Goal: Communication & Community: Connect with others

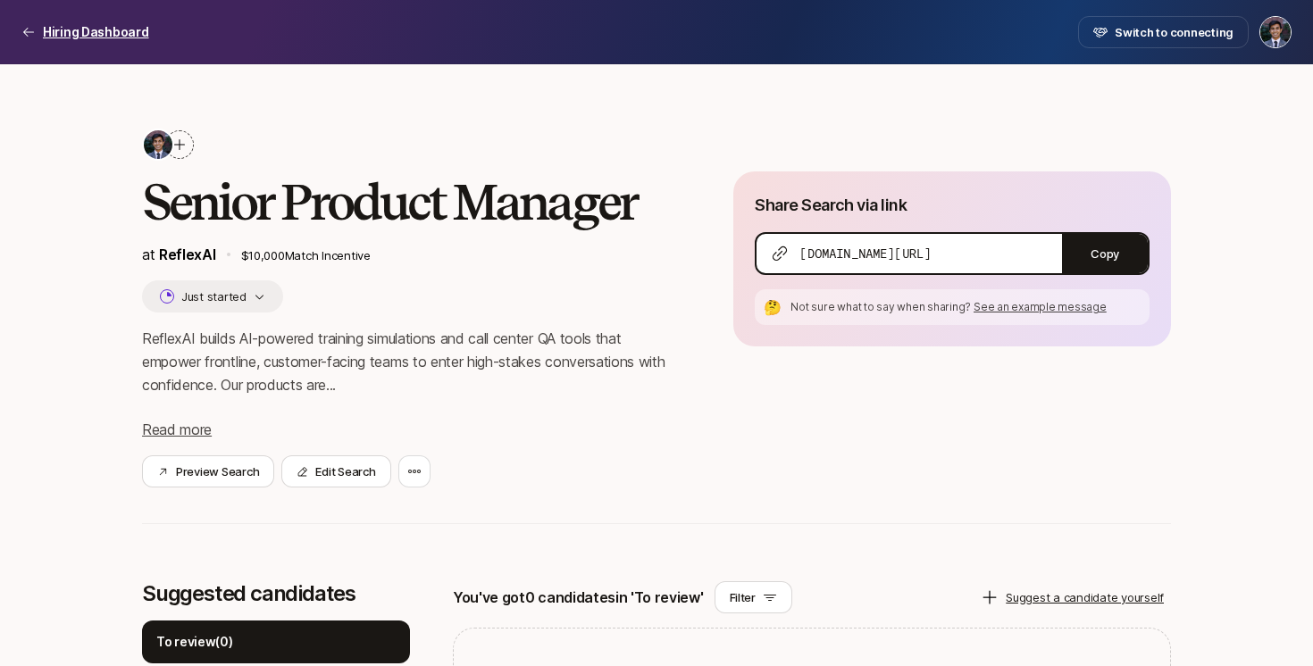
click at [101, 38] on p "Hiring Dashboard" at bounding box center [96, 31] width 106 height 21
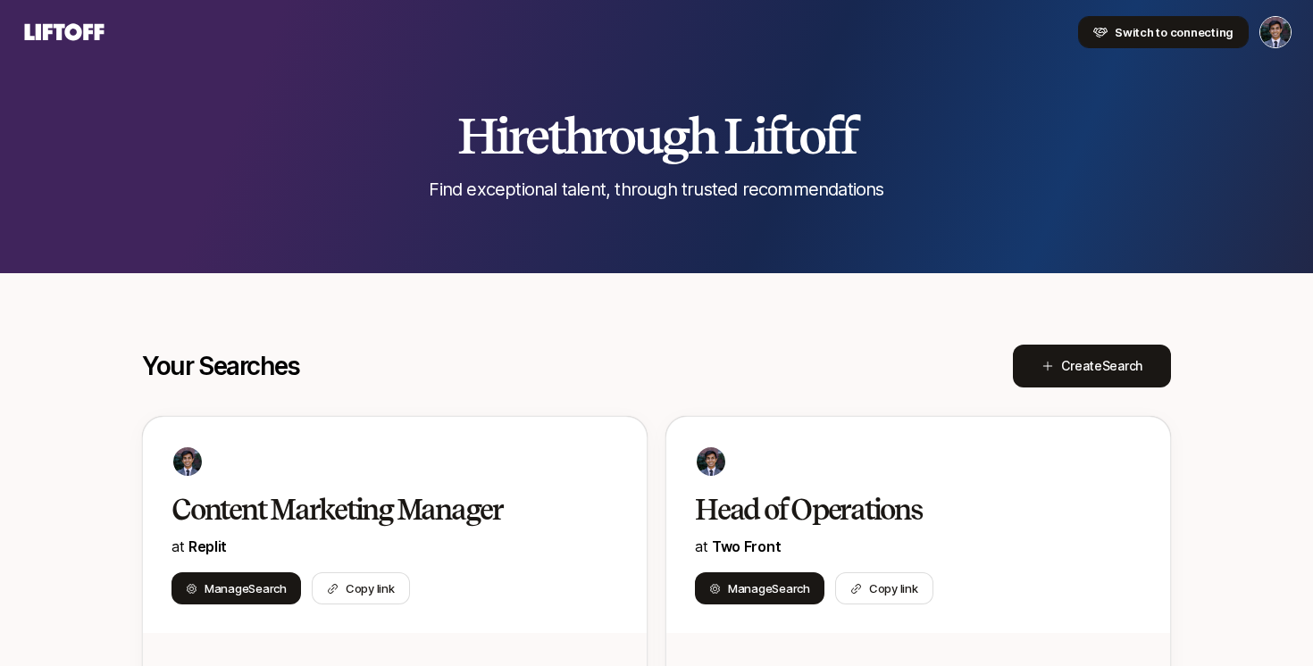
click at [1124, 21] on button "Switch to connecting" at bounding box center [1163, 32] width 171 height 32
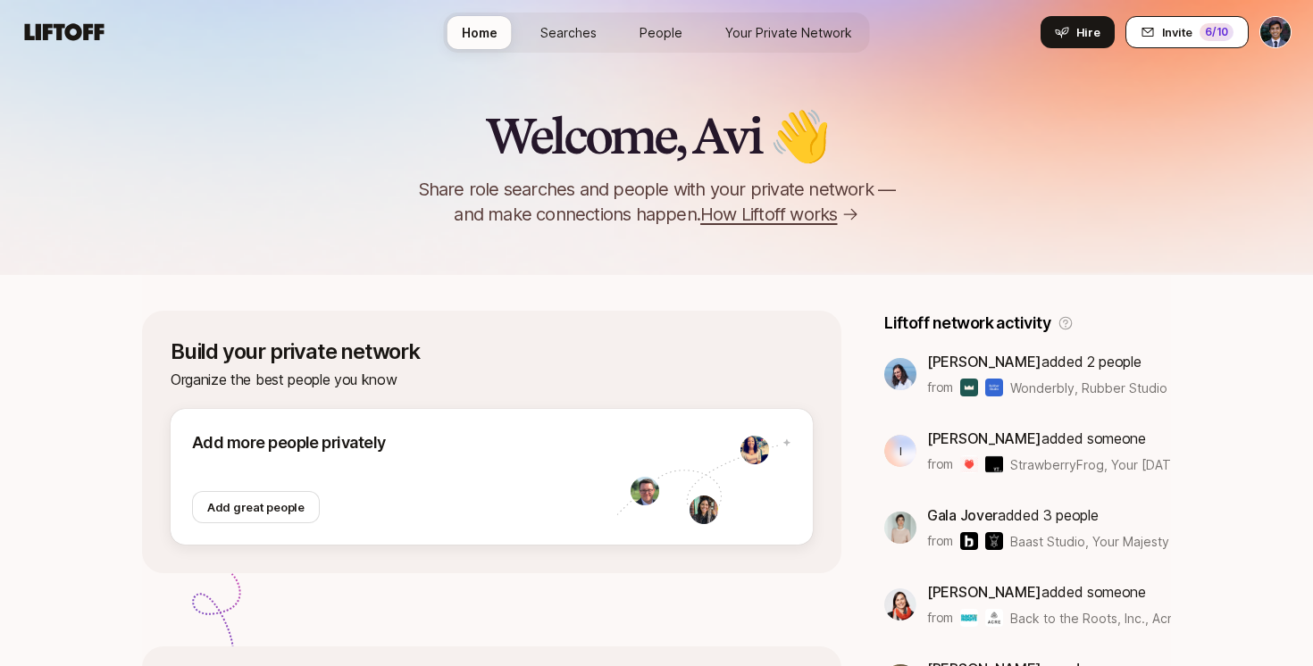
click at [1217, 36] on div "6 /10" at bounding box center [1217, 32] width 34 height 18
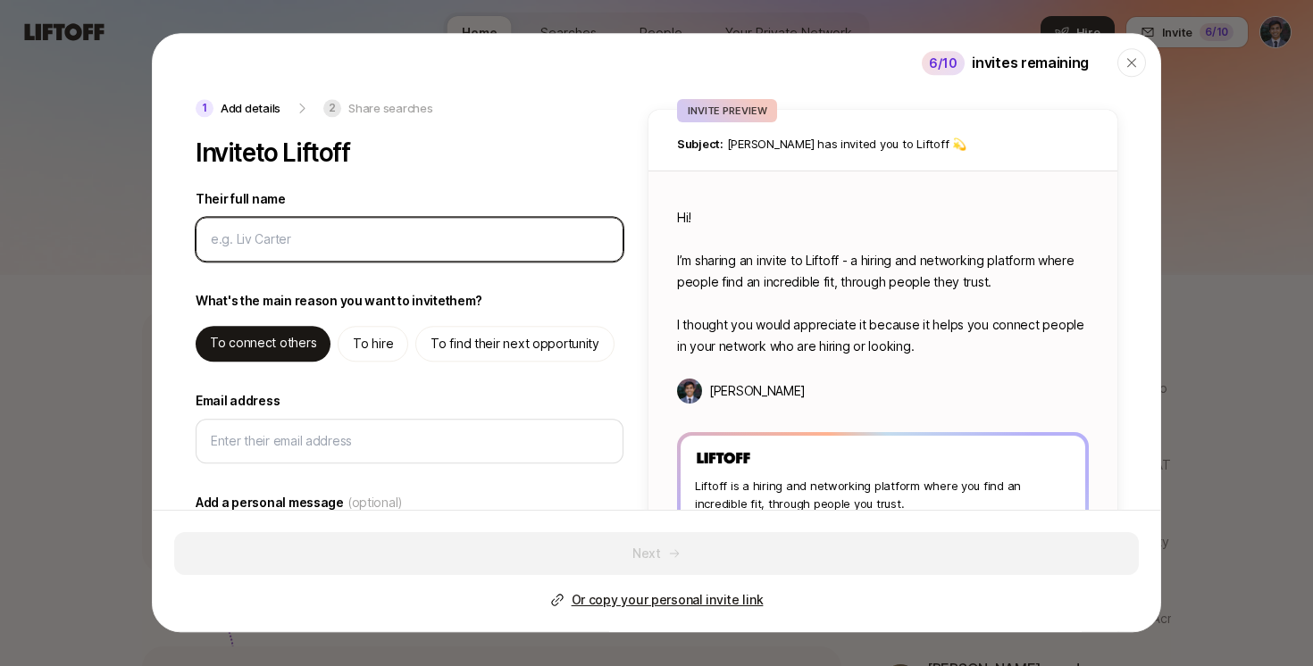
click at [338, 229] on input "Their full name" at bounding box center [406, 239] width 390 height 21
type textarea "x"
type input "C"
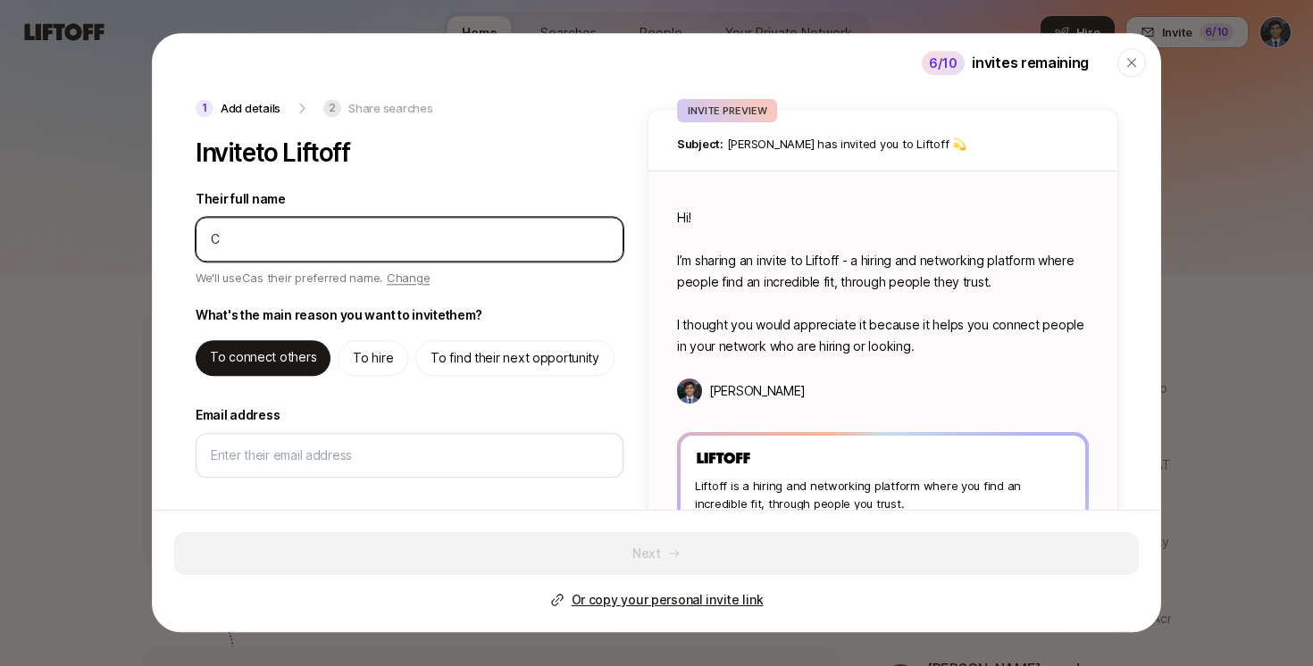
type textarea "x"
type input "Cl"
type textarea "x"
type input "Cla"
type textarea "x"
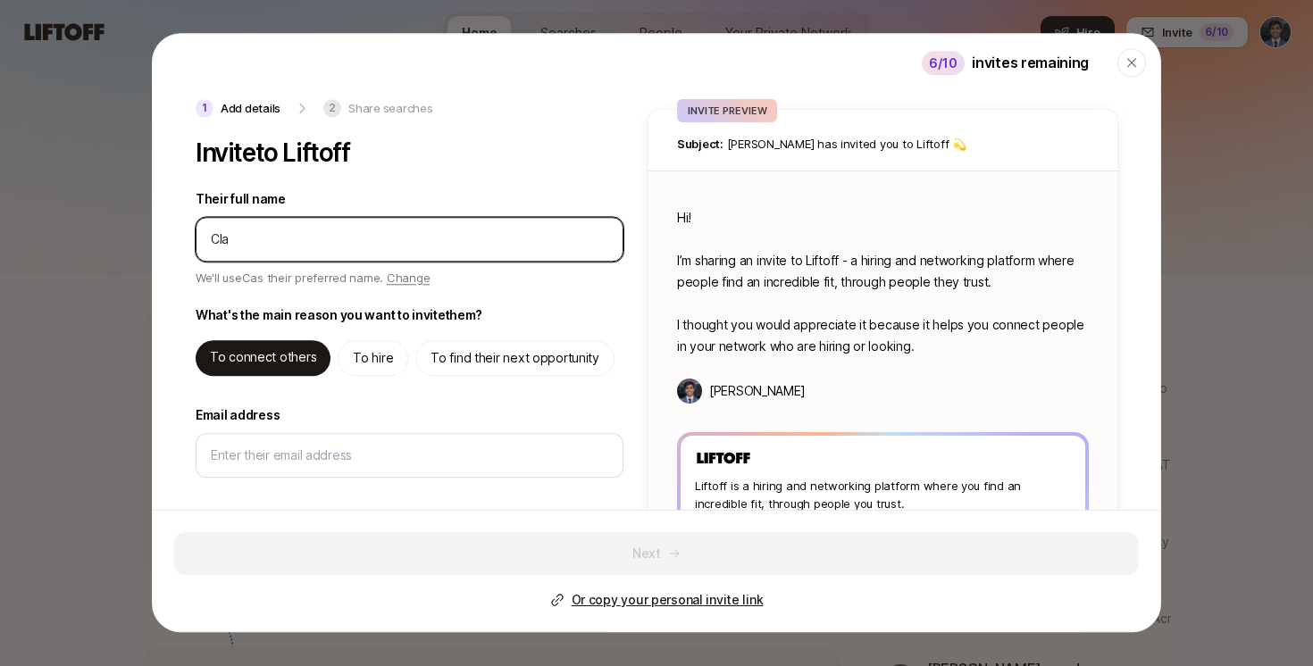
type input "Clai"
type textarea "x"
type input "[PERSON_NAME]"
type textarea "x"
type input "[PERSON_NAME]"
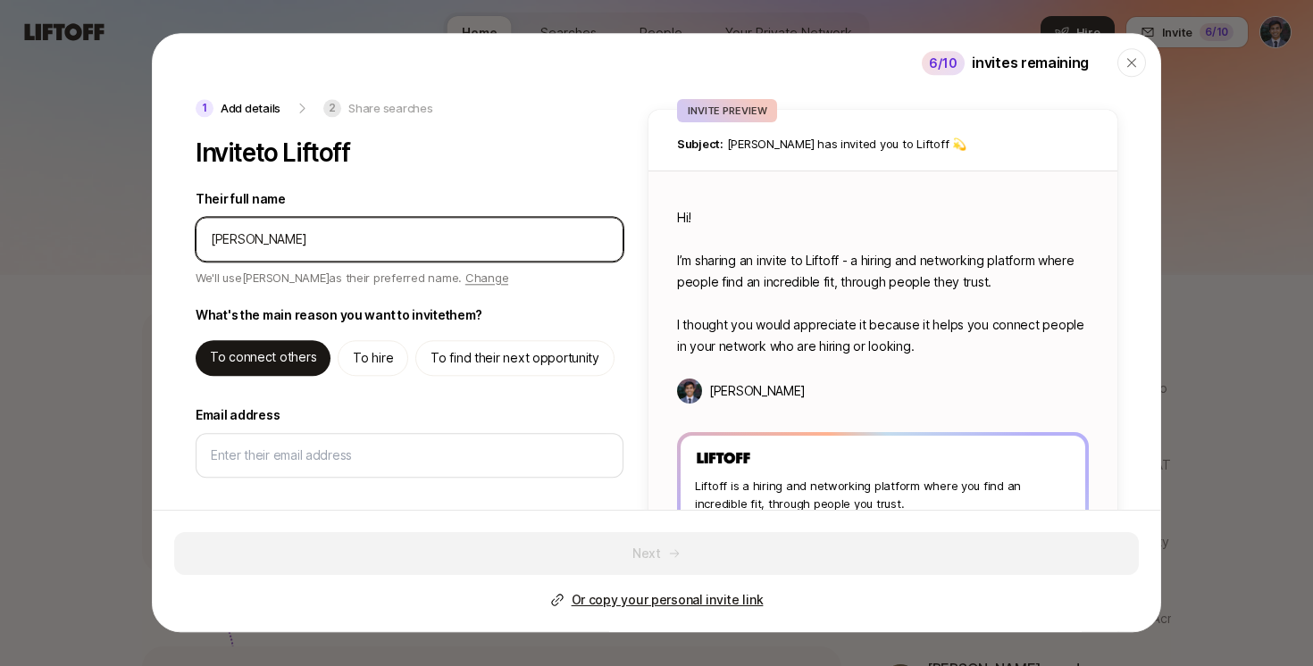
type textarea "x"
type input "Claire K"
type textarea "x"
type input "Claire Ki"
type textarea "x"
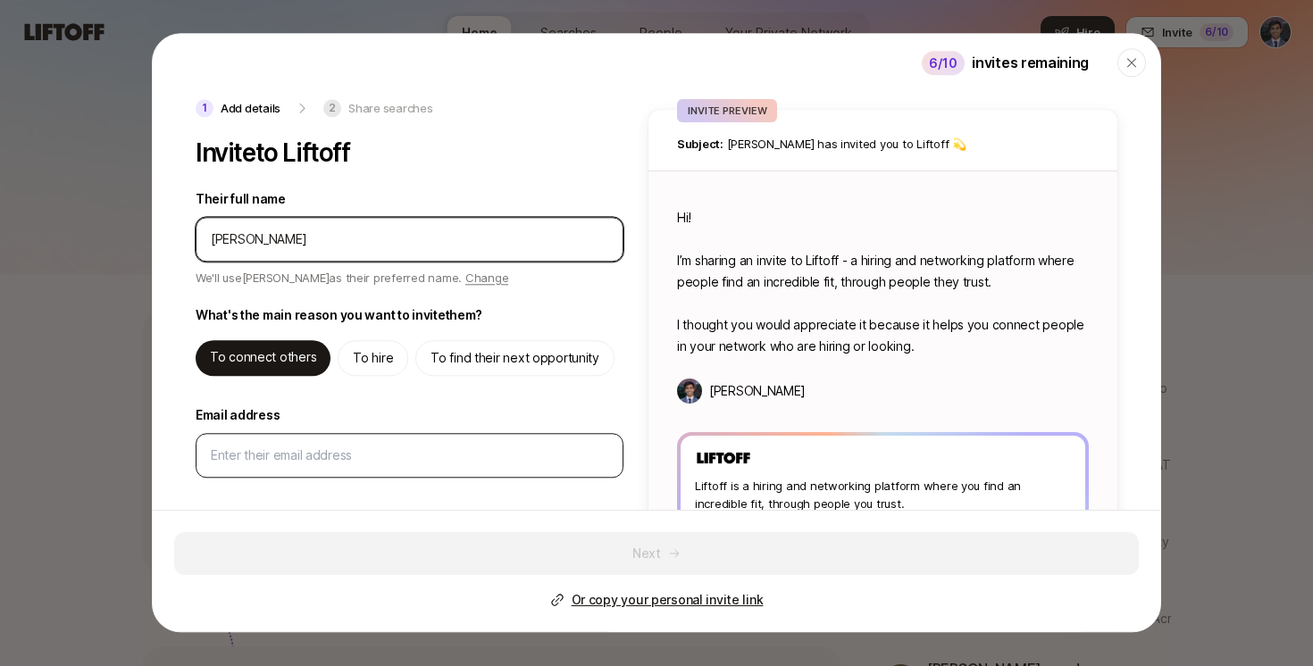
type input "[PERSON_NAME]"
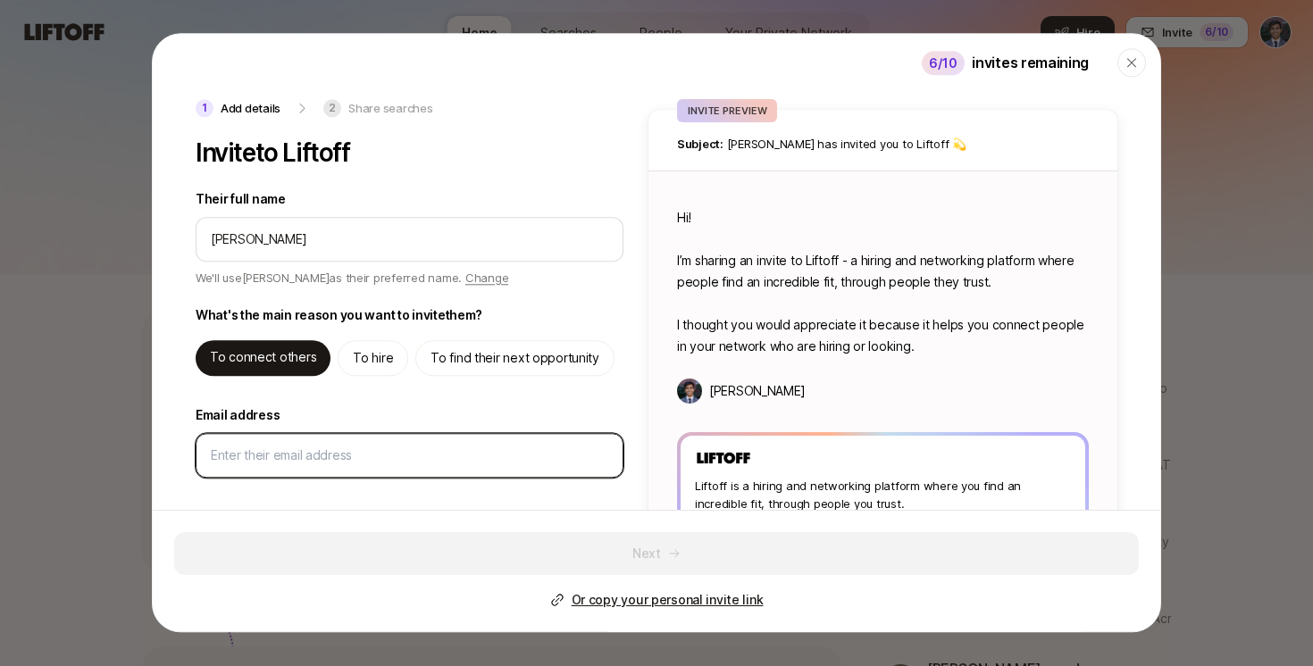
type textarea "x"
type textarea "Hi Claire! I’m sharing an invite to Liftoff - a hiring and networking platform …"
click at [322, 461] on input "Email address" at bounding box center [409, 455] width 397 height 21
paste input "[DOMAIN_NAME][EMAIL_ADDRESS][PERSON_NAME][DOMAIN_NAME]"
type textarea "x"
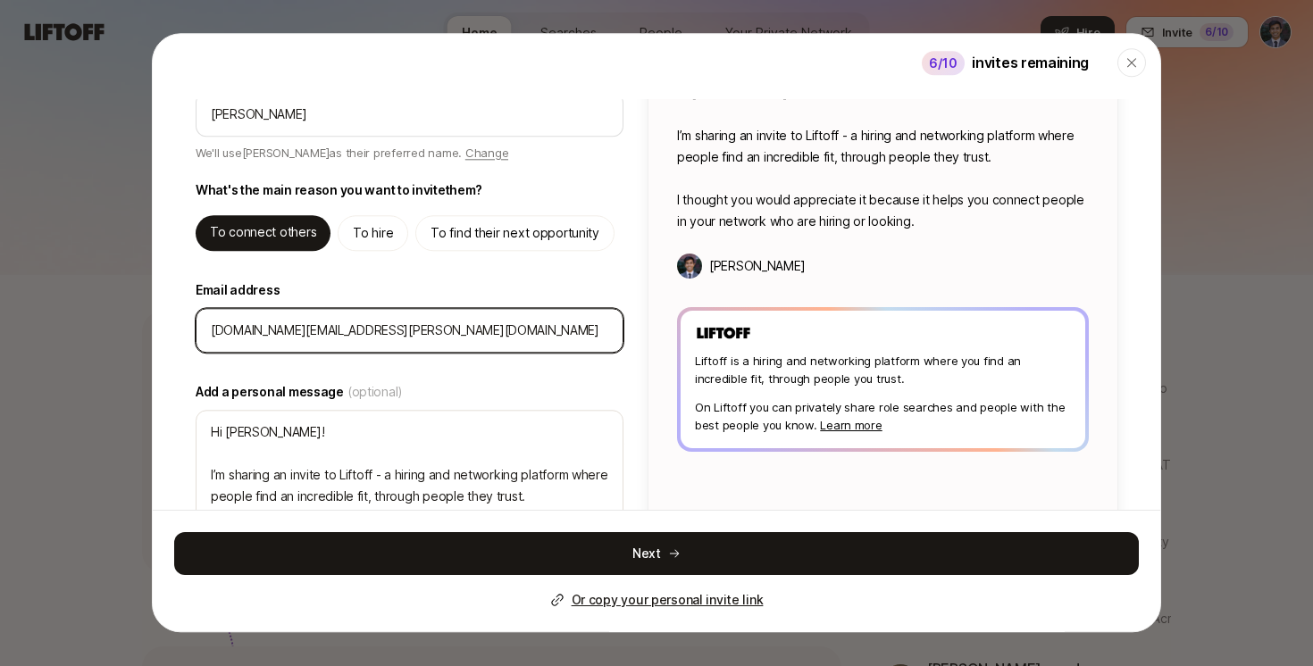
scroll to position [220, 0]
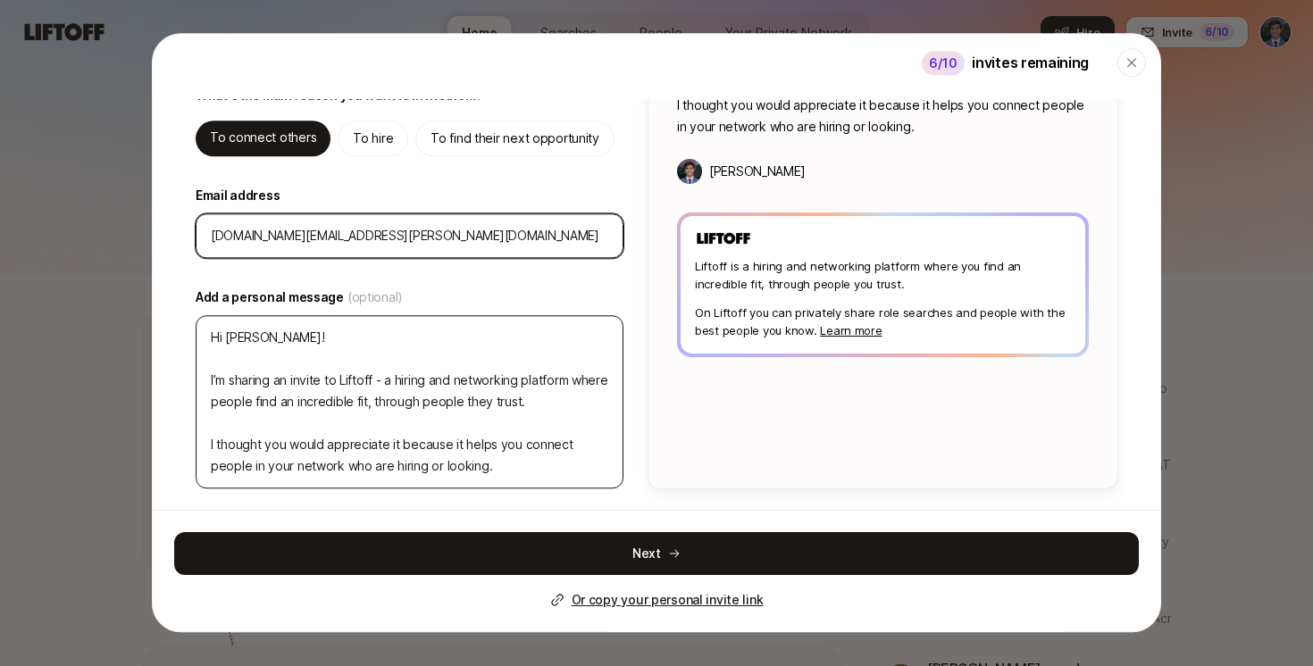
type input "[DOMAIN_NAME][EMAIL_ADDRESS][PERSON_NAME][DOMAIN_NAME]"
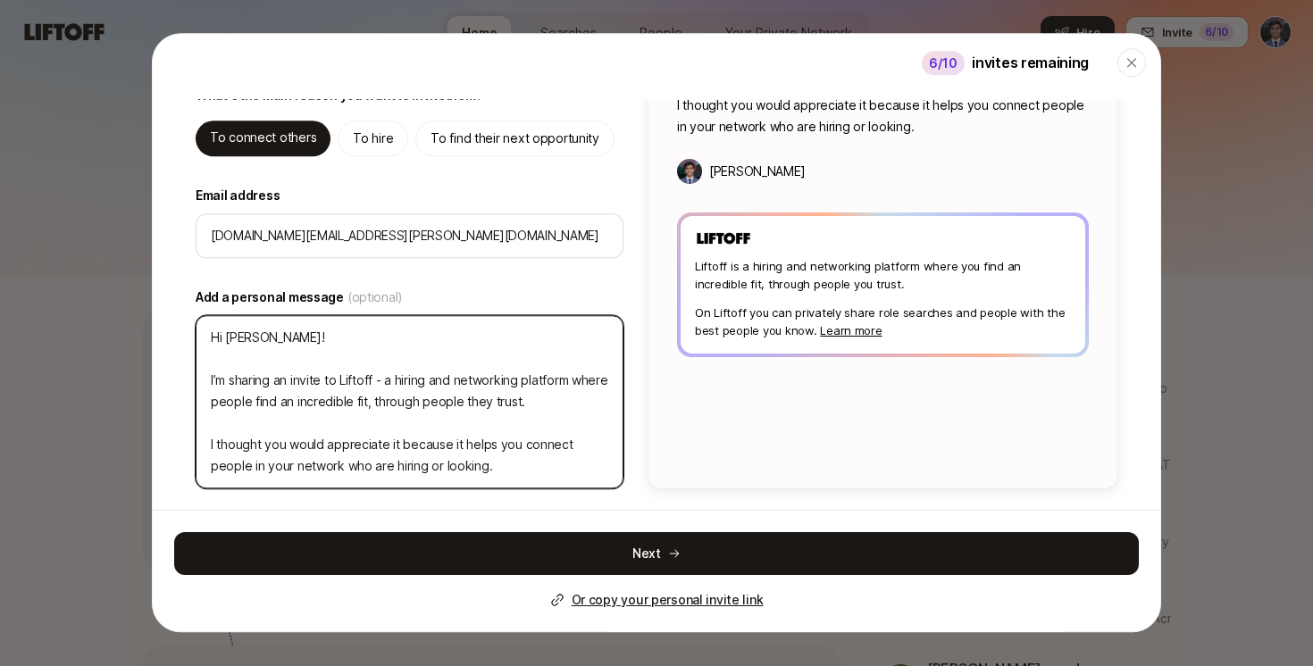
click at [377, 391] on textarea "Hi Claire! I’m sharing an invite to Liftoff - a hiring and networking platform …" at bounding box center [410, 401] width 428 height 173
type textarea "x"
type textarea "Hi Claire! T"
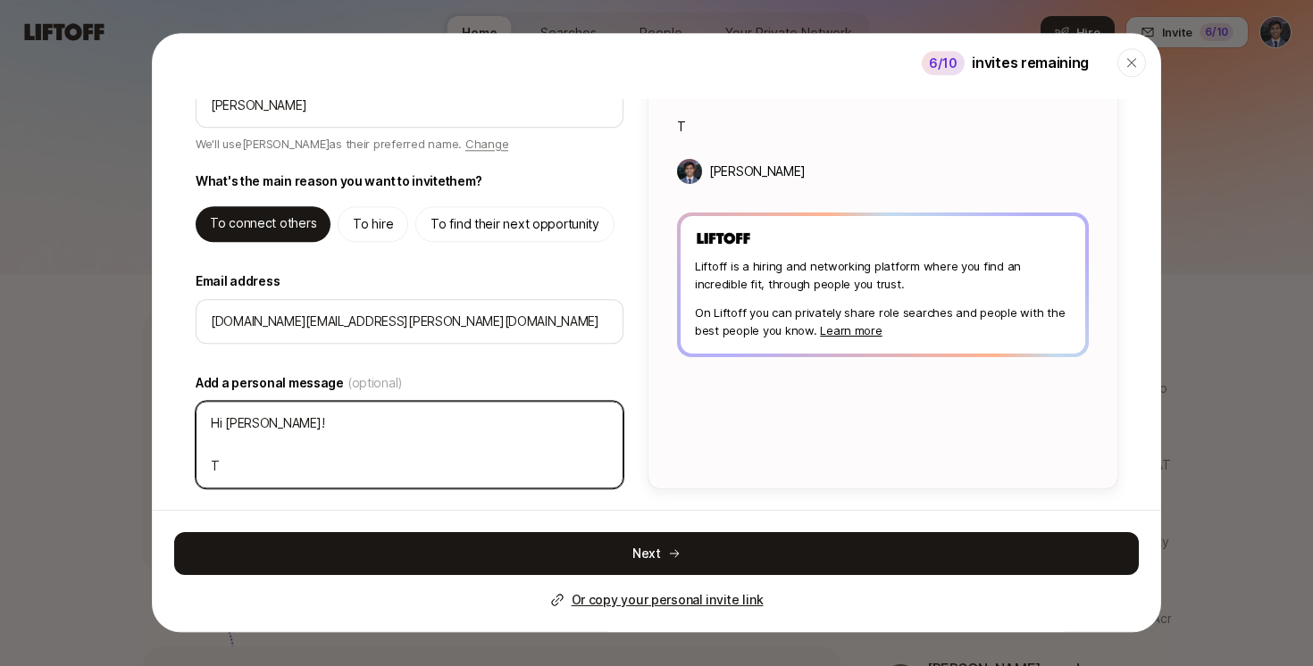
scroll to position [134, 0]
type textarea "x"
type textarea "Hi Claire! Th"
type textarea "x"
type textarea "Hi Claire! Thi"
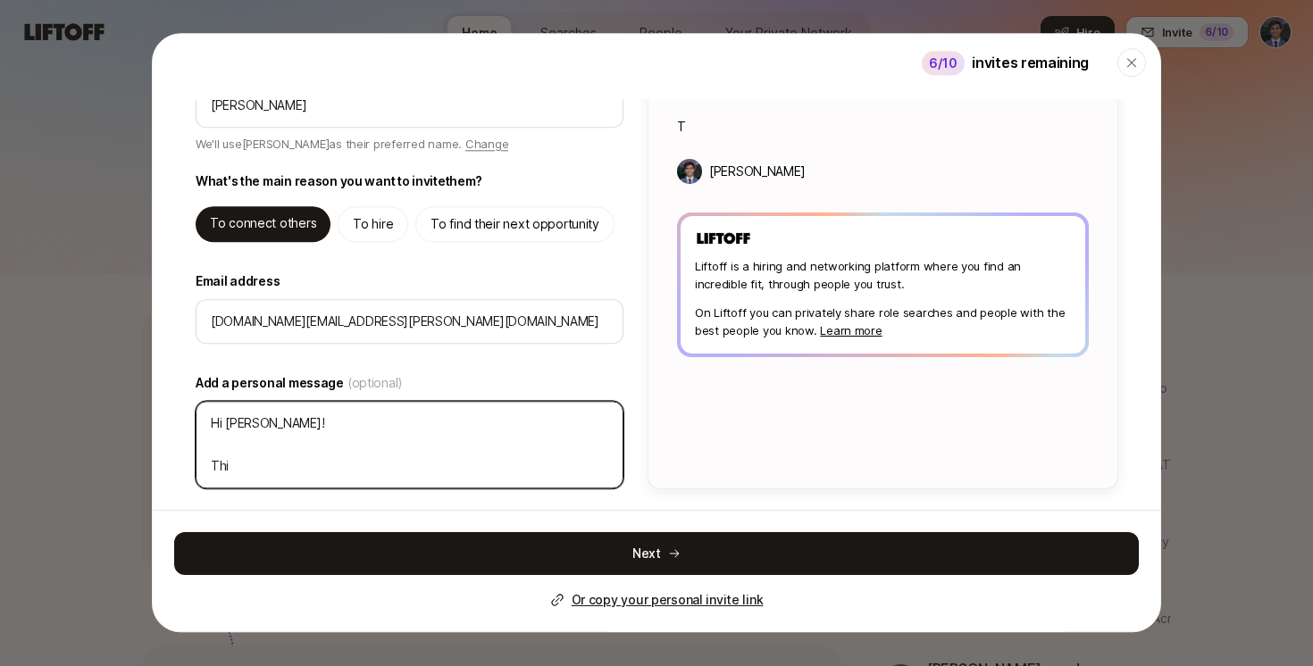
type textarea "x"
type textarea "Hi Claire! This"
type textarea "x"
type textarea "Hi Claire! This"
type textarea "x"
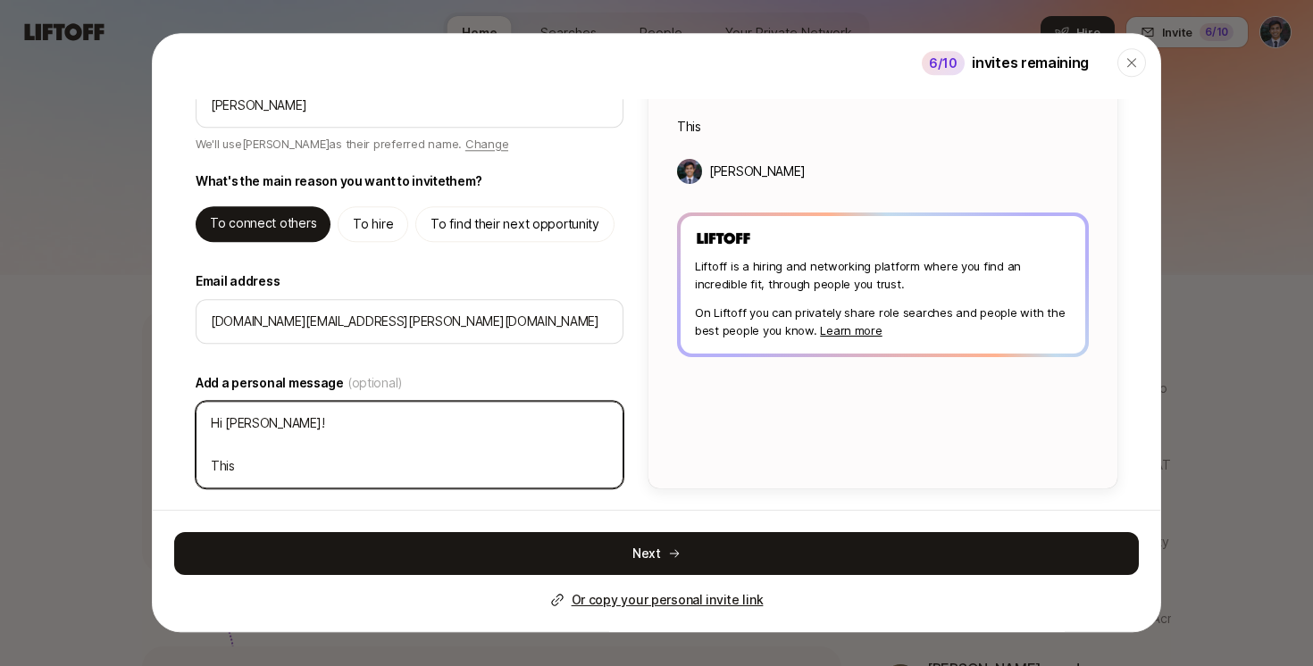
type textarea "Hi Claire! This i"
type textarea "x"
type textarea "Hi Claire! This is"
type textarea "x"
type textarea "Hi Claire! This is"
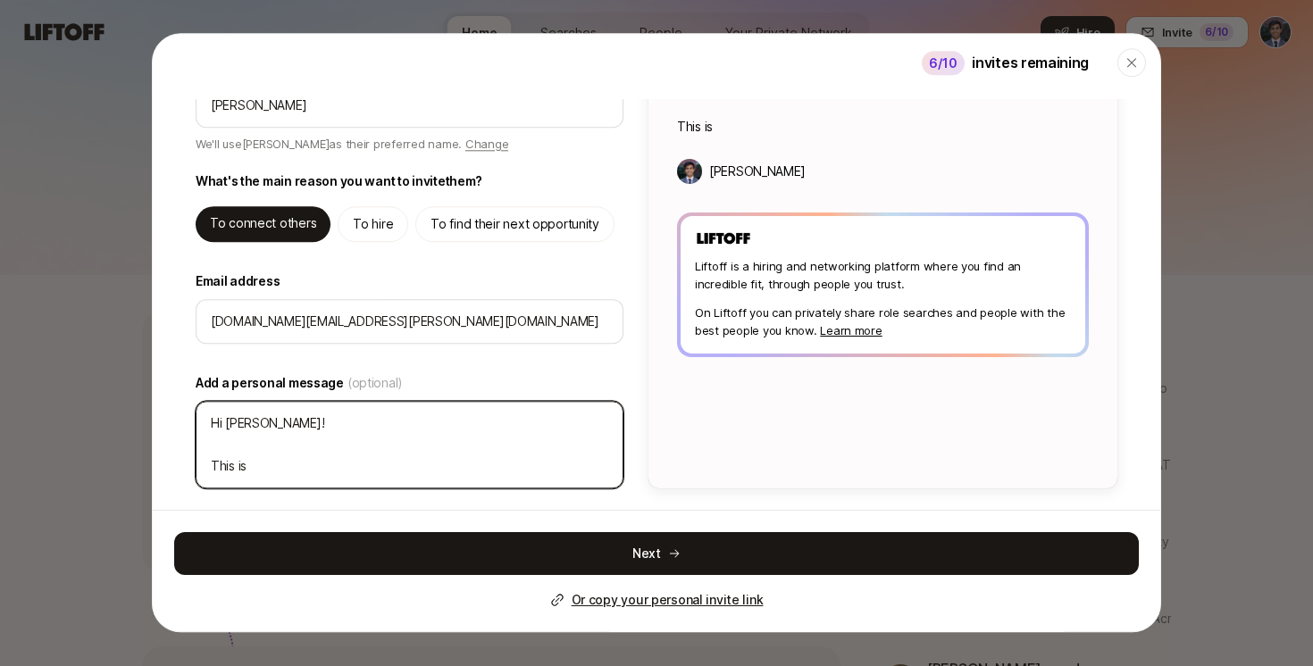
type textarea "x"
type textarea "Hi Claire! This is t"
type textarea "x"
type textarea "Hi Claire! This is th"
type textarea "x"
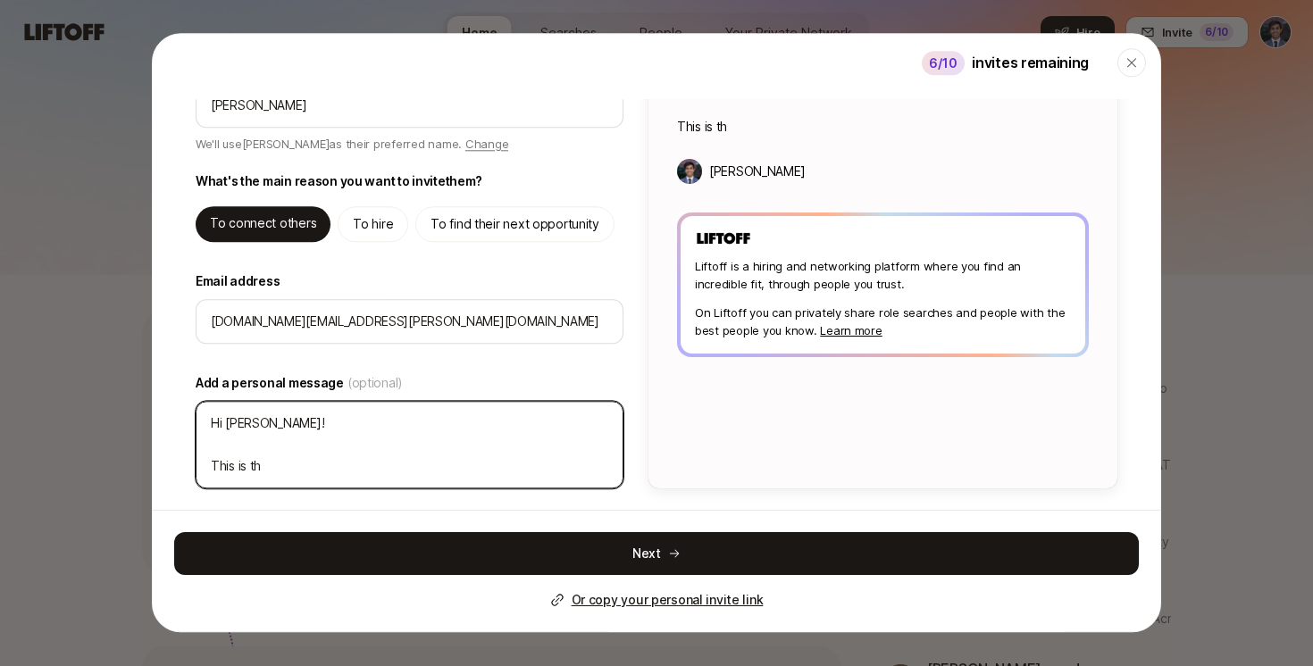
type textarea "Hi Claire! This is th"
type textarea "x"
type textarea "Hi Claire! This is th"
type textarea "x"
type textarea "Hi Claire! This is the"
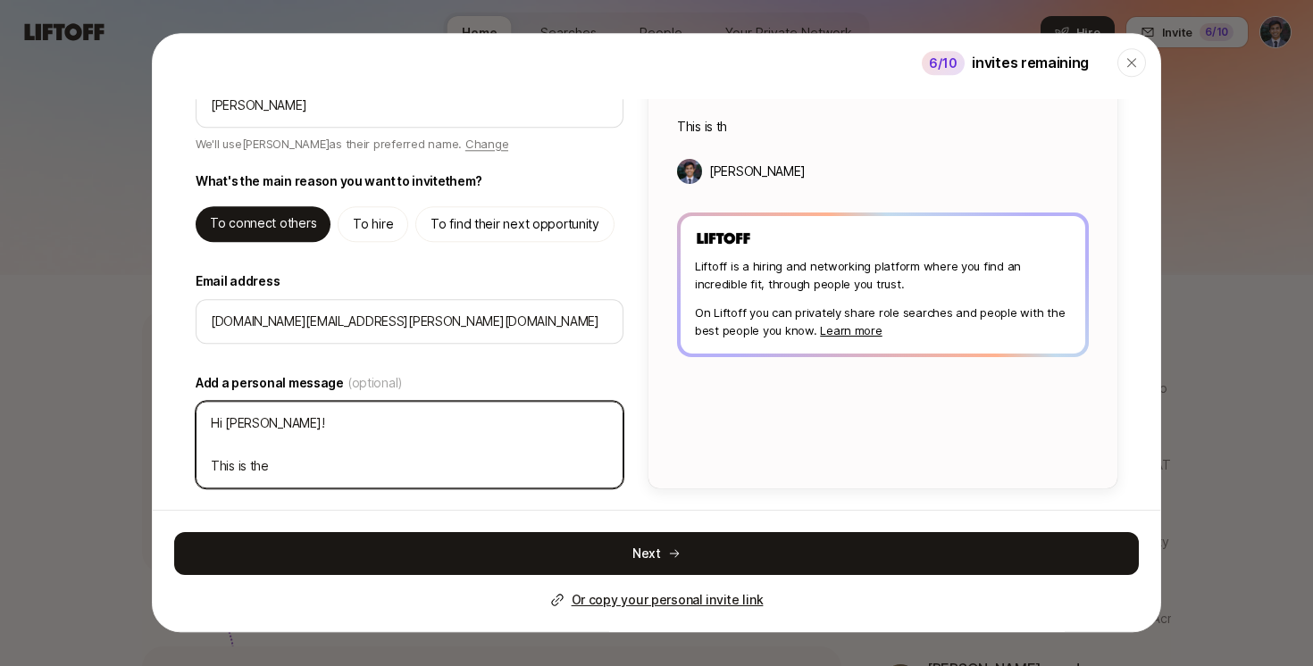
type textarea "x"
type textarea "Hi Claire! This is the"
type textarea "x"
type textarea "Hi Claire! This is the L"
type textarea "x"
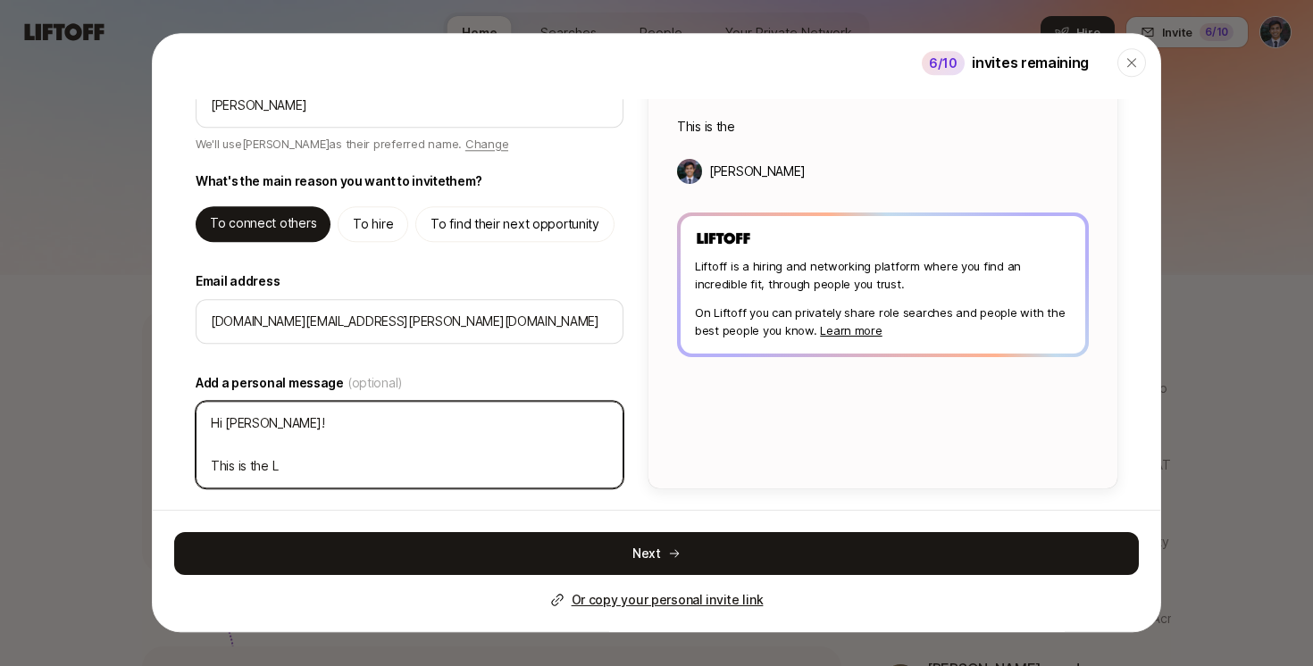
type textarea "Hi Claire! This is the Li"
type textarea "x"
type textarea "Hi Claire! This is the Lif"
type textarea "x"
type textarea "Hi Claire! This is the Lift"
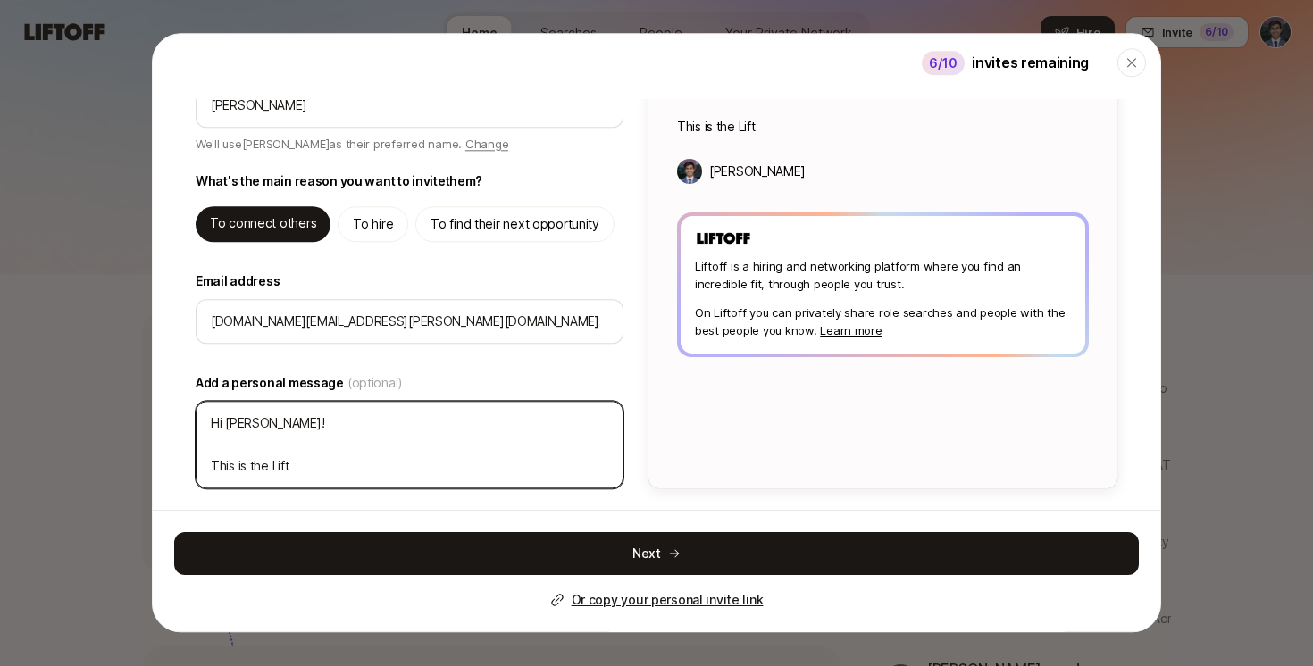
type textarea "x"
type textarea "Hi Claire! This is the Lifto"
type textarea "x"
type textarea "Hi Claire! This is the Liftof"
type textarea "x"
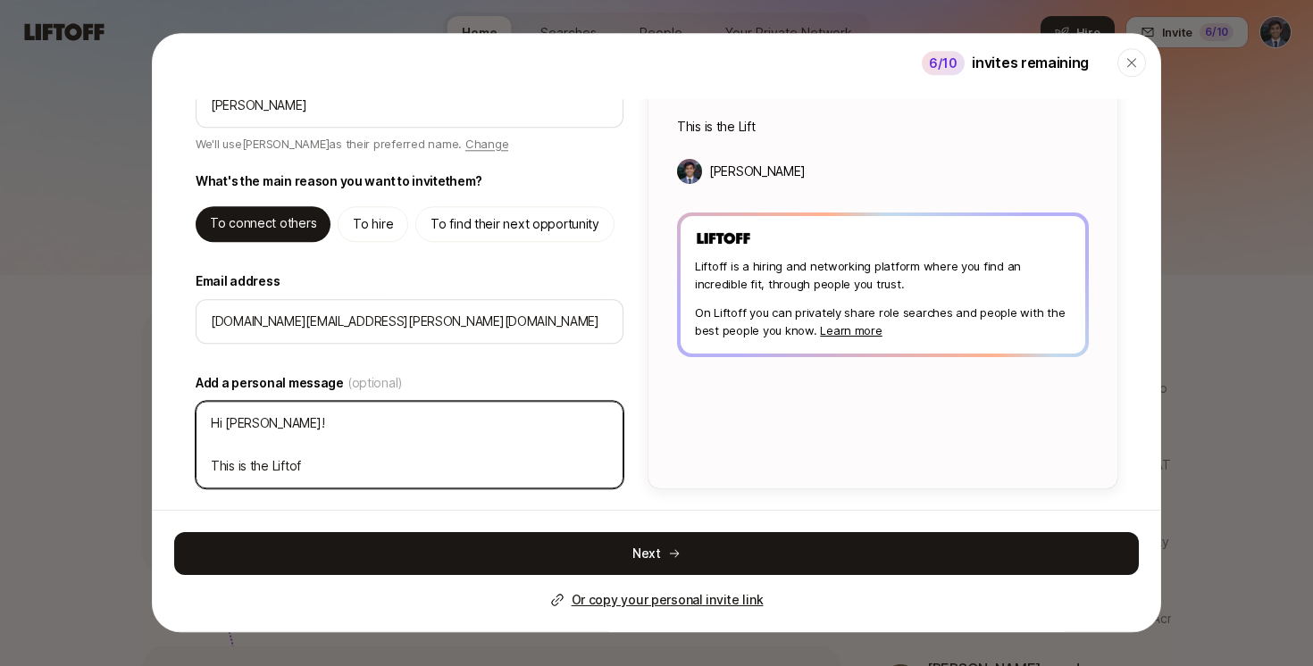
type textarea "Hi Claire! This is the Liftoff"
type textarea "x"
type textarea "Hi Claire! This is the Liftoff"
type textarea "x"
type textarea "Hi Claire! This is the Liftoff p"
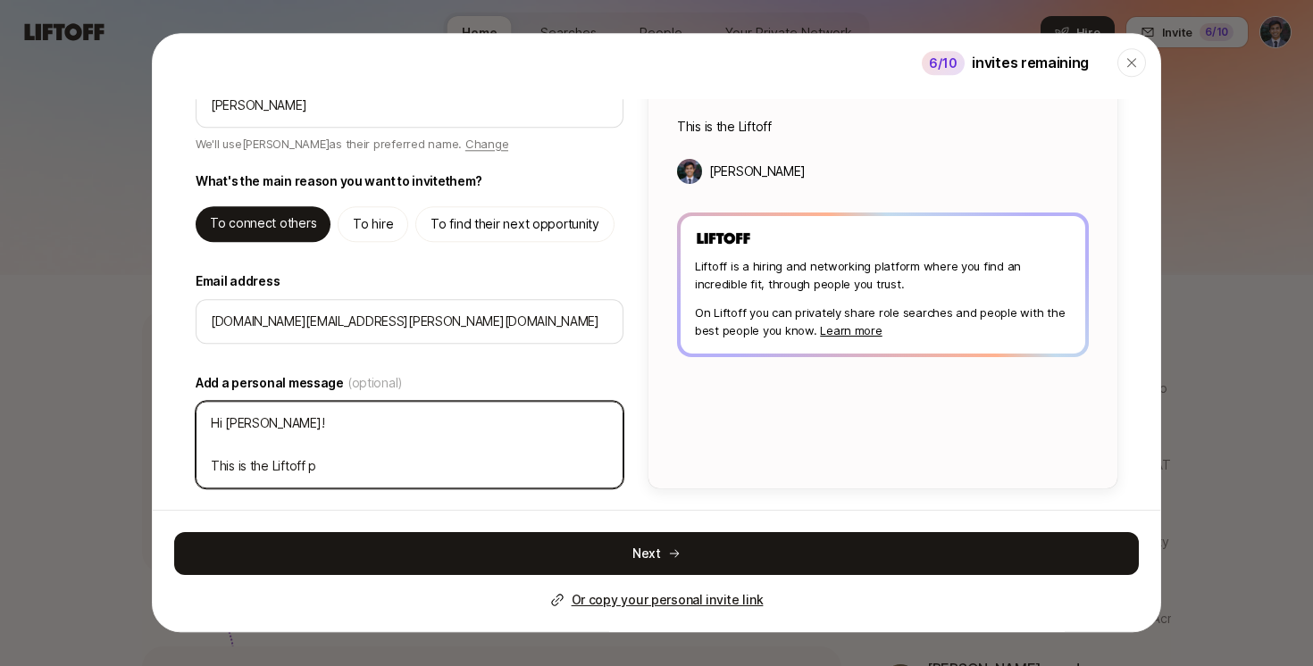
type textarea "x"
type textarea "Hi Claire! This is the Liftoff pla"
type textarea "x"
type textarea "Hi Claire! This is the Liftoff plat"
type textarea "x"
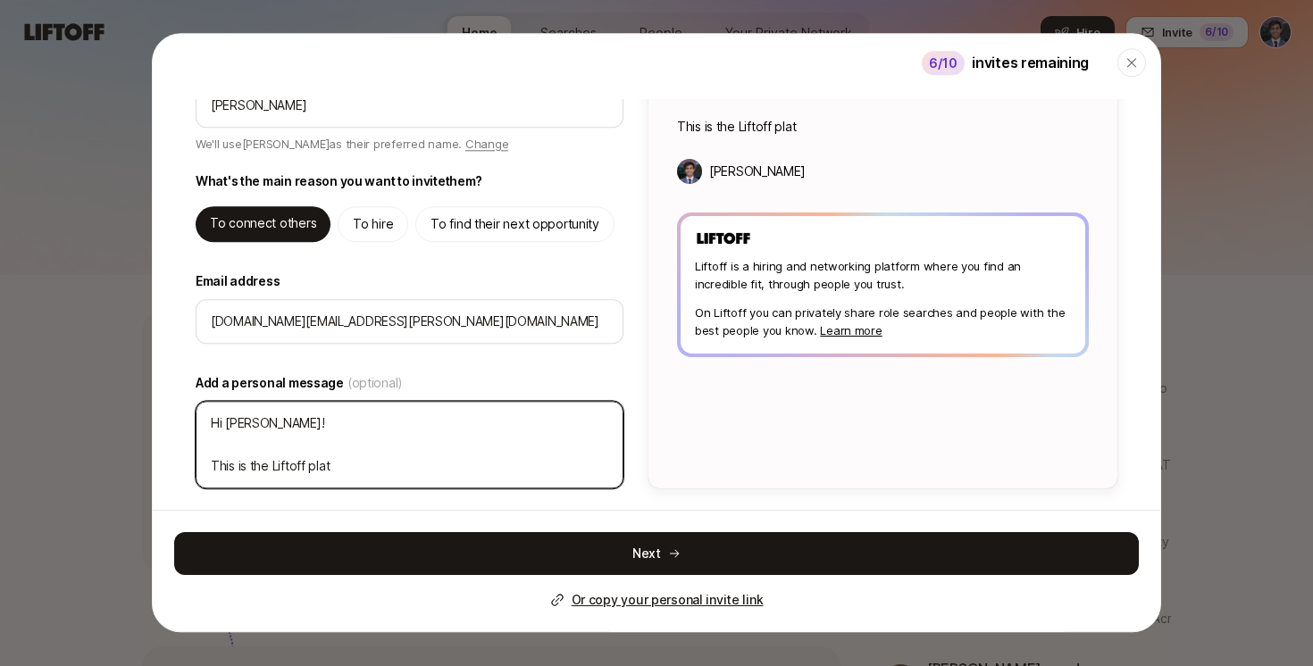
type textarea "Hi Claire! This is the Liftoff platf"
type textarea "x"
type textarea "Hi Claire! This is the Liftoff platfo"
type textarea "x"
type textarea "Hi Claire! This is the Liftoff platfor"
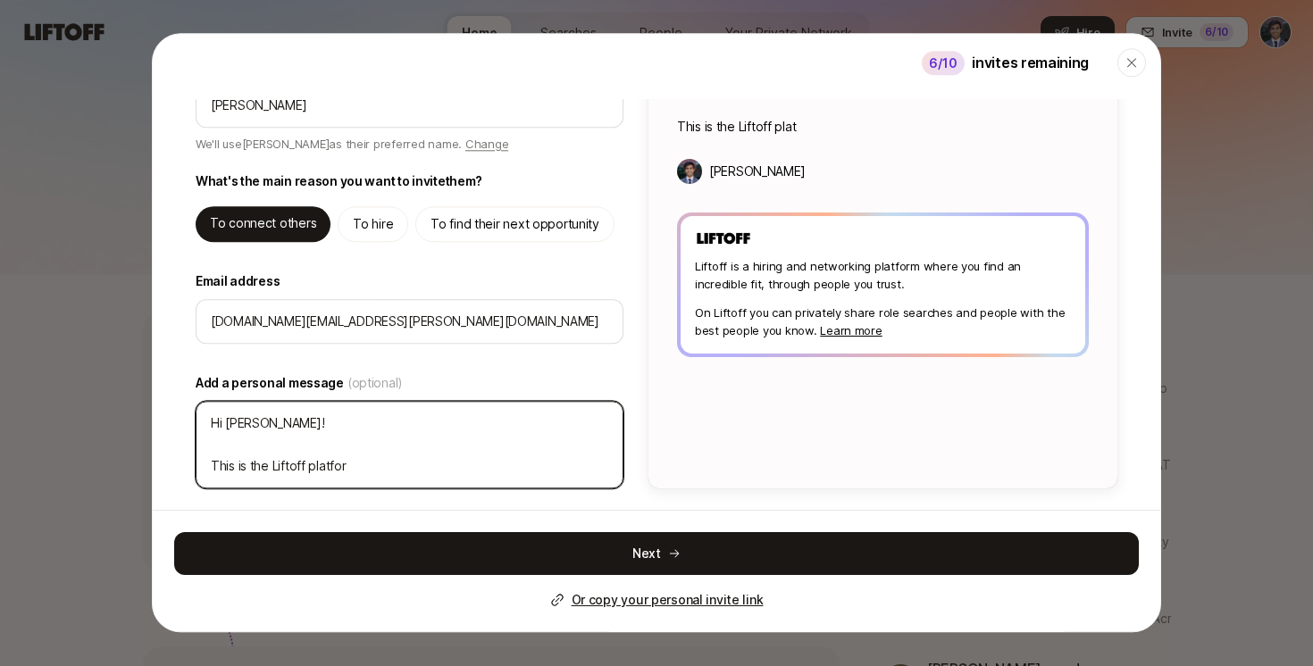
type textarea "x"
type textarea "Hi Claire! This is the Liftoff platform"
type textarea "x"
type textarea "Hi Claire! This is the Liftoff platform"
type textarea "x"
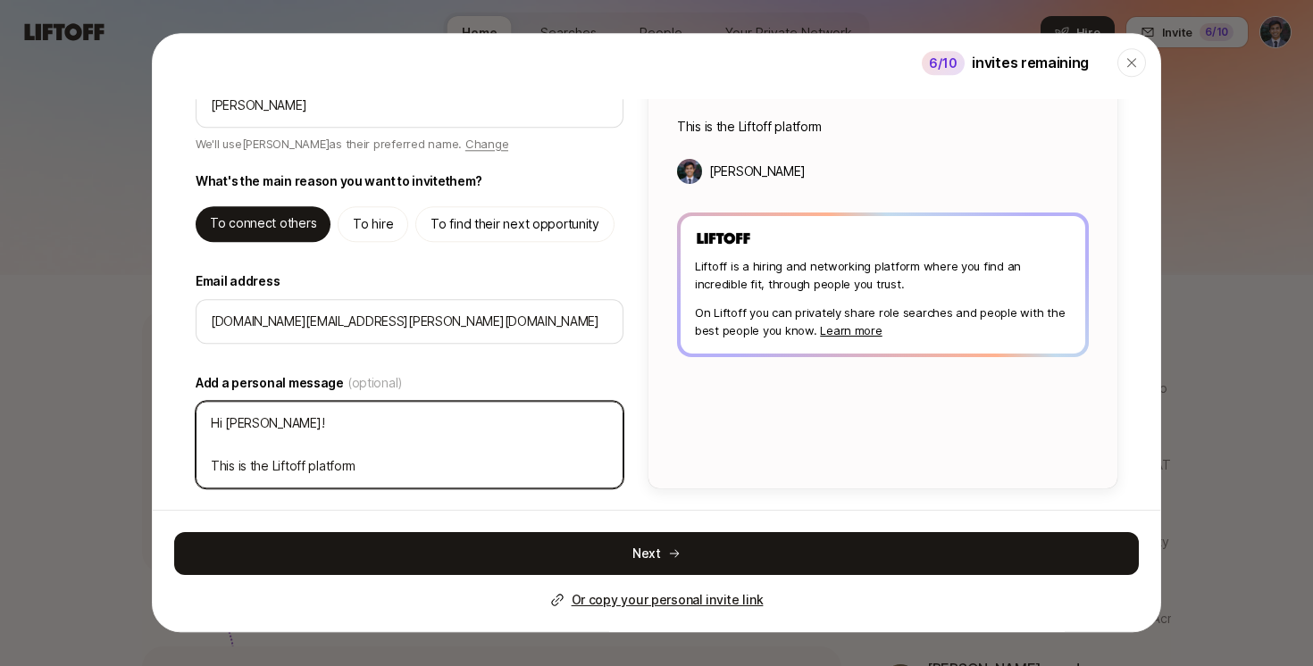
type textarea "Hi Claire! This is the Liftoff platform I"
type textarea "x"
type textarea "Hi Claire! This is the Liftoff platform I"
type textarea "x"
type textarea "Hi Claire! This is the Liftoff platform I w"
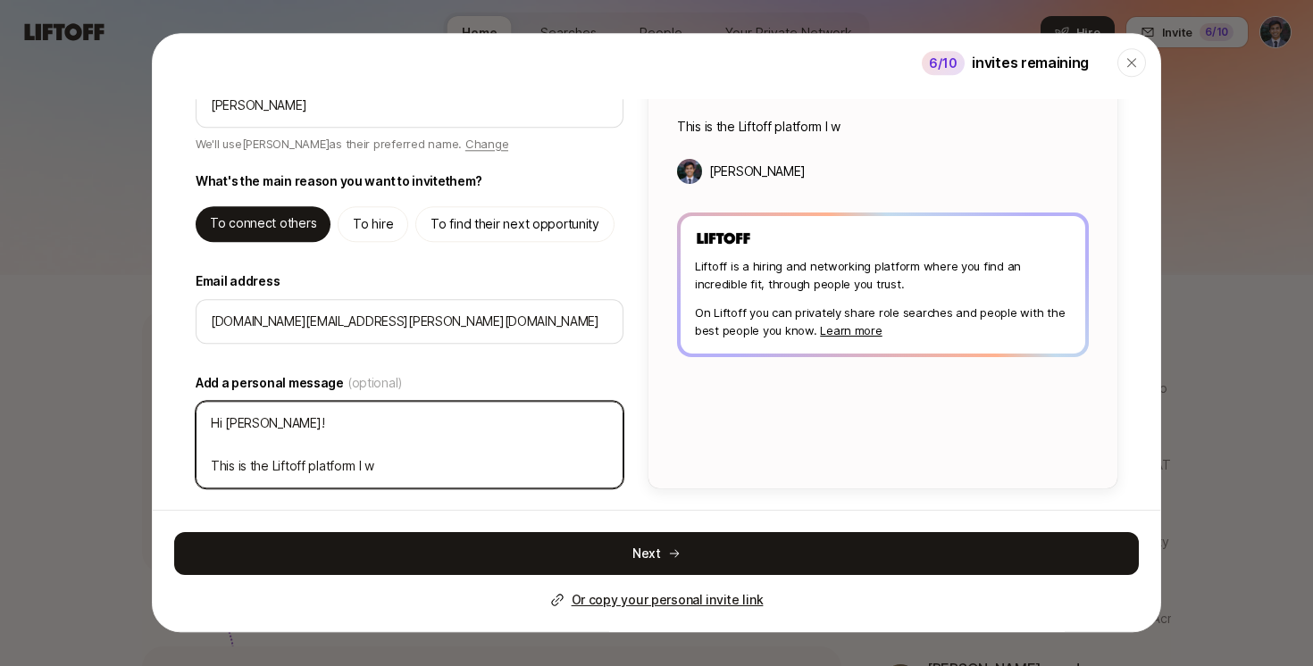
type textarea "x"
type textarea "Hi Claire! This is the Liftoff platform I wa"
type textarea "x"
type textarea "Hi Claire! This is the Liftoff platform I was"
type textarea "x"
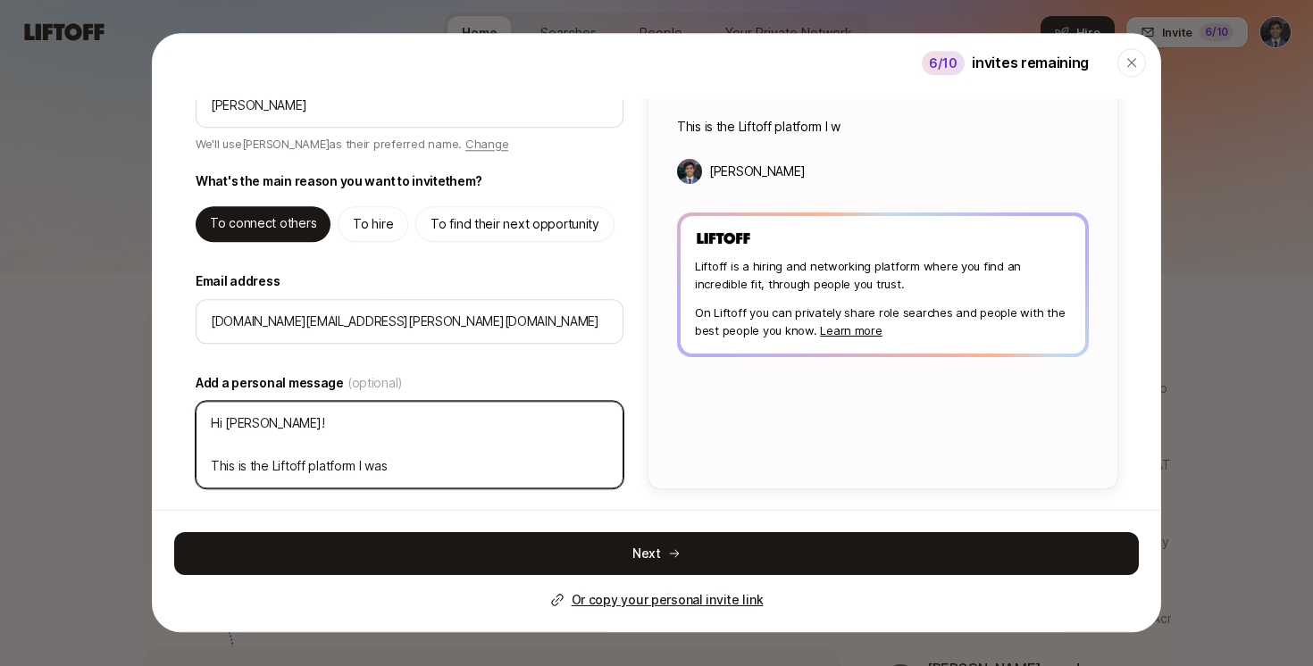
type textarea "Hi Claire! This is the Liftoff platform I was"
type textarea "x"
type textarea "Hi Claire! This is the Liftoff platform I was t"
type textarea "x"
type textarea "Hi Claire! This is the Liftoff platform I was te"
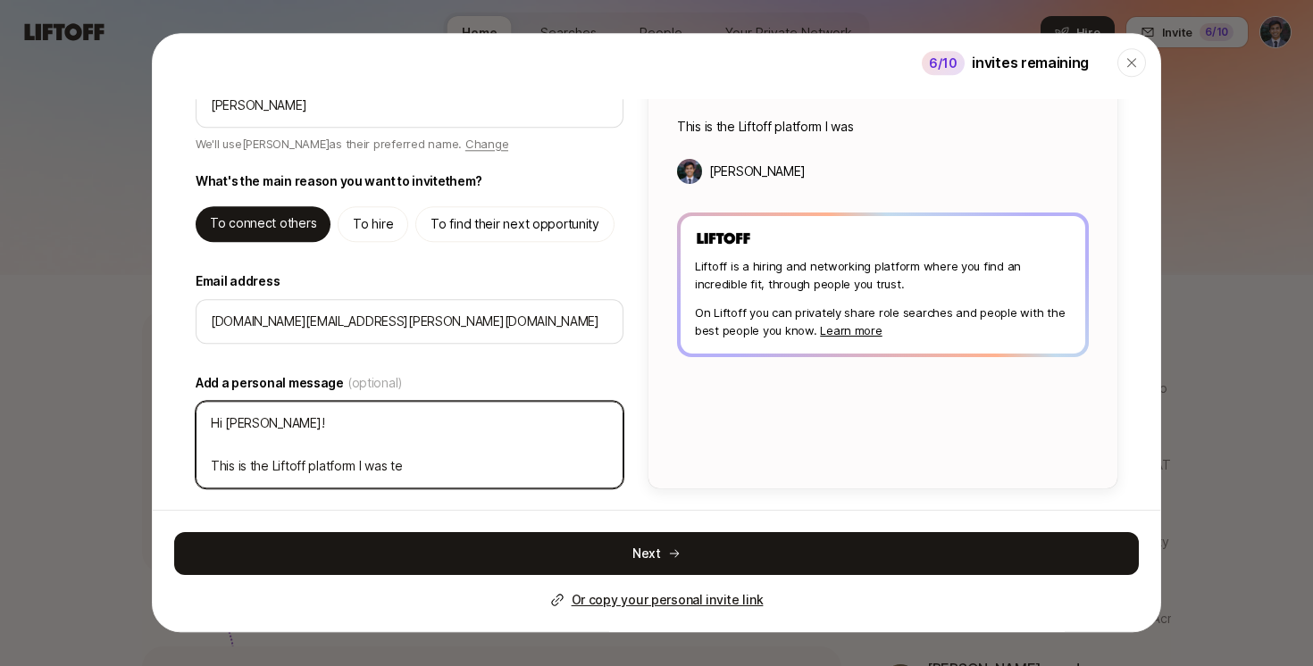
type textarea "x"
type textarea "Hi Claire! This is the Liftoff platform I was tel"
type textarea "x"
type textarea "Hi Claire! This is the Liftoff platform I was tell"
type textarea "x"
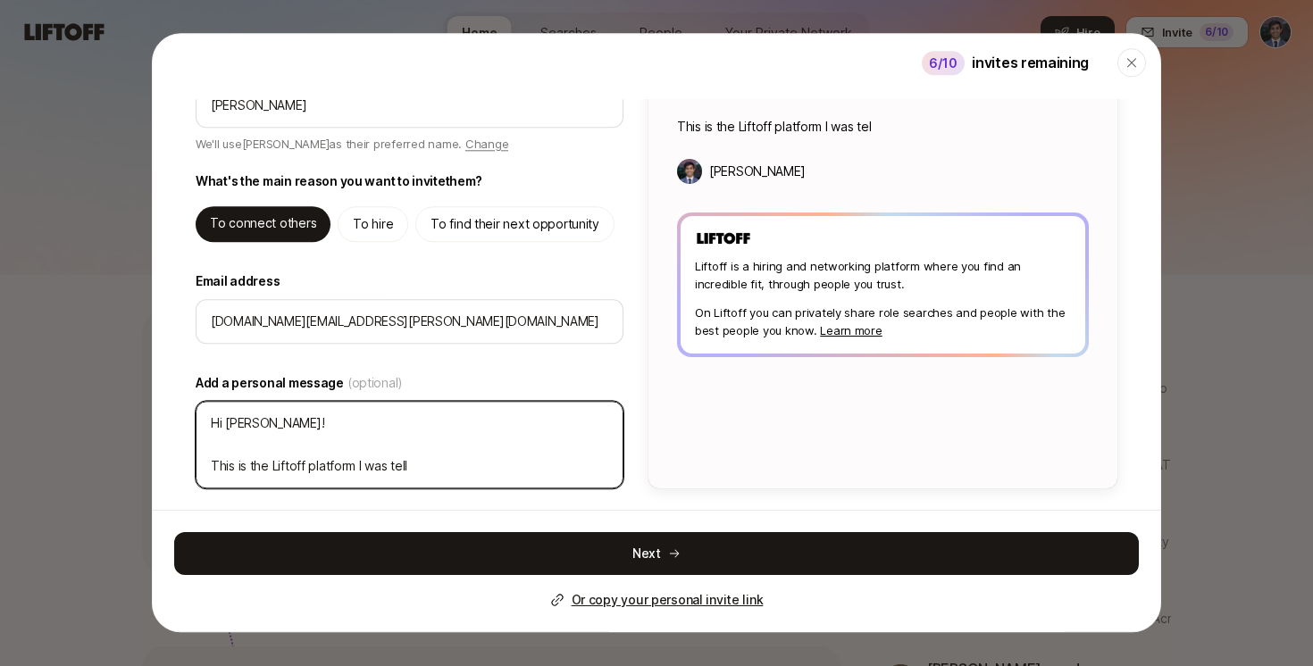
type textarea "Hi Claire! This is the Liftoff platform I was telli"
type textarea "x"
type textarea "Hi Claire! This is the Liftoff platform I was tellin"
type textarea "x"
type textarea "Hi Claire! This is the Liftoff platform I was telling"
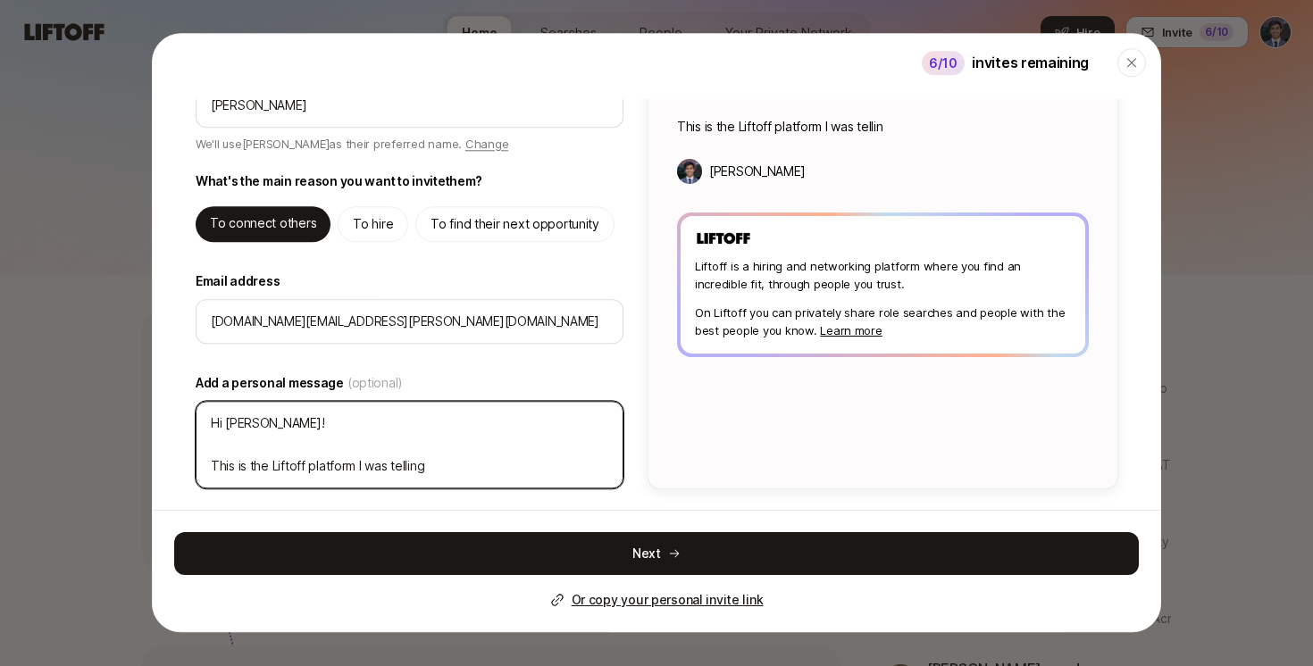
type textarea "x"
type textarea "Hi Claire! This is the Liftoff platform I was telling"
type textarea "x"
type textarea "Hi Claire! This is the Liftoff platform I was telling y"
type textarea "x"
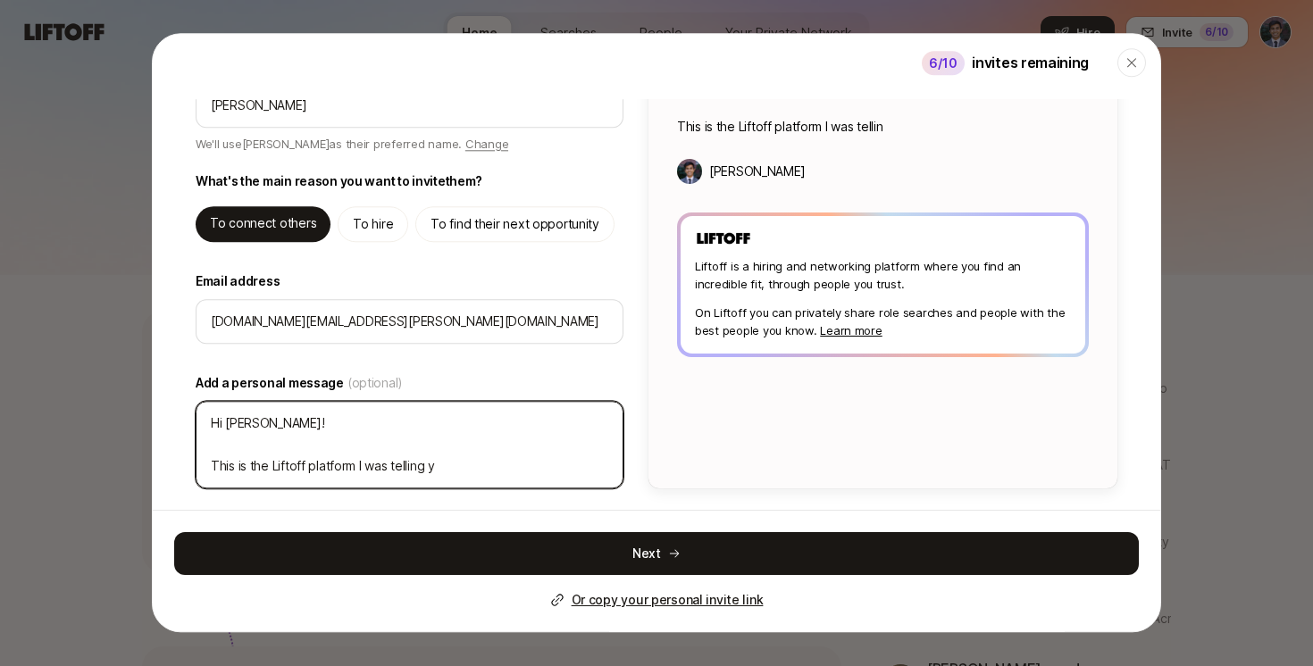
type textarea "Hi Claire! This is the Liftoff platform I was telling yo"
type textarea "x"
type textarea "Hi Claire! This is the Liftoff platform I was telling you"
type textarea "x"
type textarea "Hi Claire! This is the Liftoff platform I was telling you"
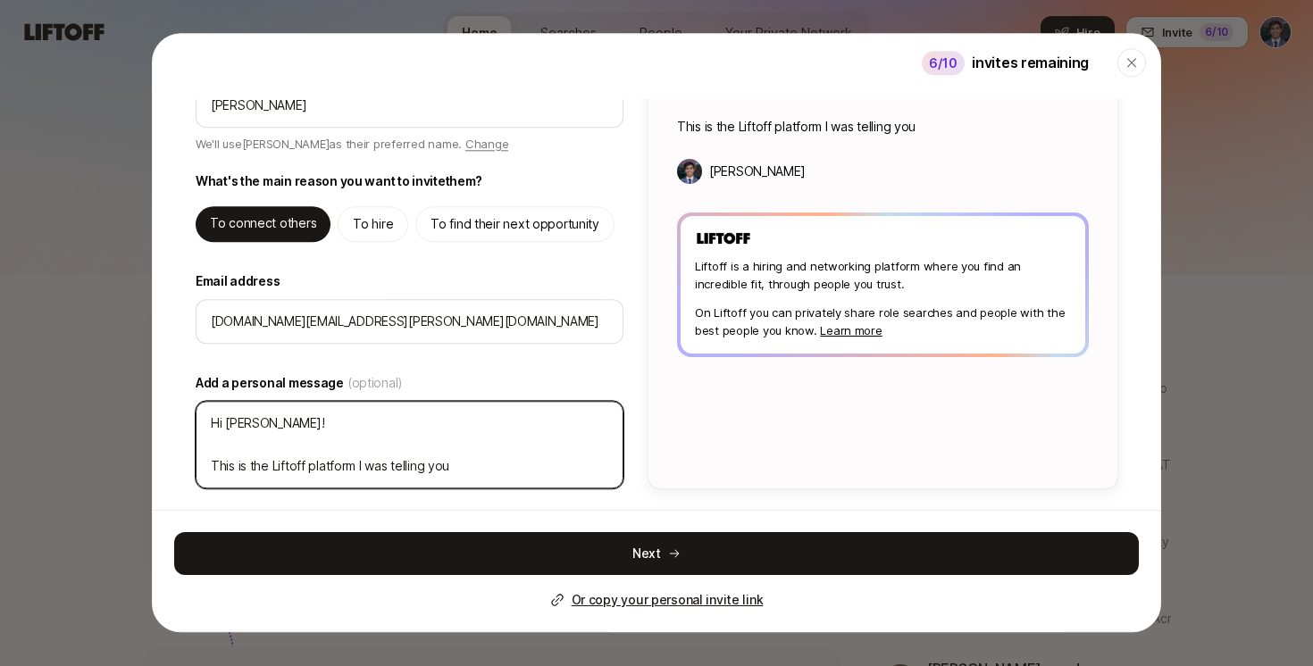
type textarea "x"
type textarea "Hi Claire! This is the Liftoff platform I was telling you ab"
type textarea "x"
type textarea "Hi Claire! This is the Liftoff platform I was telling you abo"
type textarea "x"
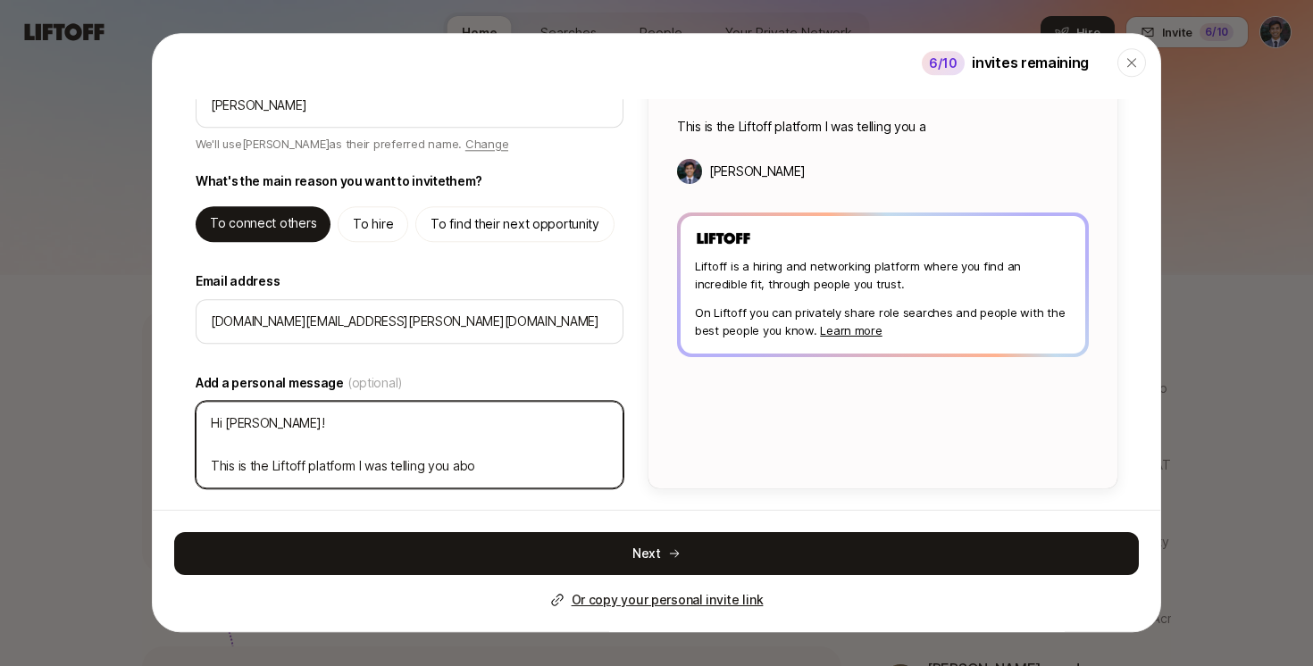
type textarea "Hi Claire! This is the Liftoff platform I was telling you abou"
type textarea "x"
type textarea "Hi Claire! This is the Liftoff platform I was telling you about"
type textarea "x"
type textarea "Hi Claire! This is the Liftoff platform I was telling you about"
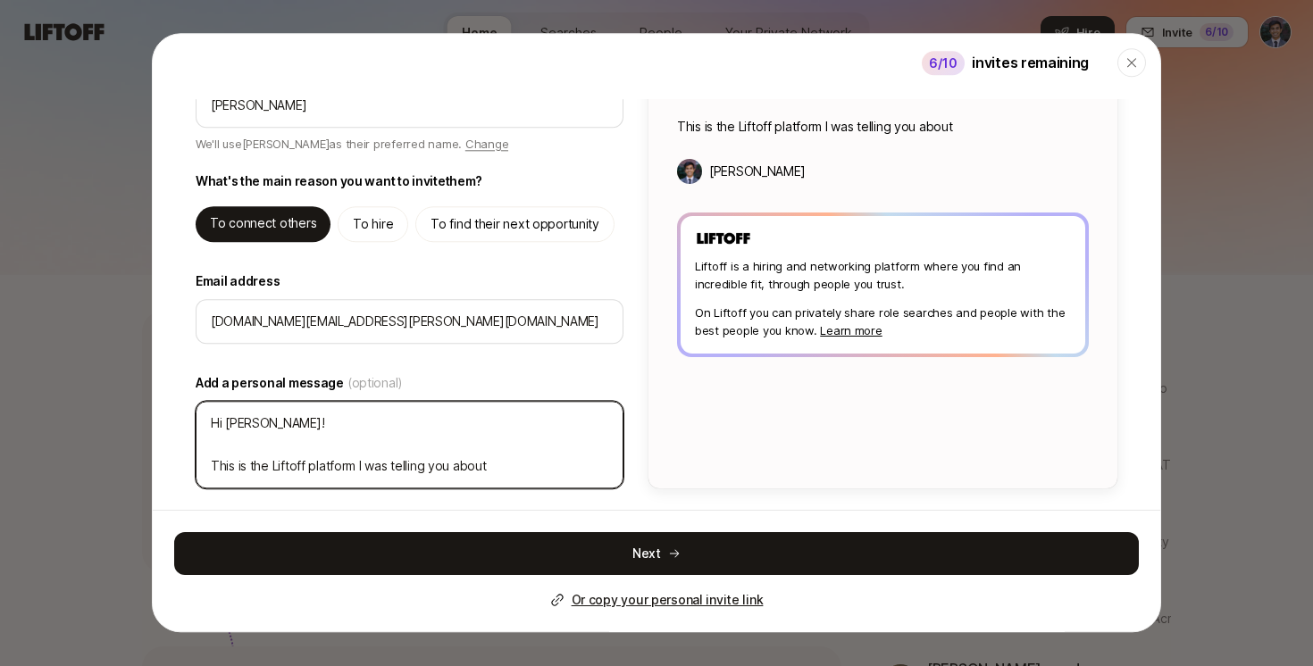
type textarea "x"
type textarea "Hi Claire! This is the Liftoff platform I was telling you about -"
type textarea "x"
type textarea "Hi Claire! This is the Liftoff platform I was telling you about -"
type textarea "x"
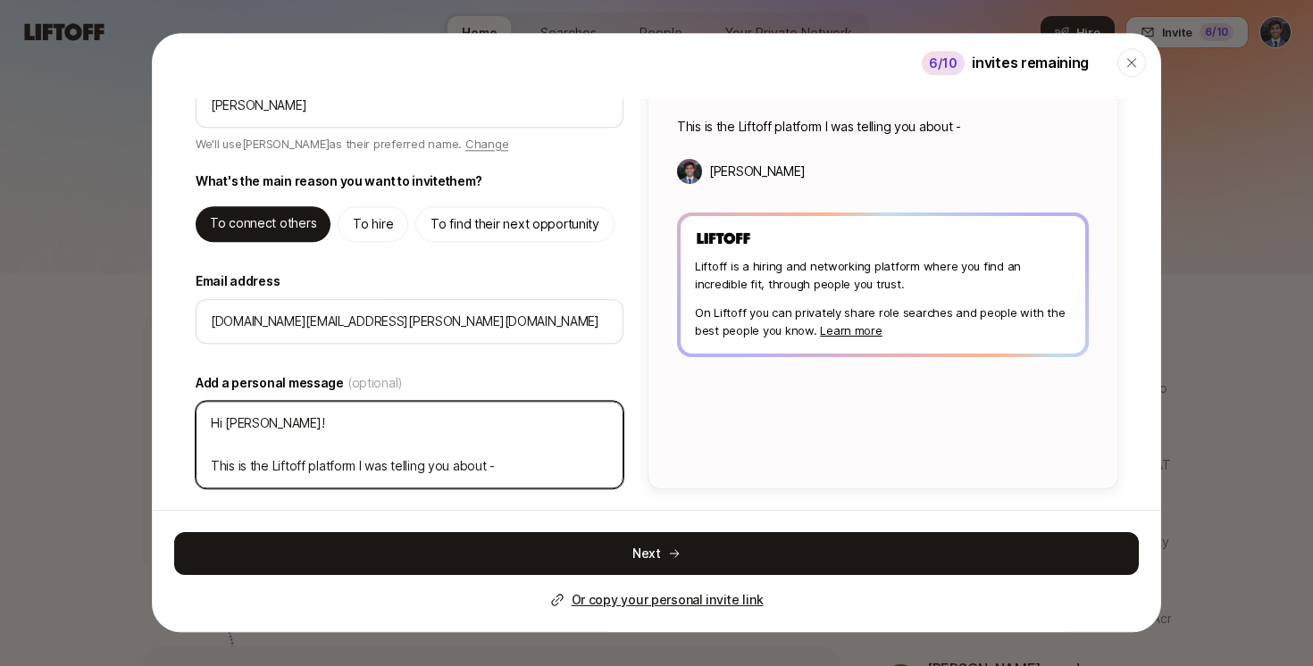
type textarea "Hi Claire! This is the Liftoff platform I was telling you about - w"
type textarea "x"
type textarea "Hi Claire! This is the Liftoff platform I was telling you about - wo"
type textarea "x"
type textarea "Hi Claire! This is the Liftoff platform I was telling you about - wou"
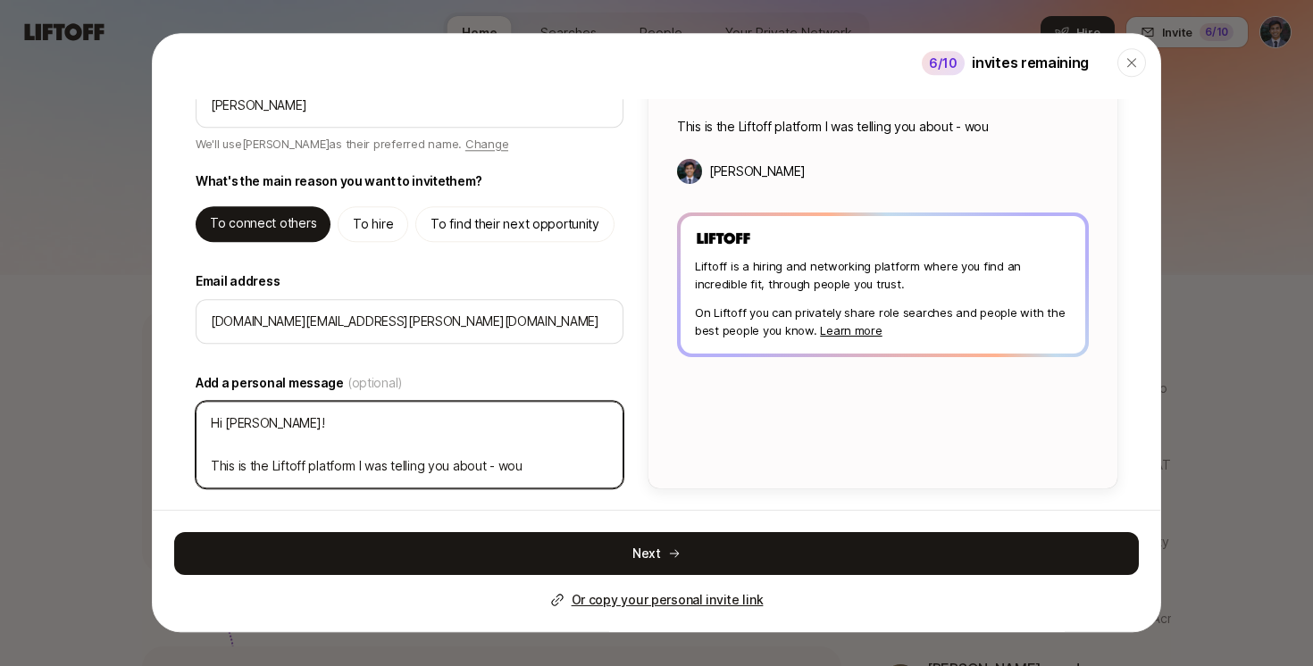
type textarea "x"
type textarea "Hi Claire! This is the Liftoff platform I was telling you about - woul"
type textarea "x"
type textarea "Hi Claire! This is the Liftoff platform I was telling you about - would"
type textarea "x"
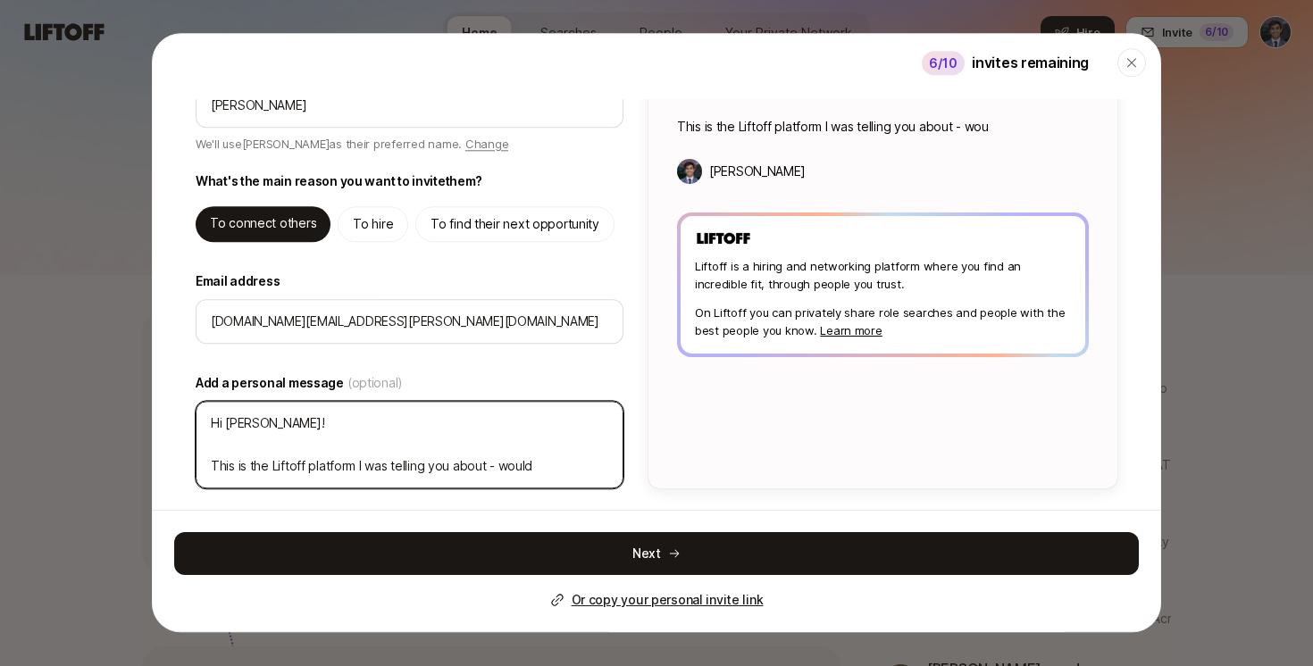
type textarea "Hi Claire! This is the Liftoff platform I was telling you about - would"
type textarea "x"
type textarea "Hi Claire! This is the Liftoff platform I was telling you about - would l"
type textarea "x"
type textarea "Hi Claire! This is the Liftoff platform I was telling you about - would lo"
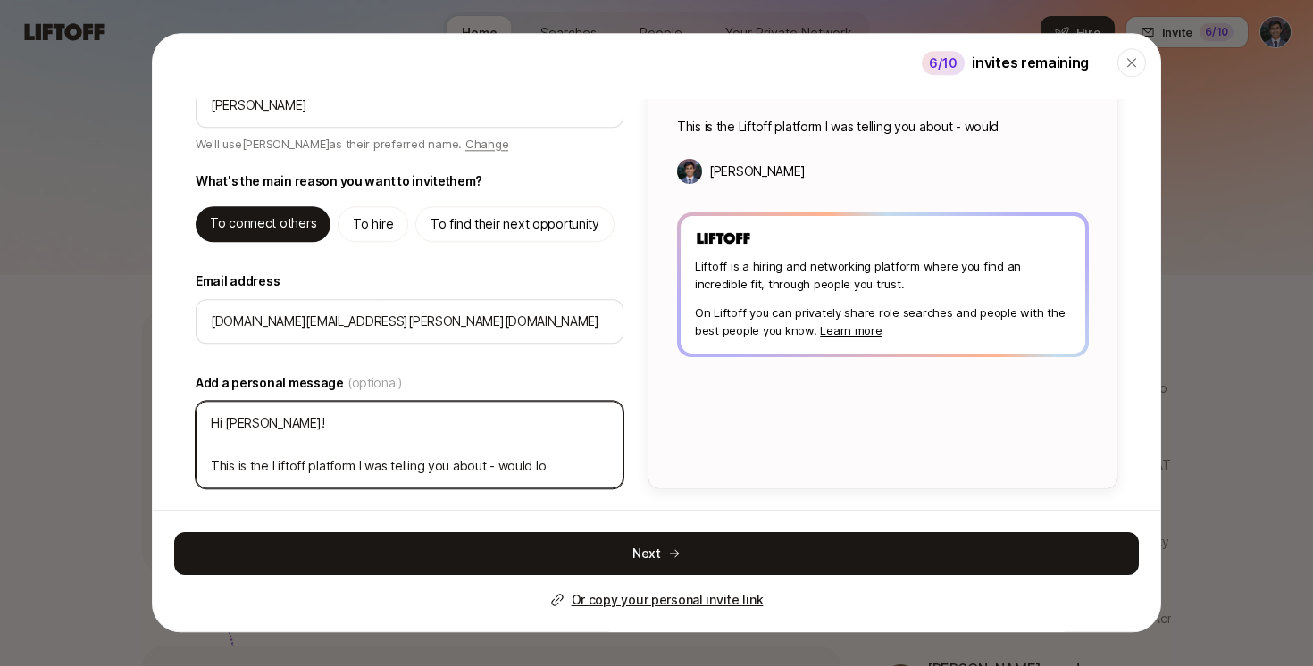
type textarea "x"
type textarea "Hi Claire! This is the Liftoff platform I was telling you about - would lov"
type textarea "x"
type textarea "Hi Claire! This is the Liftoff platform I was telling you about - would love"
type textarea "x"
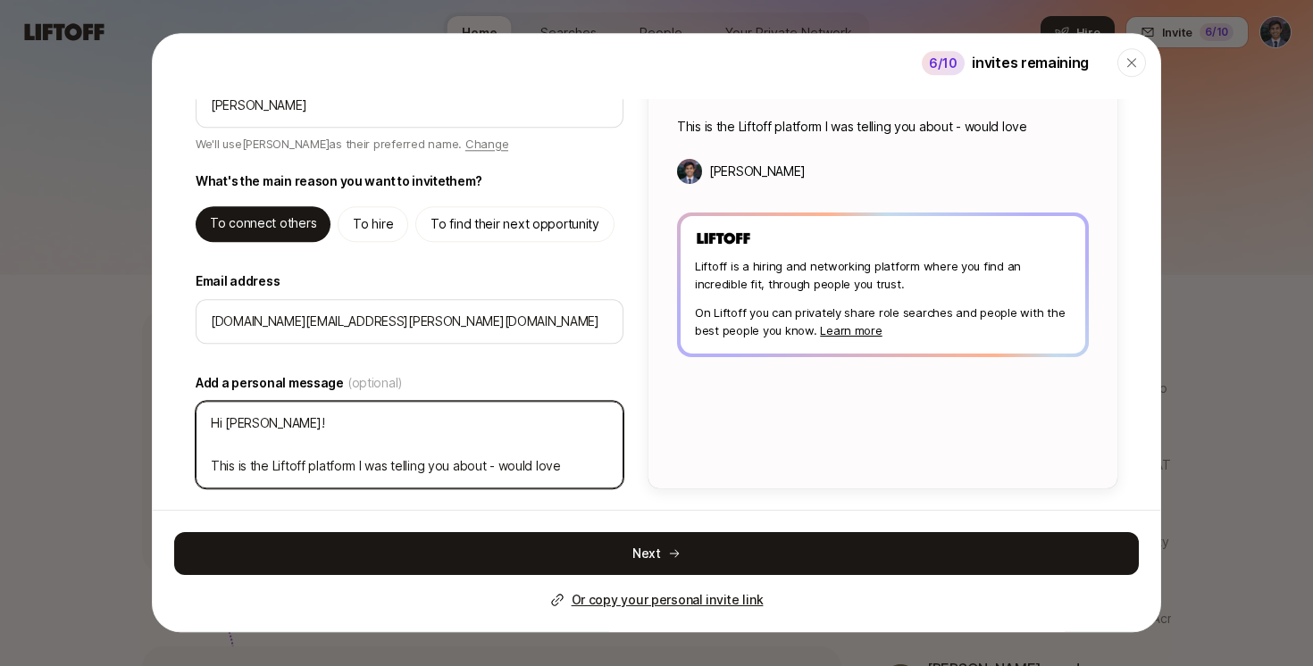
type textarea "Hi Claire! This is the Liftoff platform I was telling you about - would love"
type textarea "x"
type textarea "Hi Claire! This is the Liftoff platform I was telling you about - would love t"
type textarea "x"
type textarea "Hi Claire! This is the Liftoff platform I was telling you about - would love to"
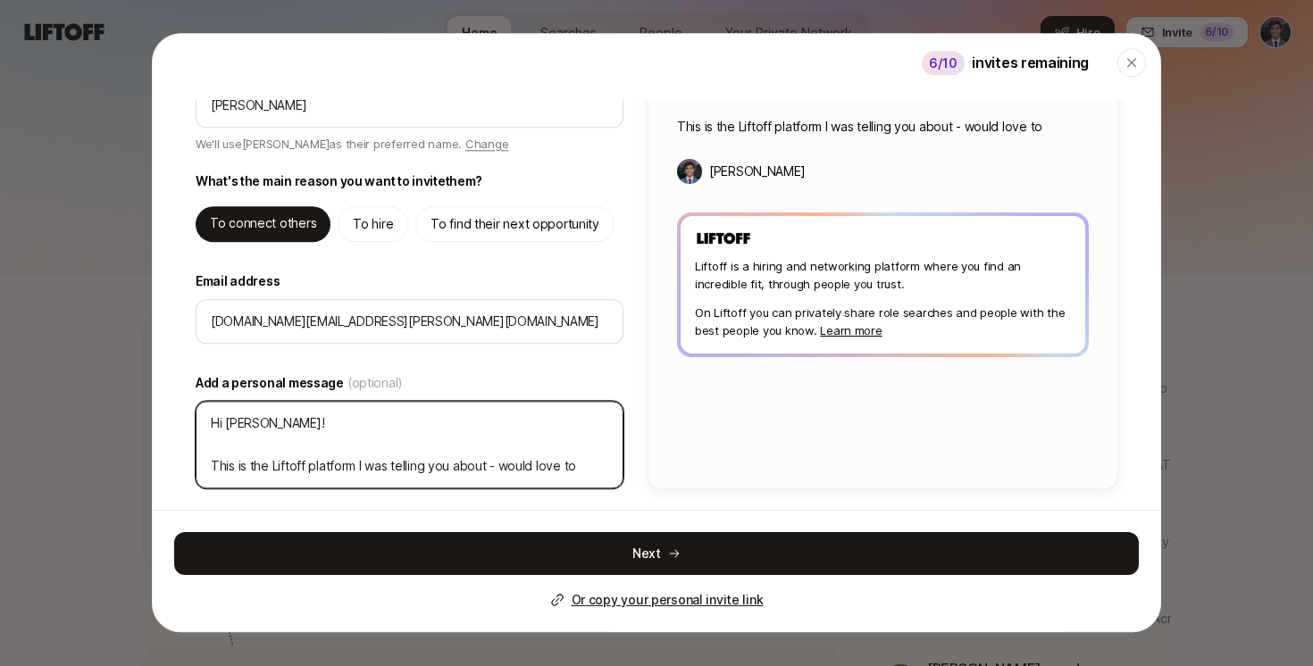
type textarea "x"
type textarea "Hi Claire! This is the Liftoff platform I was telling you about - would love to"
type textarea "x"
type textarea "Hi Claire! This is the Liftoff platform I was telling you about - would love to…"
type textarea "x"
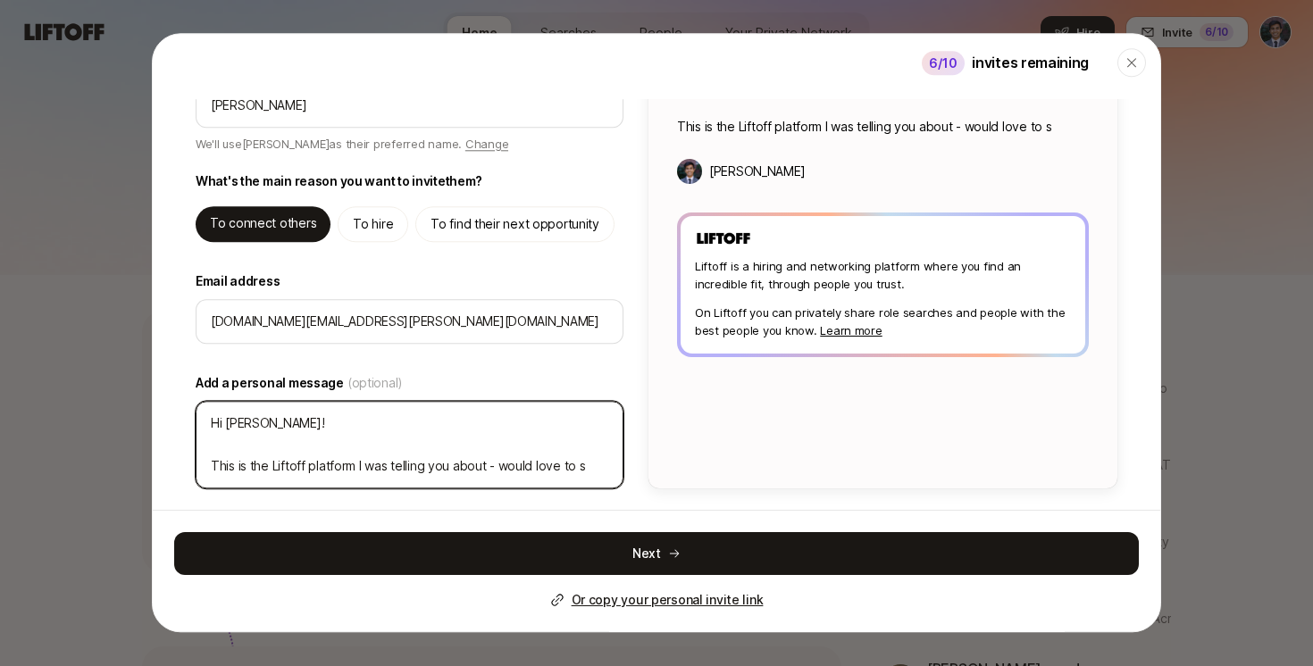
type textarea "Hi Claire! This is the Liftoff platform I was telling you about - would love to…"
type textarea "x"
type textarea "Hi Claire! This is the Liftoff platform I was telling you about - would love to…"
type textarea "x"
type textarea "Hi Claire! This is the Liftoff platform I was telling you about - would love to…"
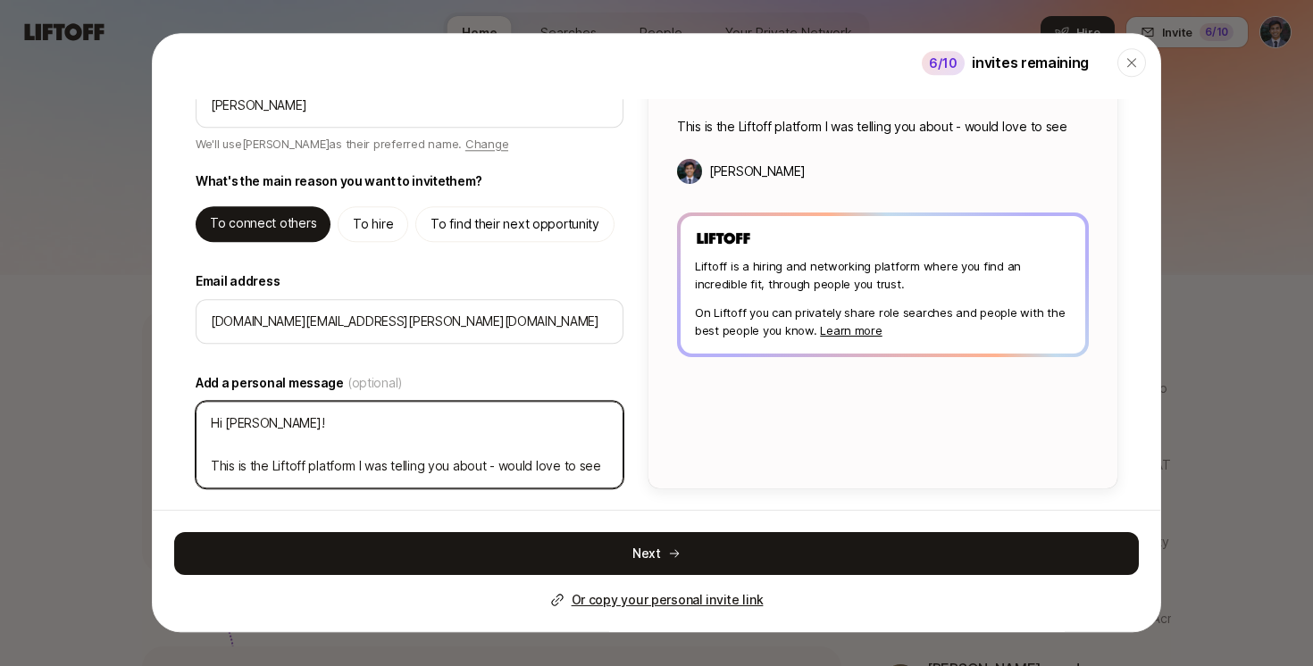
type textarea "x"
type textarea "Hi Claire! This is the Liftoff platform I was telling you about - would love to…"
type textarea "x"
type textarea "Hi Claire! This is the Liftoff platform I was telling you about - would love to…"
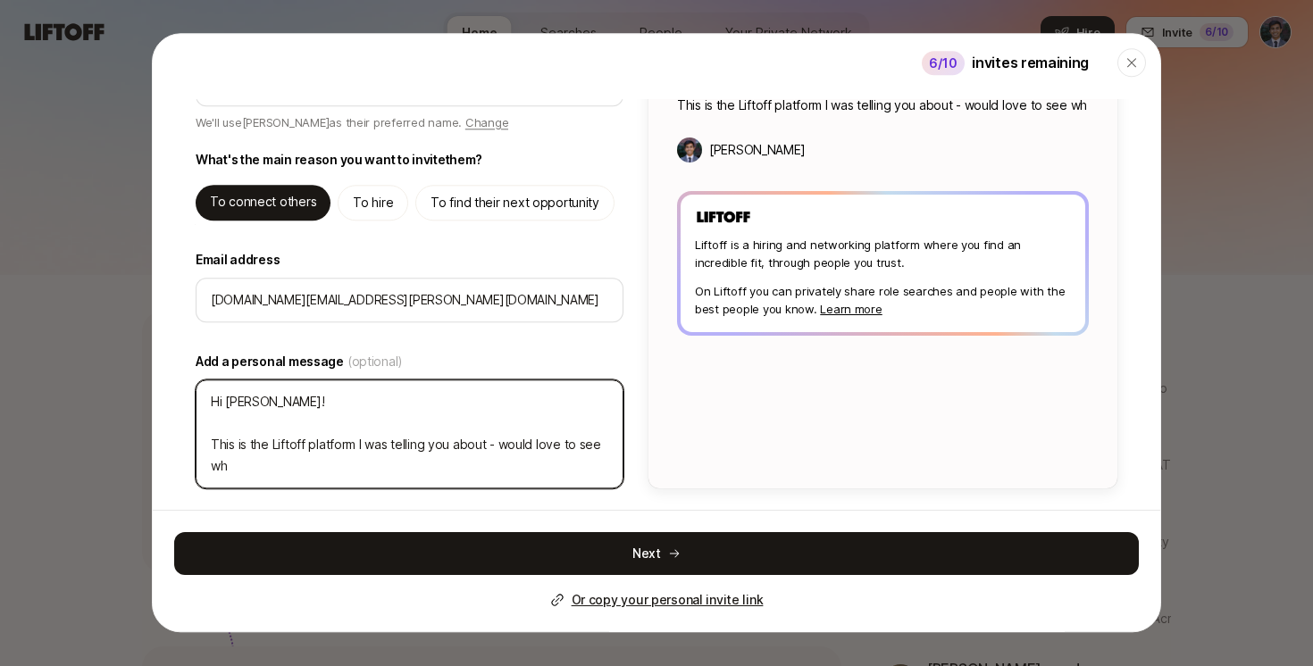
type textarea "x"
type textarea "Hi Claire! This is the Liftoff platform I was telling you about - would love to…"
type textarea "x"
type textarea "Hi Claire! This is the Liftoff platform I was telling you about - would love to…"
type textarea "x"
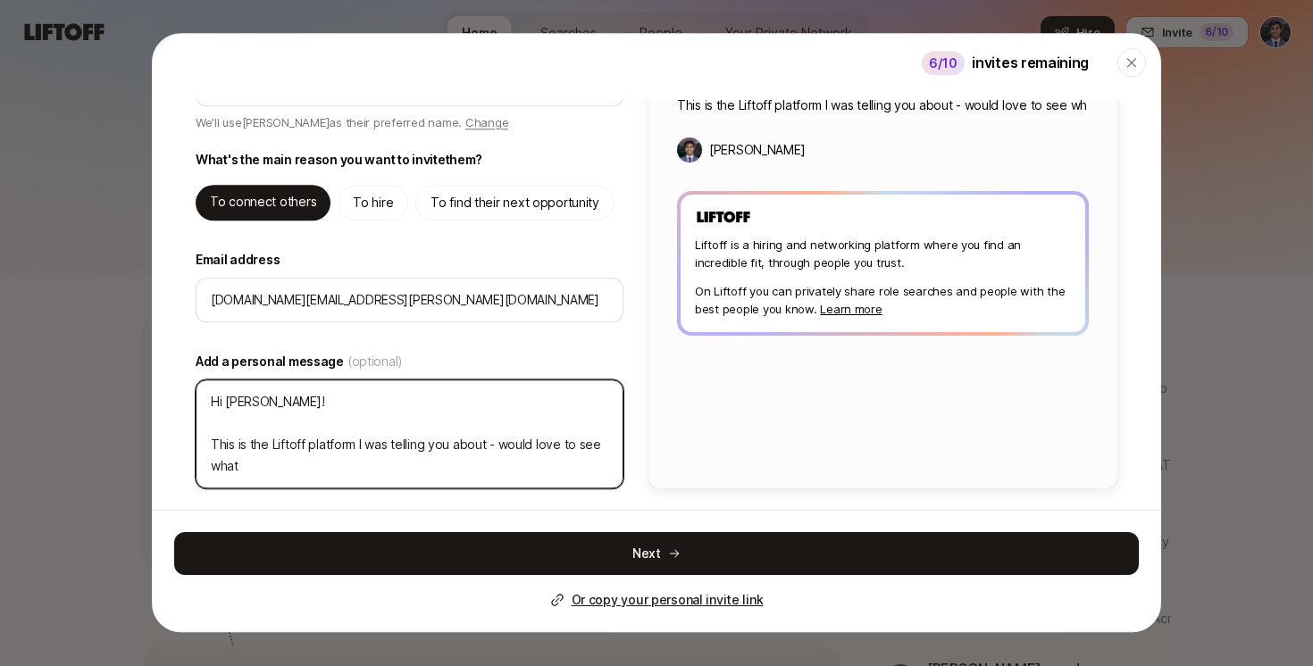
type textarea "Hi Claire! This is the Liftoff platform I was telling you about - would love to…"
type textarea "x"
type textarea "Hi Claire! This is the Liftoff platform I was telling you about - would love to…"
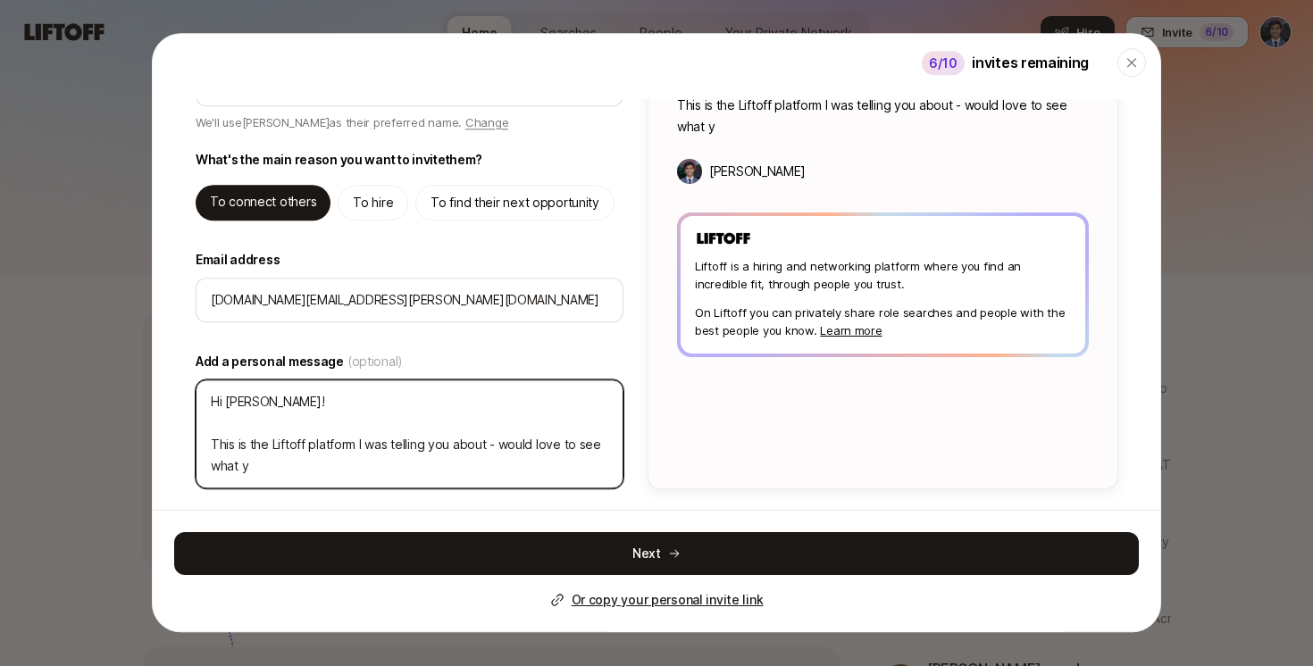
type textarea "x"
type textarea "Hi Claire! This is the Liftoff platform I was telling you about - would love to…"
type textarea "x"
type textarea "Hi Claire! This is the Liftoff platform I was telling you about - would love to…"
type textarea "x"
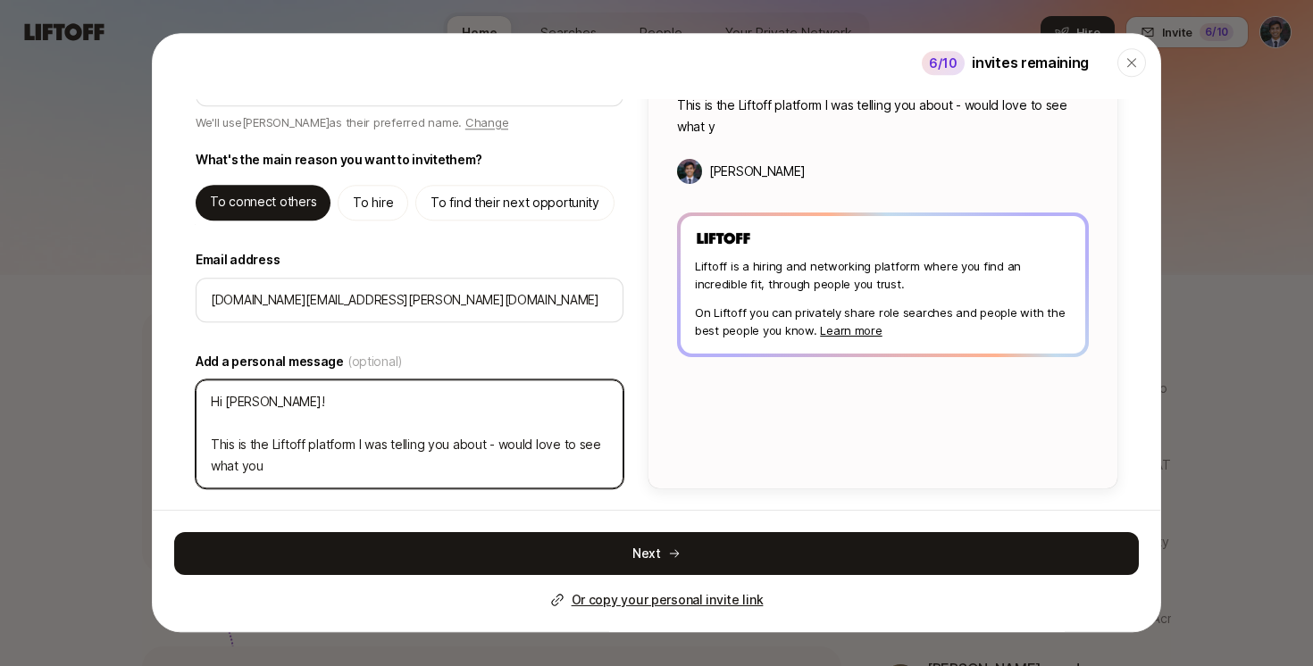
type textarea "Hi Claire! This is the Liftoff platform I was telling you about - would love to…"
type textarea "x"
type textarea "Hi Claire! This is the Liftoff platform I was telling you about - would love to…"
type textarea "x"
type textarea "Hi Claire! This is the Liftoff platform I was telling you about - would love to…"
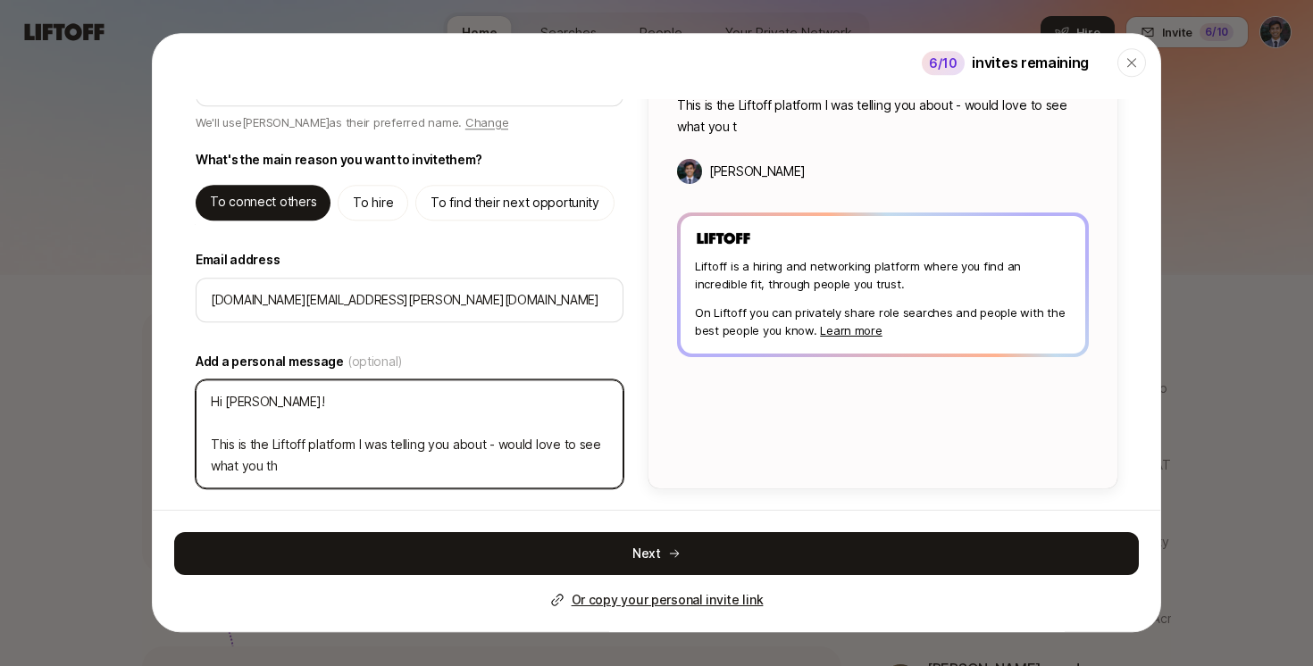
type textarea "x"
type textarea "Hi Claire! This is the Liftoff platform I was telling you about - would love to…"
type textarea "x"
type textarea "Hi Claire! This is the Liftoff platform I was telling you about - would love to…"
type textarea "x"
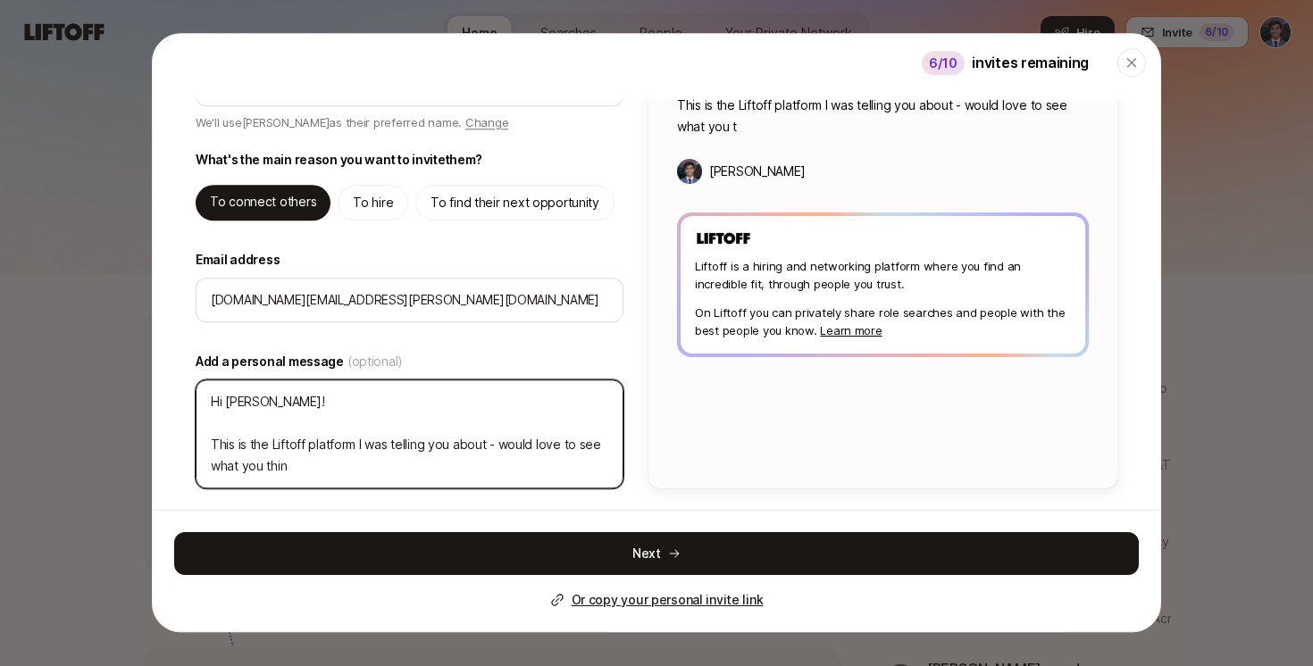
type textarea "Hi Claire! This is the Liftoff platform I was telling you about - would love to…"
type textarea "x"
type textarea "Hi Claire! This is the Liftoff platform I was telling you about - would love to…"
type textarea "x"
type textarea "Hi Claire! This is the Liftoff platform I was telling you about - would love to…"
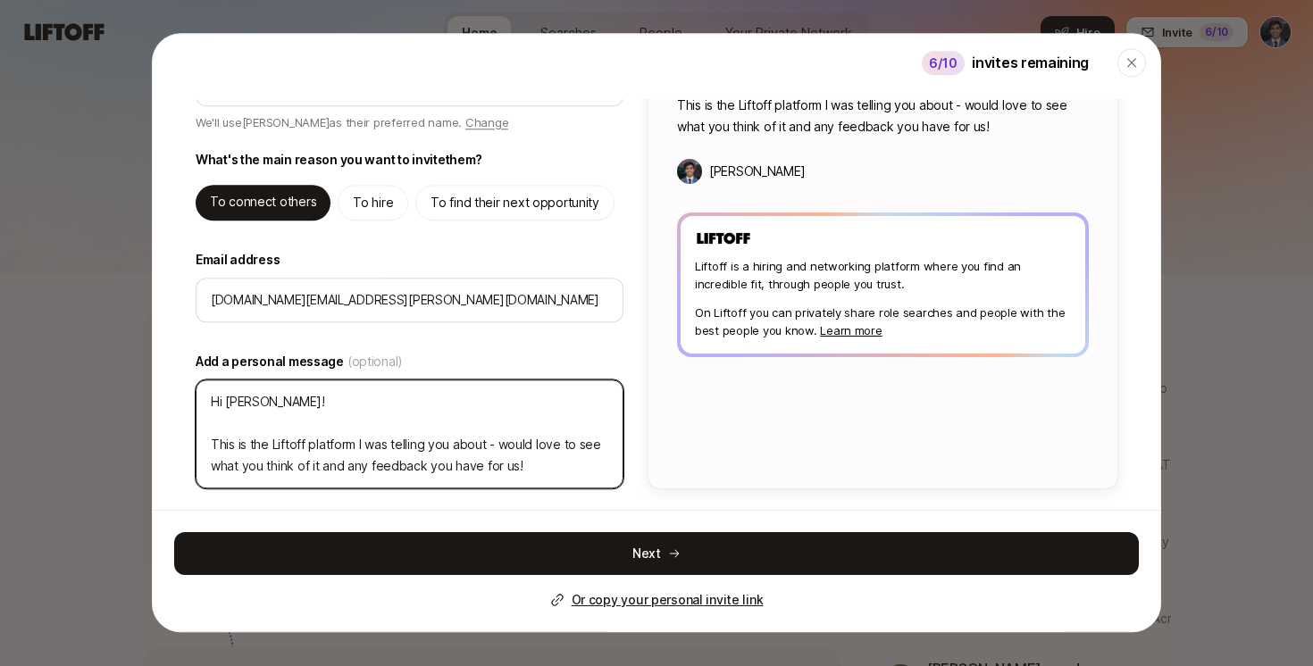
click at [296, 407] on textarea "Hi Claire! This is the Liftoff platform I was telling you about - would love to…" at bounding box center [410, 434] width 428 height 109
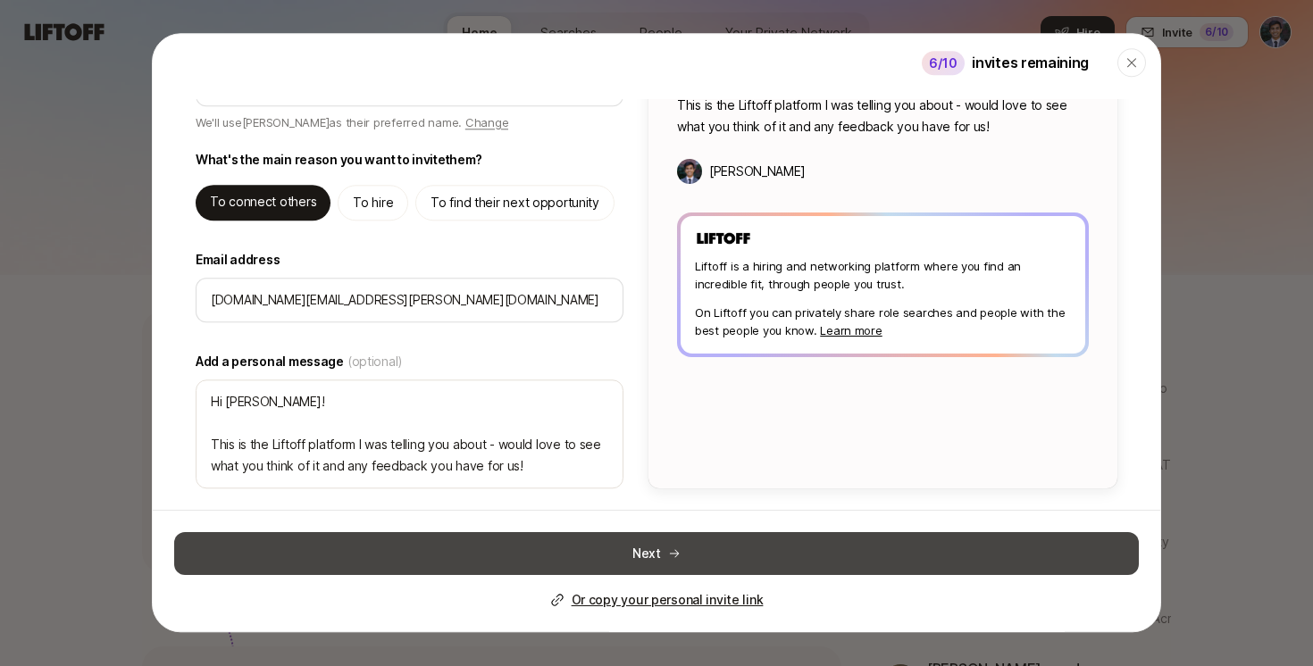
click at [698, 547] on button "Next" at bounding box center [656, 553] width 965 height 43
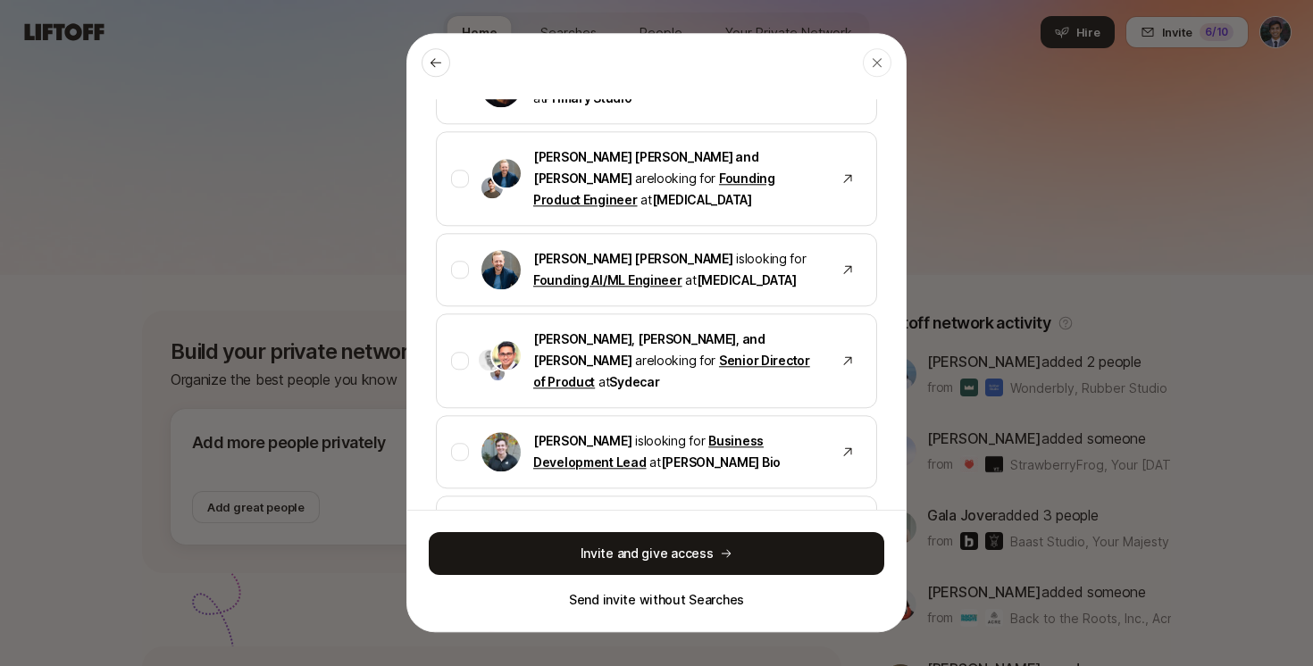
scroll to position [883, 0]
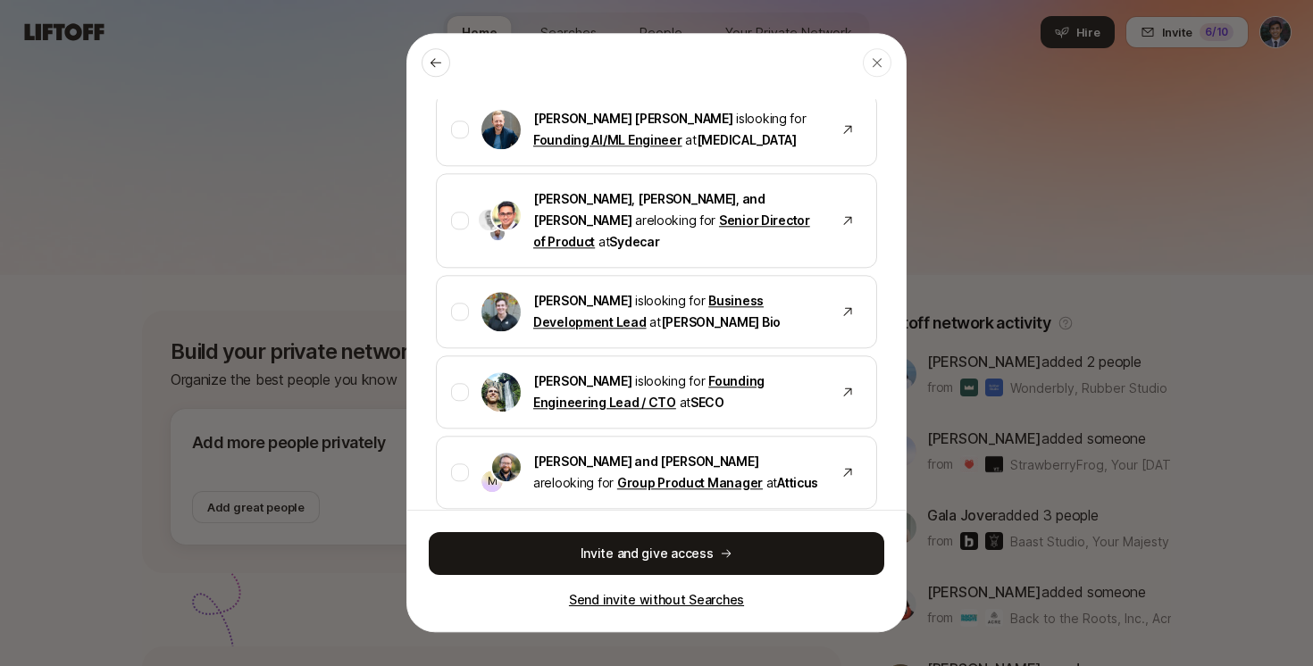
click at [662, 602] on p "Send invite without Searches" at bounding box center [656, 600] width 175 height 21
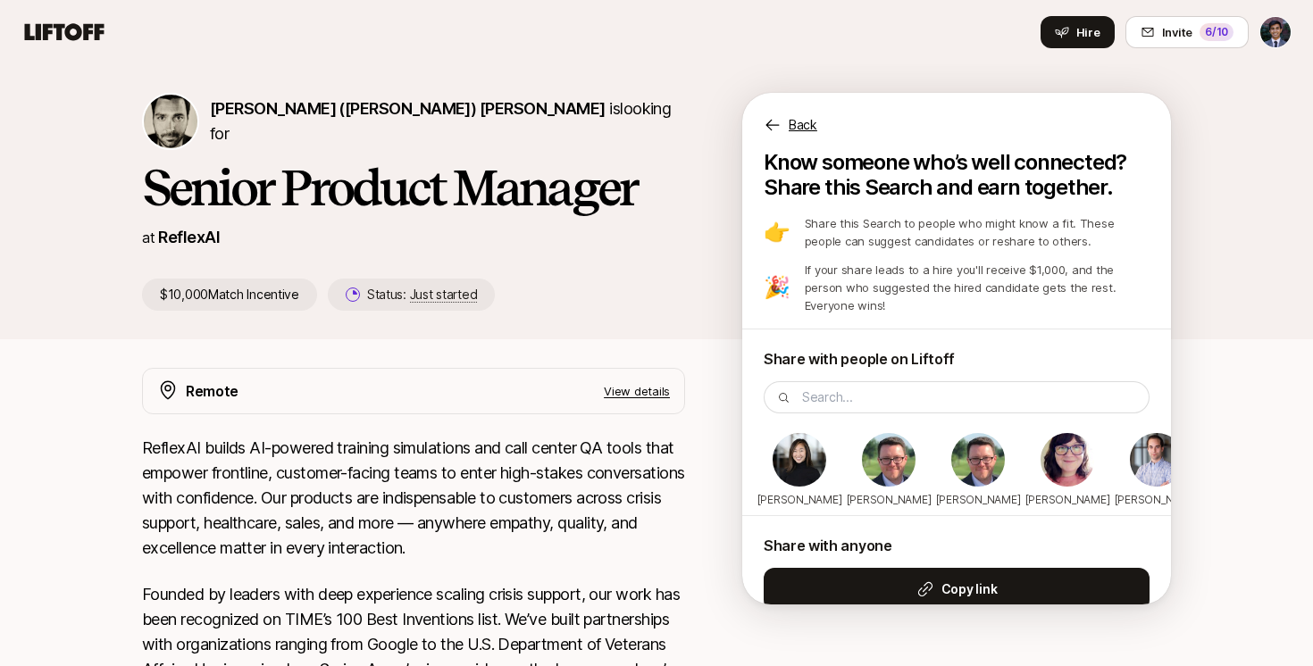
scroll to position [402, 0]
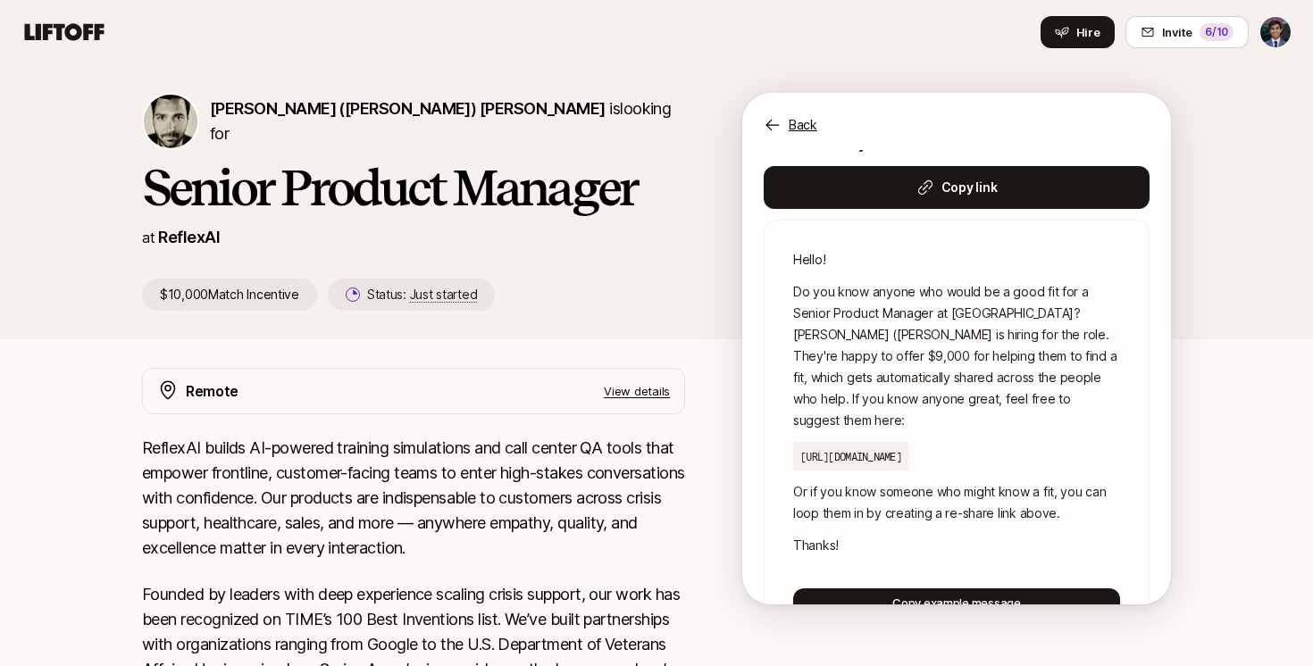
click at [58, 24] on icon at bounding box center [64, 32] width 86 height 25
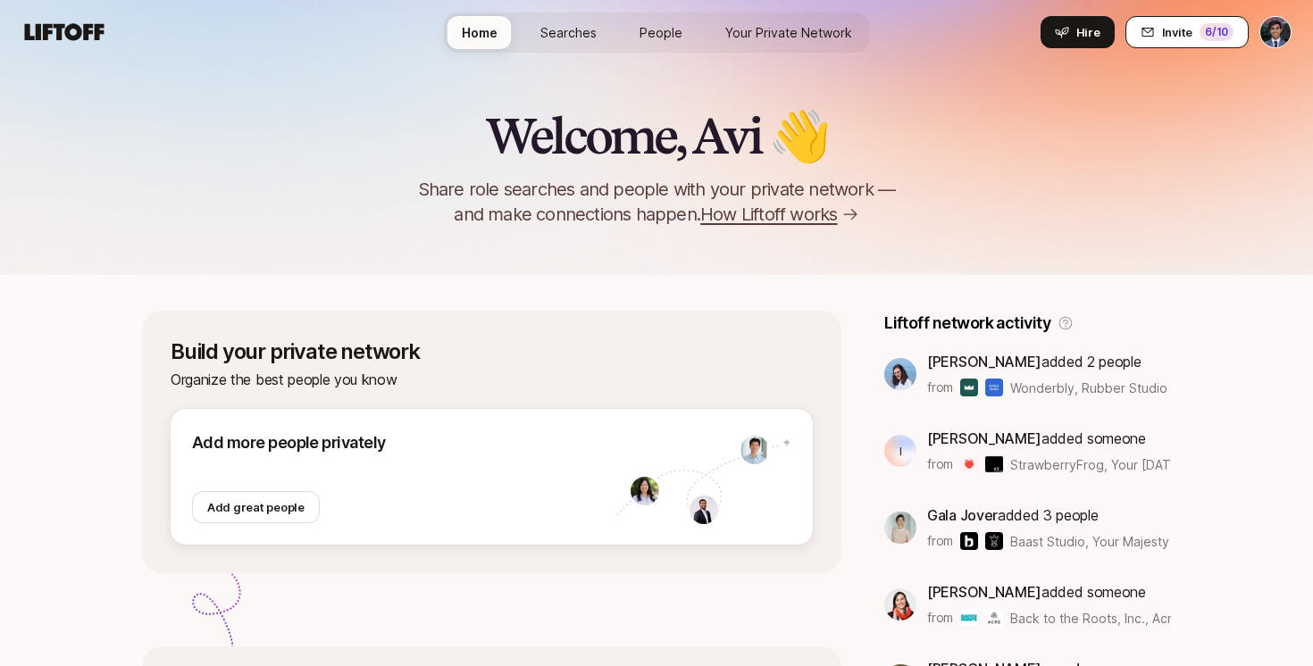
click at [1198, 29] on button "Invite 6 /10" at bounding box center [1186, 32] width 123 height 32
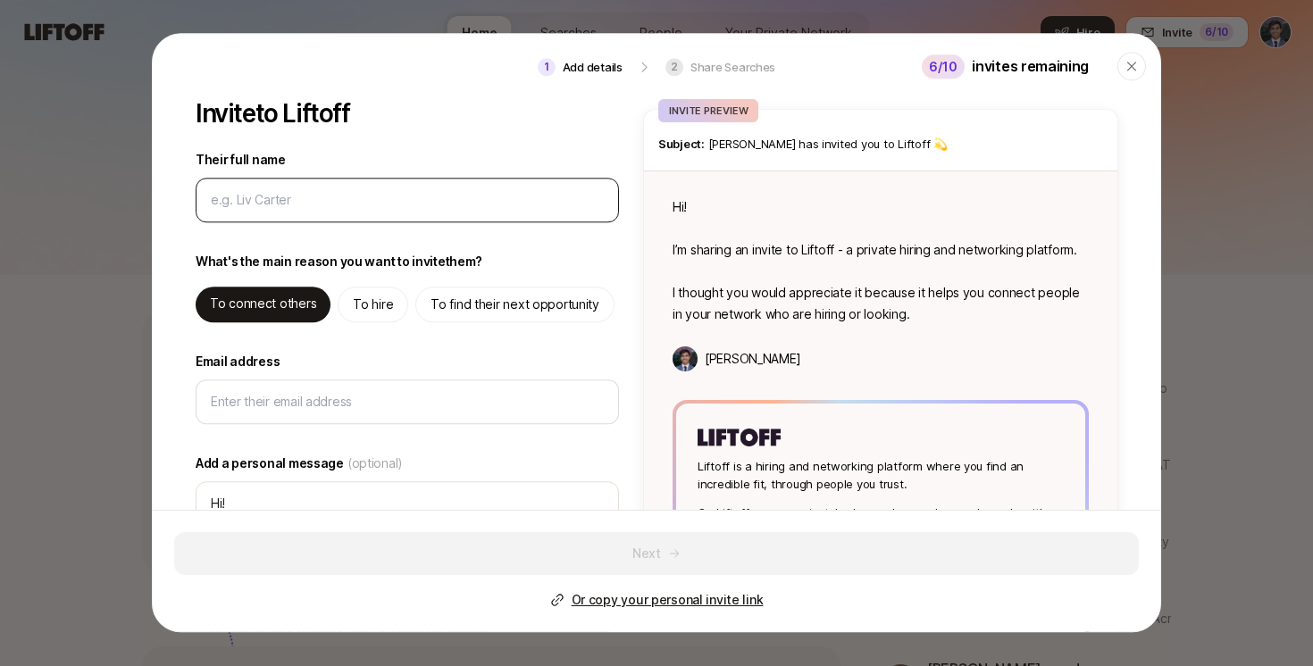
click at [410, 192] on input "Their full name" at bounding box center [407, 199] width 393 height 21
type input "A"
type textarea "x"
type input "Al"
type textarea "x"
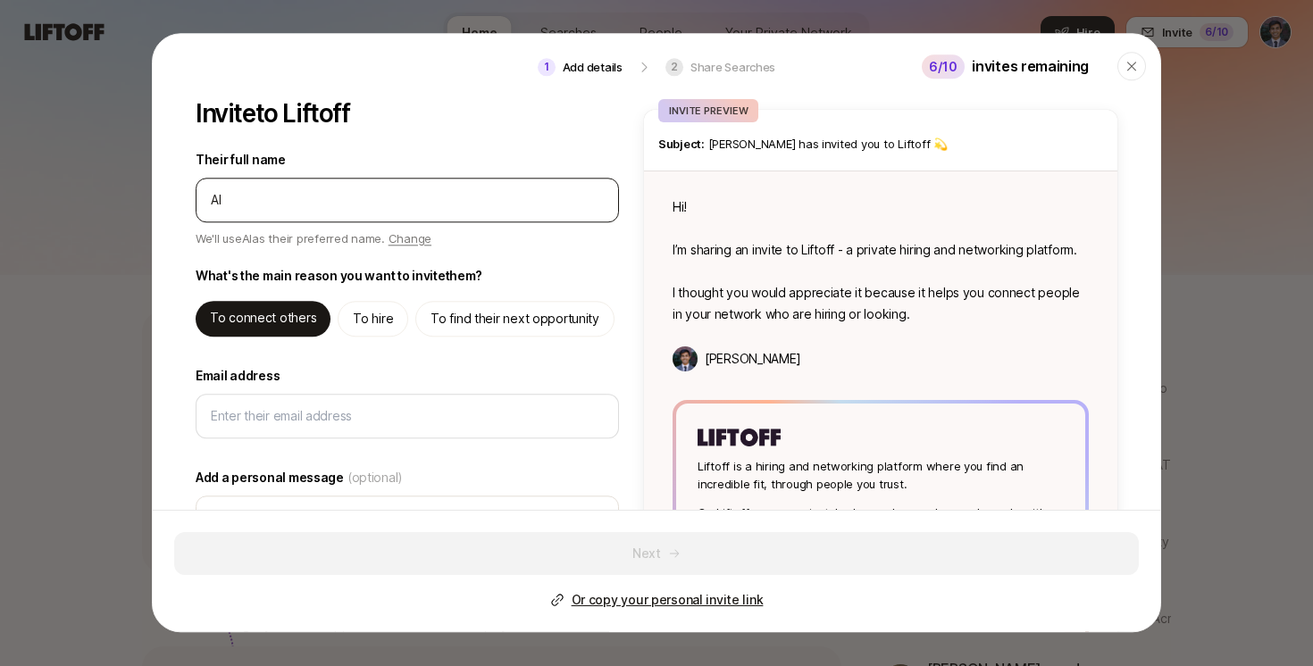
type input "Ala"
type textarea "x"
type input "[PERSON_NAME]"
type textarea "x"
type input "[PERSON_NAME]"
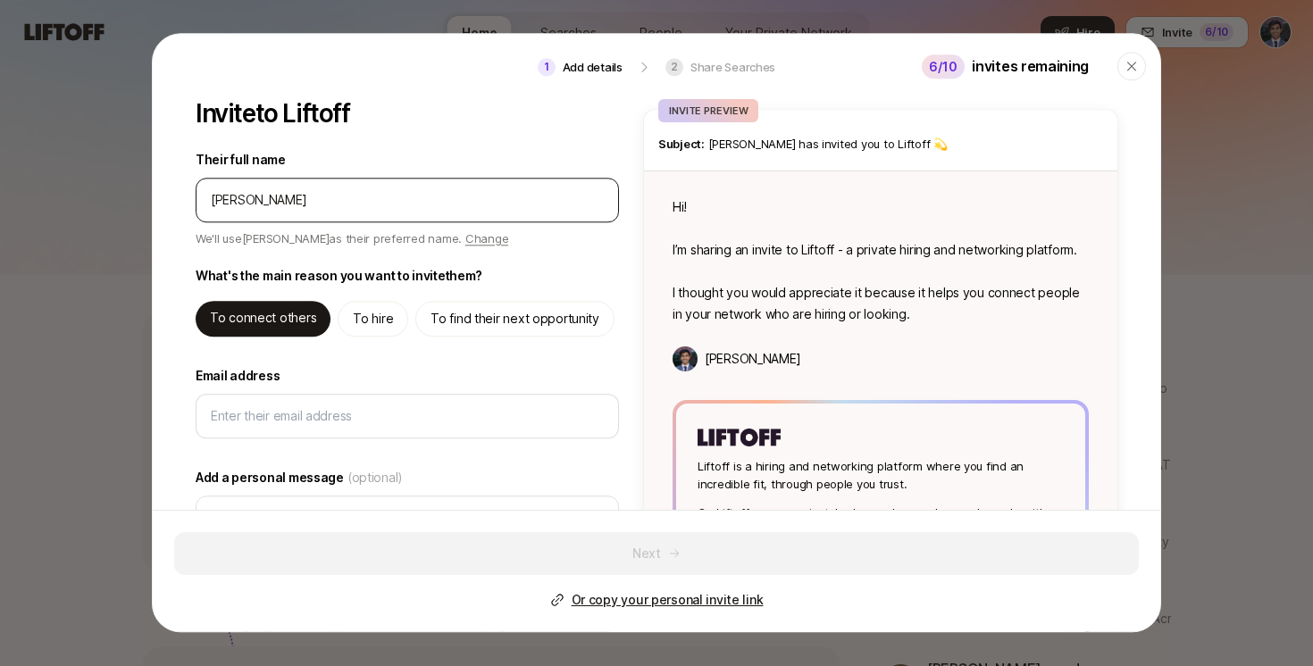
type textarea "x"
type input "[PERSON_NAME]"
type textarea "x"
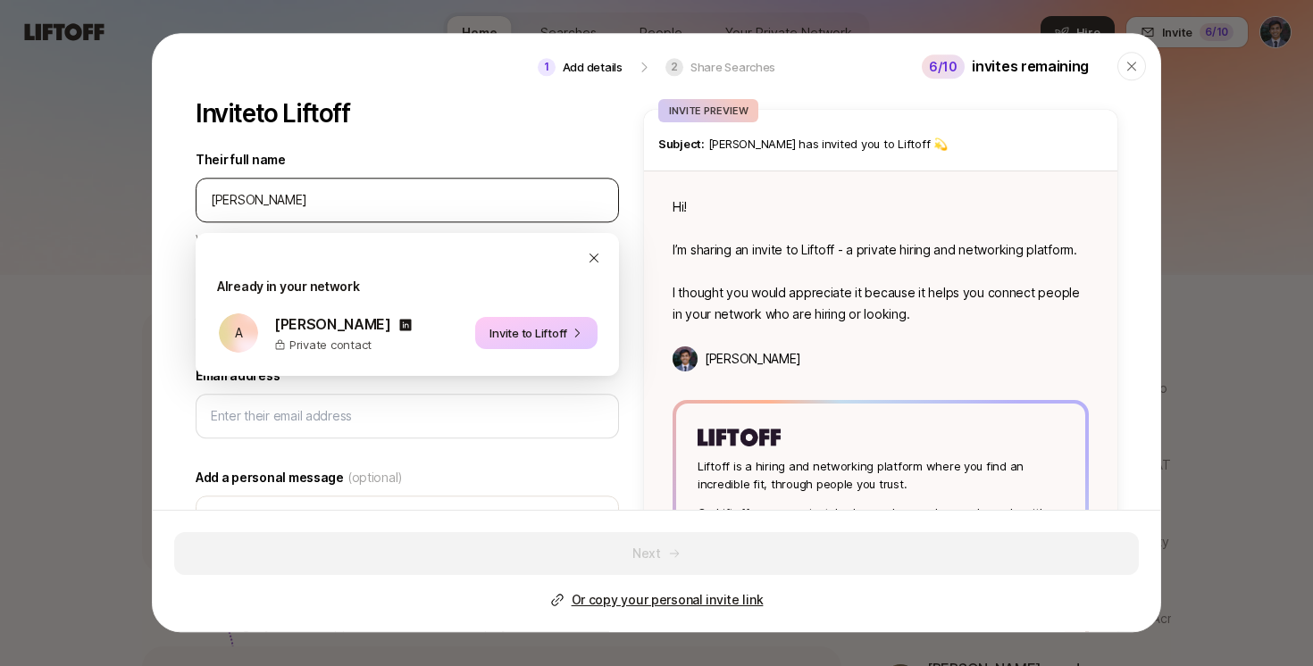
type input "[PERSON_NAME]"
type textarea "x"
type input "[PERSON_NAME]"
type textarea "x"
type input "[PERSON_NAME]"
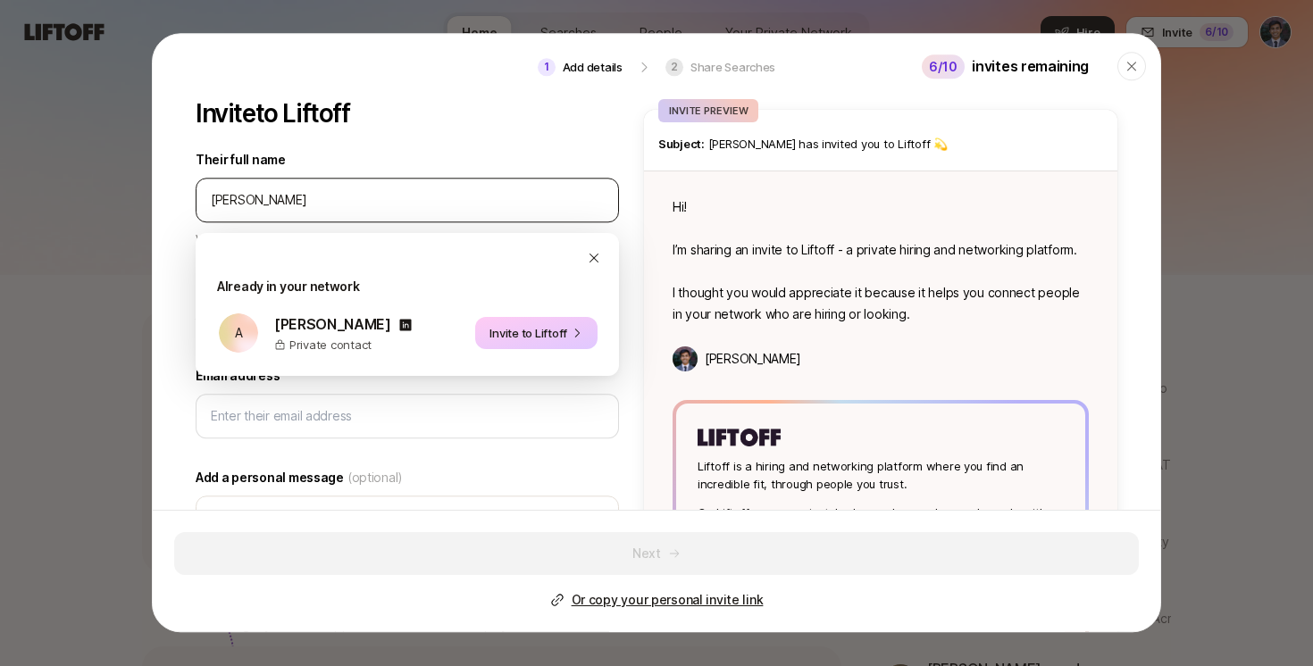
type textarea "x"
type input "[PERSON_NAME]"
type textarea "x"
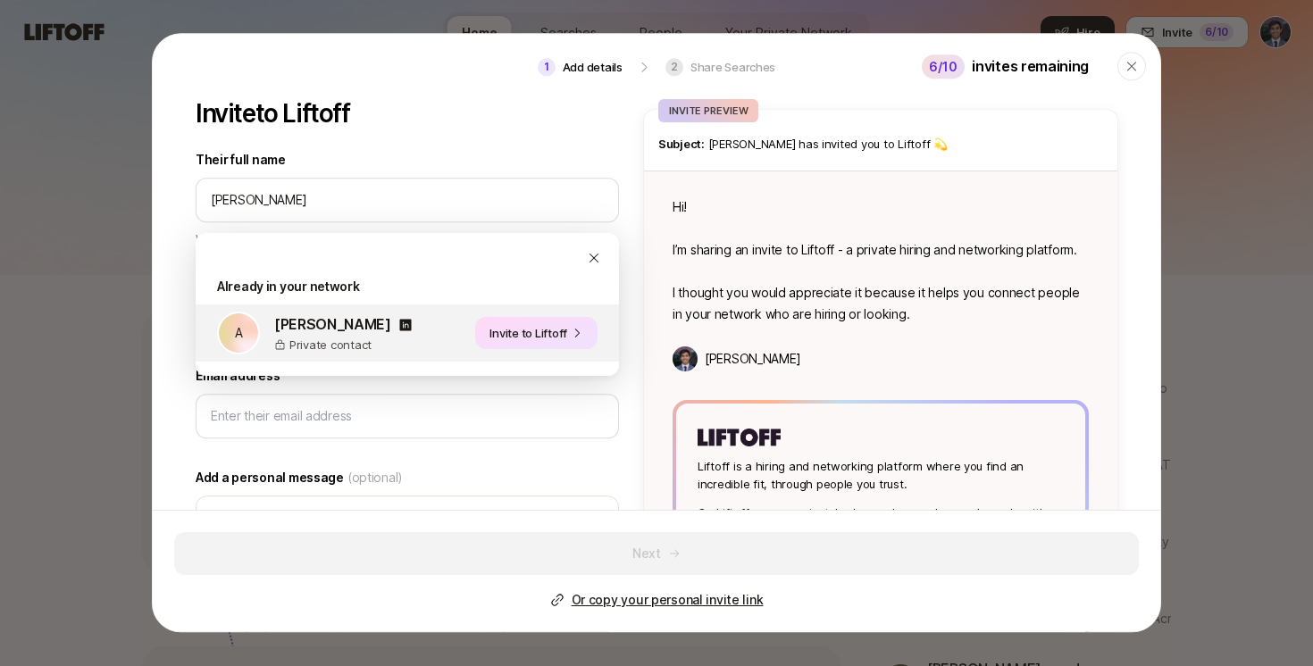
type input "[PERSON_NAME]"
type textarea "Hi [PERSON_NAME]! I’m sharing an invite to Liftoff - a private hiring and netwo…"
click at [533, 322] on button "Invite to Liftoff" at bounding box center [536, 333] width 122 height 32
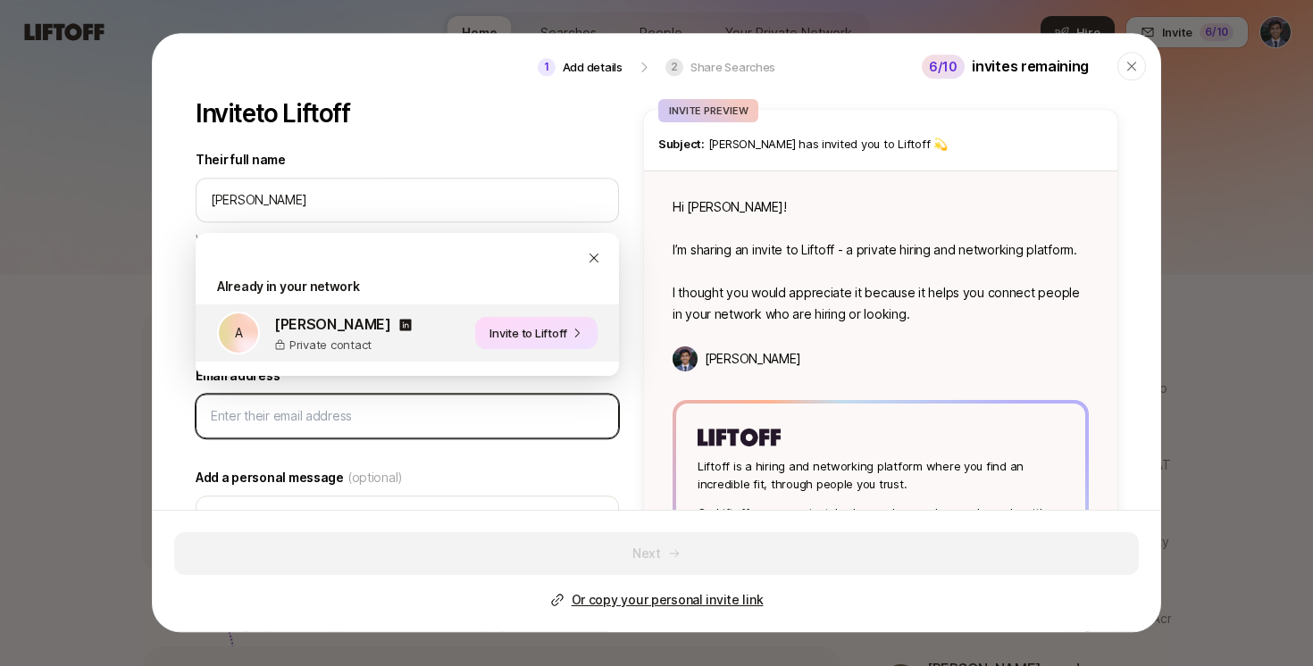
type textarea "x"
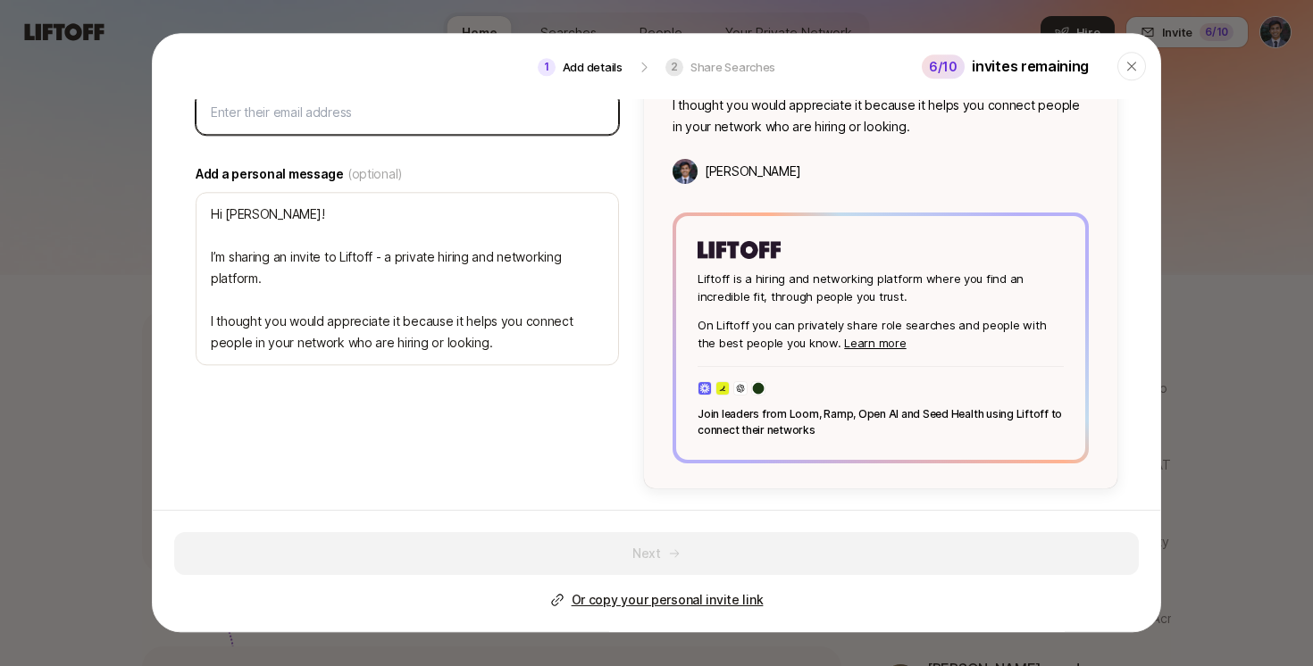
scroll to position [36, 0]
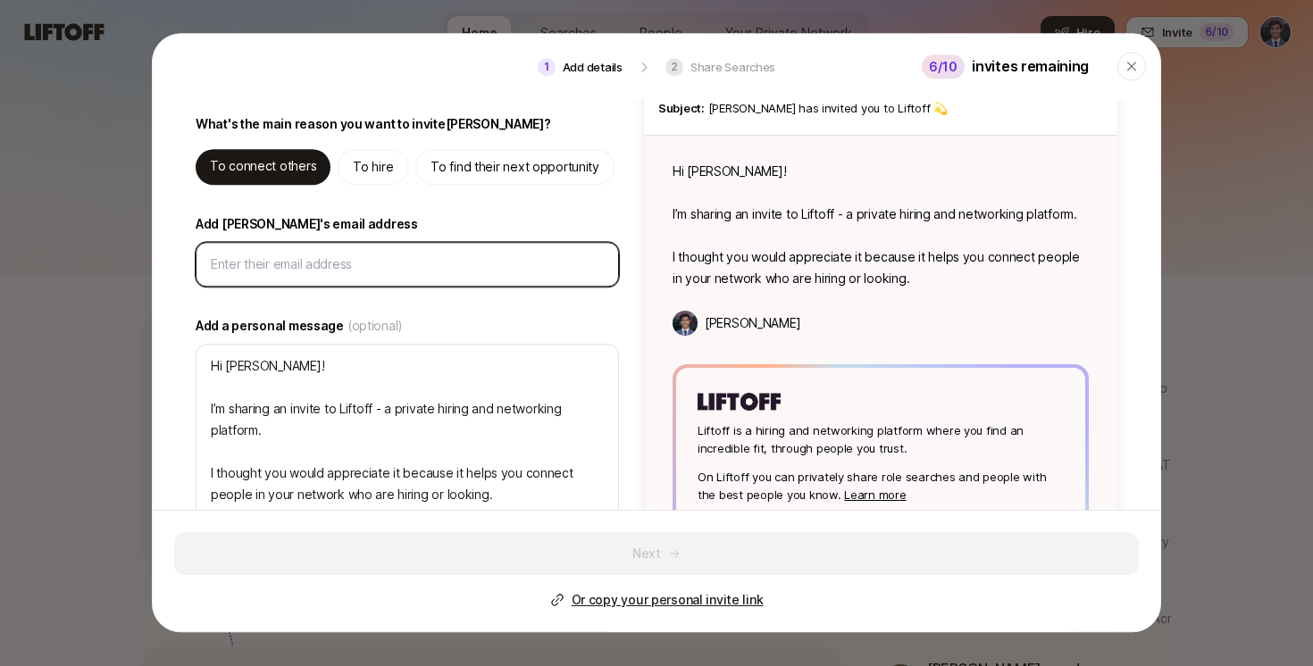
paste input "[EMAIL_ADDRESS][DOMAIN_NAME]"
type input "[EMAIL_ADDRESS][DOMAIN_NAME]"
type textarea "x"
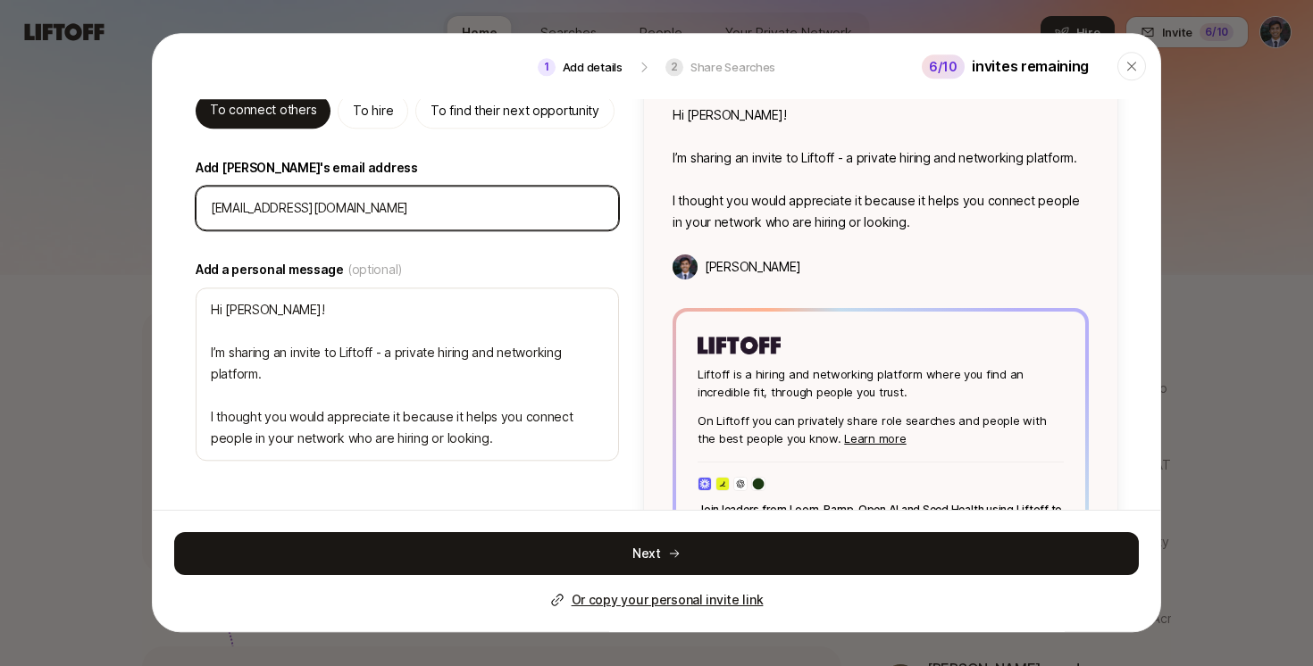
scroll to position [107, 0]
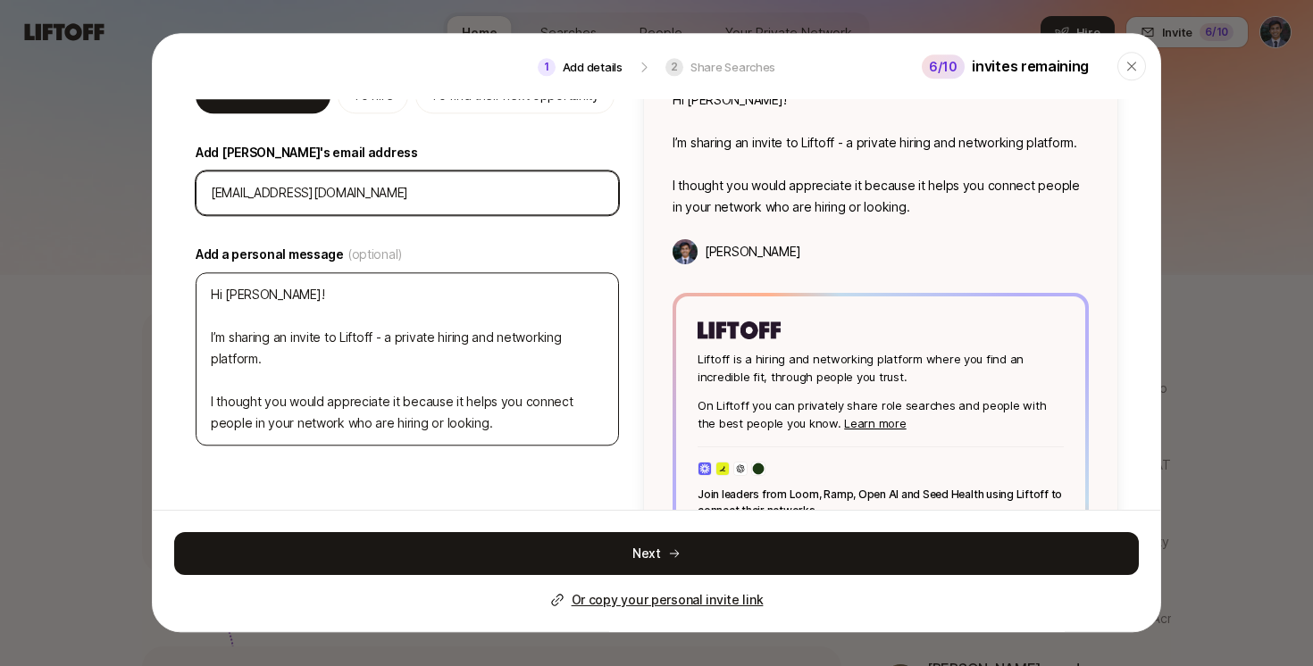
type input "[EMAIL_ADDRESS][DOMAIN_NAME]"
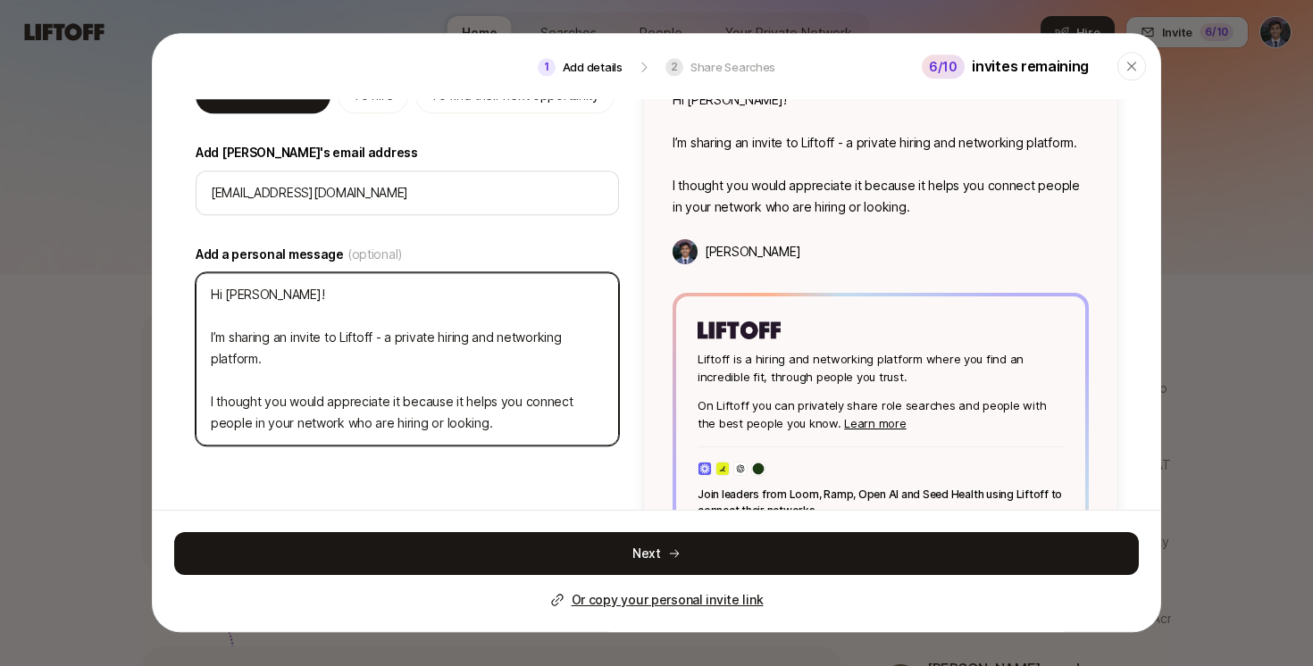
click at [325, 355] on textarea "Hi [PERSON_NAME]! I’m sharing an invite to Liftoff - a private hiring and netwo…" at bounding box center [407, 358] width 423 height 173
type textarea "Hi [PERSON_NAME]! S"
type textarea "x"
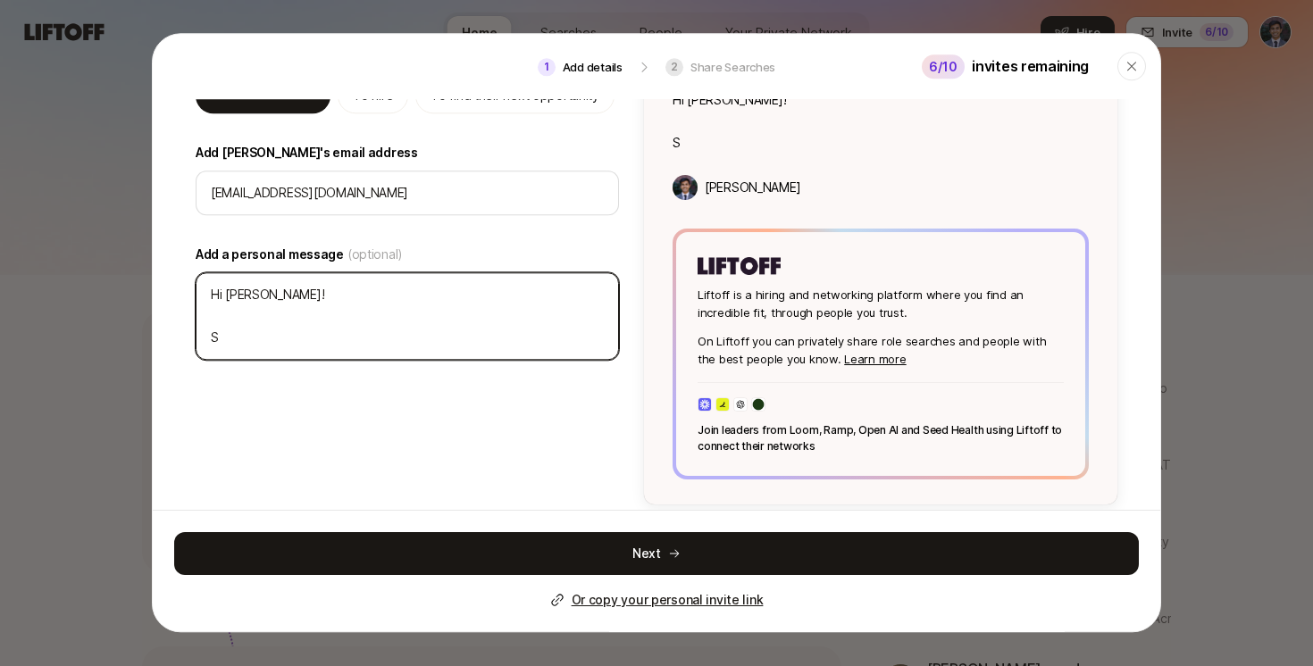
type textarea "Hi [PERSON_NAME]! Sh"
type textarea "x"
type textarea "Hi [PERSON_NAME]! Sha"
type textarea "x"
type textarea "Hi [PERSON_NAME]! Shar"
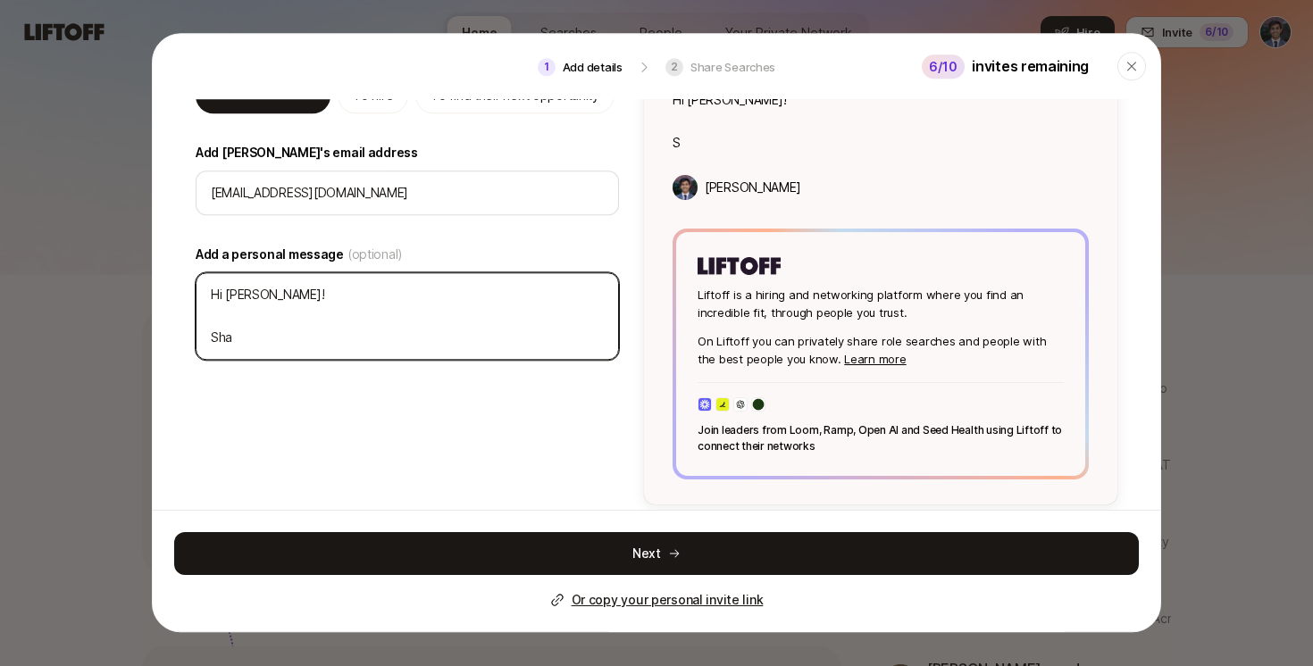
type textarea "x"
type textarea "Hi [PERSON_NAME]! [PERSON_NAME]"
type textarea "x"
type textarea "Hi [PERSON_NAME]! [PERSON_NAME]"
type textarea "x"
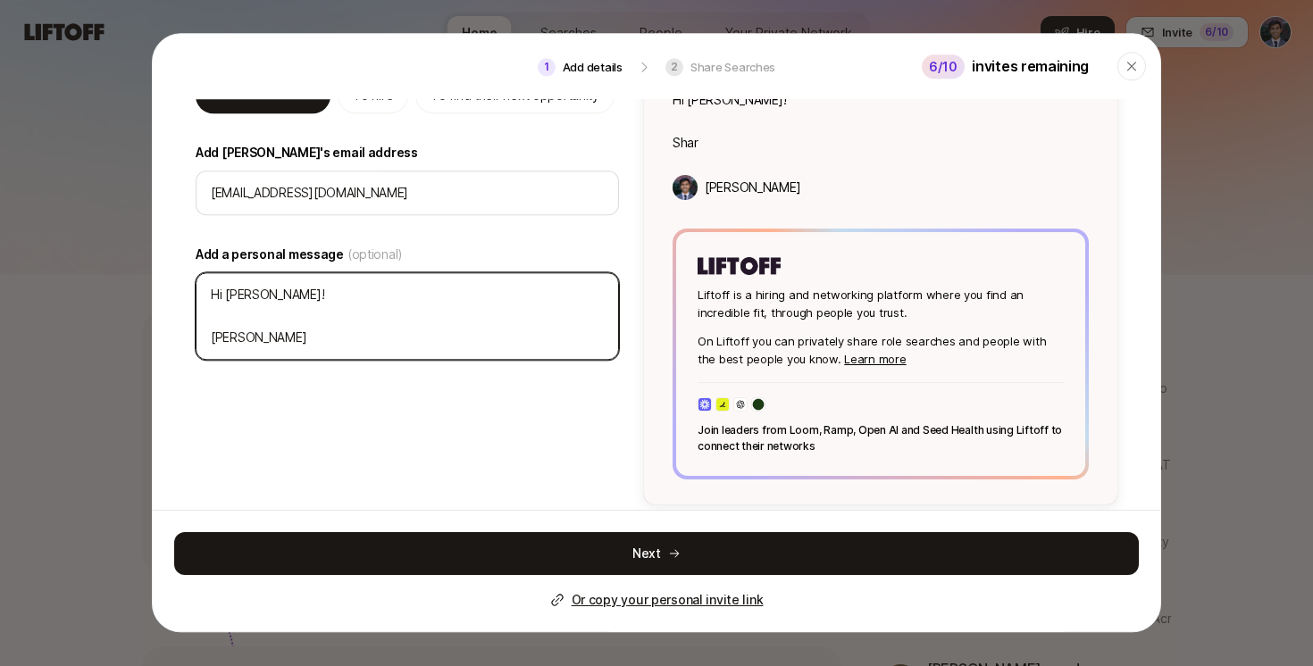
type textarea "Hi [PERSON_NAME]! Sharing"
type textarea "x"
type textarea "Hi [PERSON_NAME]! Sharing"
type textarea "x"
type textarea "Hi [PERSON_NAME]! Sharing i"
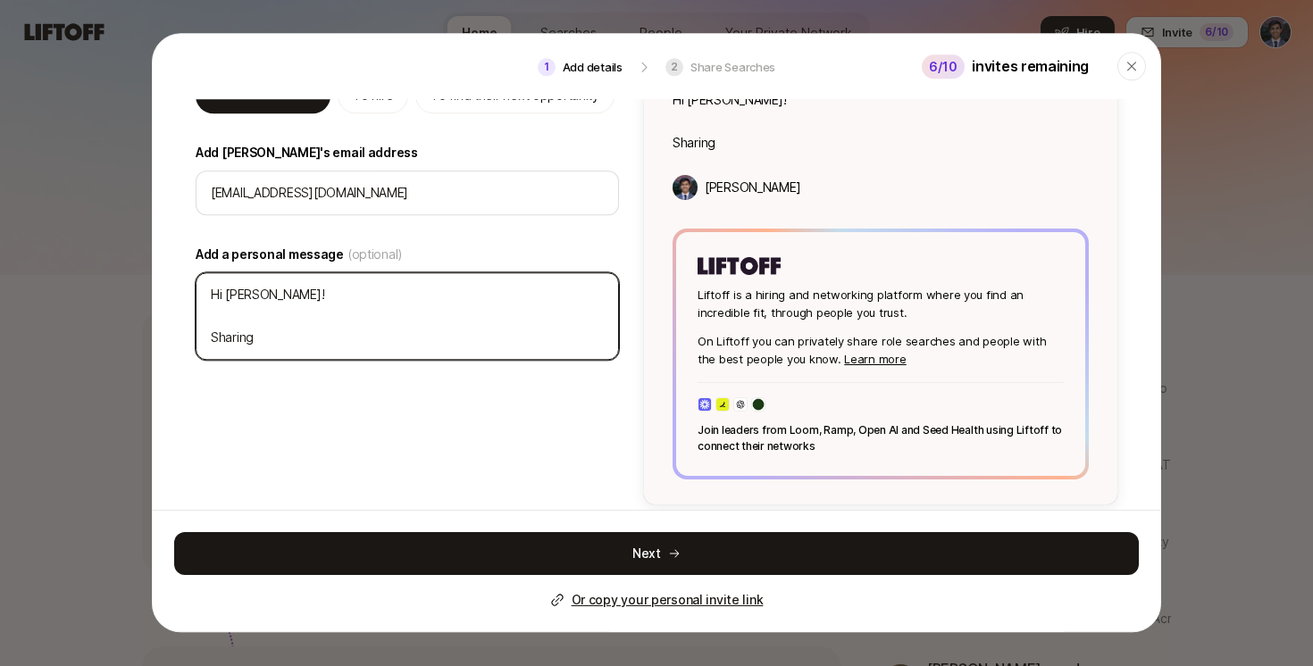
type textarea "x"
type textarea "Hi [PERSON_NAME]! Sharing in"
type textarea "x"
type textarea "Hi [PERSON_NAME]! Sharing i"
type textarea "x"
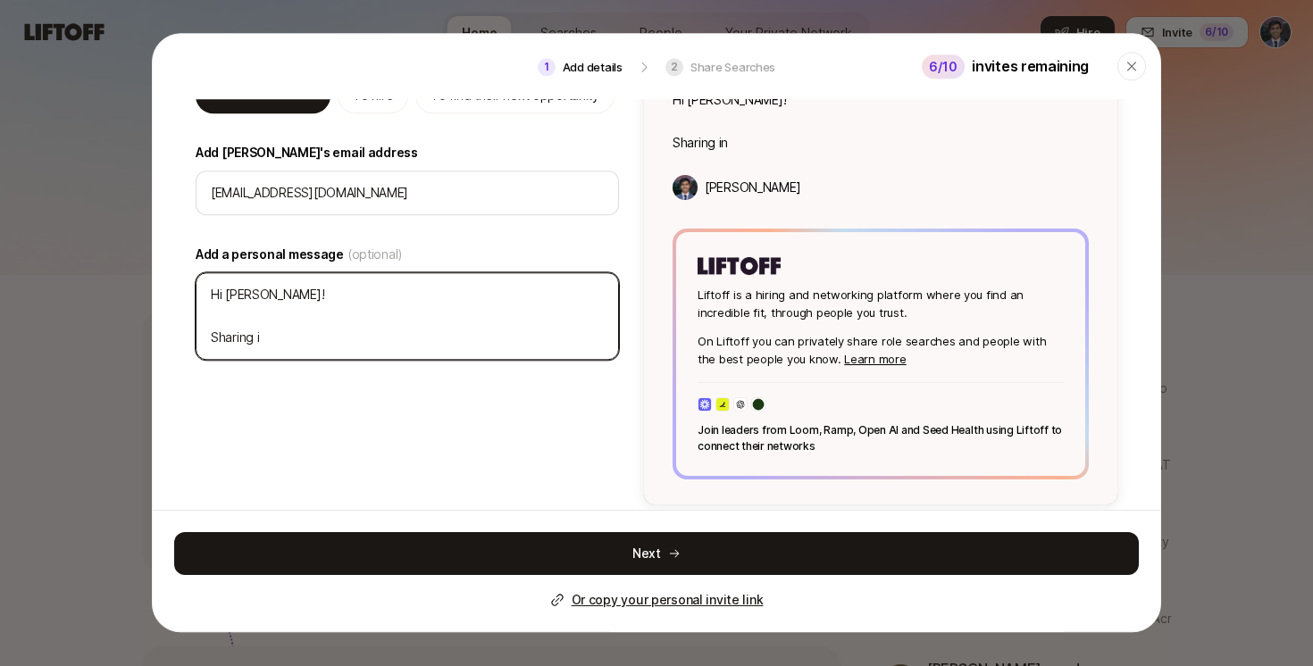
type textarea "Hi [PERSON_NAME]! Sharing"
type textarea "x"
type textarea "Hi [PERSON_NAME]! Sharing a"
type textarea "x"
type textarea "Hi [PERSON_NAME]! Sharing an"
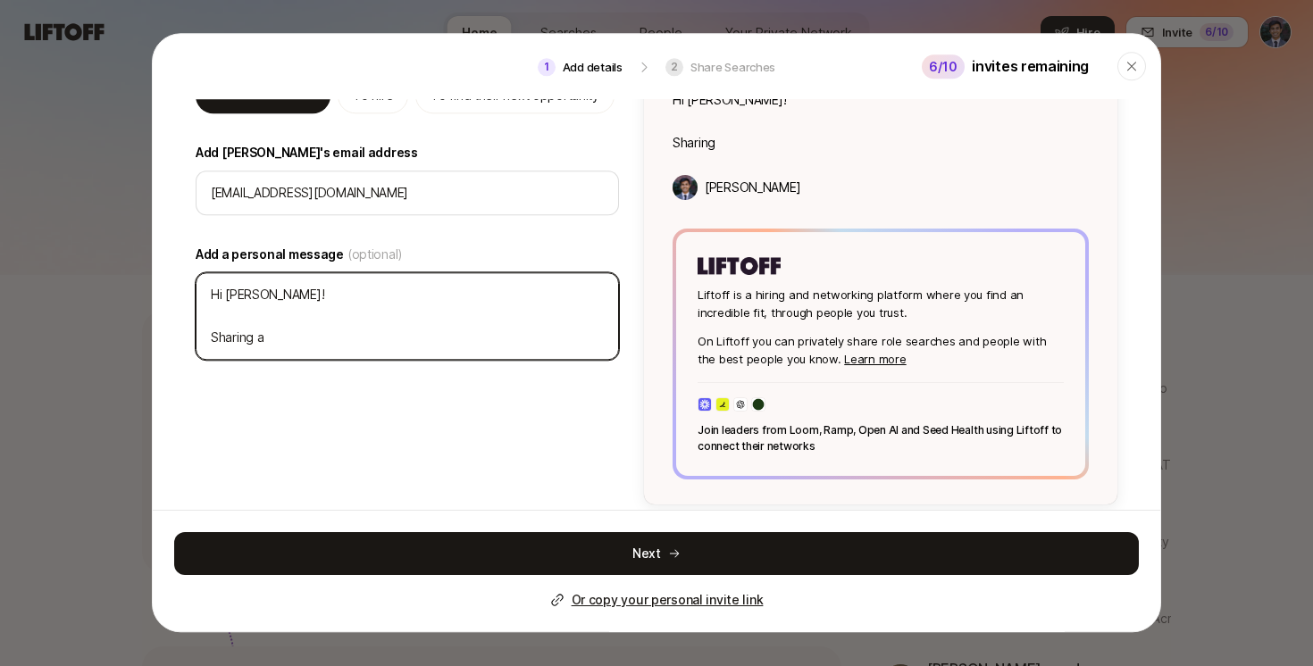
type textarea "x"
type textarea "Hi [PERSON_NAME]! Sharing an"
type textarea "x"
type textarea "Hi [PERSON_NAME]! Sharing an i"
type textarea "x"
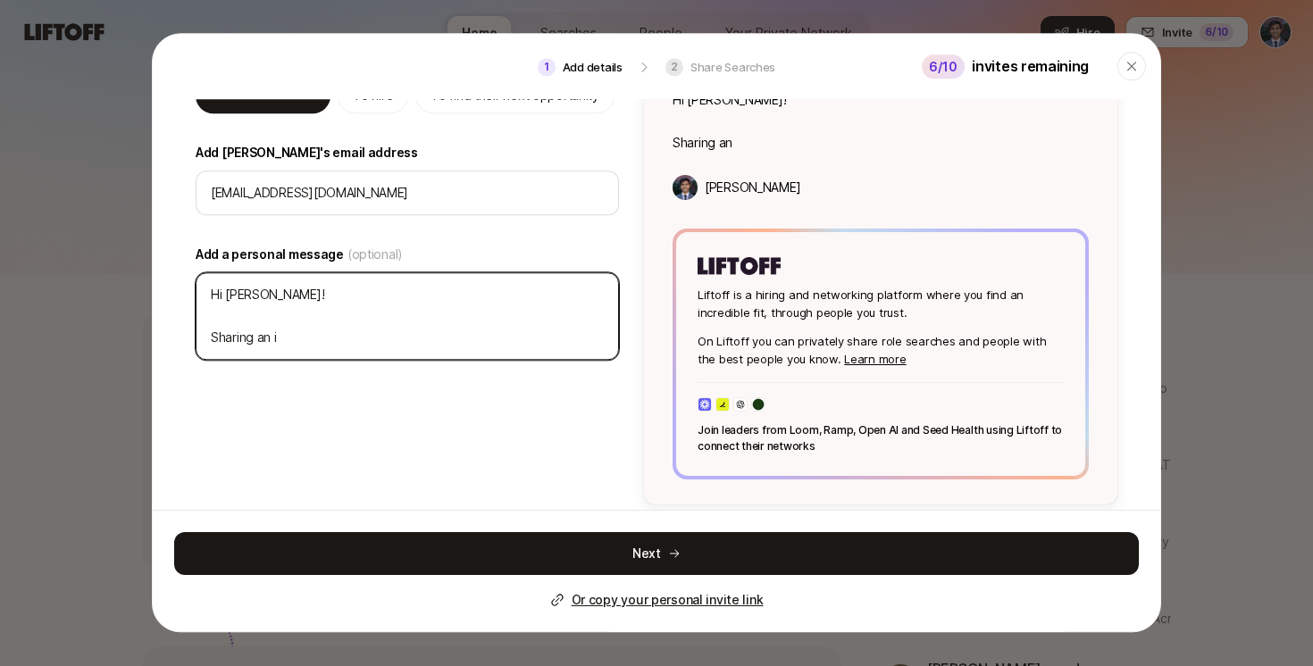
type textarea "Hi [PERSON_NAME]! Sharing an in"
type textarea "x"
type textarea "Hi [PERSON_NAME]! Sharing an inv"
type textarea "x"
type textarea "Hi [PERSON_NAME]! Sharing an invi"
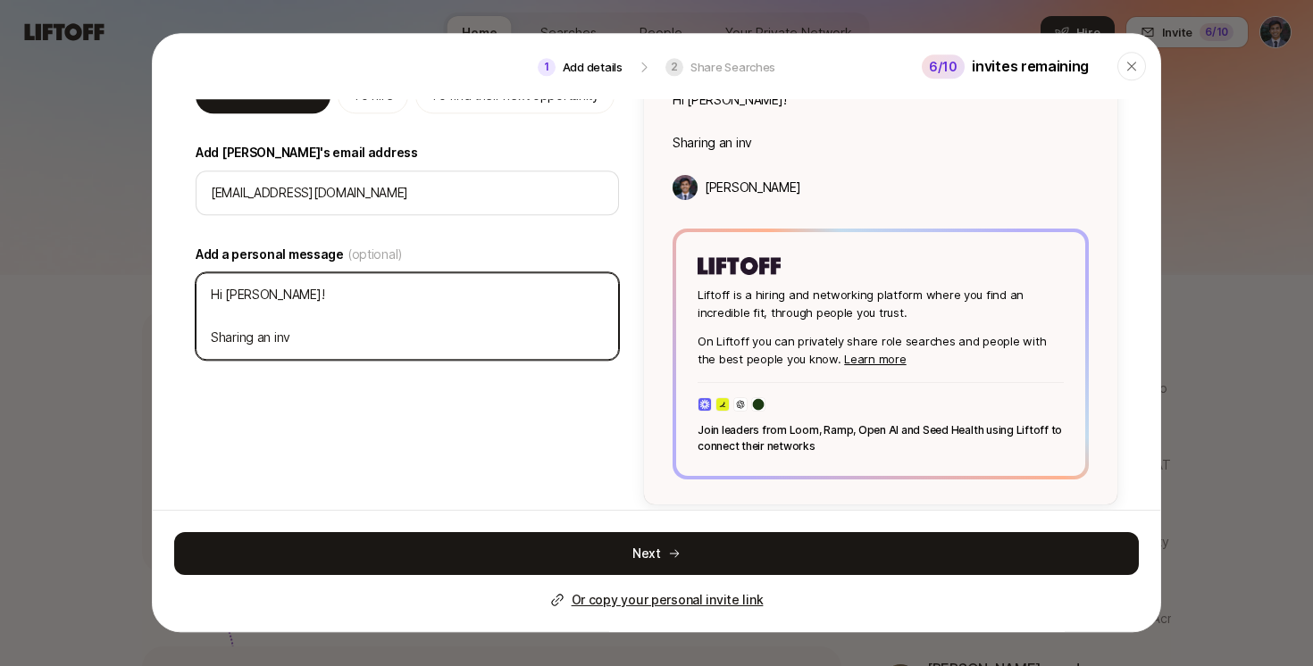
type textarea "x"
type textarea "Hi [PERSON_NAME]! Sharing an invit"
type textarea "x"
type textarea "Hi [PERSON_NAME]! Sharing an invite"
type textarea "x"
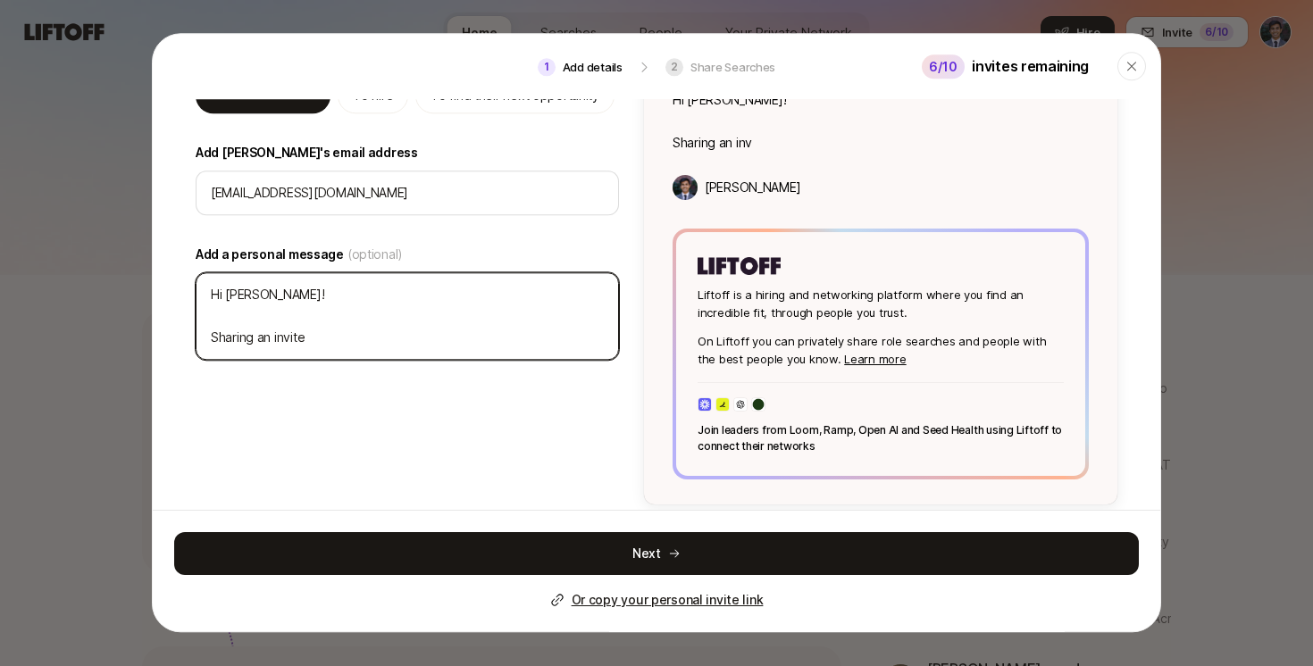
type textarea "Hi [PERSON_NAME]! Sharing an invite"
type textarea "x"
type textarea "Hi [PERSON_NAME]! Sharing an invite t"
type textarea "x"
type textarea "Hi [PERSON_NAME]! Sharing an invite to"
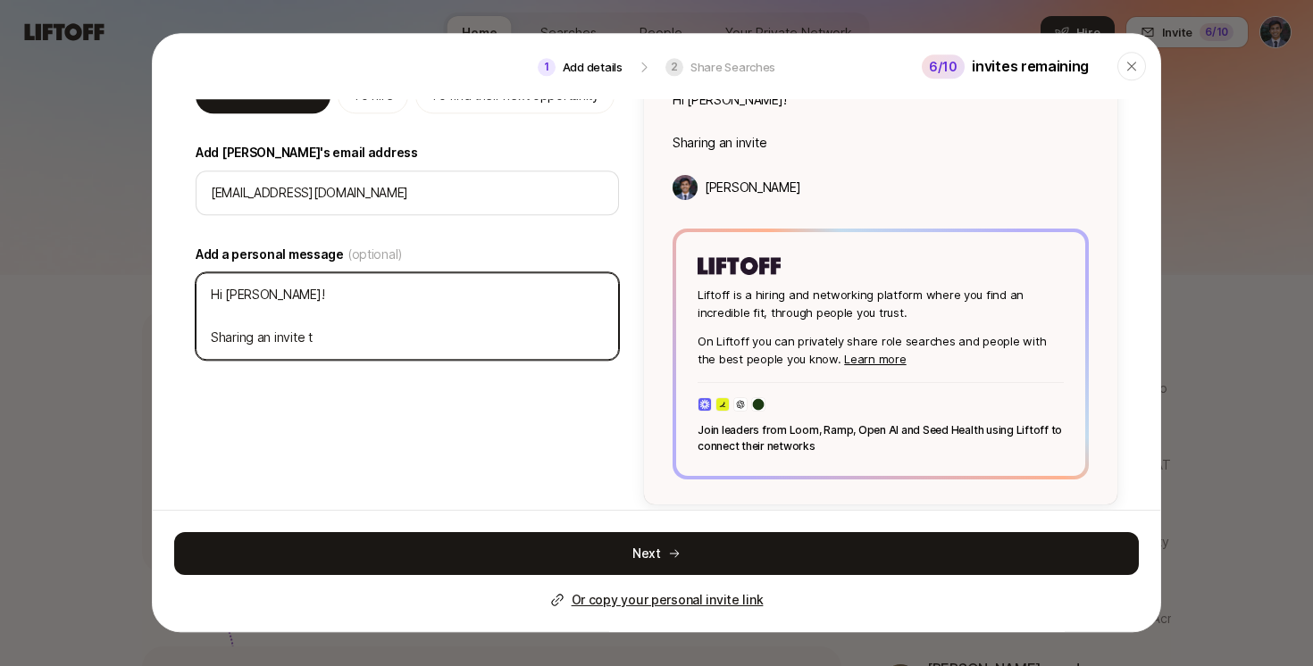
type textarea "x"
type textarea "Hi [PERSON_NAME]! Sharing an invite to"
type textarea "x"
type textarea "Hi [PERSON_NAME]! Sharing an invite to L"
type textarea "x"
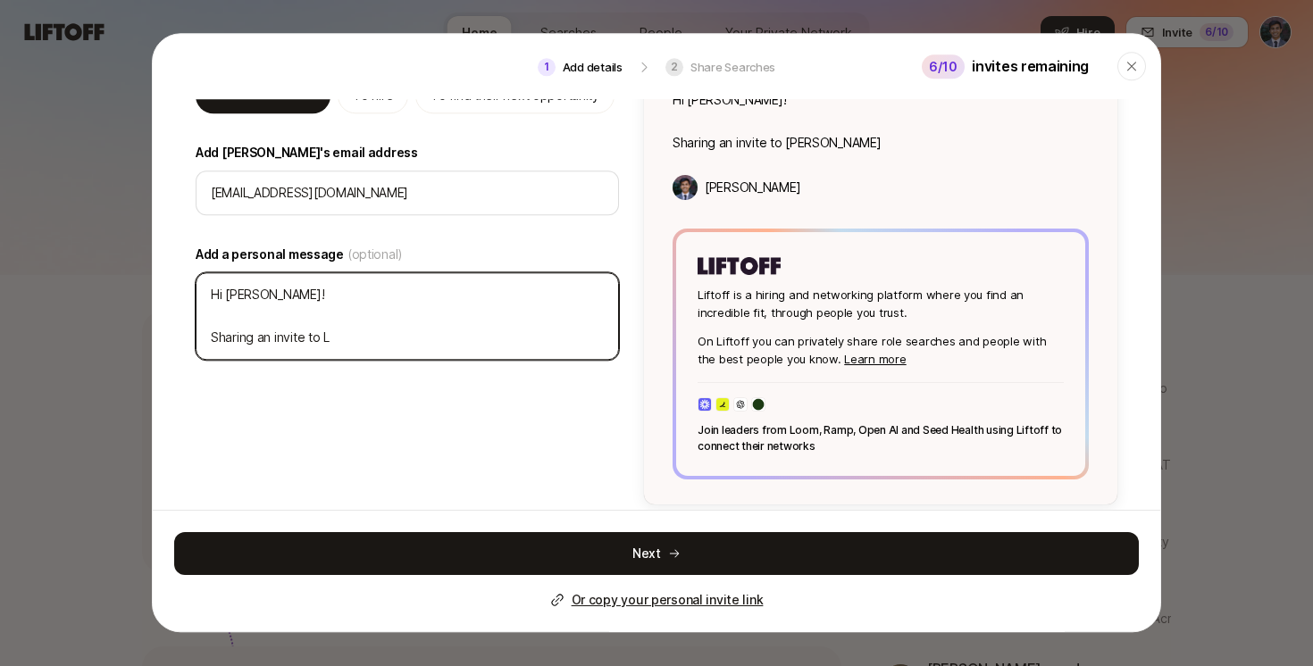
type textarea "Hi [PERSON_NAME]! Sharing an invite to [PERSON_NAME]"
type textarea "x"
type textarea "Hi [PERSON_NAME]! Sharing an invite to Lif"
type textarea "x"
type textarea "Hi [PERSON_NAME]! Sharing an invite to Lift"
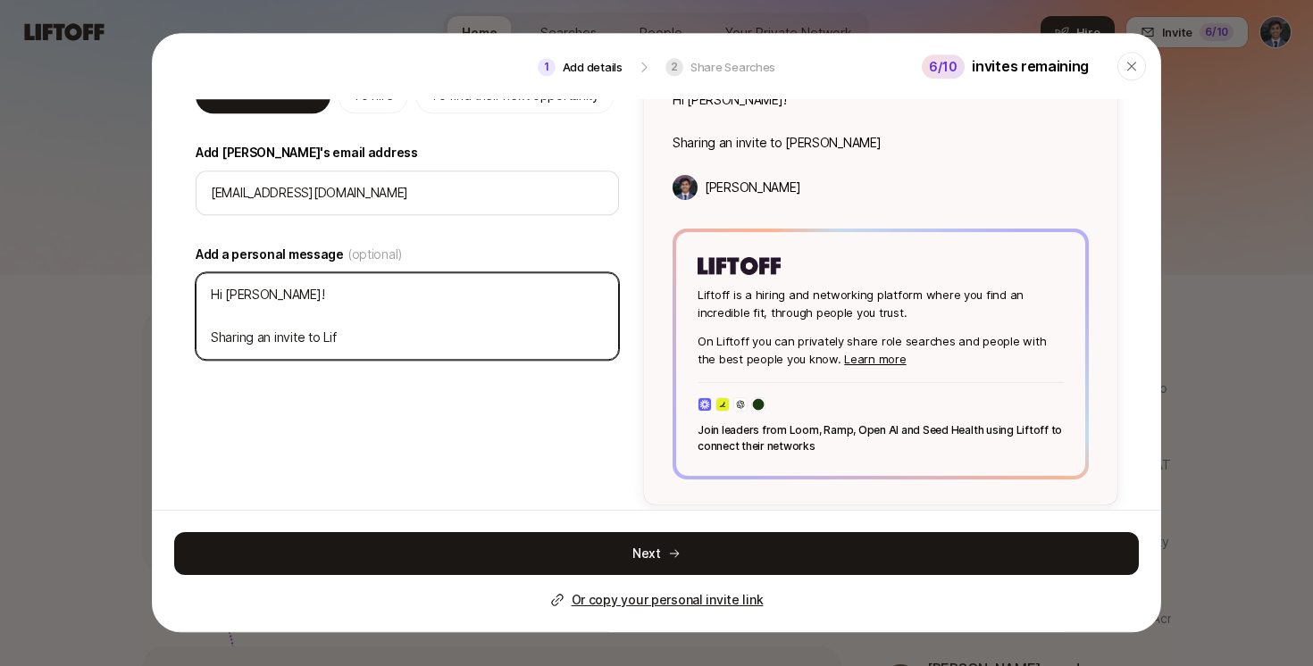
type textarea "x"
type textarea "Hi [PERSON_NAME]! Sharing an invite to [PERSON_NAME]"
type textarea "x"
type textarea "Hi [PERSON_NAME]! Sharing an invite to Liftof"
type textarea "x"
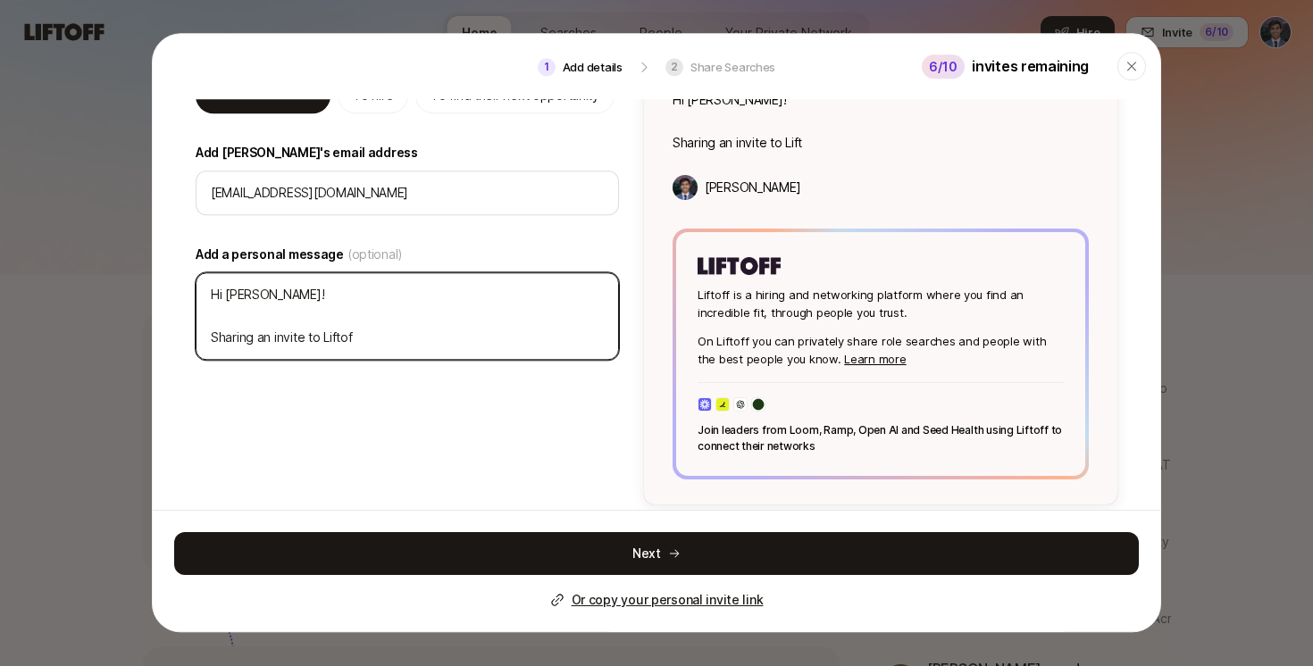
type textarea "Hi [PERSON_NAME]! Sharing an invite to [PERSON_NAME]"
type textarea "x"
type textarea "Hi [PERSON_NAME]! Sharing an invite to [PERSON_NAME],"
type textarea "x"
type textarea "Hi [PERSON_NAME]! Sharing an invite to [PERSON_NAME],"
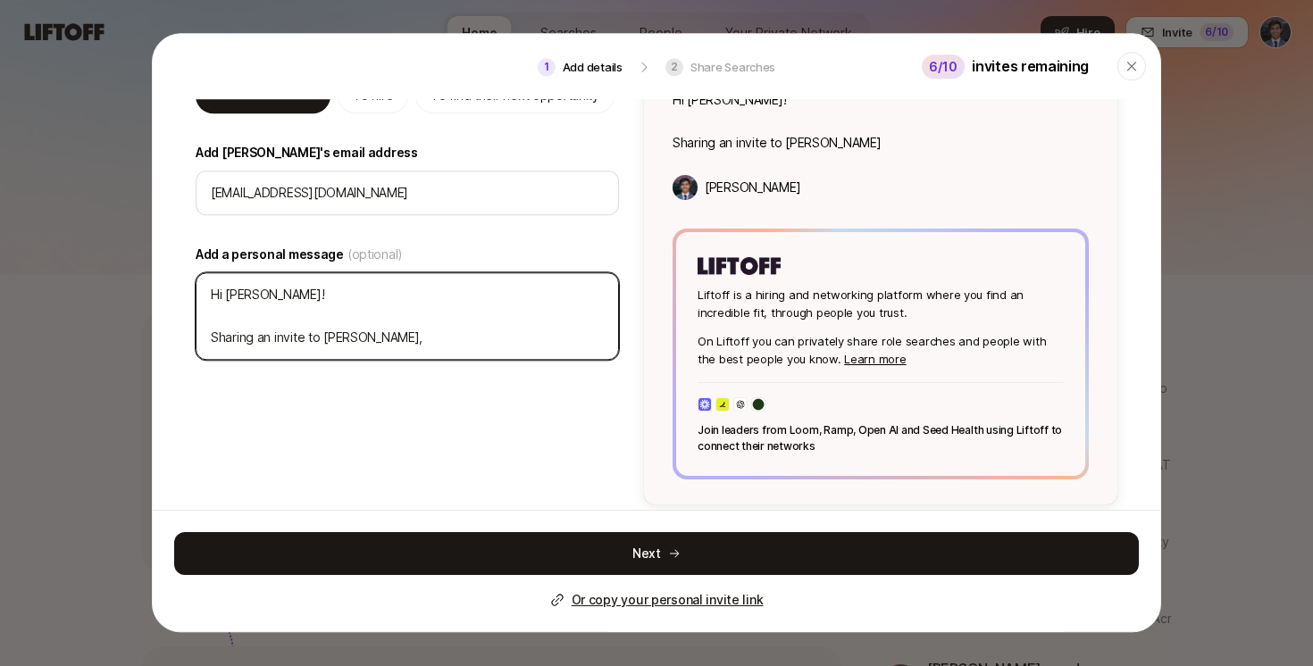
type textarea "x"
type textarea "Hi [PERSON_NAME]! Sharing an invite to [PERSON_NAME], t"
type textarea "x"
type textarea "Hi [PERSON_NAME]! Sharing an invite to [PERSON_NAME], th"
type textarea "x"
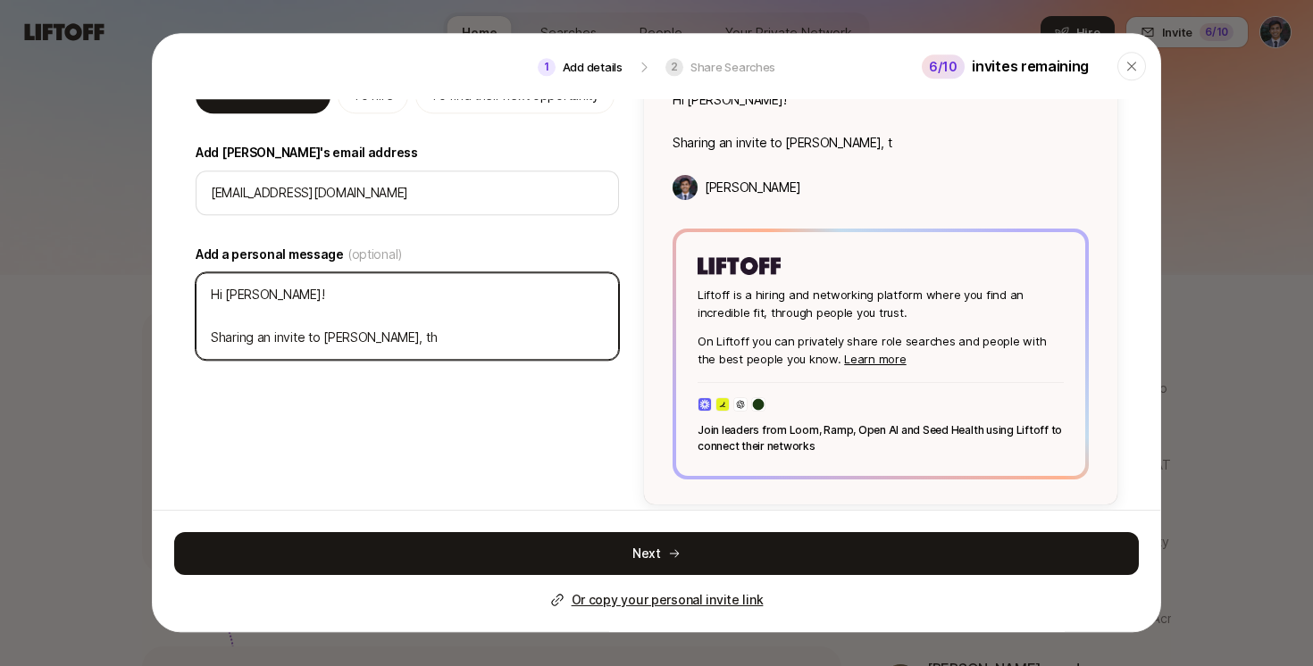
type textarea "Hi [PERSON_NAME]! Sharing an invite to [PERSON_NAME], the"
type textarea "x"
type textarea "Hi [PERSON_NAME]! Sharing an invite to [PERSON_NAME], the"
type textarea "x"
type textarea "Hi [PERSON_NAME]! Sharing an invite to [PERSON_NAME], the p"
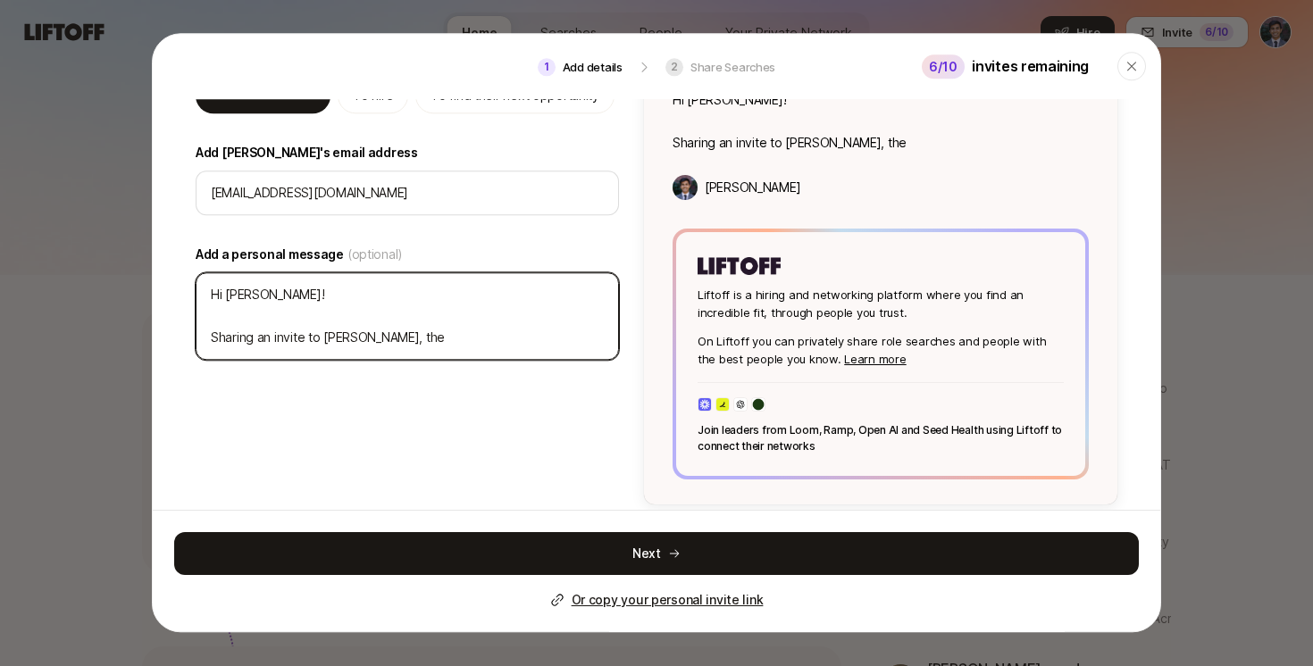
type textarea "x"
type textarea "Hi [PERSON_NAME]! Sharing an invite to [PERSON_NAME], the pl"
type textarea "x"
type textarea "Hi [PERSON_NAME]! Sharing an invite to [PERSON_NAME], the pla"
type textarea "x"
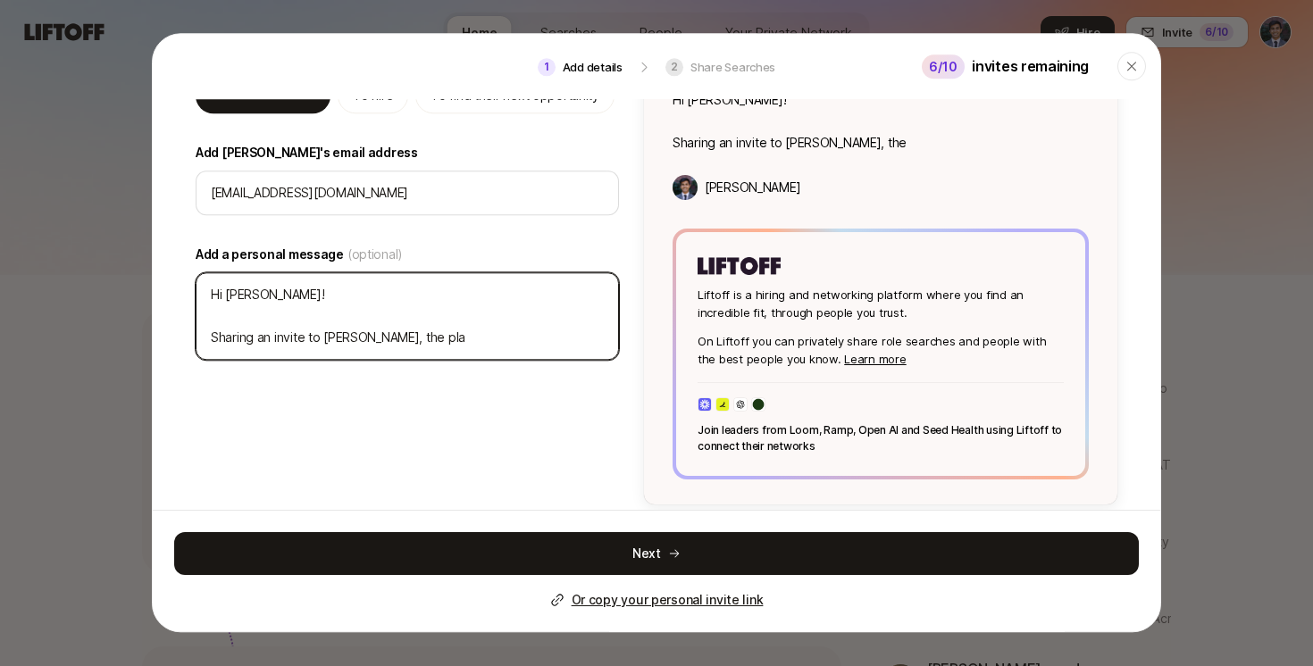
type textarea "Hi [PERSON_NAME]! Sharing an invite to [PERSON_NAME], the plat"
type textarea "x"
type textarea "Hi [PERSON_NAME]! Sharing an invite to [PERSON_NAME], the platf"
type textarea "x"
type textarea "Hi [PERSON_NAME]! Sharing an invite to [PERSON_NAME], the platfo"
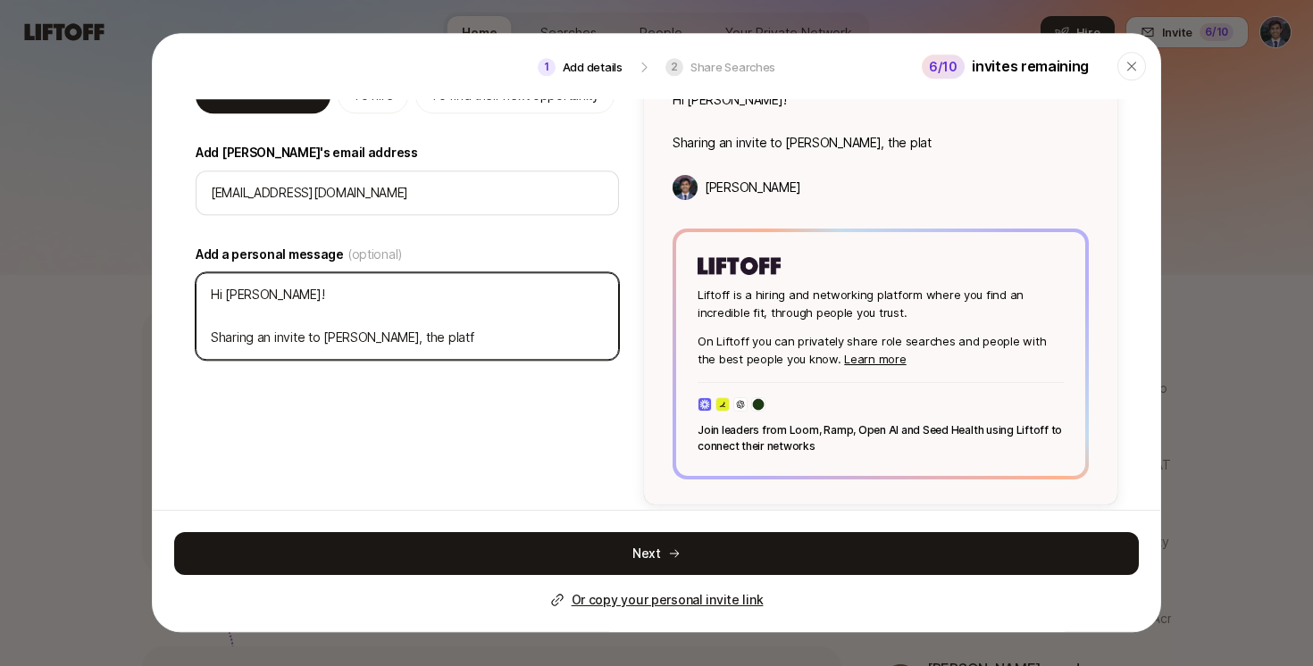
type textarea "x"
type textarea "Hi [PERSON_NAME]! Sharing an invite to [PERSON_NAME], the platfor"
type textarea "x"
type textarea "Hi [PERSON_NAME]! Sharing an invite to Liftoff, the platform"
type textarea "x"
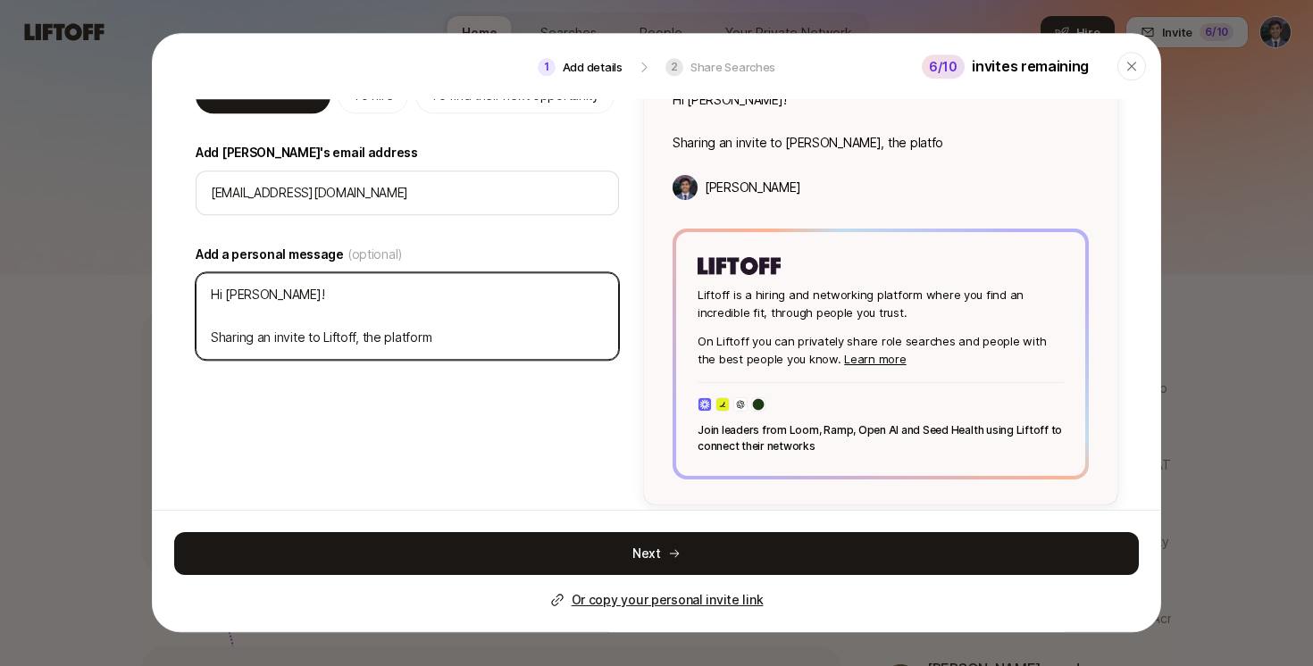
type textarea "Hi [PERSON_NAME]! Sharing an invite to Liftoff, the platform"
type textarea "x"
type textarea "Hi [PERSON_NAME]! Sharing an invite to Liftoff, the platform t"
type textarea "x"
type textarea "Hi [PERSON_NAME]! Sharing an invite to Liftoff, the platform th"
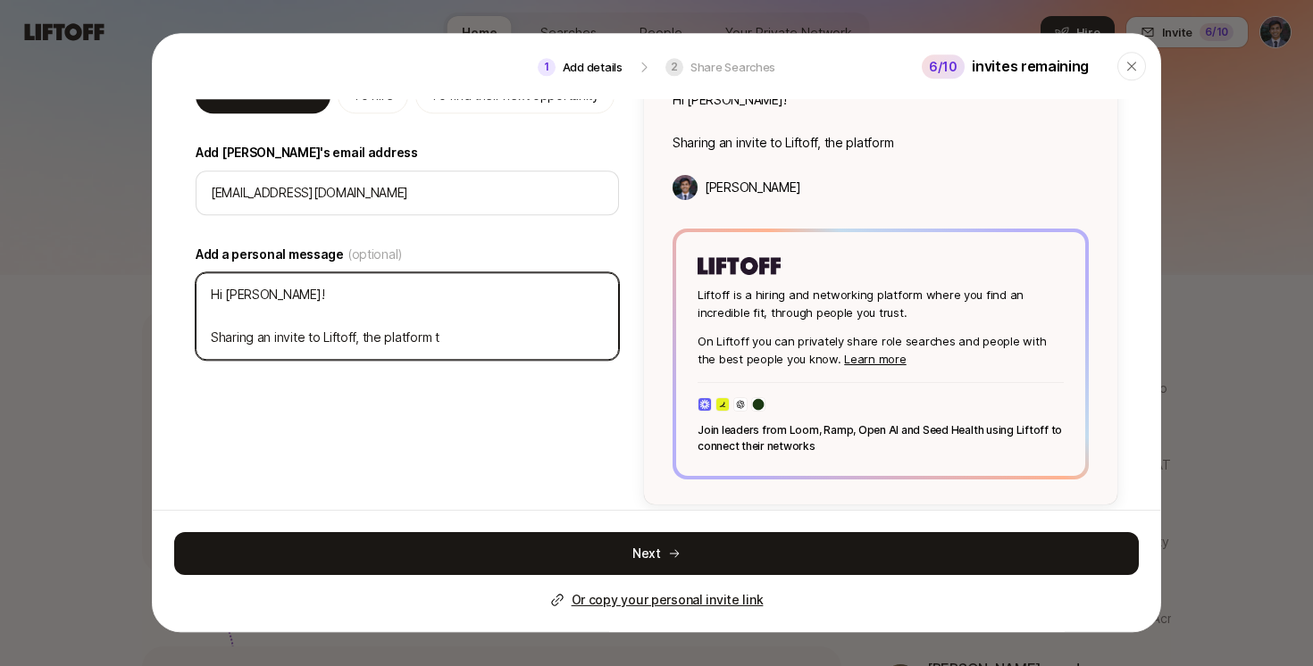
type textarea "x"
type textarea "Hi [PERSON_NAME]! Sharing an invite to Liftoff, the platform tha"
type textarea "x"
type textarea "Hi [PERSON_NAME]! Sharing an invite to Liftoff, the platform that"
type textarea "x"
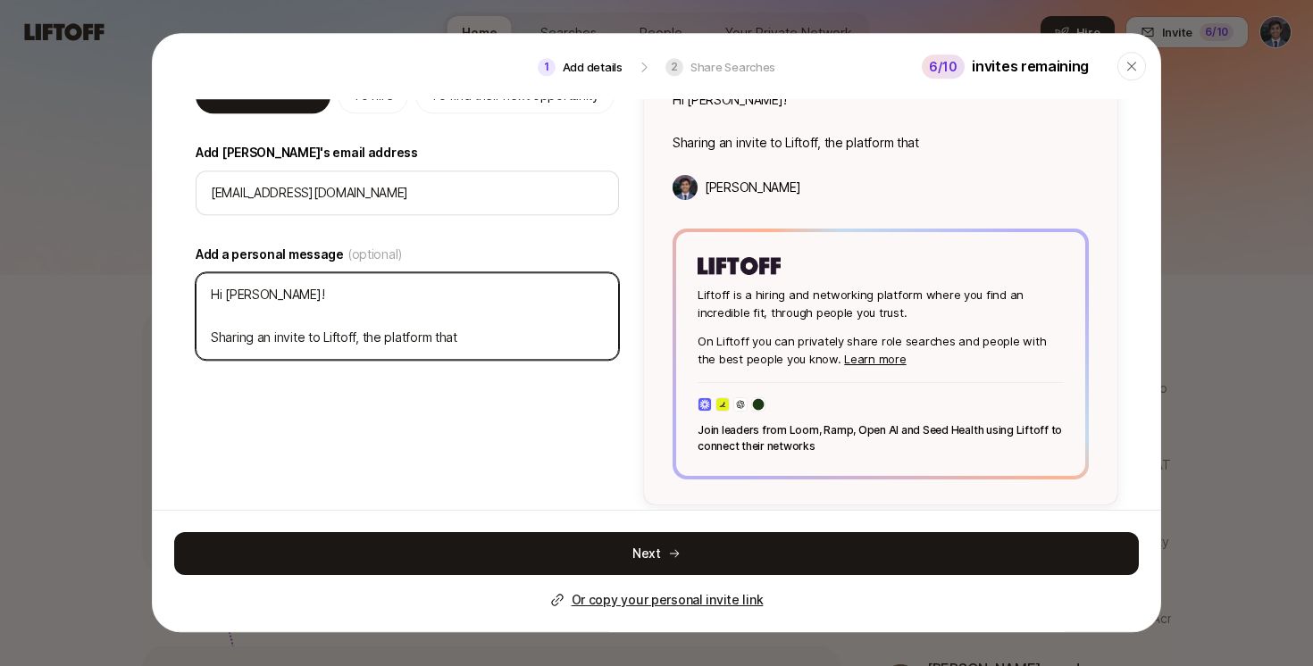
type textarea "Hi [PERSON_NAME]! Sharing an invite to [PERSON_NAME], the c"
type textarea "x"
type textarea "Hi [PERSON_NAME]! Sharing an invite to [PERSON_NAME], the co"
type textarea "x"
type textarea "Hi [PERSON_NAME]! Sharing an invite to [PERSON_NAME], the com"
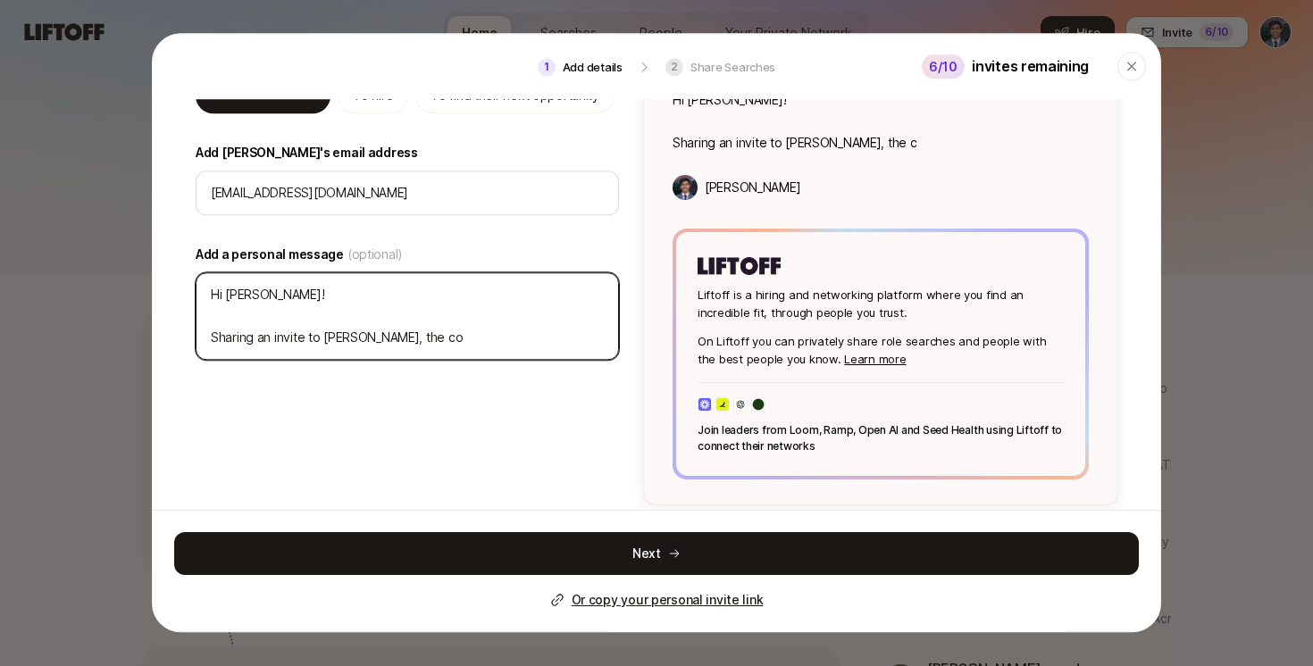
type textarea "x"
type textarea "Hi [PERSON_NAME]! Sharing an invite to [PERSON_NAME], the comp"
type textarea "x"
type textarea "Hi [PERSON_NAME]! Sharing an invite to [PERSON_NAME], the compa"
type textarea "x"
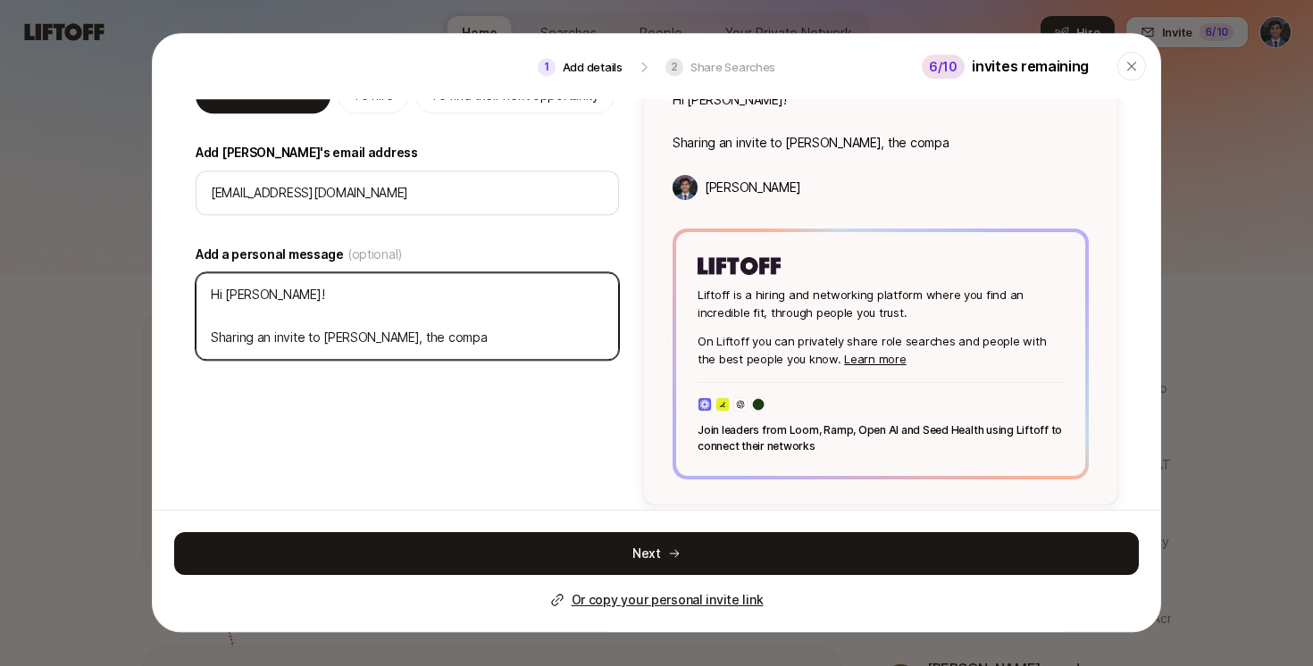
type textarea "Hi [PERSON_NAME]! Sharing an invite to [PERSON_NAME], the compan"
type textarea "x"
type textarea "Hi [PERSON_NAME]! Sharing an invite to Liftoff, the company"
type textarea "x"
type textarea "Hi [PERSON_NAME]! Sharing an invite to Liftoff, the company"
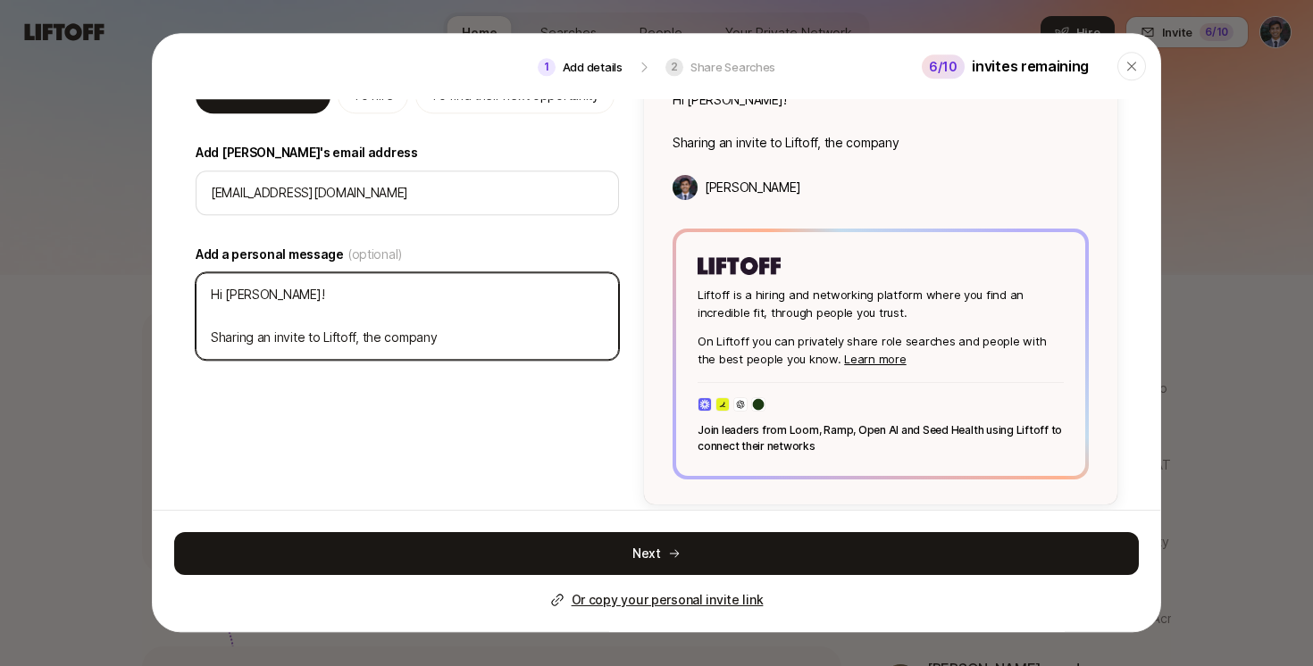
type textarea "x"
type textarea "Hi [PERSON_NAME]! Sharing an invite to Liftoff, the company t"
type textarea "x"
type textarea "Hi [PERSON_NAME]! Sharing an invite to Liftoff, the company th"
type textarea "x"
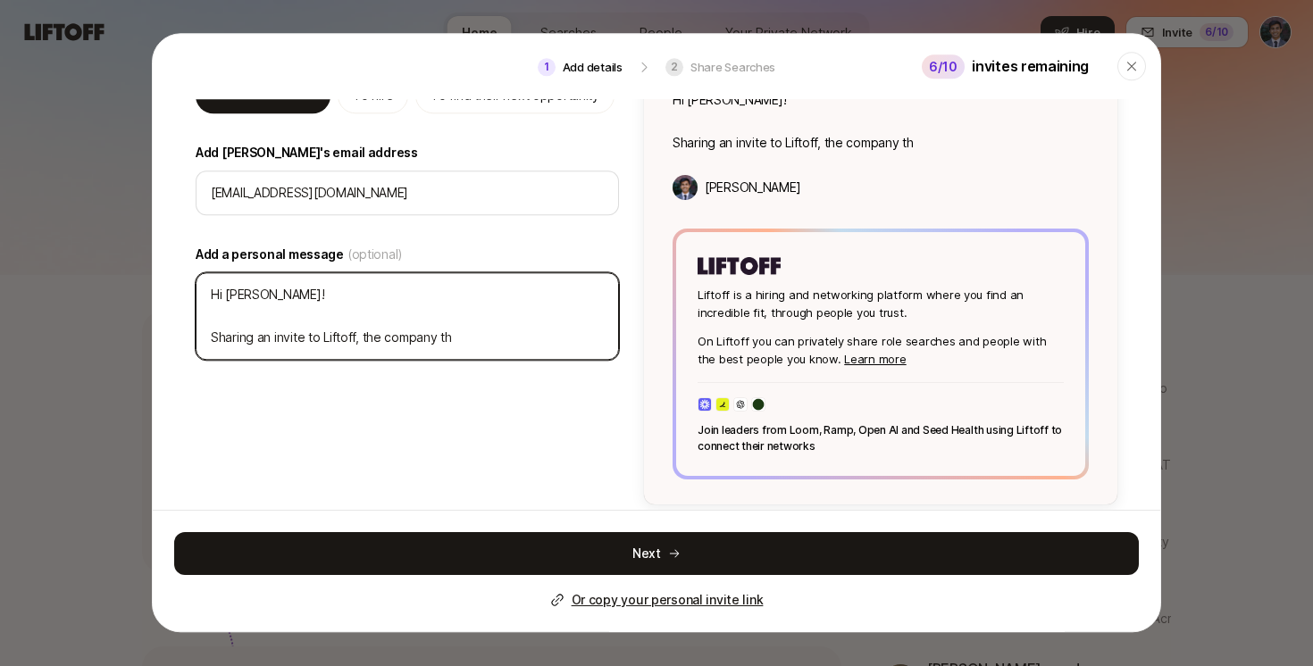
type textarea "Hi [PERSON_NAME]! Sharing an invite to Liftoff, the company tha"
type textarea "x"
type textarea "Hi [PERSON_NAME]! Sharing an invite to Liftoff, the company that"
type textarea "x"
type textarea "Hi [PERSON_NAME]! Sharing an invite to Liftoff, the company that"
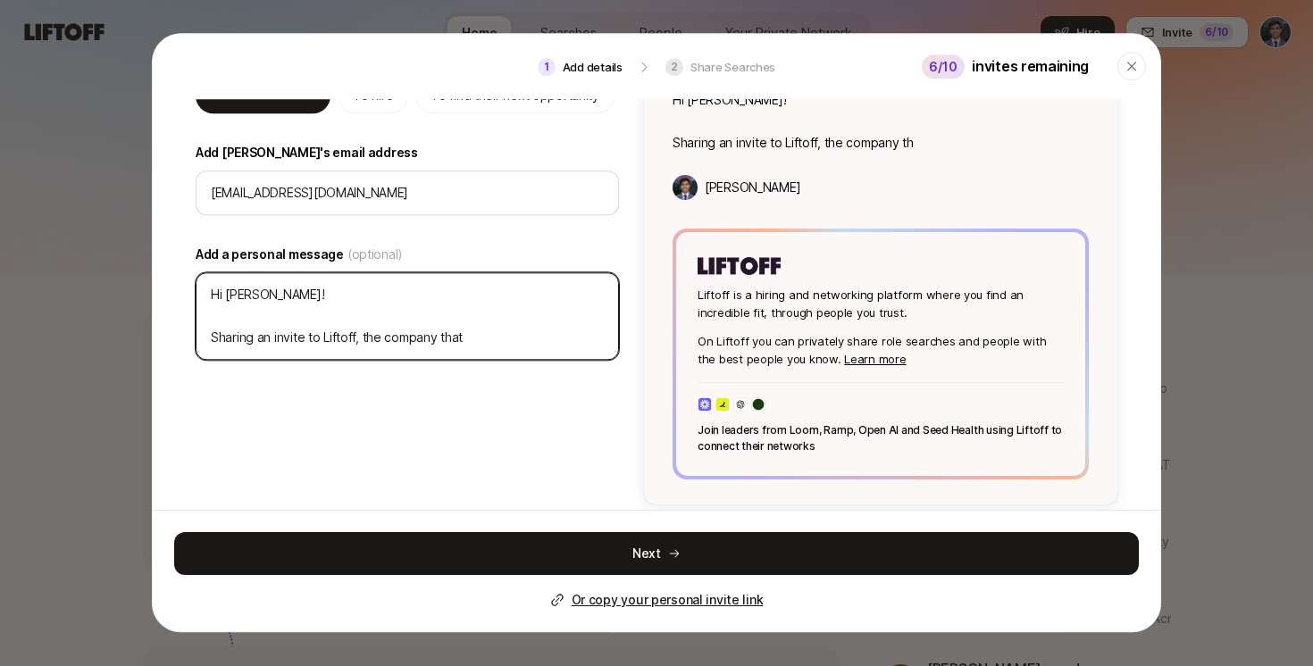
type textarea "x"
type textarea "Hi [PERSON_NAME]! Sharing an invite to Liftoff, the company that I"
type textarea "x"
type textarea "Hi [PERSON_NAME]! Sharing an invite to Liftoff, the company that I"
type textarea "x"
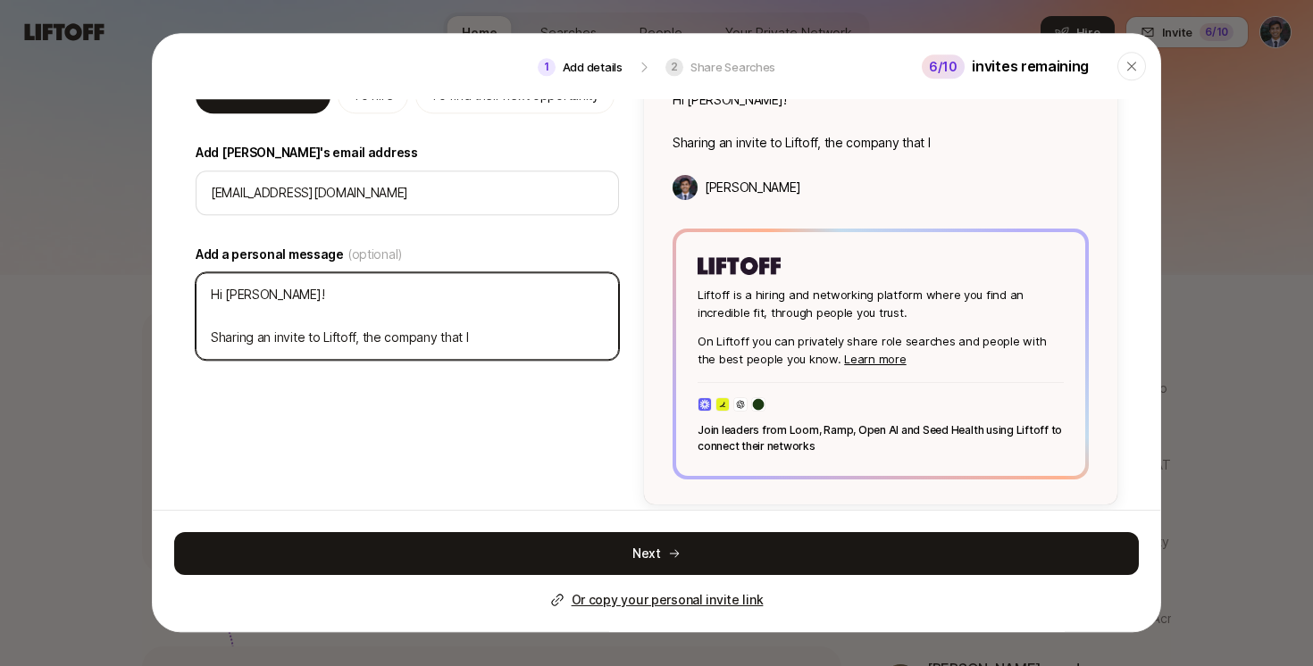
type textarea "Hi [PERSON_NAME]! Sharing an invite to [PERSON_NAME], the company that I j"
type textarea "x"
type textarea "Hi [PERSON_NAME]! Sharing an invite to [PERSON_NAME], the company that I ju"
type textarea "x"
type textarea "Hi [PERSON_NAME]! Sharing an invite to Liftoff, the company that I jus"
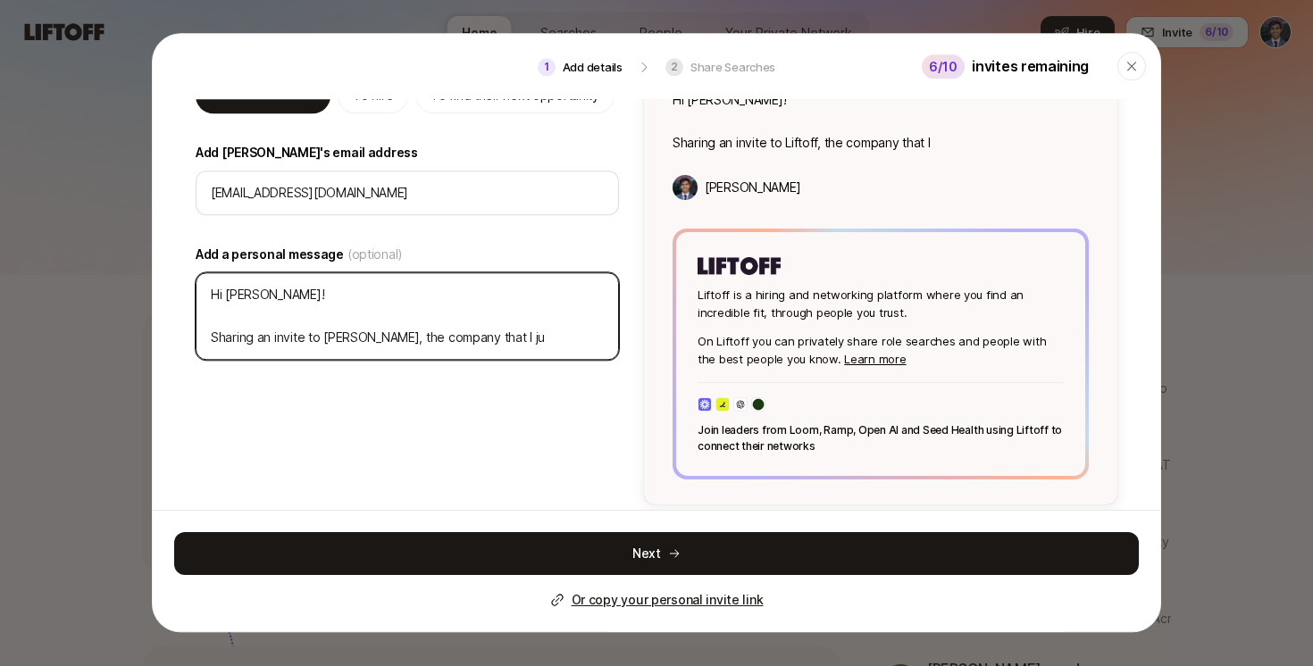
type textarea "x"
type textarea "Hi [PERSON_NAME]! Sharing an invite to Liftoff, the company that I just"
type textarea "x"
type textarea "Hi [PERSON_NAME]! Sharing an invite to Liftoff, the company that I just"
type textarea "x"
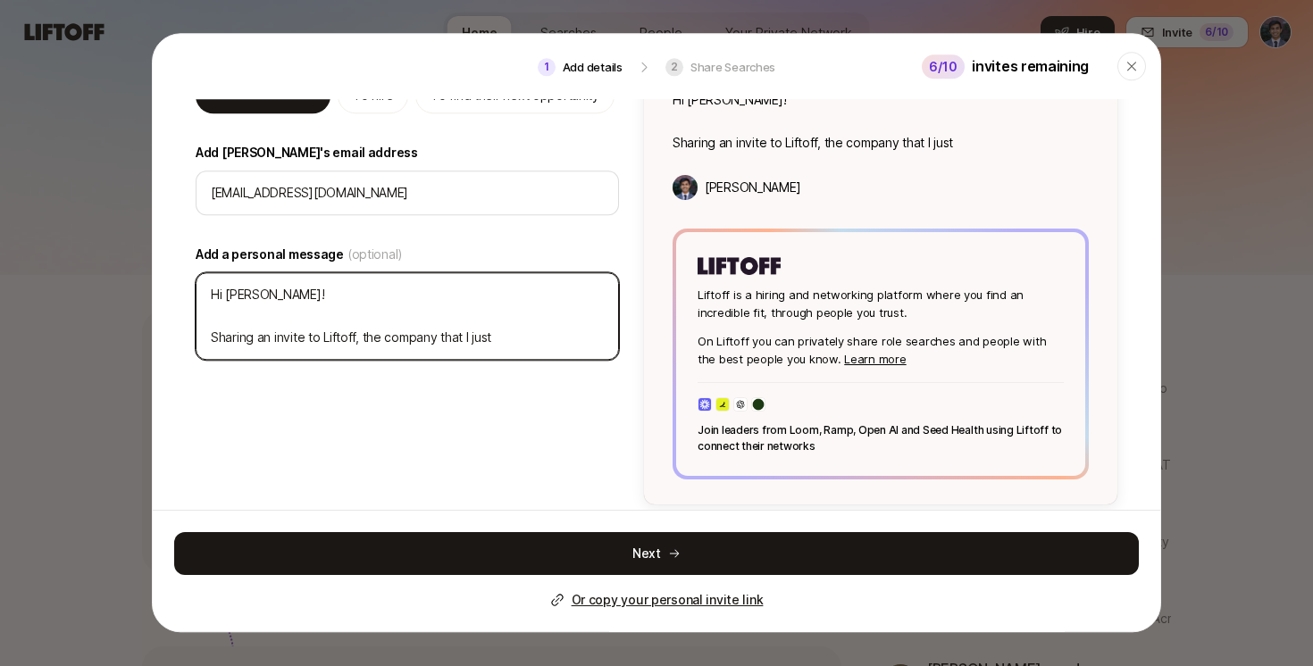
type textarea "Hi [PERSON_NAME]! Sharing an invite to [PERSON_NAME], the company that I just j"
type textarea "x"
type textarea "Hi [PERSON_NAME]! Sharing an invite to Liftoff, the company that I just jo"
type textarea "x"
type textarea "Hi [PERSON_NAME]! Sharing an invite to [PERSON_NAME], the company that I just j…"
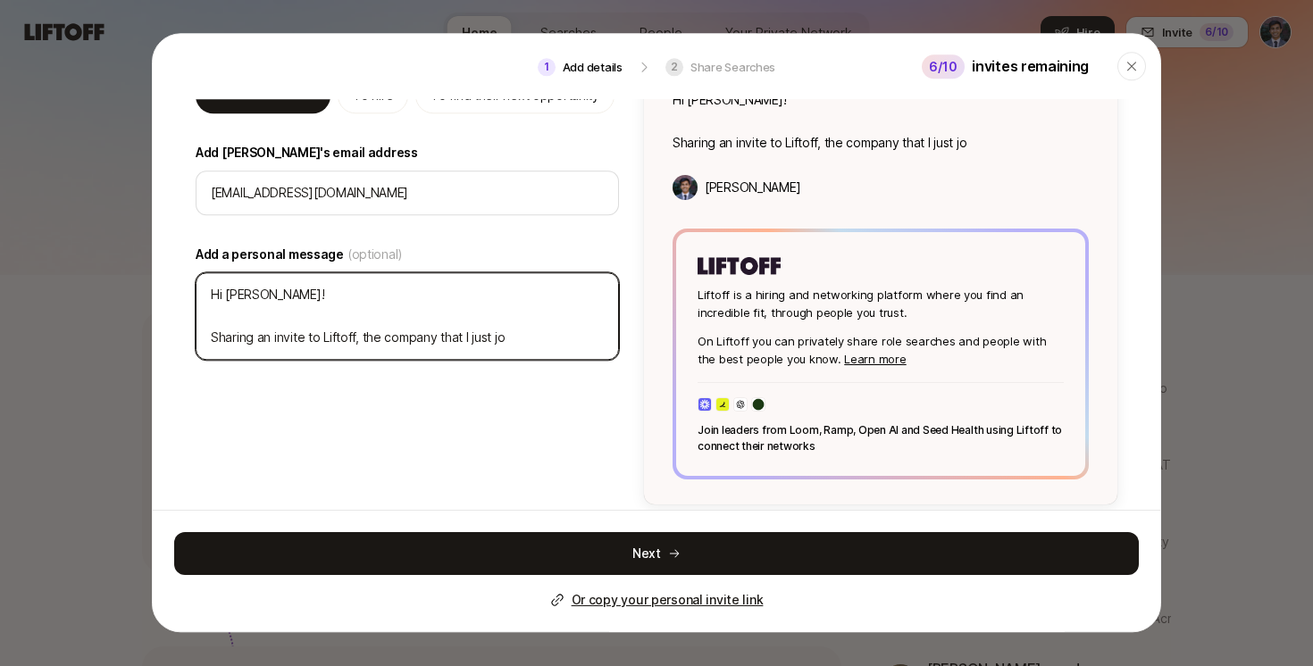
type textarea "x"
type textarea "Hi [PERSON_NAME]! Sharing an invite to [PERSON_NAME], the company that I just j…"
type textarea "x"
type textarea "Hi [PERSON_NAME]! Sharing an invite to [PERSON_NAME], the company that I just j…"
type textarea "x"
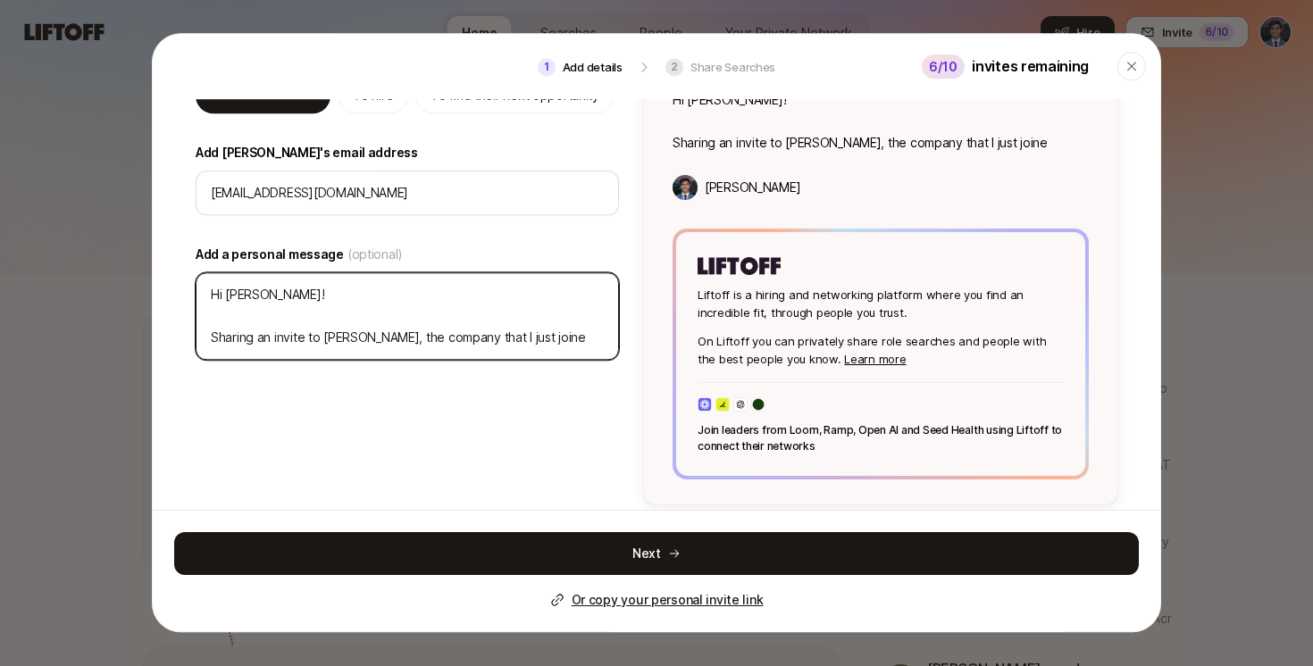
type textarea "Hi [PERSON_NAME]! Sharing an invite to [PERSON_NAME], the company that I just j…"
type textarea "x"
type textarea "Hi [PERSON_NAME]! Sharing an invite to [PERSON_NAME], the company that I just j…"
type textarea "x"
type textarea "Hi [PERSON_NAME]! Sharing an invite to [PERSON_NAME], the company that I just j…"
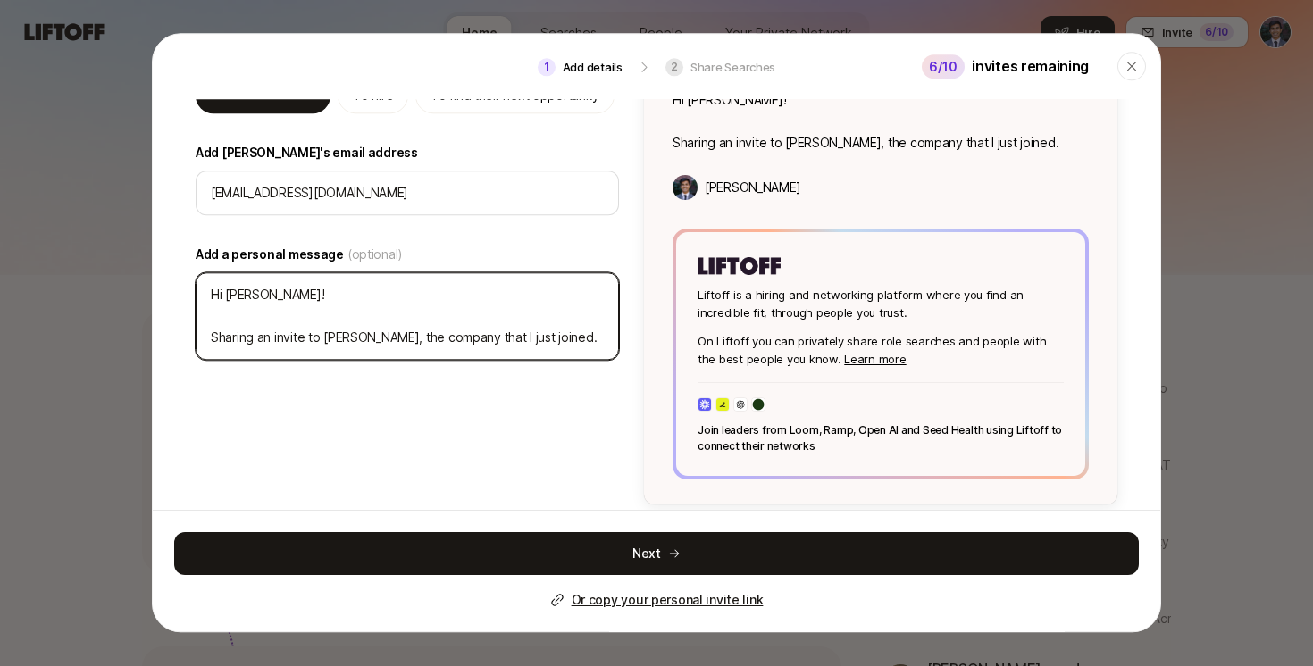
type textarea "x"
type textarea "Hi [PERSON_NAME]! Sharing an invite to [PERSON_NAME], the company that I just j…"
type textarea "x"
type textarea "Hi [PERSON_NAME]! Sharing an invite to [PERSON_NAME], the company that I just j…"
type textarea "x"
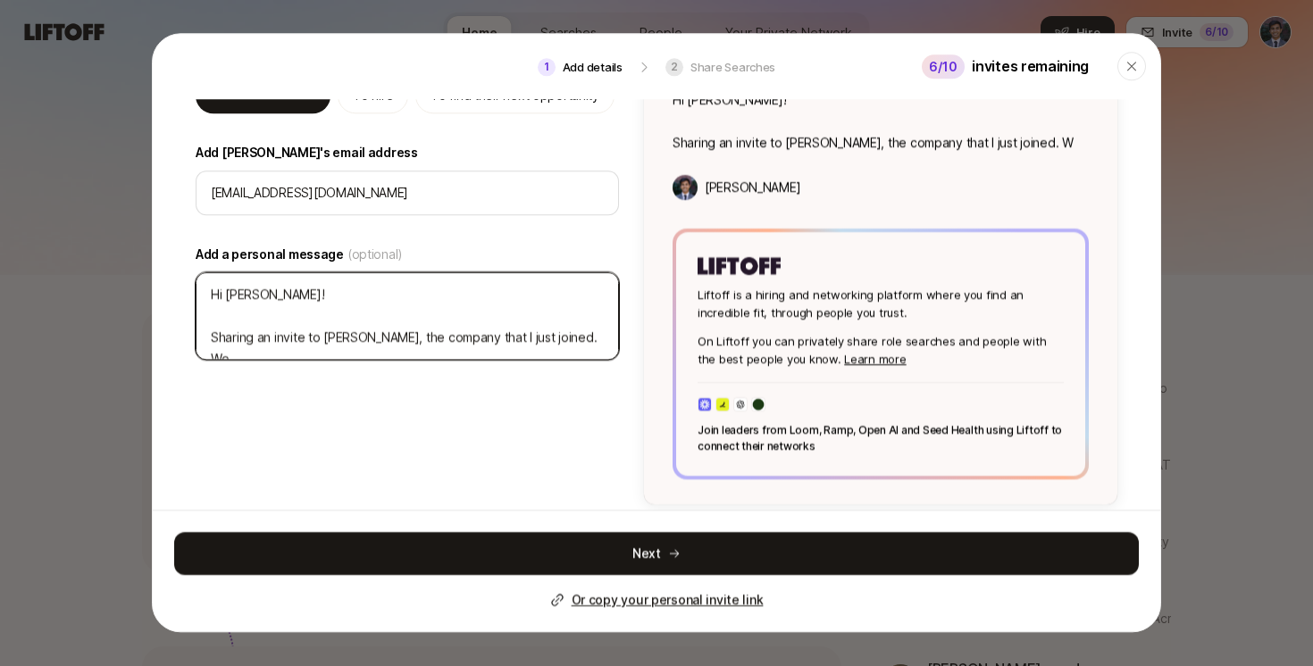
type textarea "Hi [PERSON_NAME]! Sharing an invite to [PERSON_NAME], the company that I just j…"
type textarea "x"
type textarea "Hi [PERSON_NAME]! Sharing an invite to [PERSON_NAME], the company that I just j…"
type textarea "x"
type textarea "Hi [PERSON_NAME]! Sharing an invite to [PERSON_NAME], the company that I just j…"
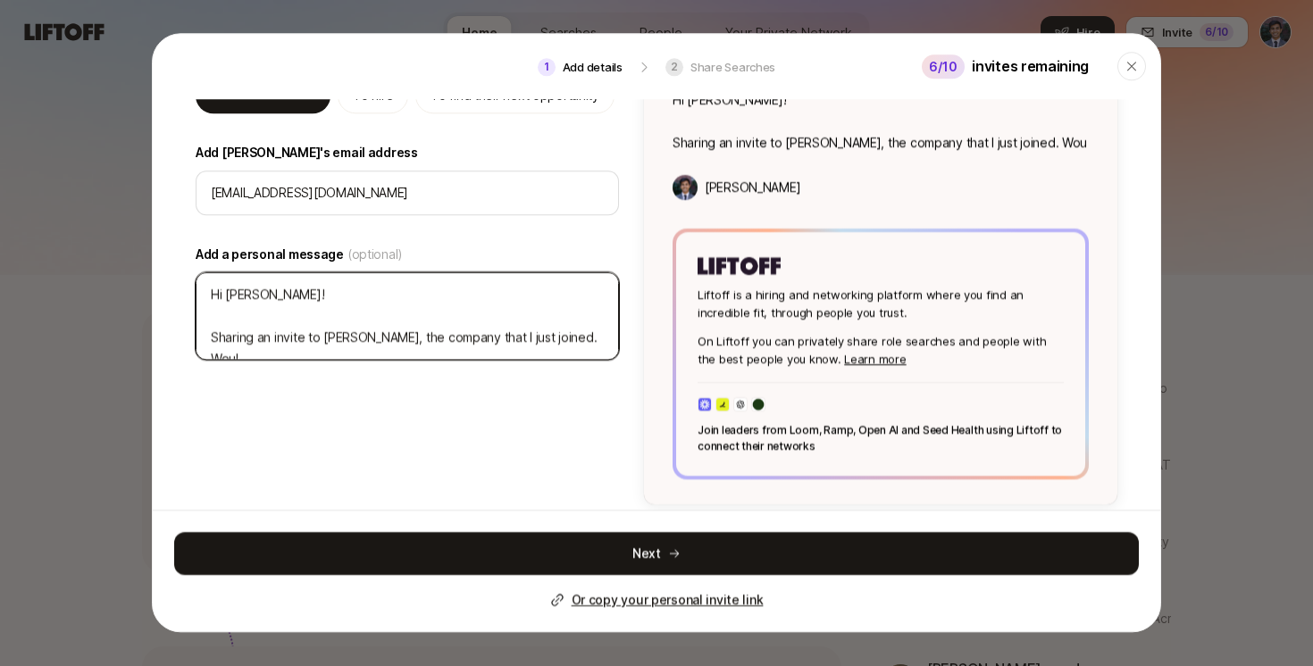
type textarea "x"
type textarea "Hi [PERSON_NAME]! Sharing an invite to [PERSON_NAME], the company that I just j…"
type textarea "x"
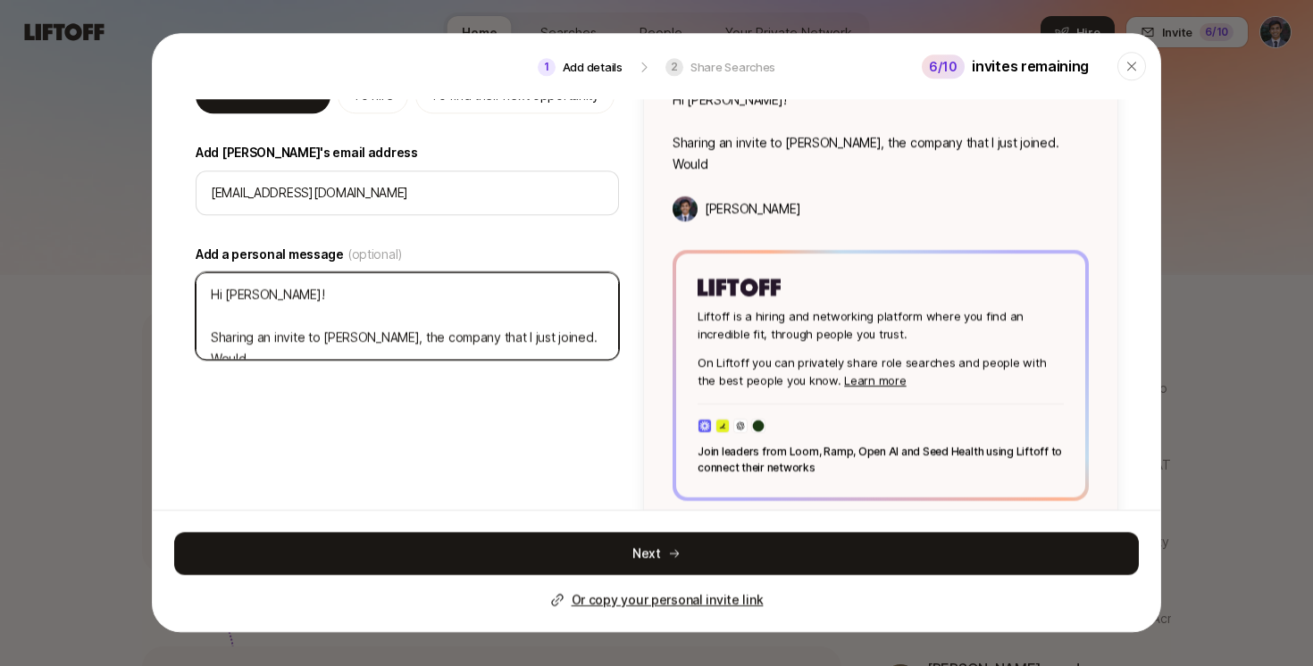
type textarea "Hi [PERSON_NAME]! Sharing an invite to [PERSON_NAME], the company that I just j…"
type textarea "x"
type textarea "Hi [PERSON_NAME]! Sharing an invite to [PERSON_NAME], the company that I just j…"
type textarea "x"
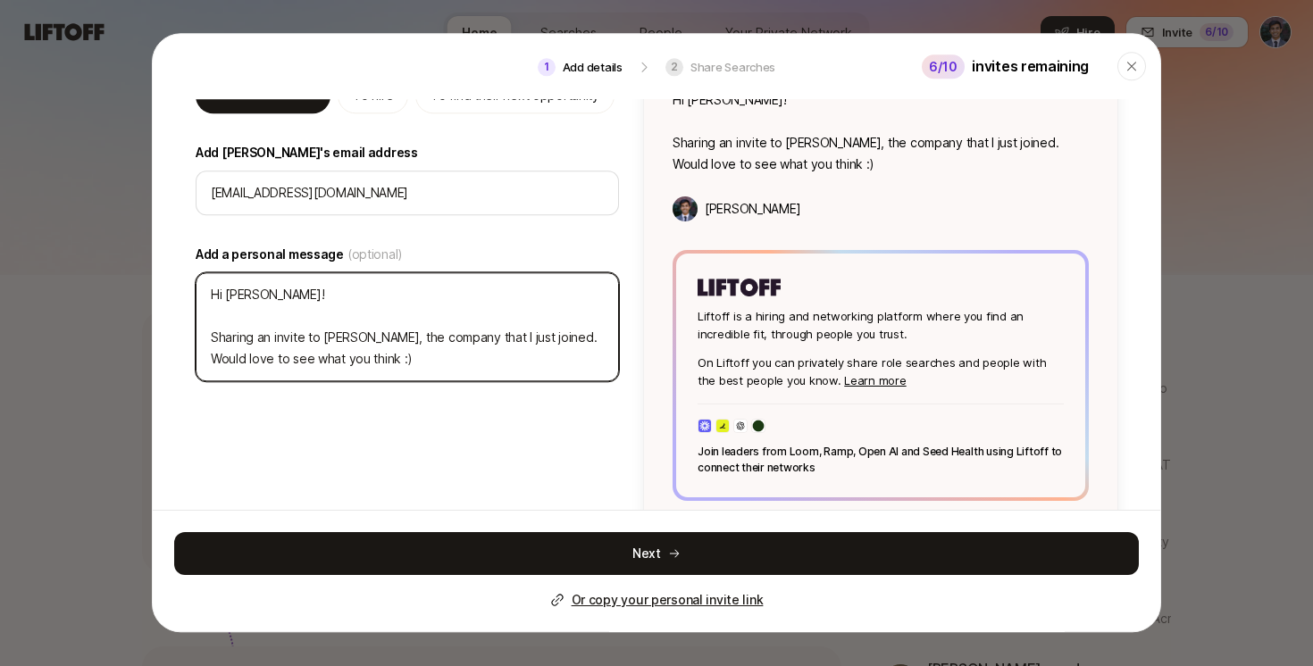
click at [528, 333] on textarea "Hi [PERSON_NAME]! Sharing an invite to [PERSON_NAME], the company that I just j…" at bounding box center [407, 326] width 423 height 109
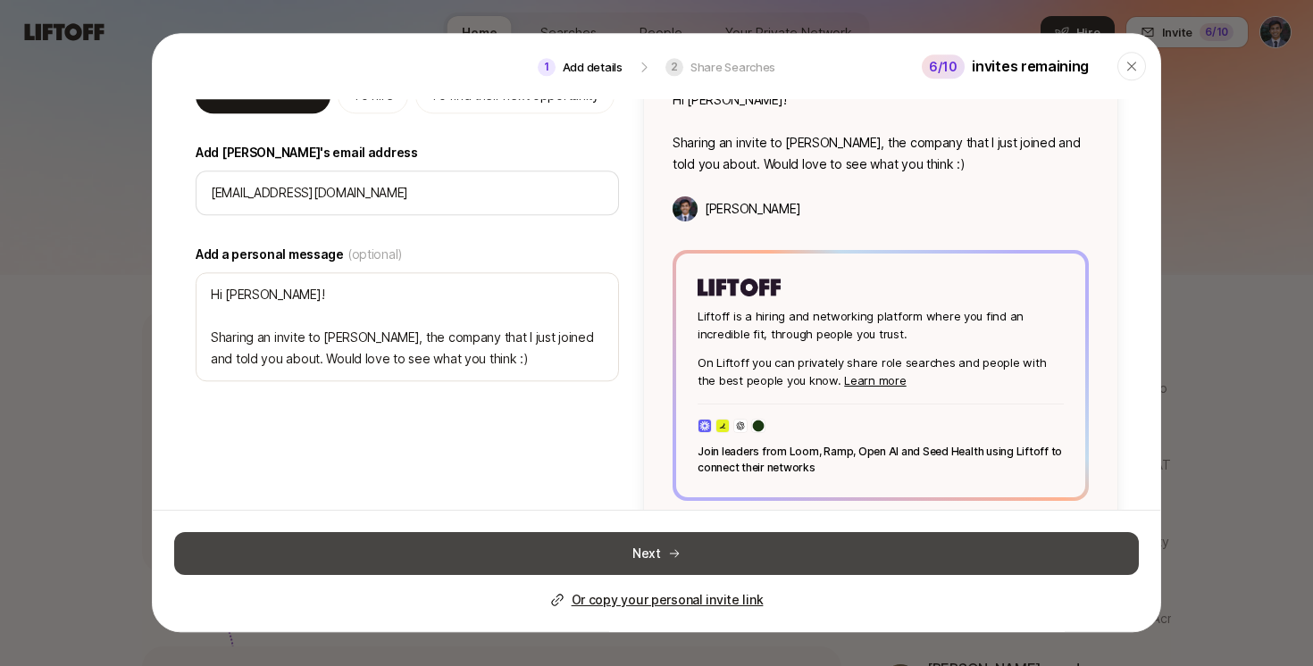
click at [608, 548] on button "Next" at bounding box center [656, 553] width 965 height 43
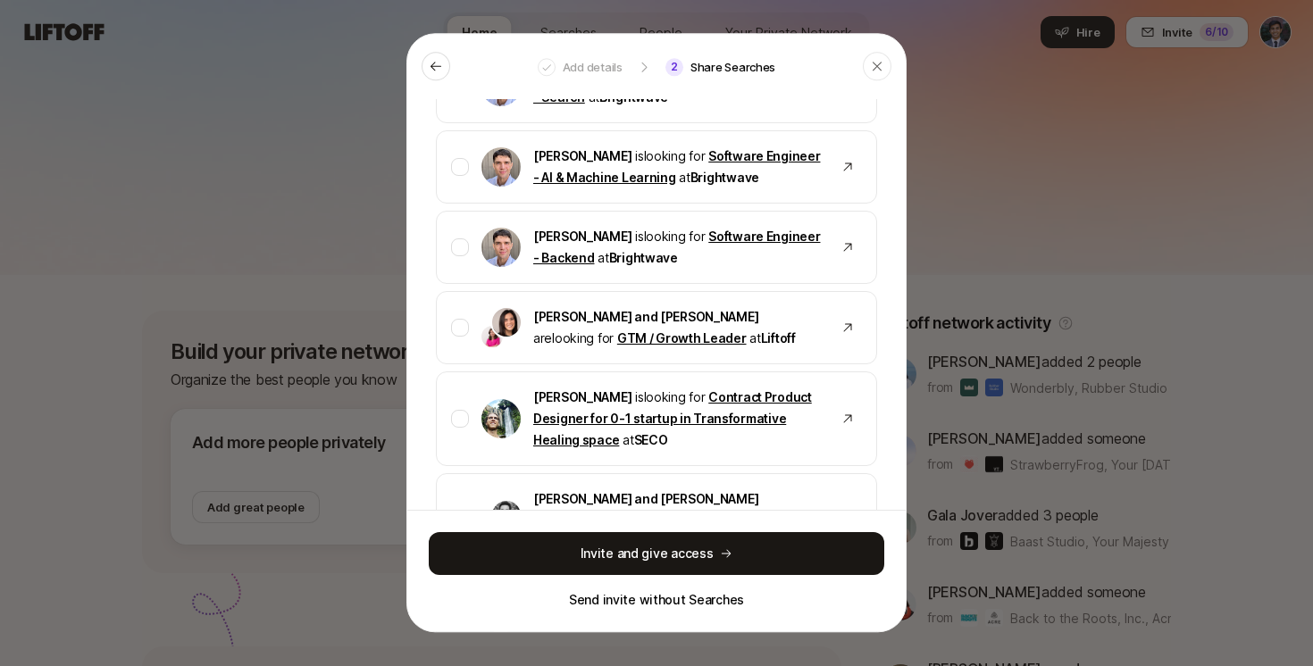
scroll to position [3871, 0]
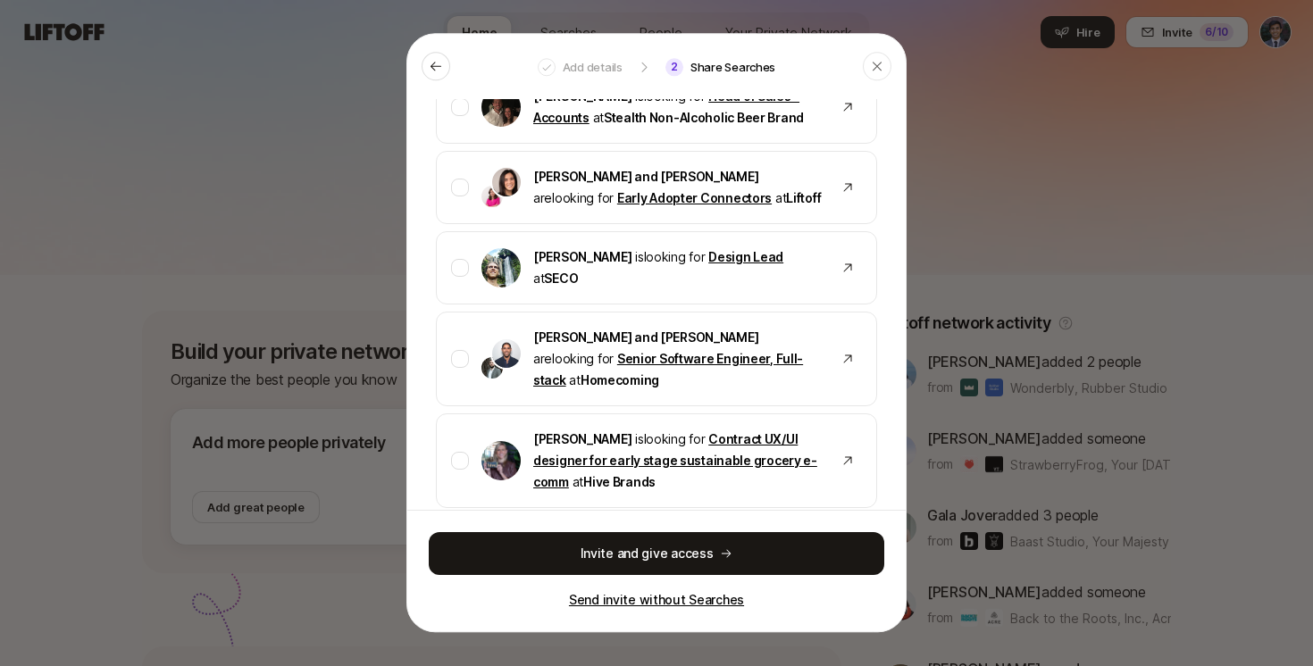
click at [648, 603] on p "Send invite without Searches" at bounding box center [656, 600] width 175 height 21
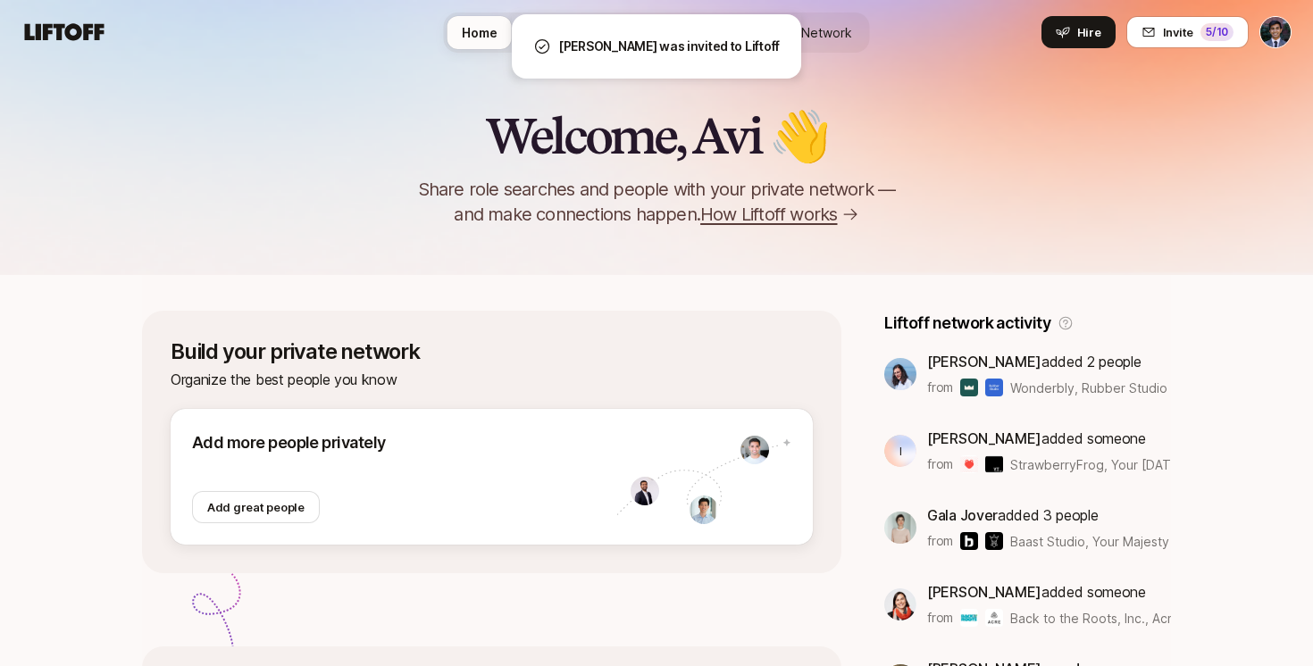
click at [1121, 96] on div "Welcome, Avi 👋 Share role searches and people with your private network — and m…" at bounding box center [656, 137] width 1313 height 275
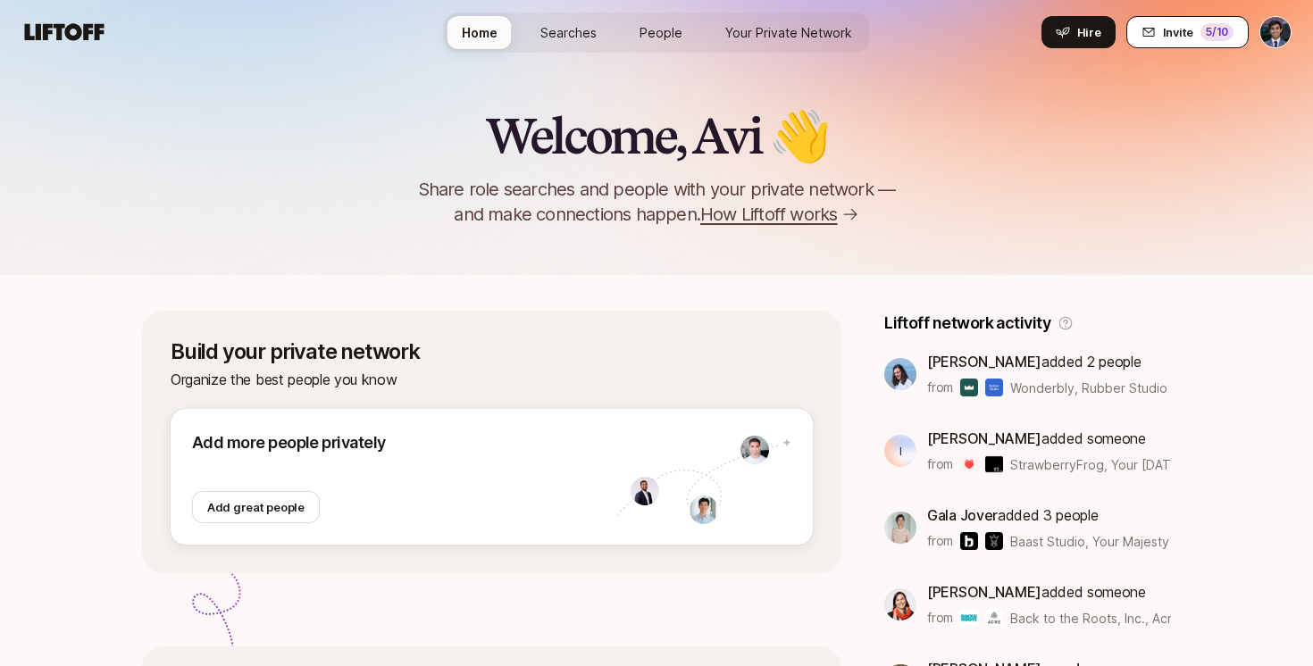
click at [1181, 24] on span "Invite" at bounding box center [1178, 32] width 30 height 18
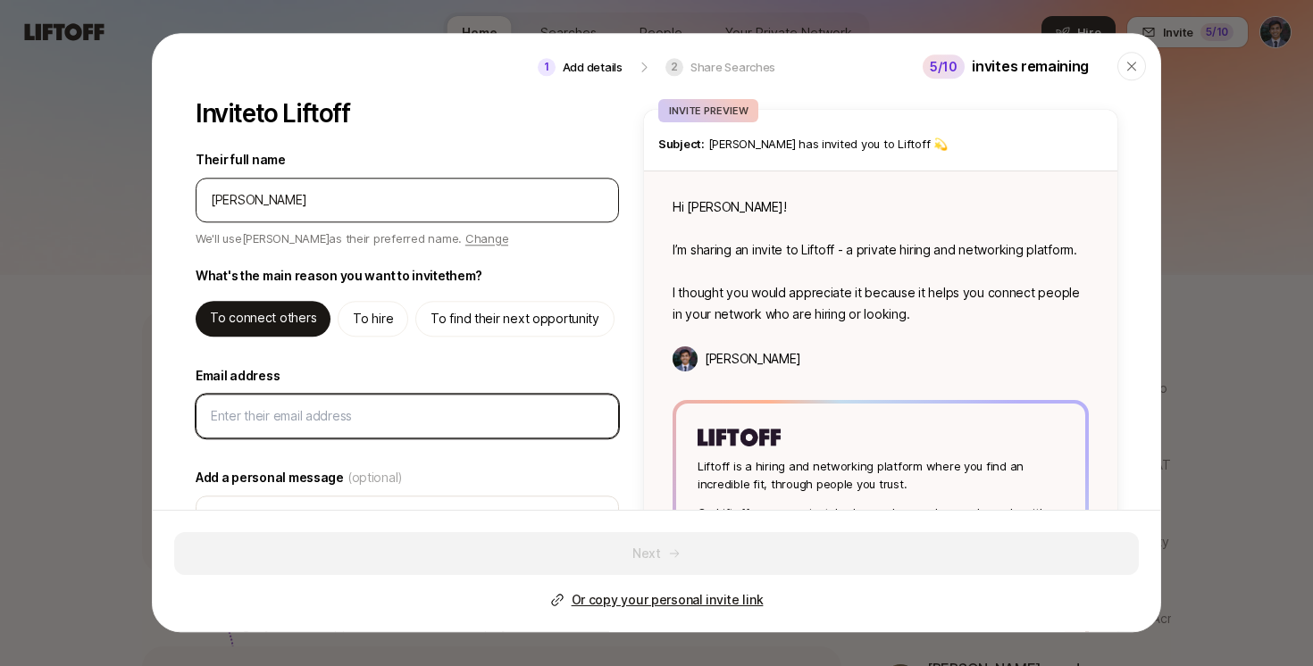
paste input "[EMAIL_ADDRESS]"
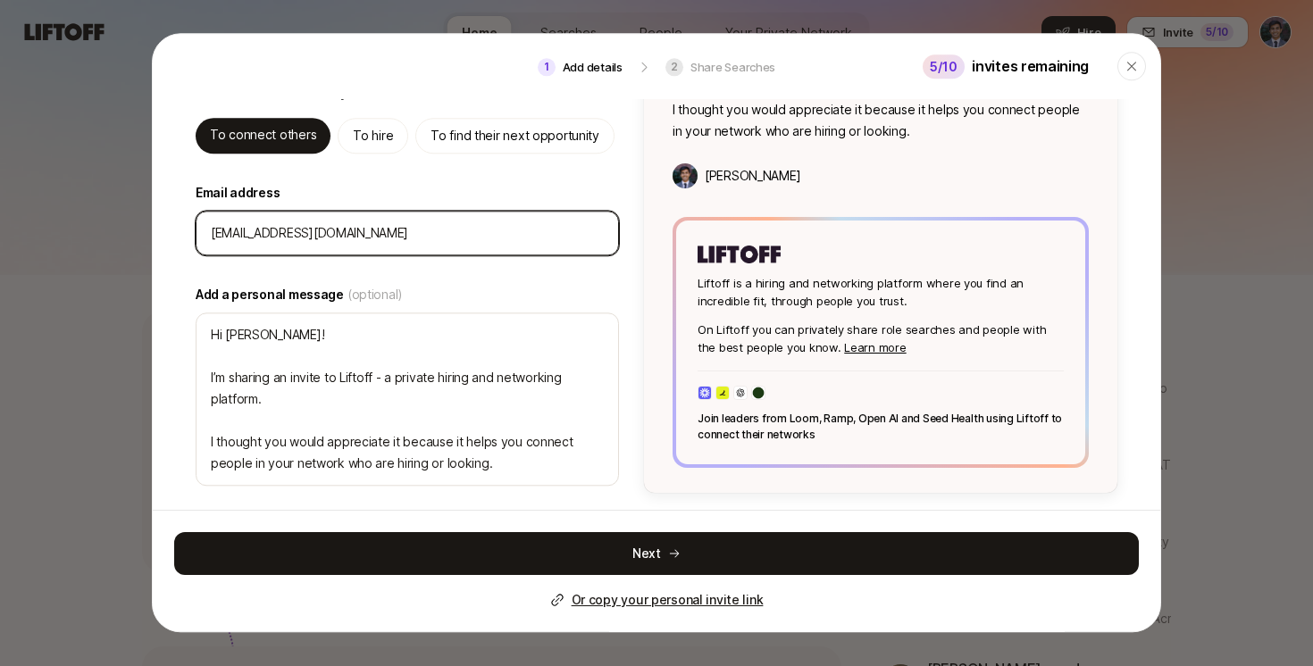
scroll to position [188, 0]
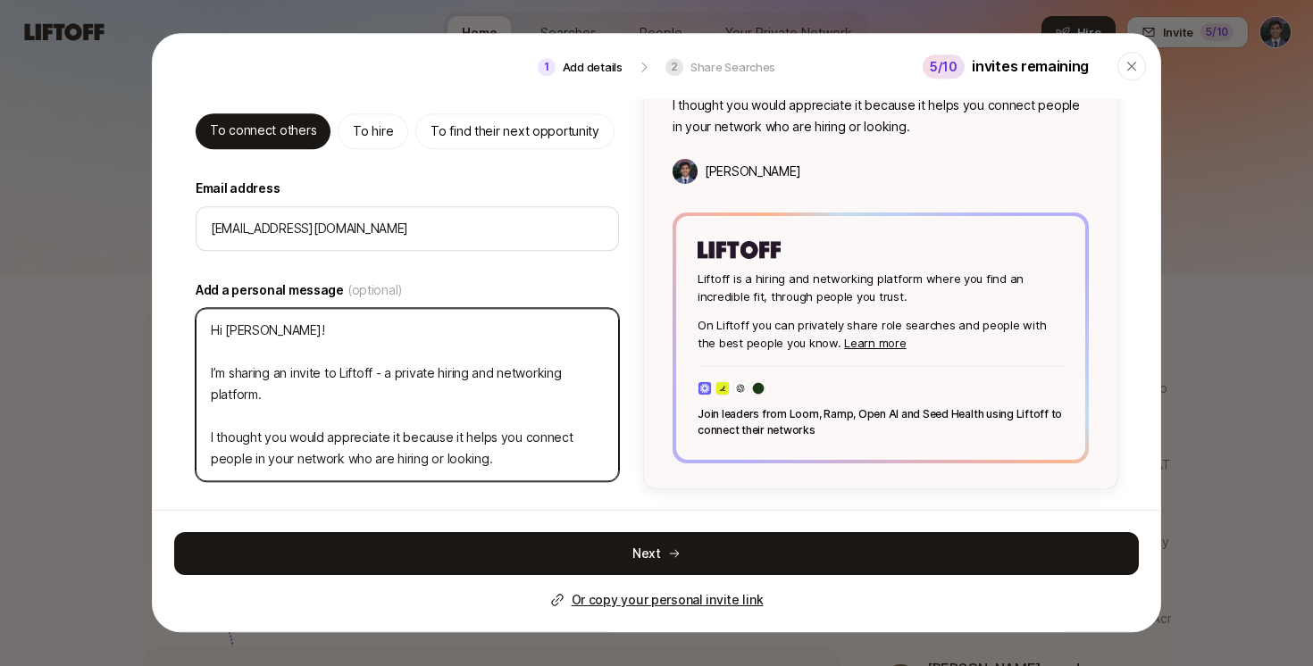
click at [331, 403] on textarea "Hi [PERSON_NAME]! I’m sharing an invite to Liftoff - a private hiring and netwo…" at bounding box center [407, 394] width 423 height 173
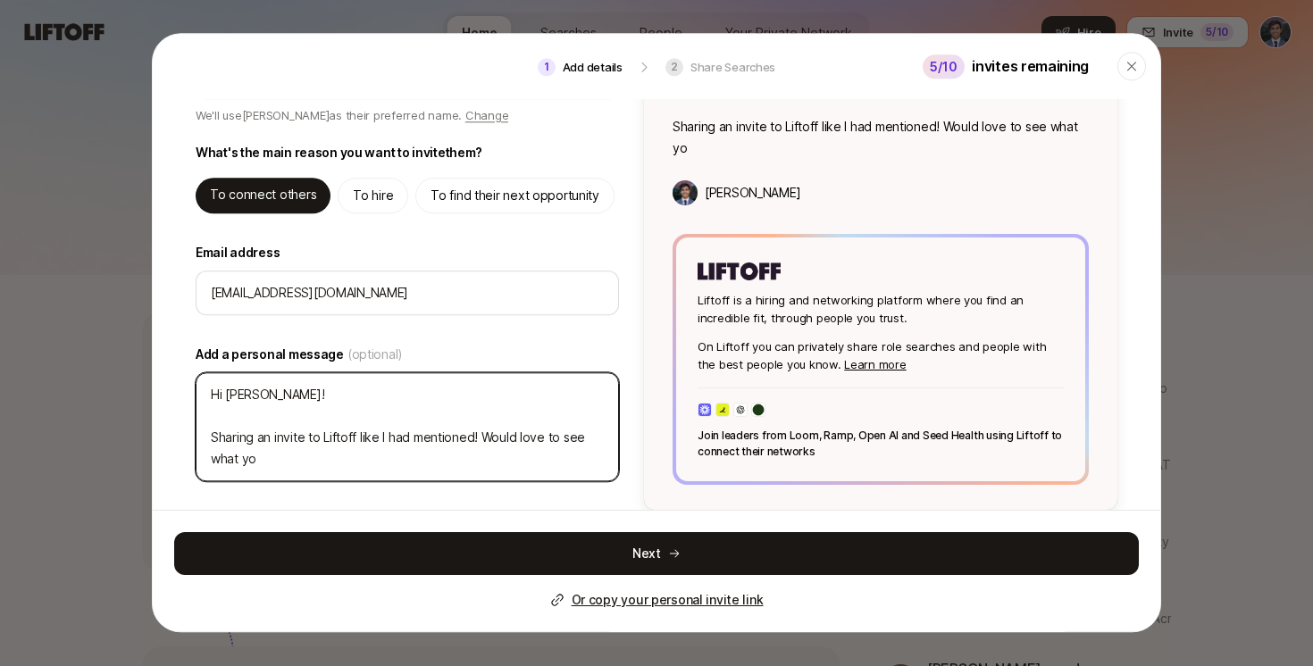
scroll to position [145, 0]
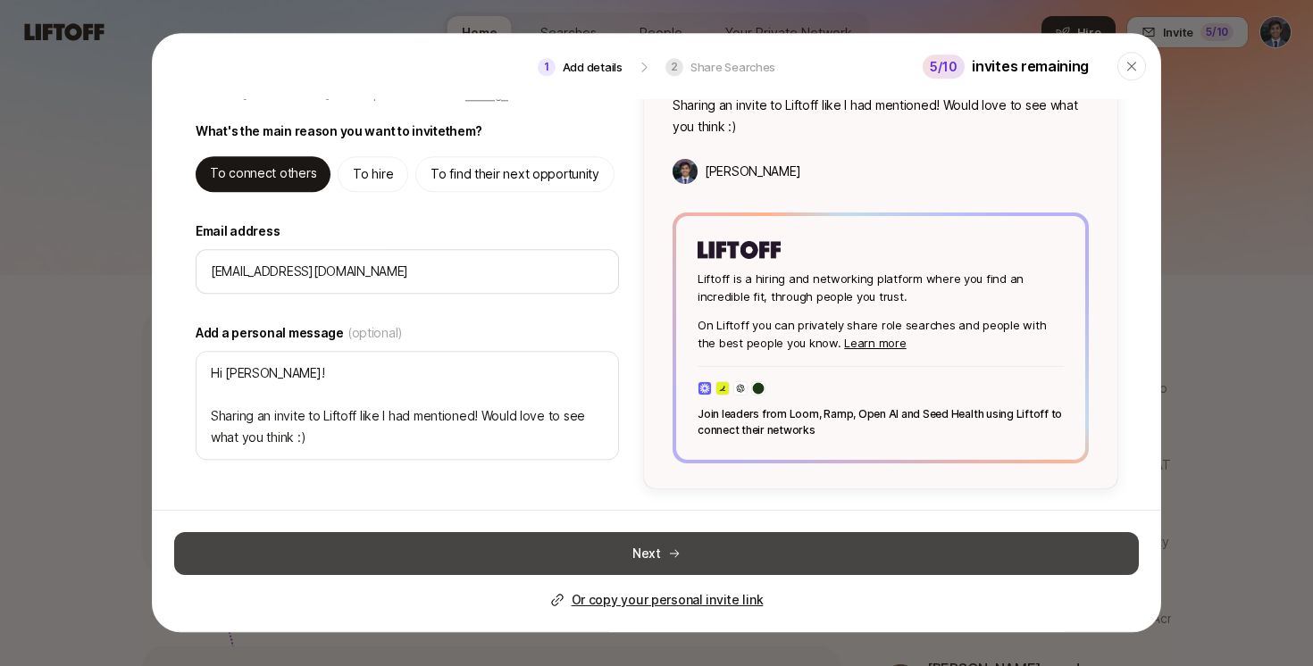
click at [422, 550] on button "Next" at bounding box center [656, 553] width 965 height 43
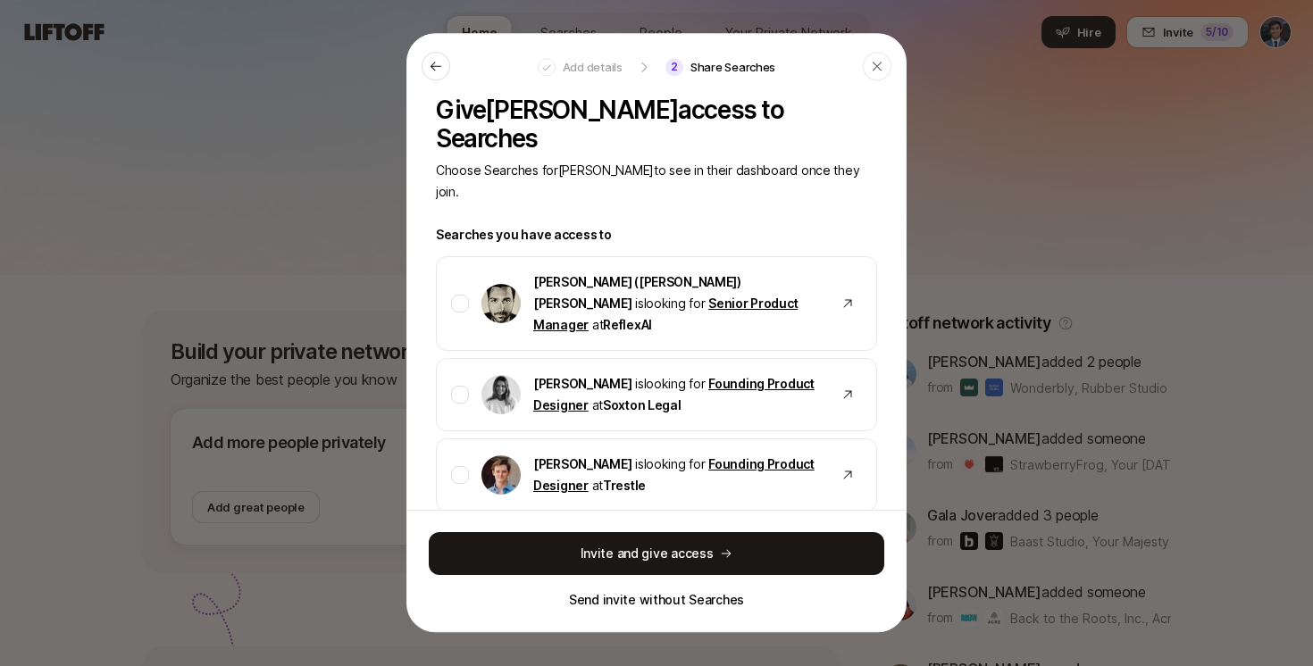
scroll to position [0, 0]
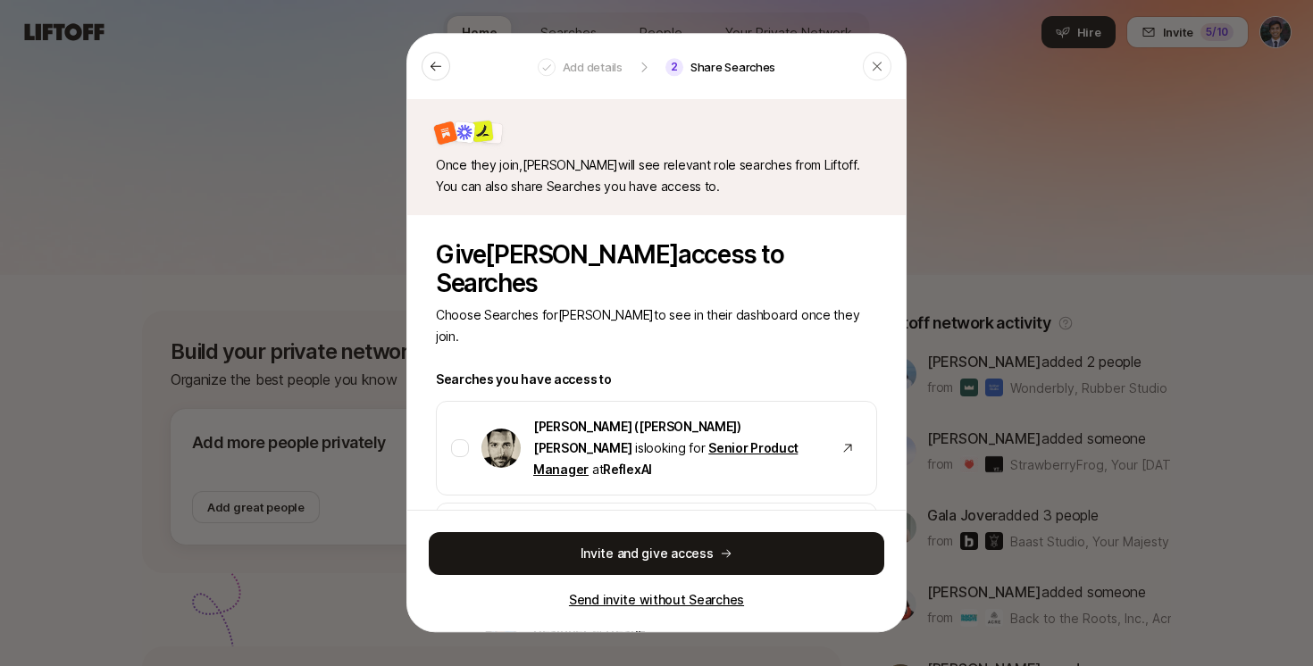
click at [620, 608] on p "Send invite without Searches" at bounding box center [656, 600] width 175 height 21
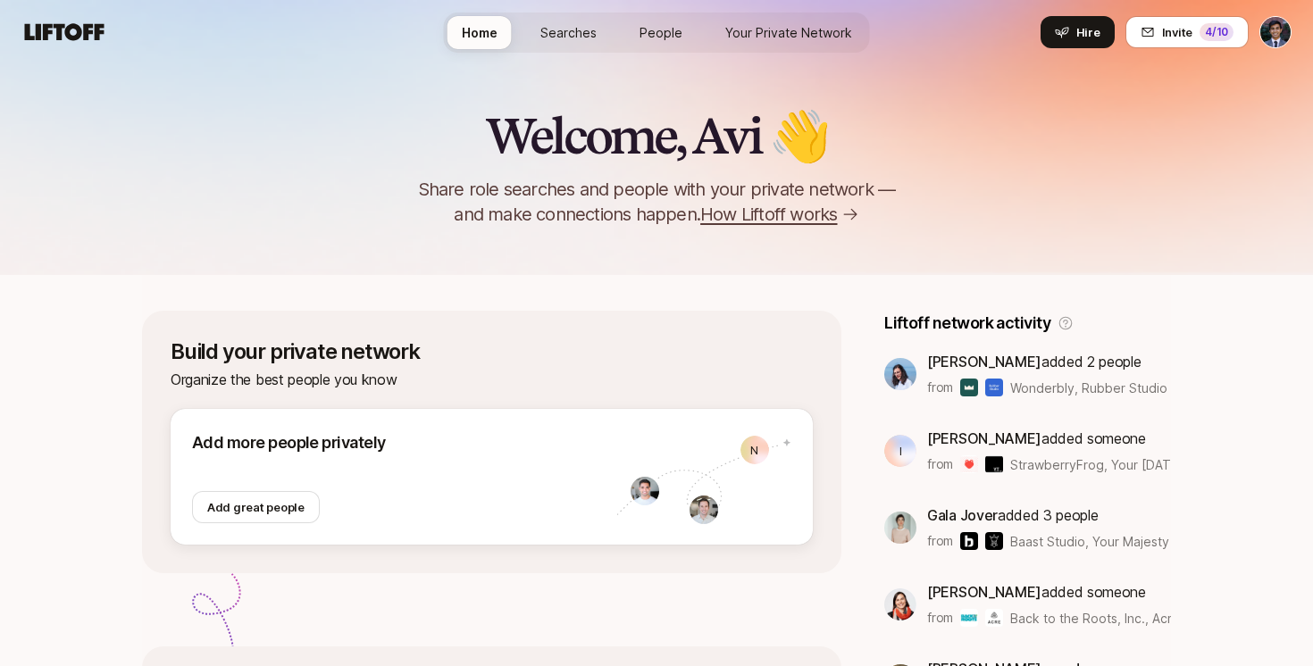
click at [773, 29] on span "Your Private Network" at bounding box center [788, 32] width 127 height 19
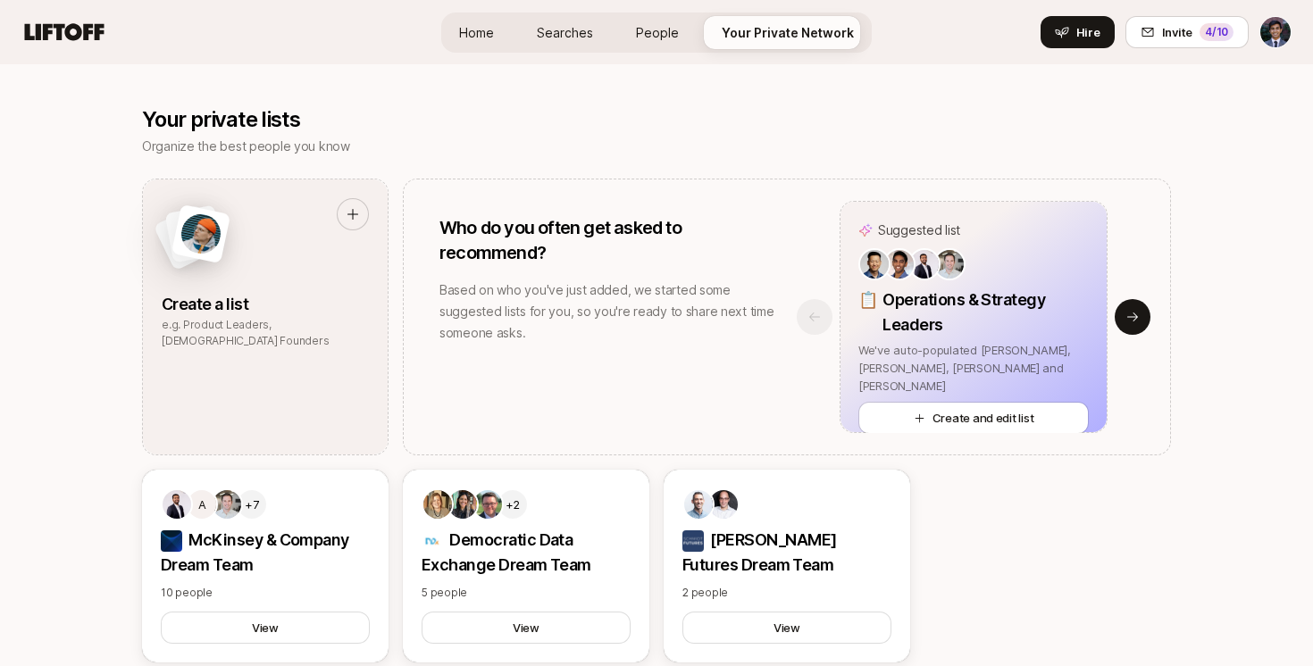
scroll to position [745, 0]
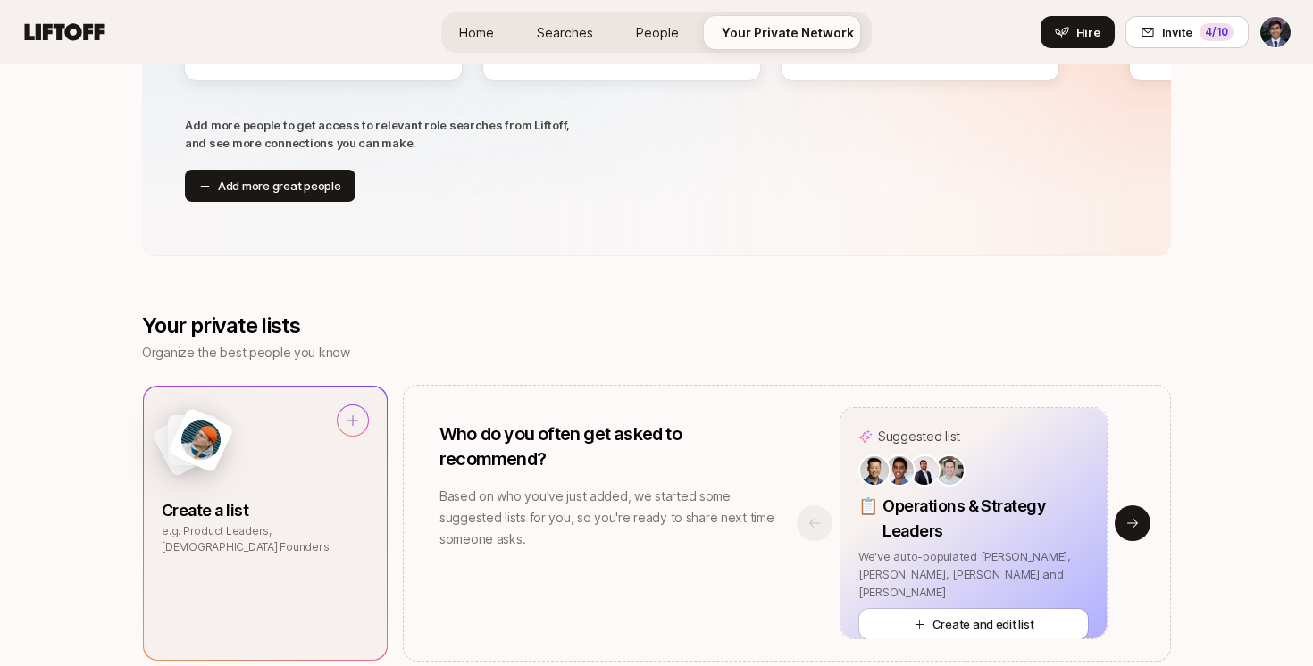
click at [317, 446] on div at bounding box center [265, 448] width 207 height 87
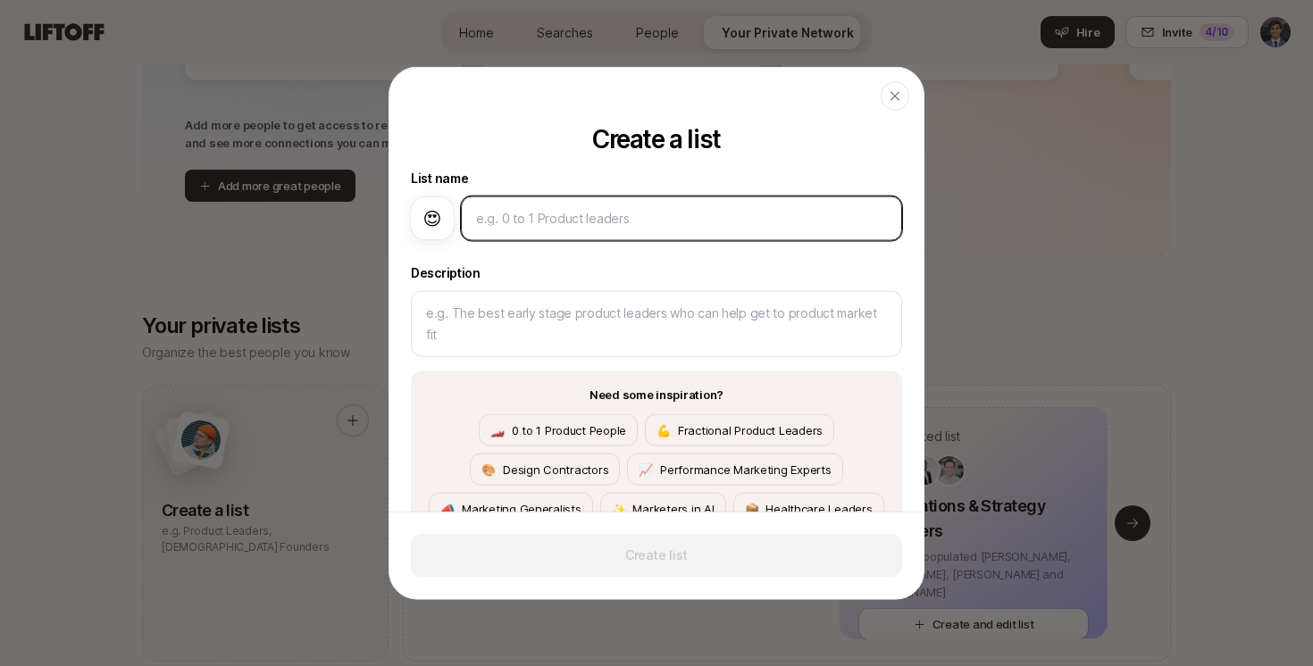
click at [543, 228] on input at bounding box center [681, 218] width 411 height 21
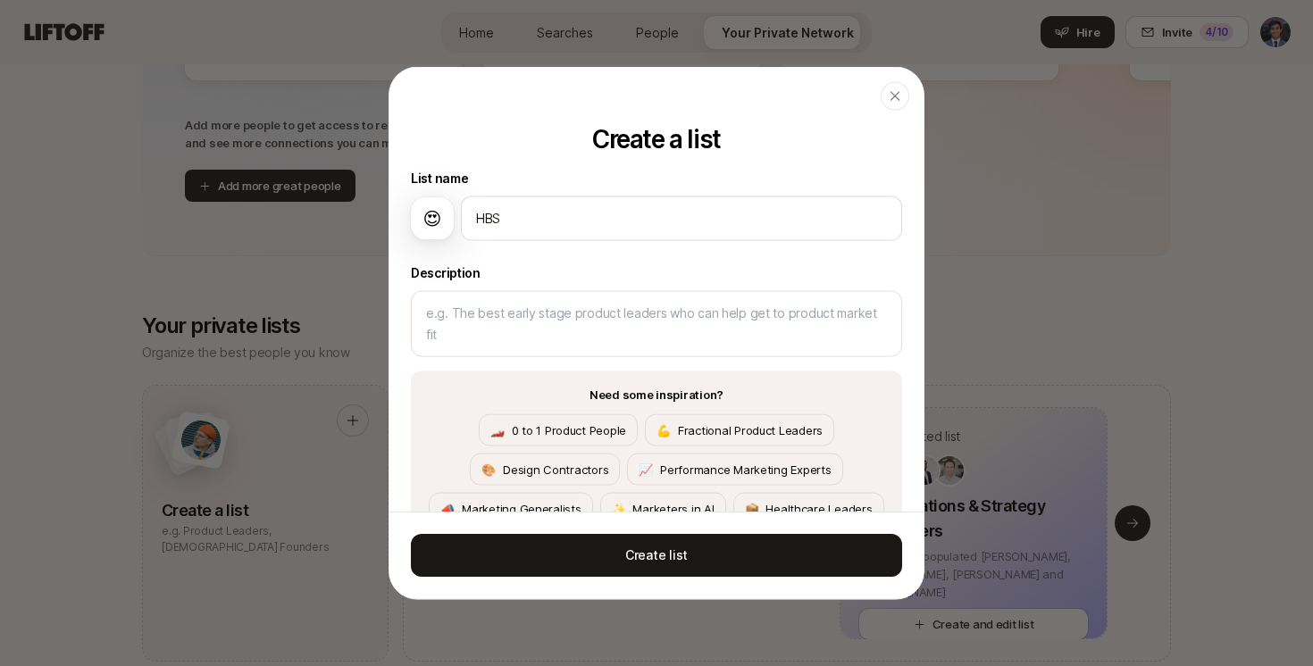
click at [423, 222] on span "😍" at bounding box center [432, 218] width 19 height 27
click at [426, 222] on span "😍" at bounding box center [432, 218] width 19 height 27
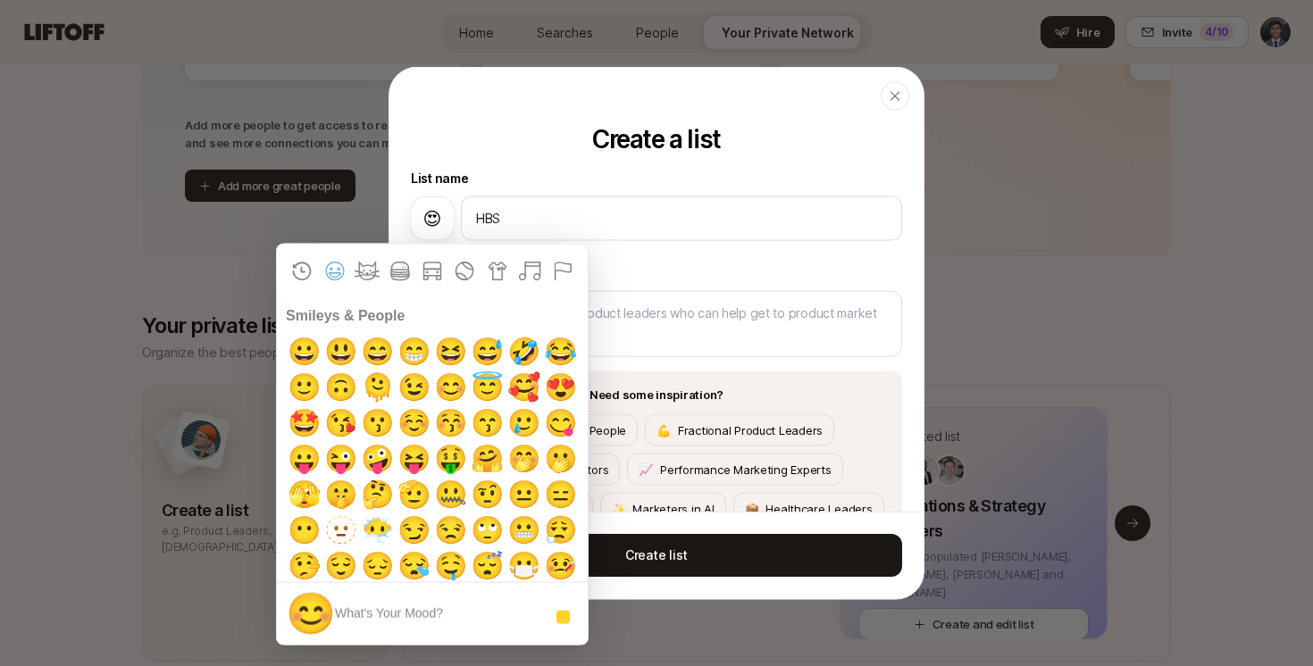
click at [732, 278] on label "Description" at bounding box center [656, 273] width 491 height 21
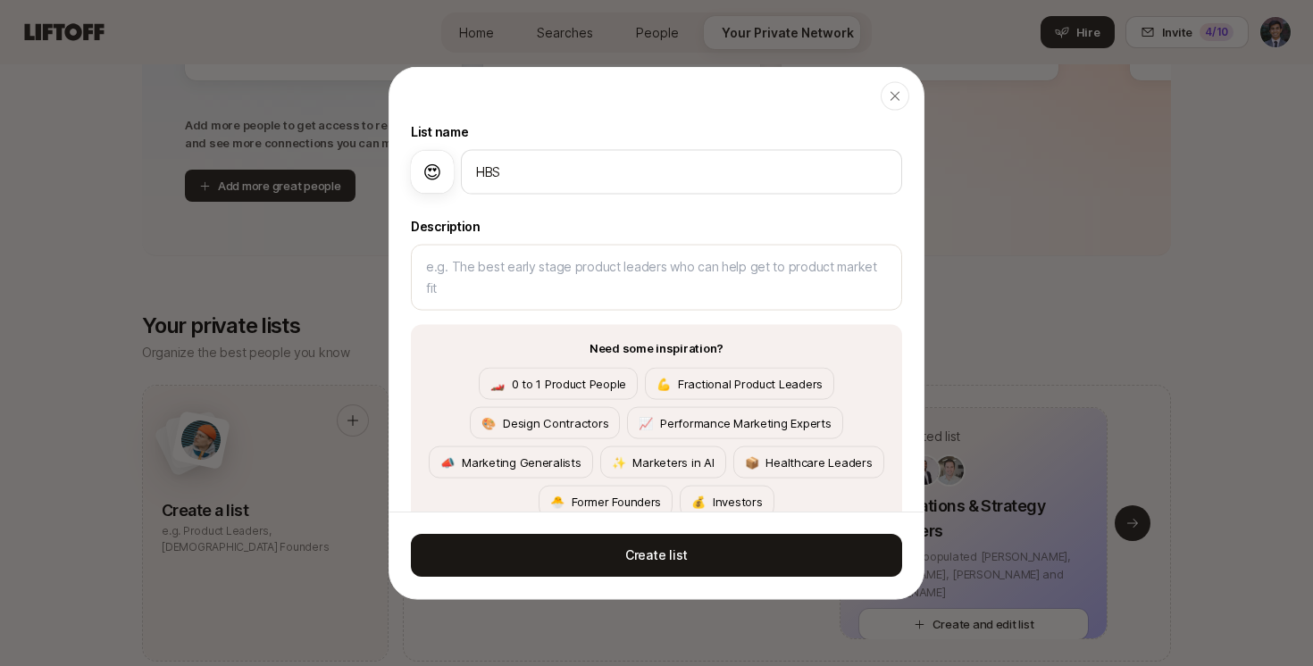
scroll to position [88, 0]
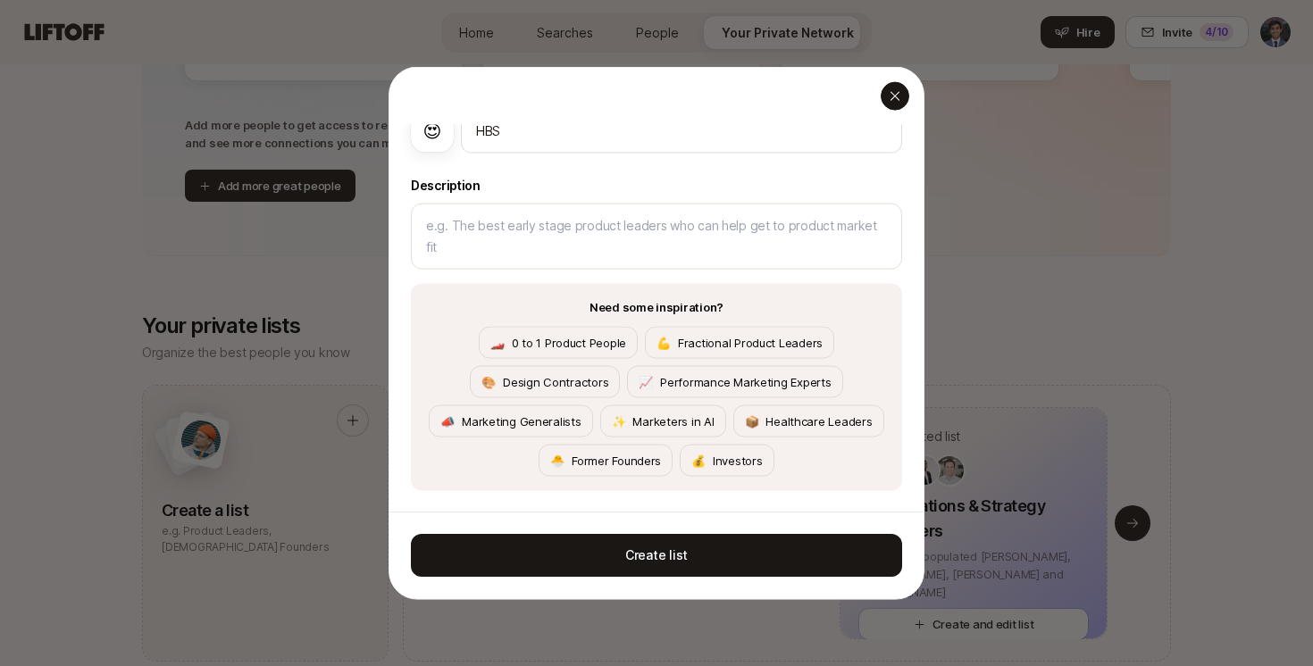
click at [890, 107] on div "button" at bounding box center [895, 96] width 29 height 29
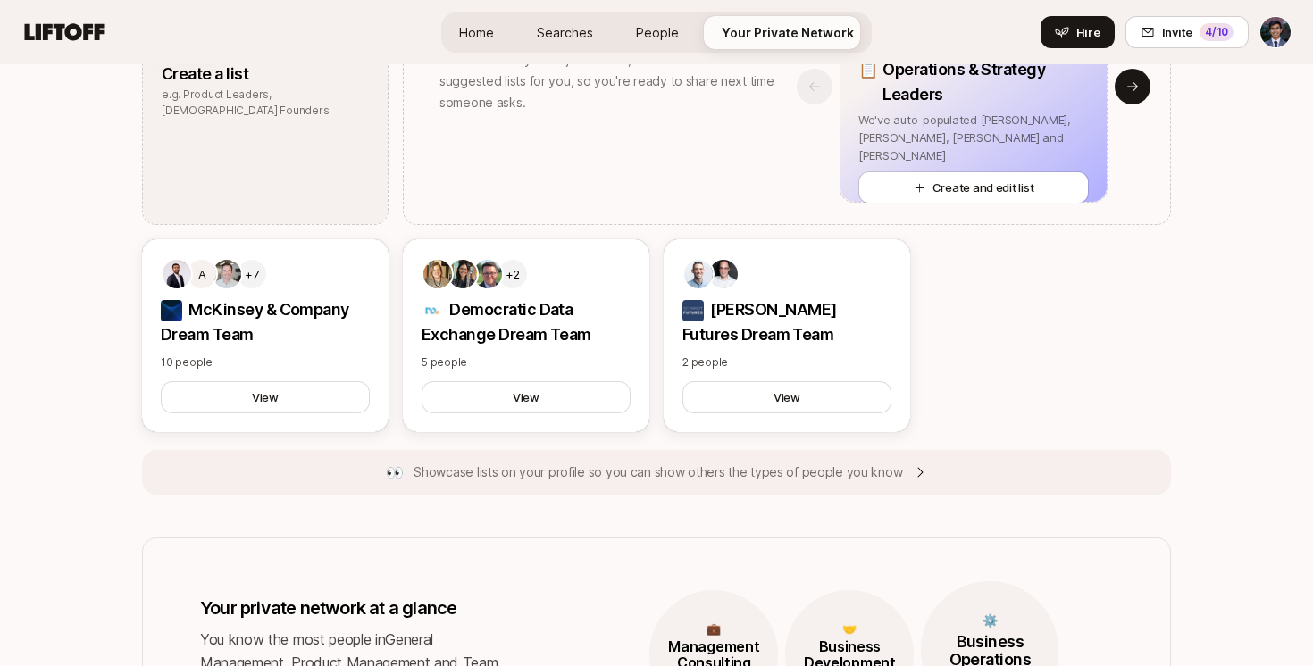
scroll to position [1190, 0]
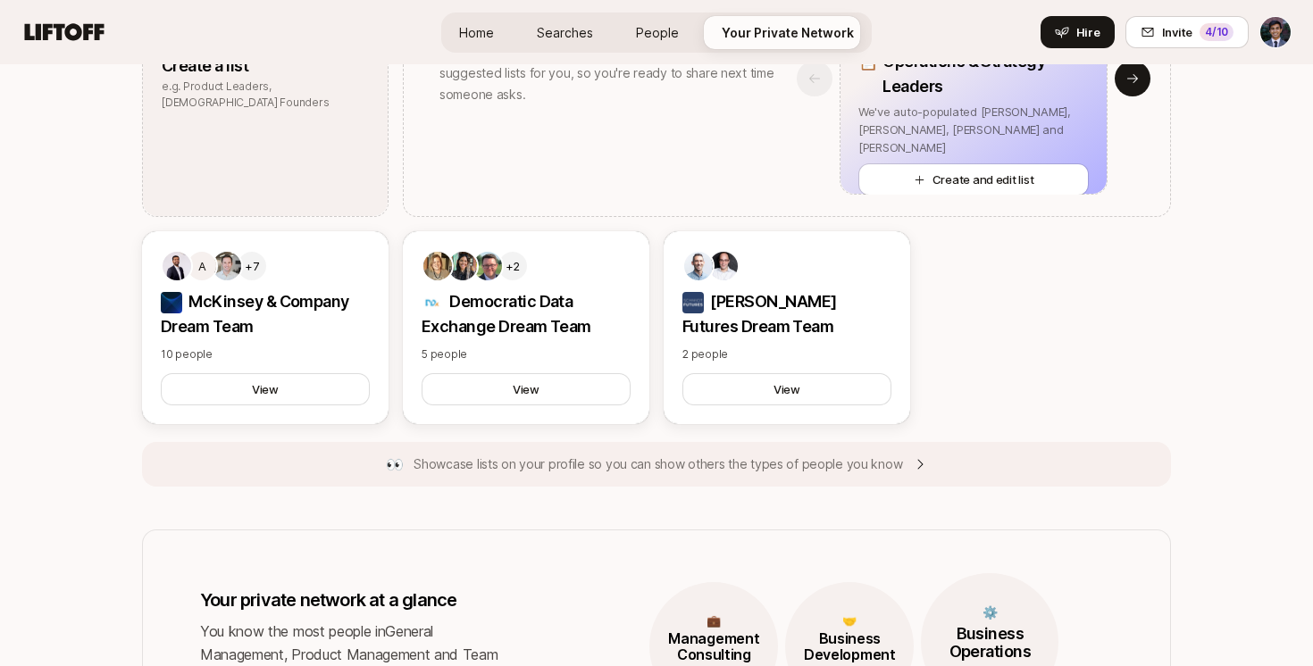
click at [538, 470] on p "Showcase lists on your profile so you can show others the types of people you k…" at bounding box center [658, 464] width 489 height 21
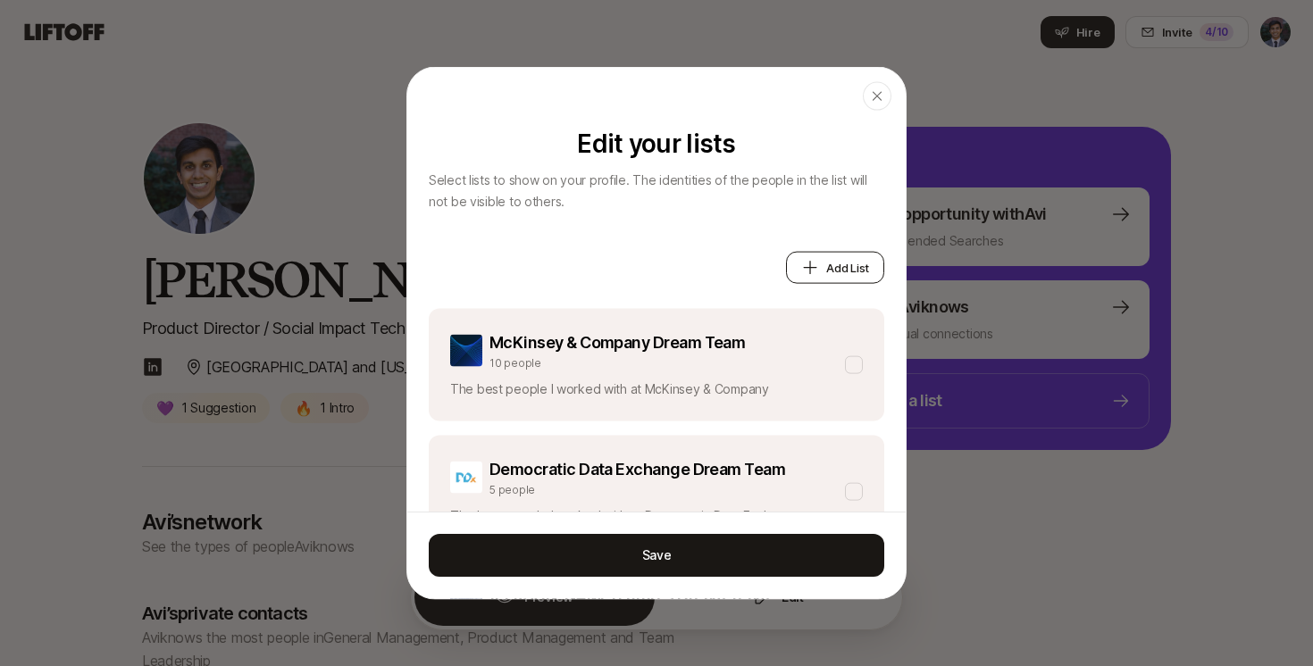
drag, startPoint x: 877, startPoint y: 99, endPoint x: 789, endPoint y: 265, distance: 188.2
click at [820, 193] on div "Close Edit your lists Select lists to show on your profile. The identities of t…" at bounding box center [656, 333] width 500 height 533
click at [748, 363] on div "McKinsey & Company Dream Team 10 people" at bounding box center [642, 350] width 384 height 41
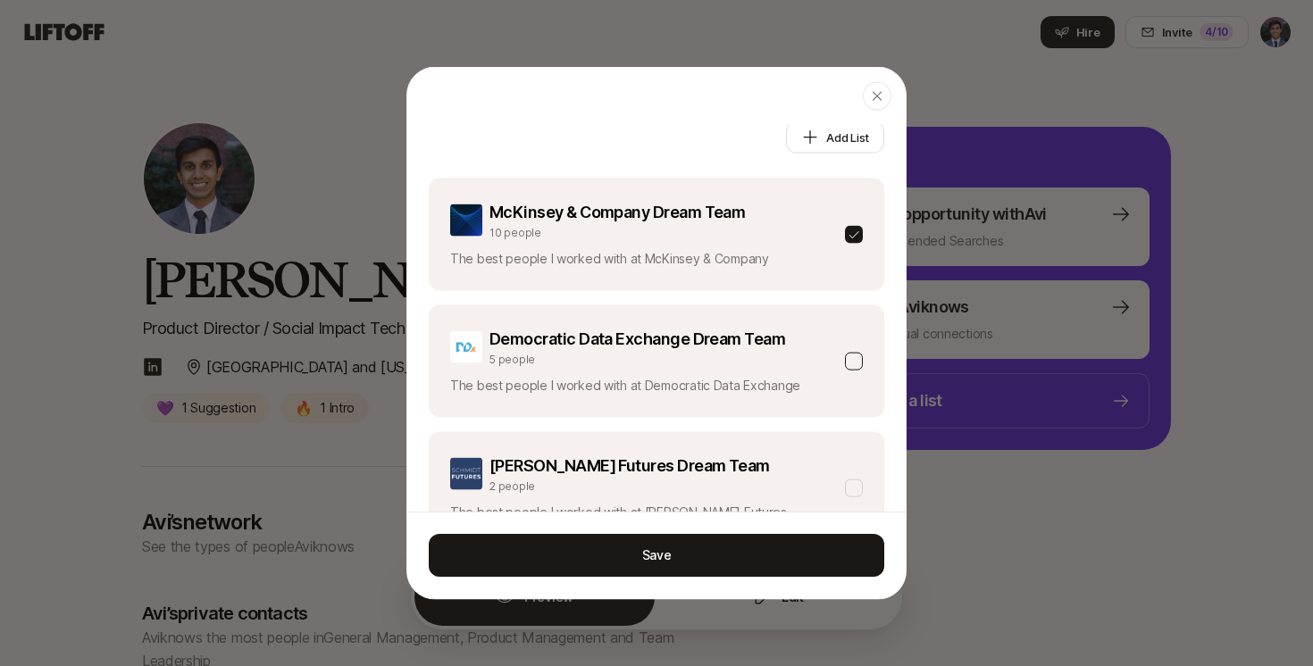
click at [784, 380] on p "The best people I worked with at Democratic Data Exchange" at bounding box center [642, 385] width 384 height 21
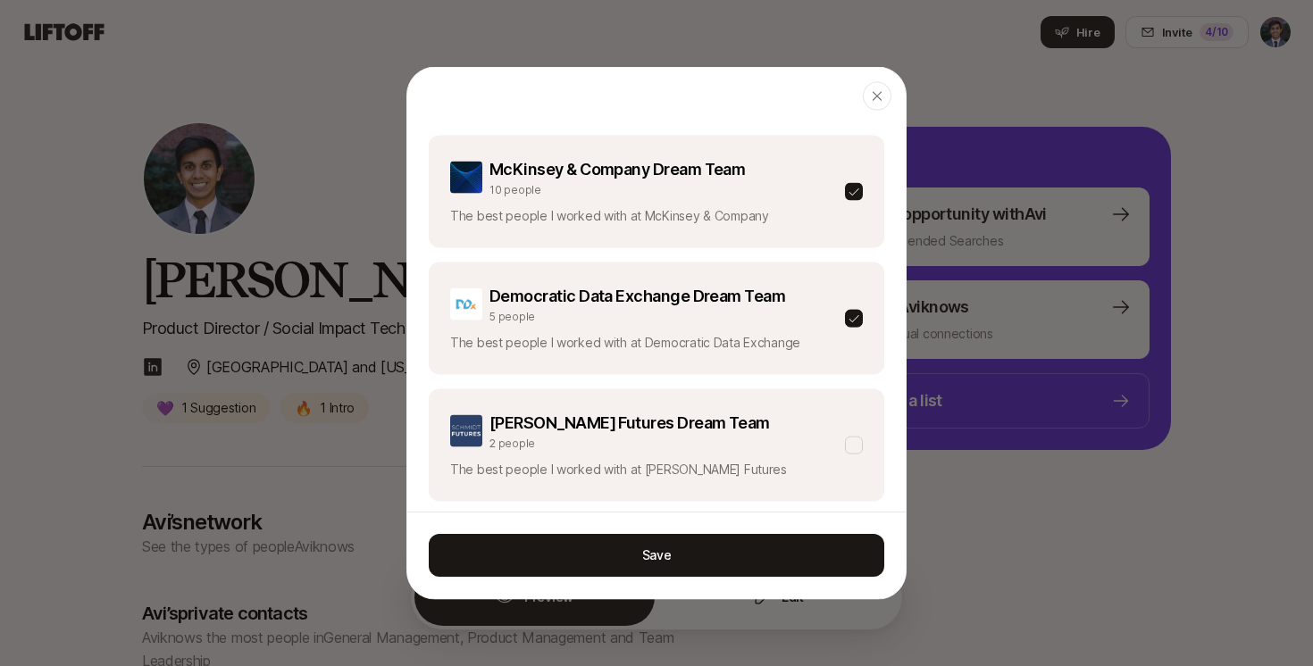
click at [784, 378] on div "McKinsey & Company Dream Team 10 people The best people I worked with at McKins…" at bounding box center [657, 319] width 456 height 366
click at [761, 454] on div "[PERSON_NAME] Futures Dream Team 2 people The best people I worked with at [PER…" at bounding box center [642, 446] width 384 height 70
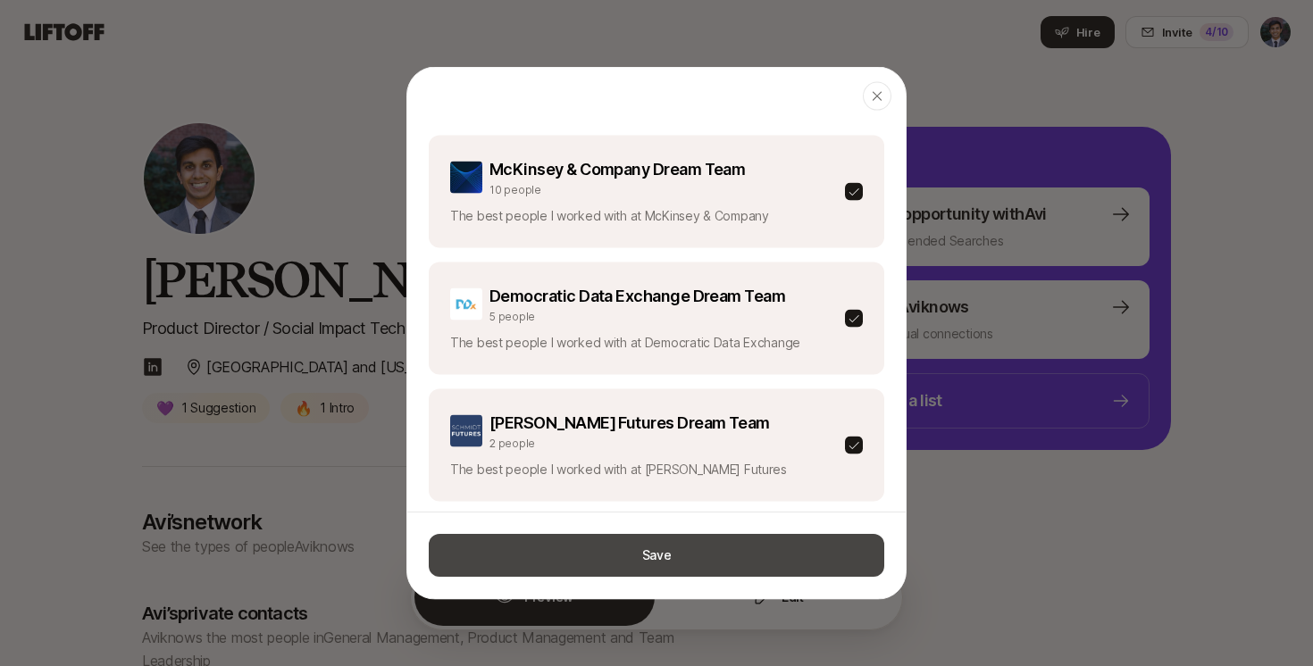
click at [712, 563] on button "Save" at bounding box center [657, 555] width 456 height 43
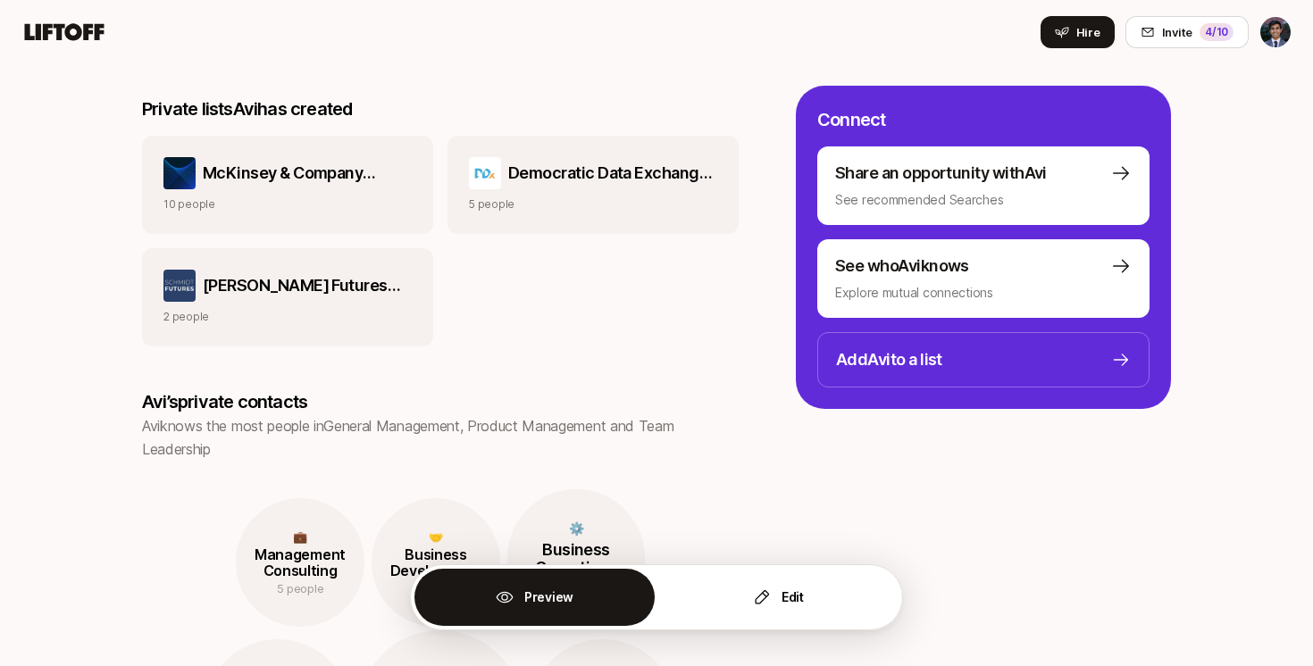
scroll to position [0, 0]
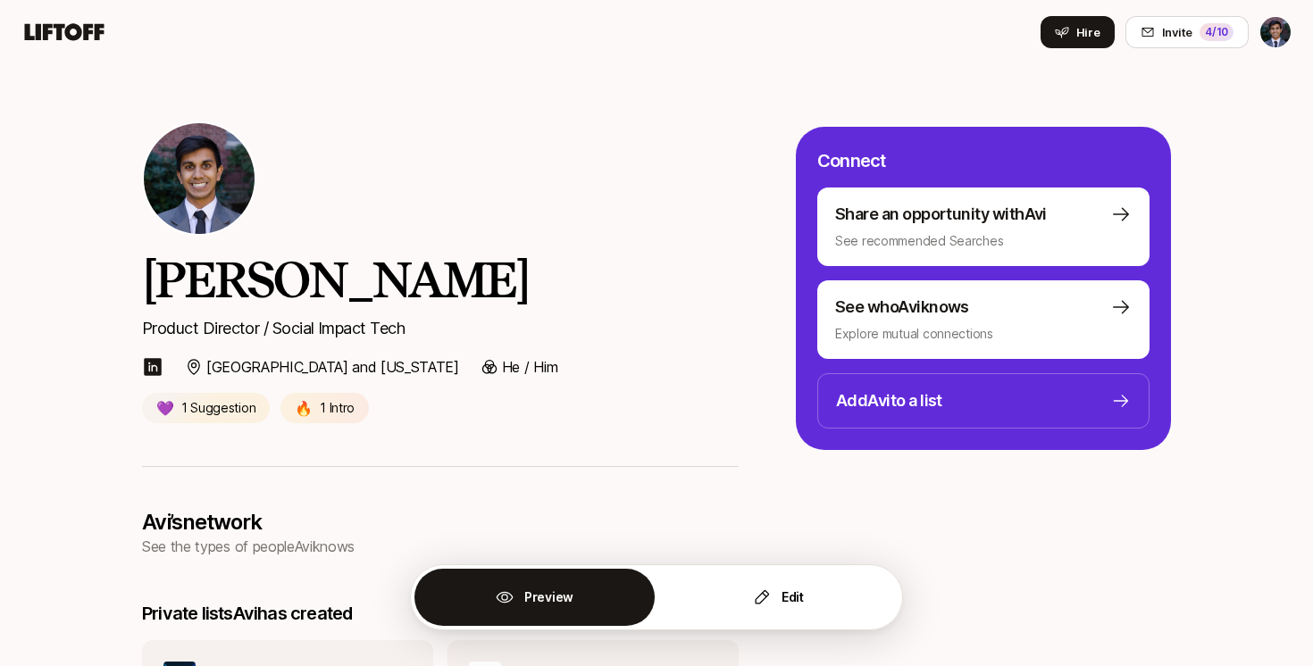
click at [58, 33] on icon at bounding box center [64, 31] width 79 height 17
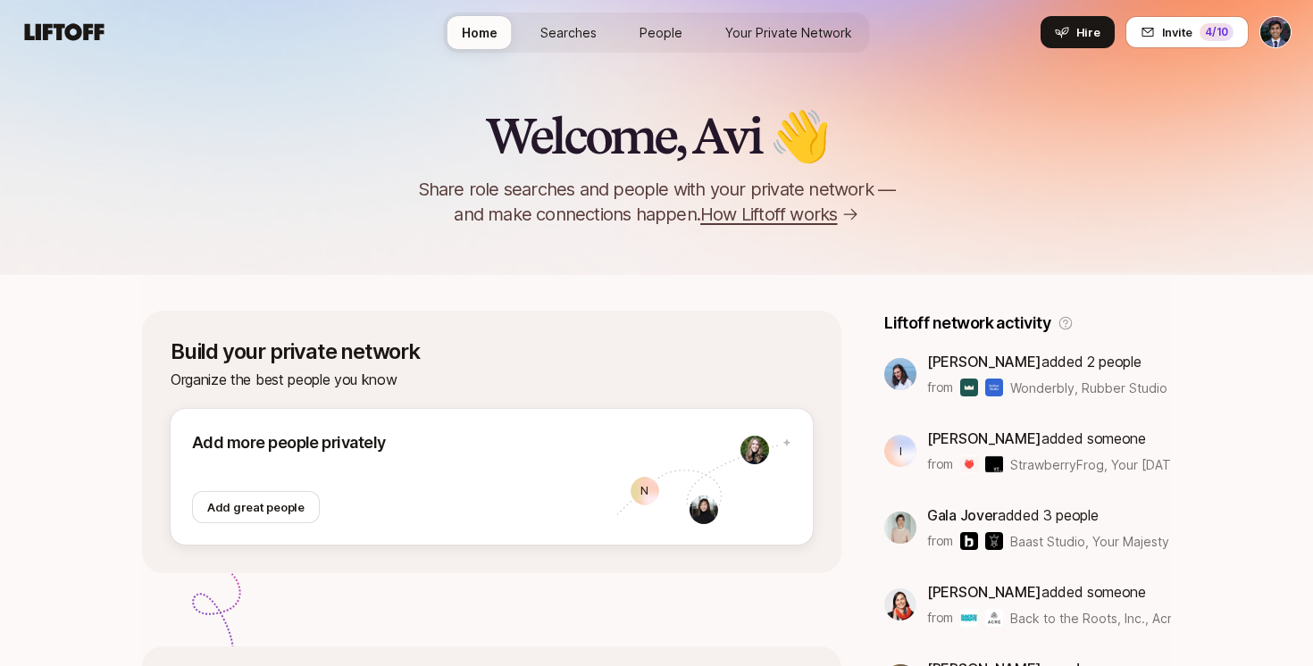
click at [795, 29] on span "Your Private Network" at bounding box center [788, 32] width 127 height 19
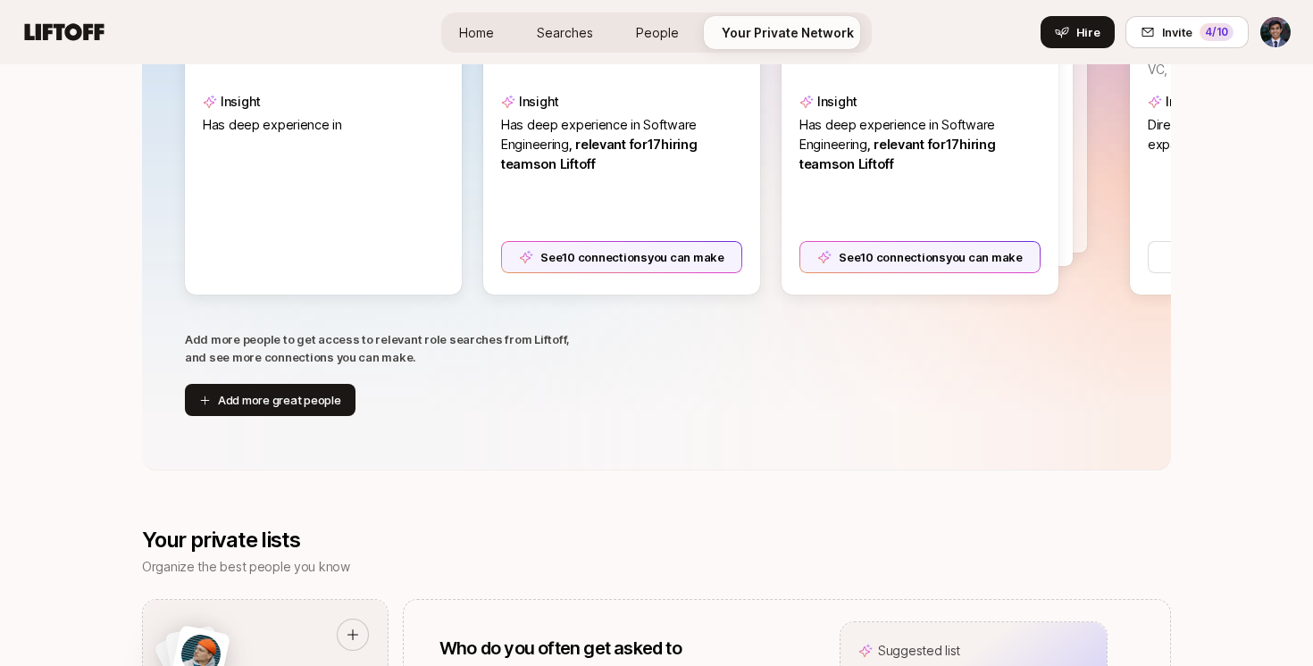
scroll to position [455, 0]
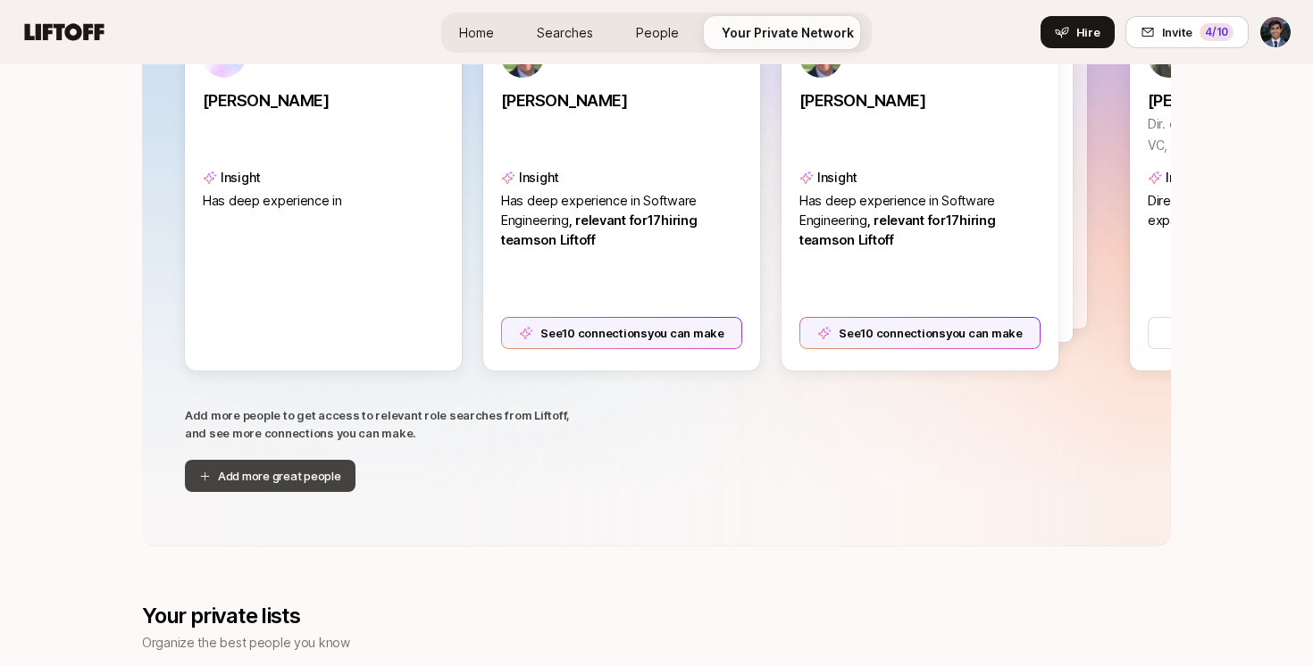
click at [297, 486] on button "Add more great people" at bounding box center [270, 476] width 171 height 32
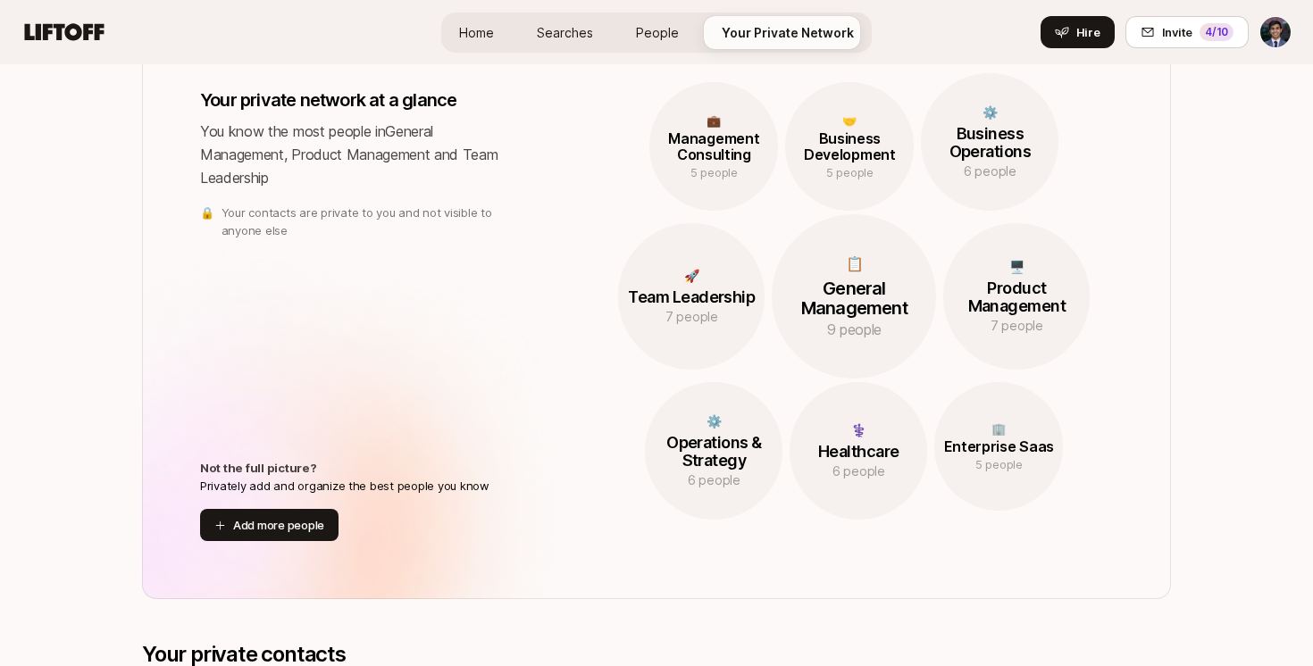
scroll to position [1638, 0]
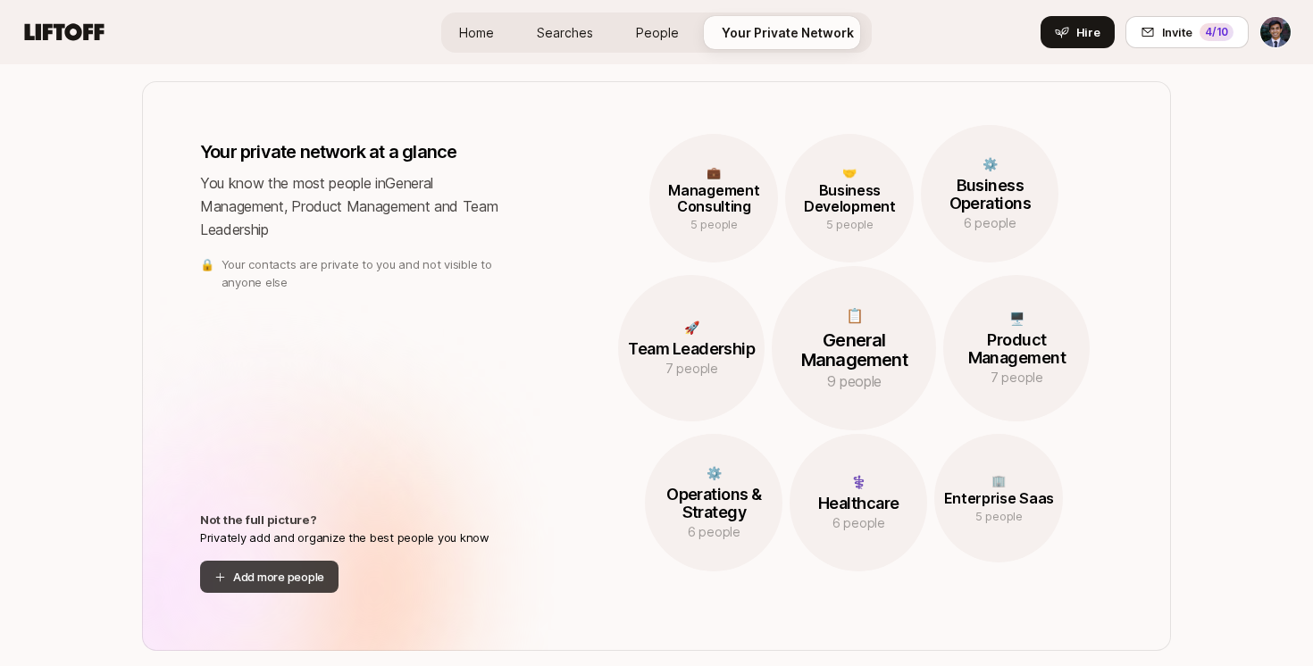
click at [269, 576] on button "Add more people" at bounding box center [269, 577] width 138 height 32
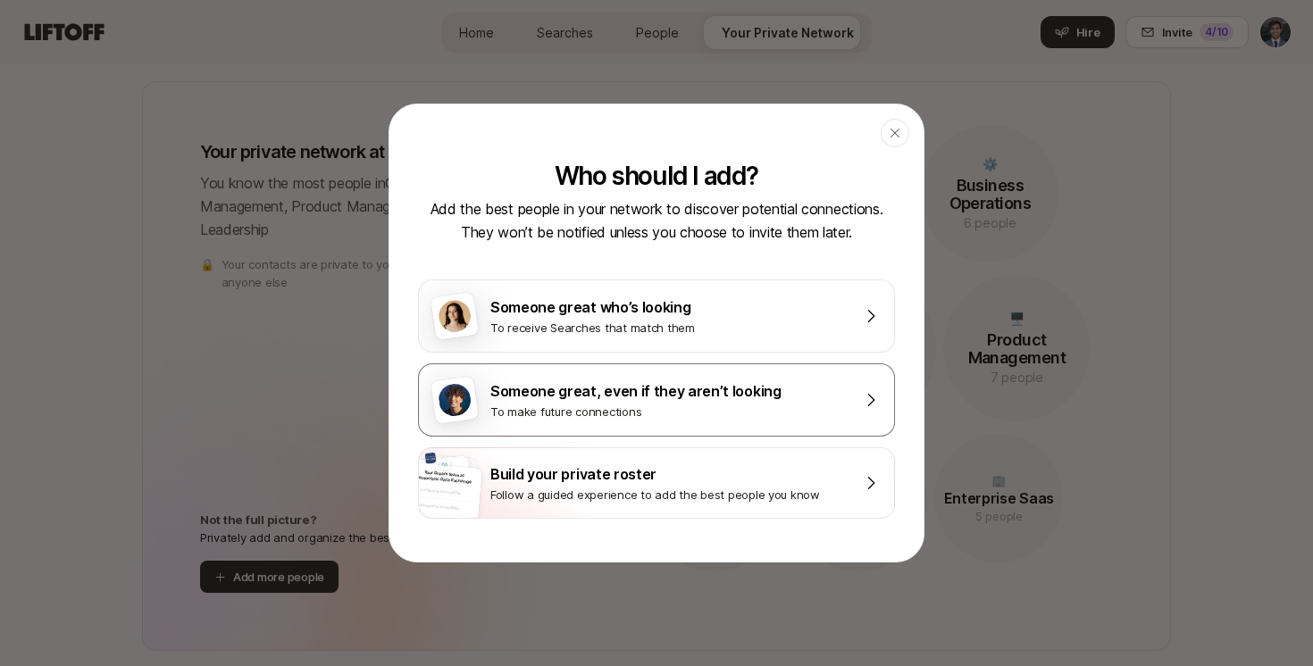
click at [632, 409] on div "To make future connections" at bounding box center [668, 412] width 357 height 18
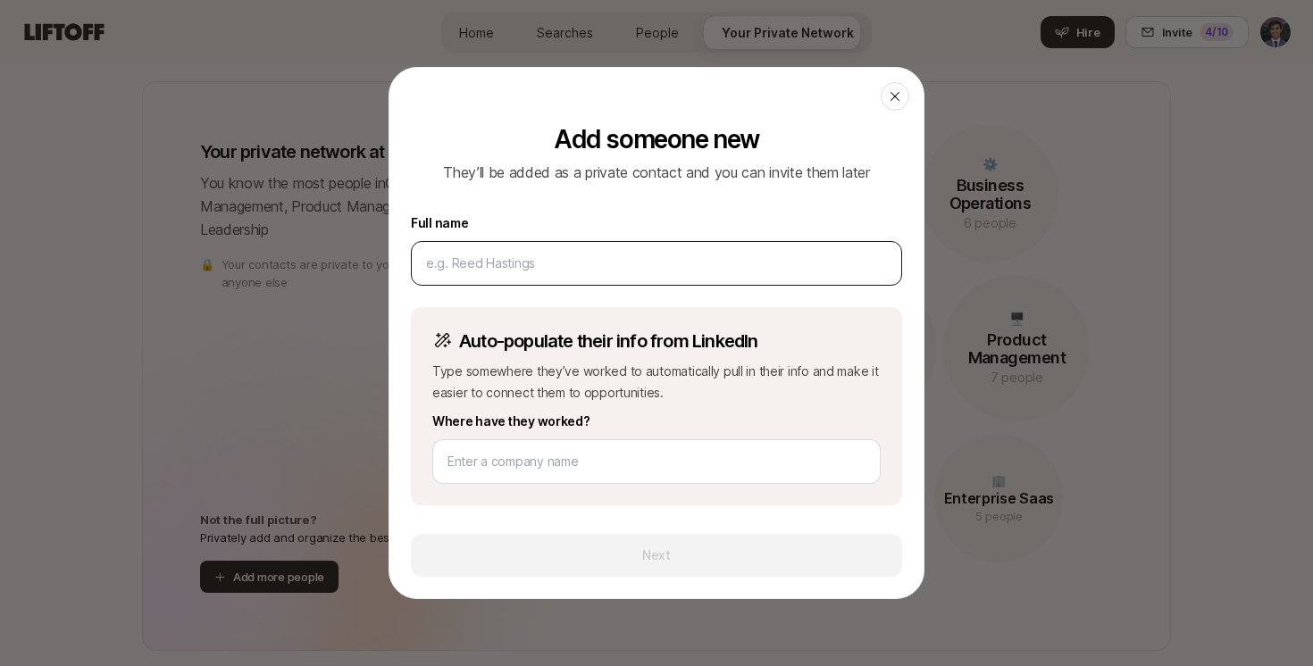
click at [510, 265] on input at bounding box center [653, 263] width 454 height 21
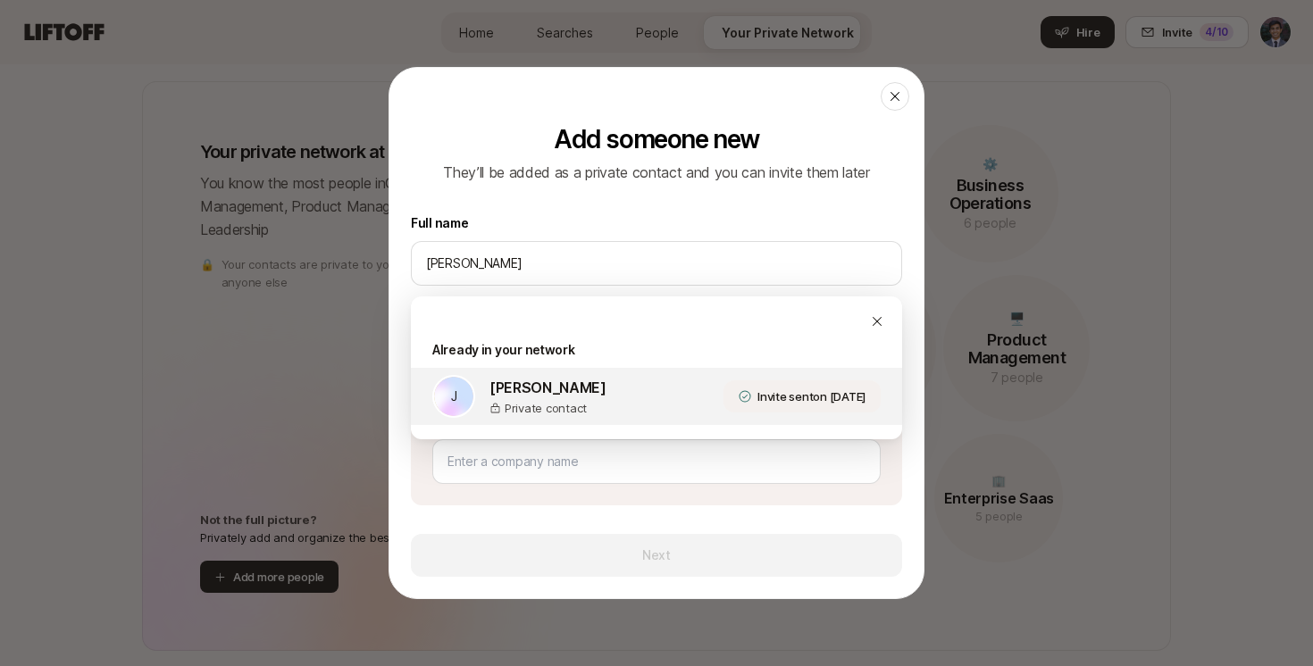
click at [615, 399] on div "J [PERSON_NAME] Private contact Invite sent on [DATE] Invite again" at bounding box center [656, 396] width 491 height 57
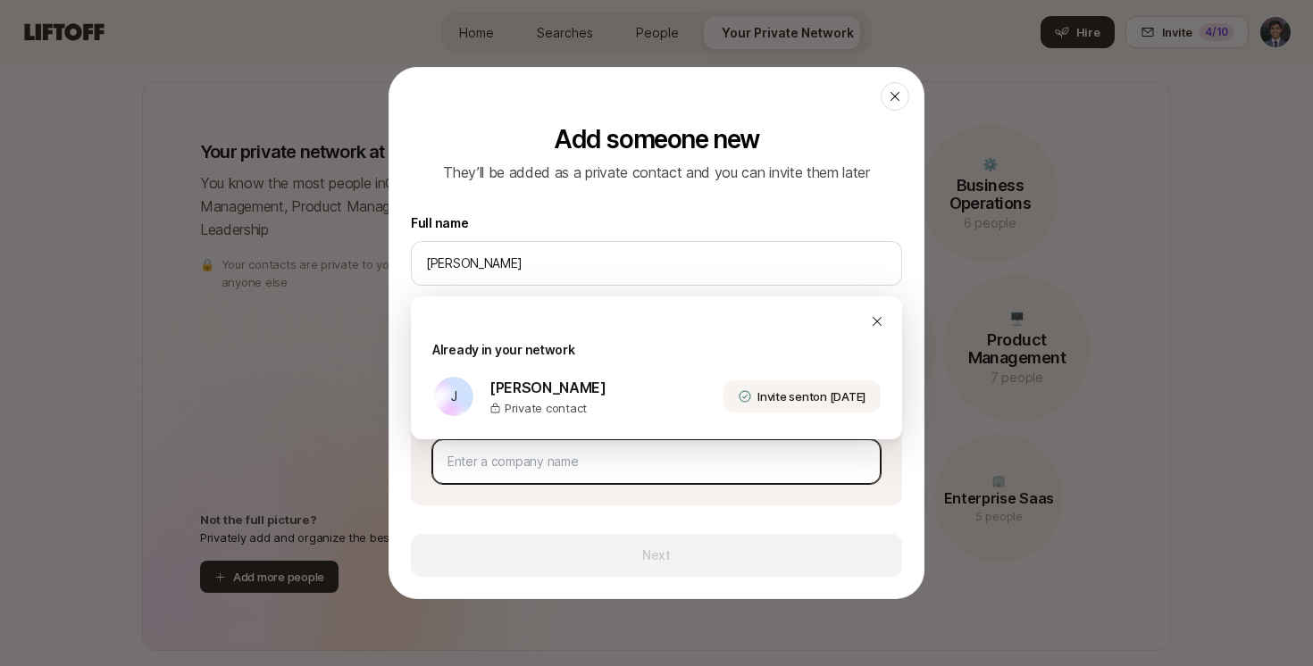
click at [528, 470] on input at bounding box center [656, 461] width 418 height 21
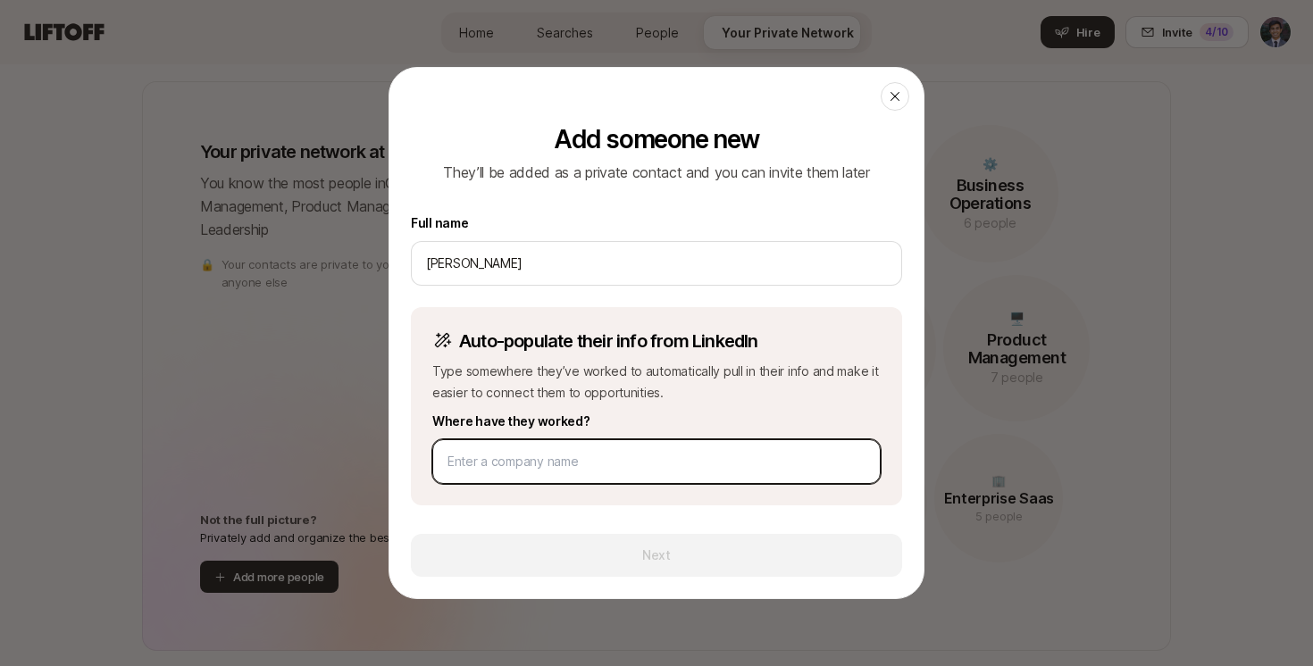
click at [580, 457] on input at bounding box center [652, 461] width 411 height 21
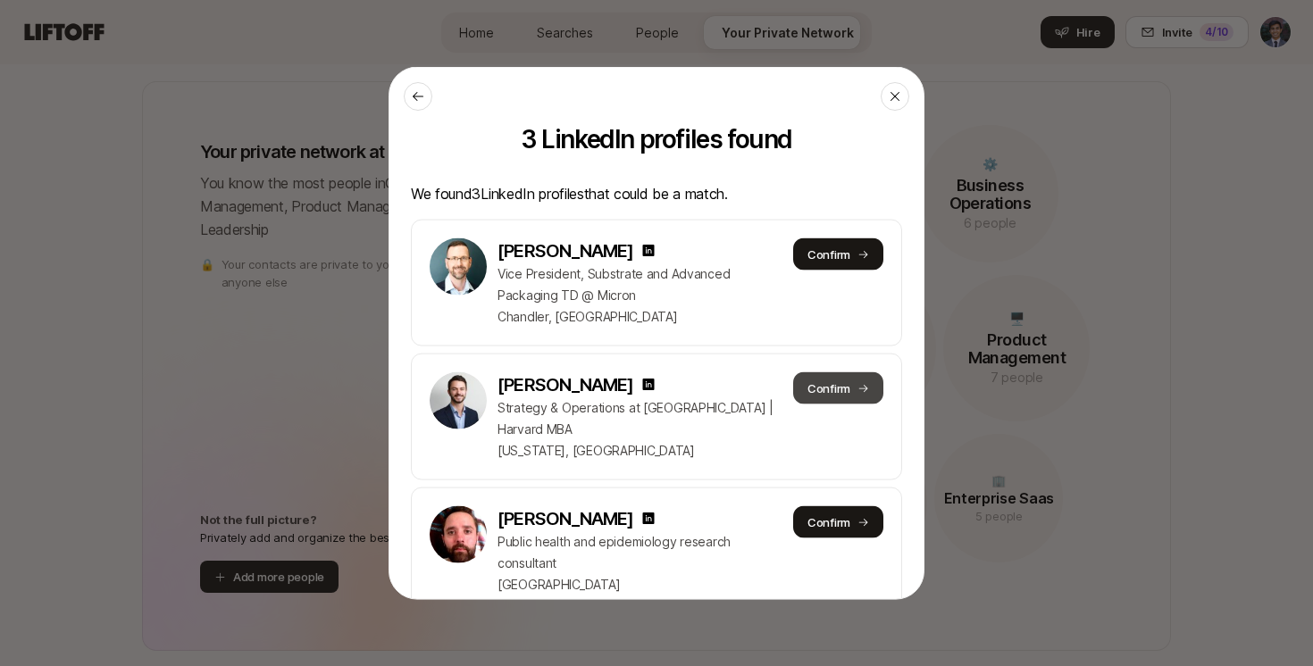
click at [815, 383] on button "Confirm" at bounding box center [838, 388] width 90 height 32
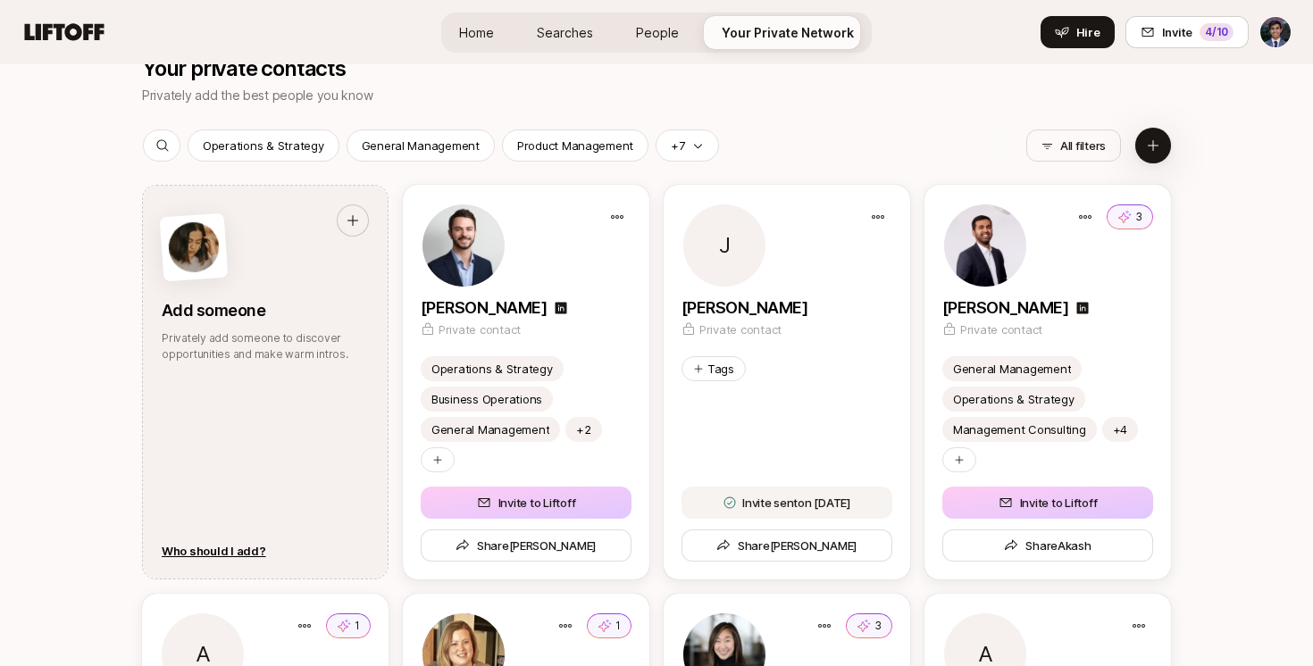
scroll to position [2279, 0]
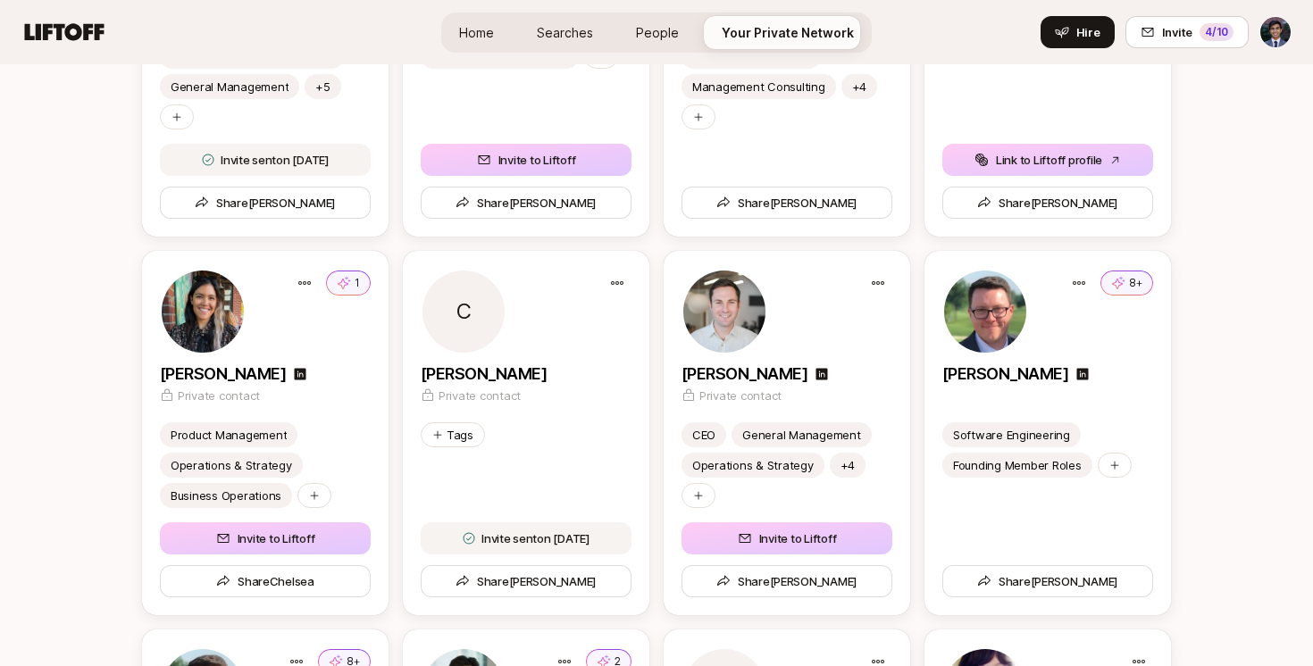
scroll to position [3075, 0]
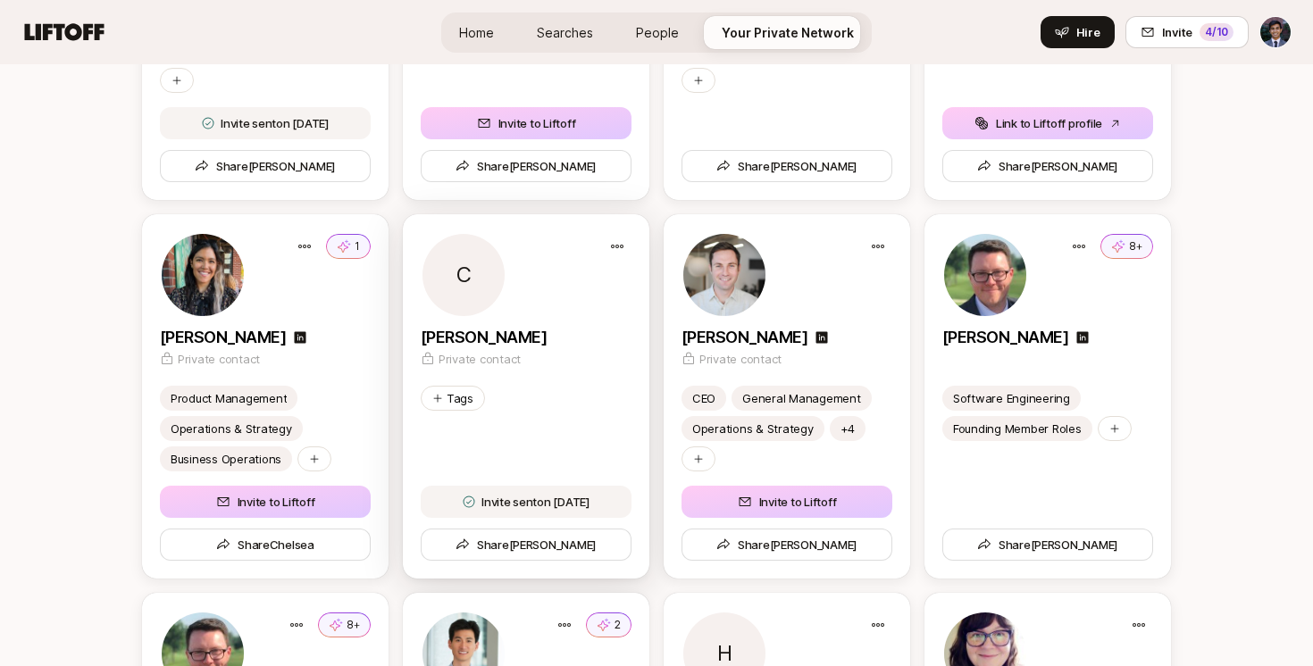
click at [465, 300] on div at bounding box center [463, 275] width 82 height 82
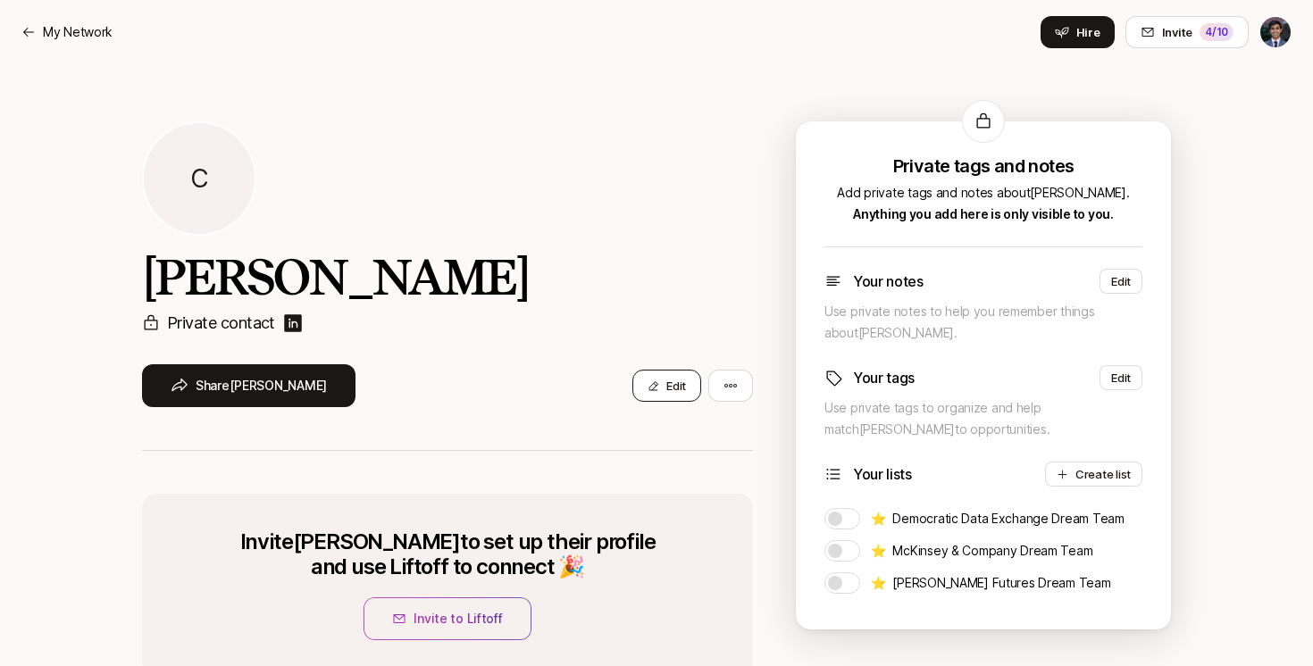
click at [657, 381] on icon at bounding box center [654, 387] width 12 height 12
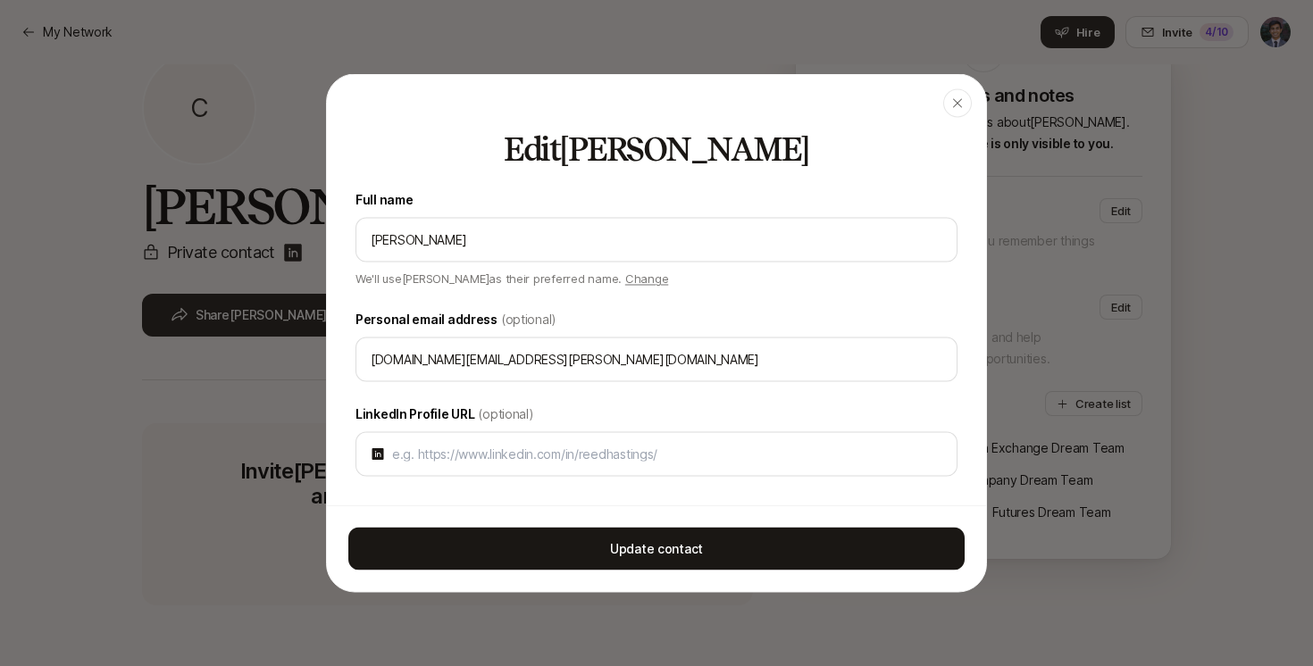
scroll to position [81, 0]
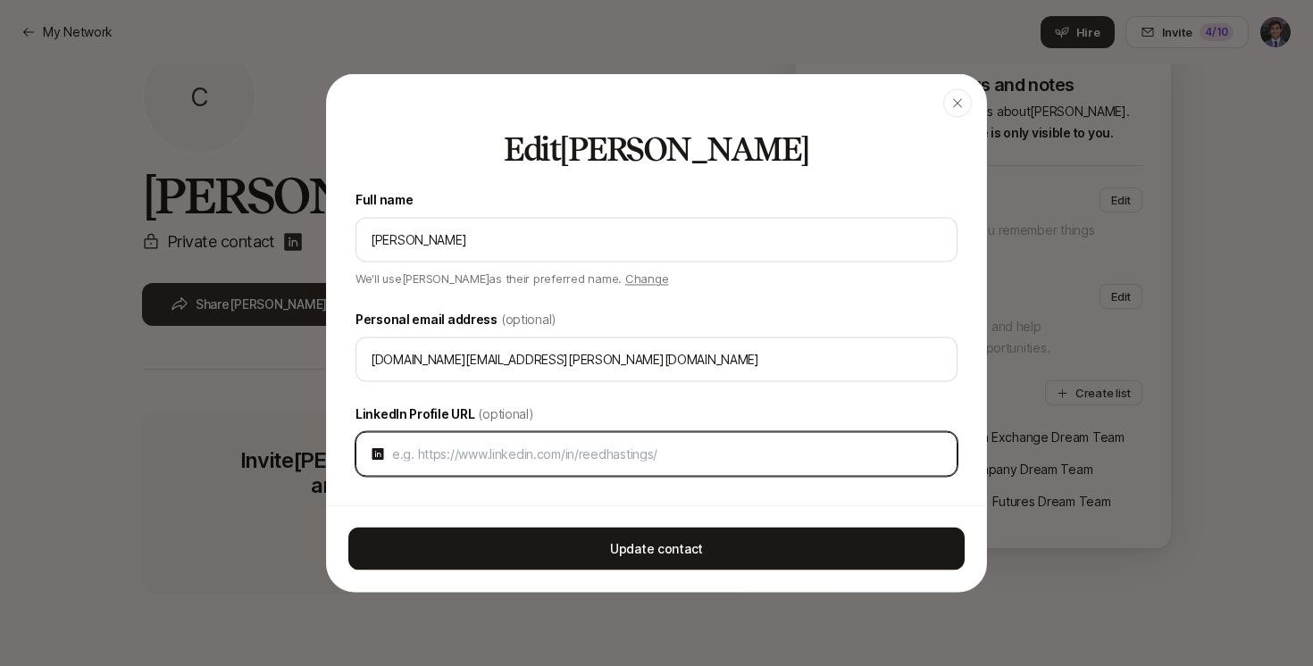
click at [494, 461] on input at bounding box center [667, 454] width 550 height 21
click at [589, 460] on input at bounding box center [667, 454] width 550 height 21
paste input "[URL][DOMAIN_NAME]"
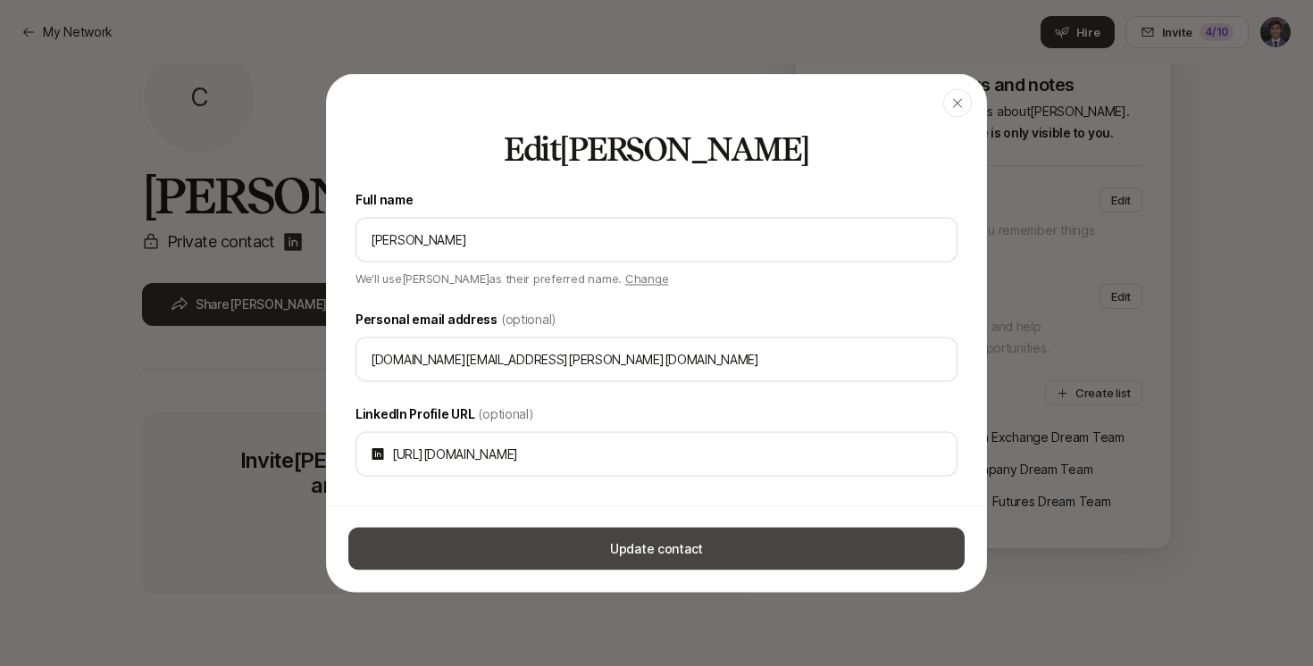
click at [686, 546] on button "Update contact" at bounding box center [656, 549] width 616 height 43
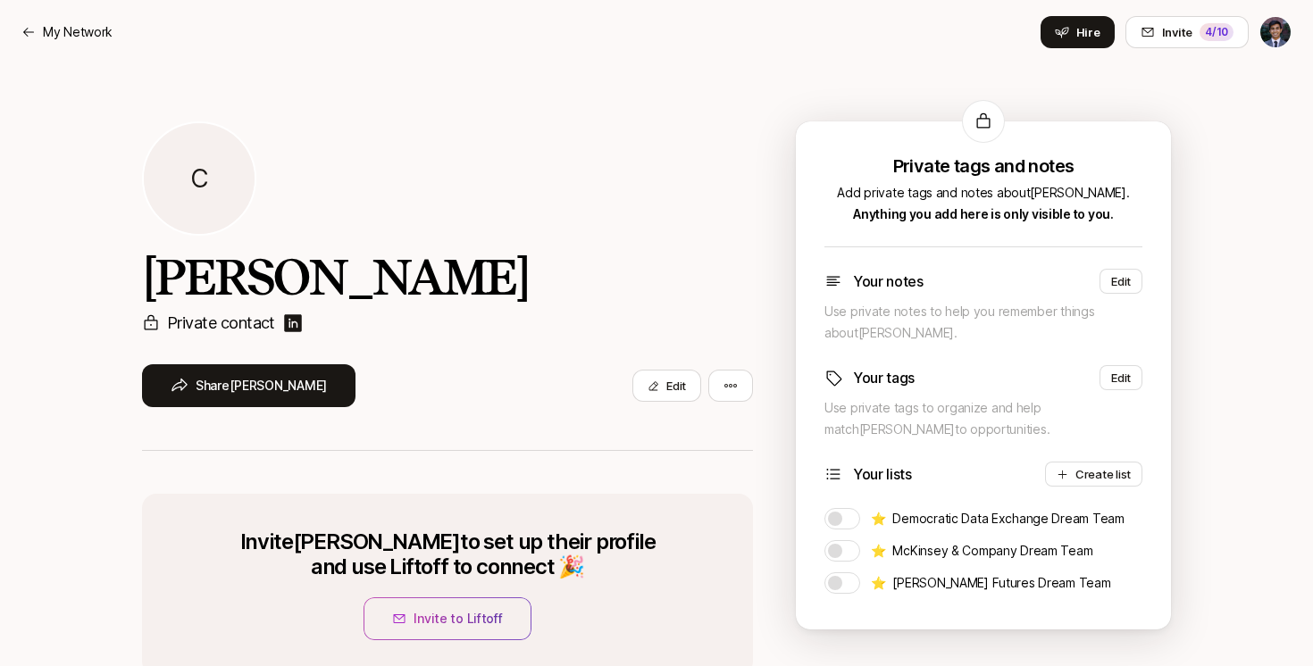
scroll to position [9, 0]
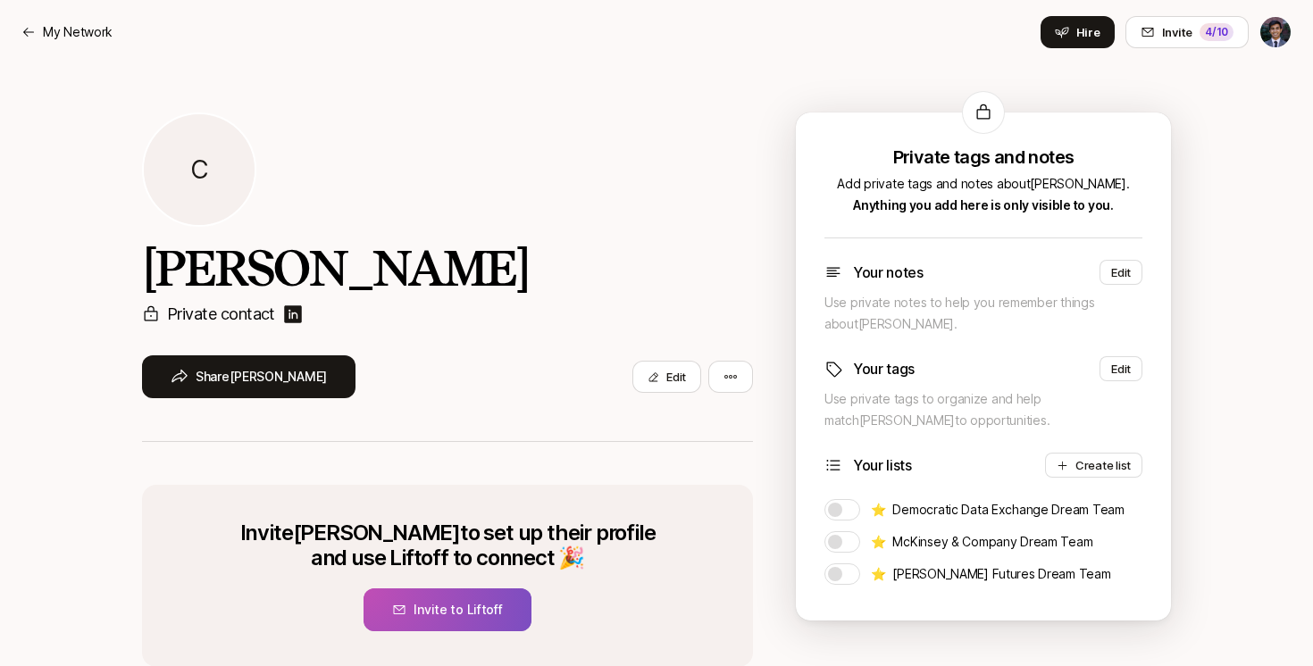
click at [448, 601] on button "Invite to Liftoff" at bounding box center [447, 610] width 167 height 43
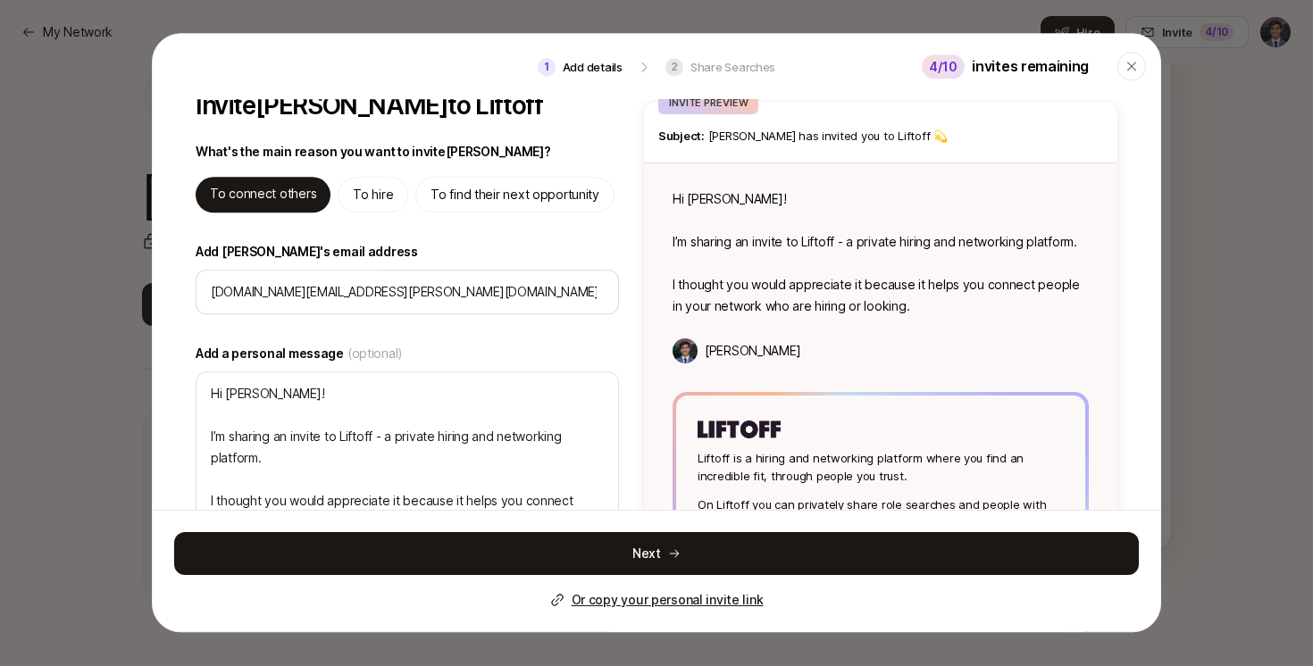
scroll to position [0, 0]
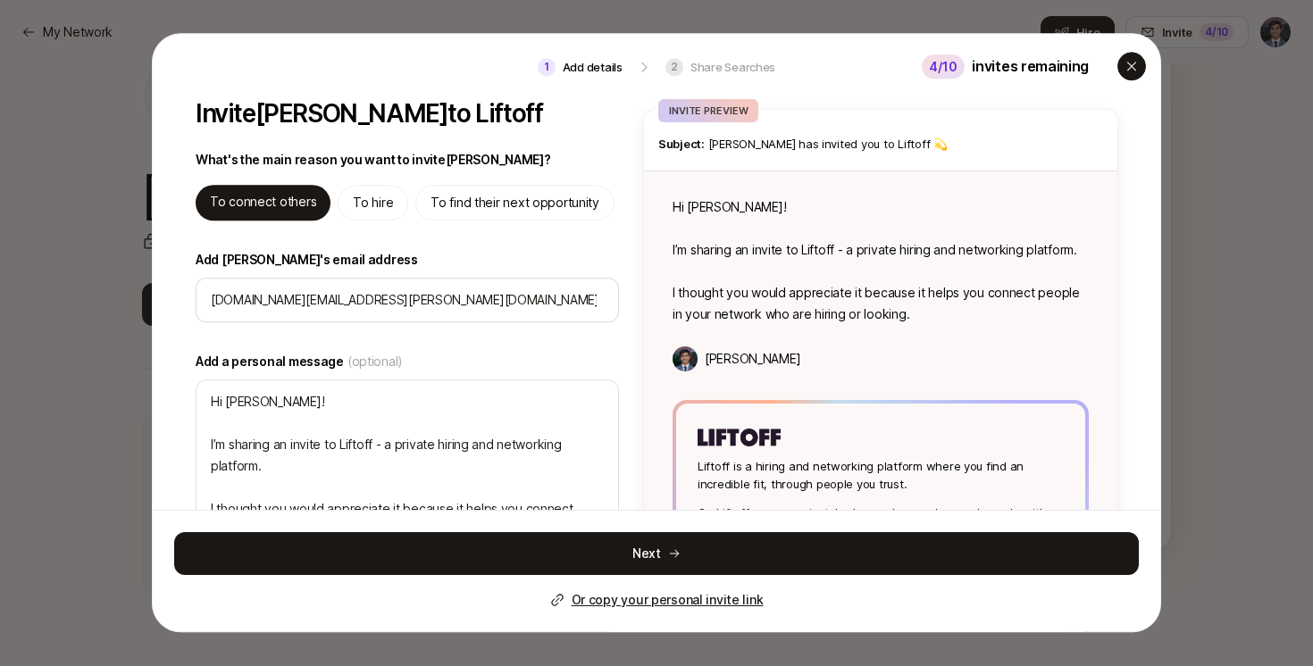
click at [1131, 80] on div "button" at bounding box center [1131, 67] width 29 height 29
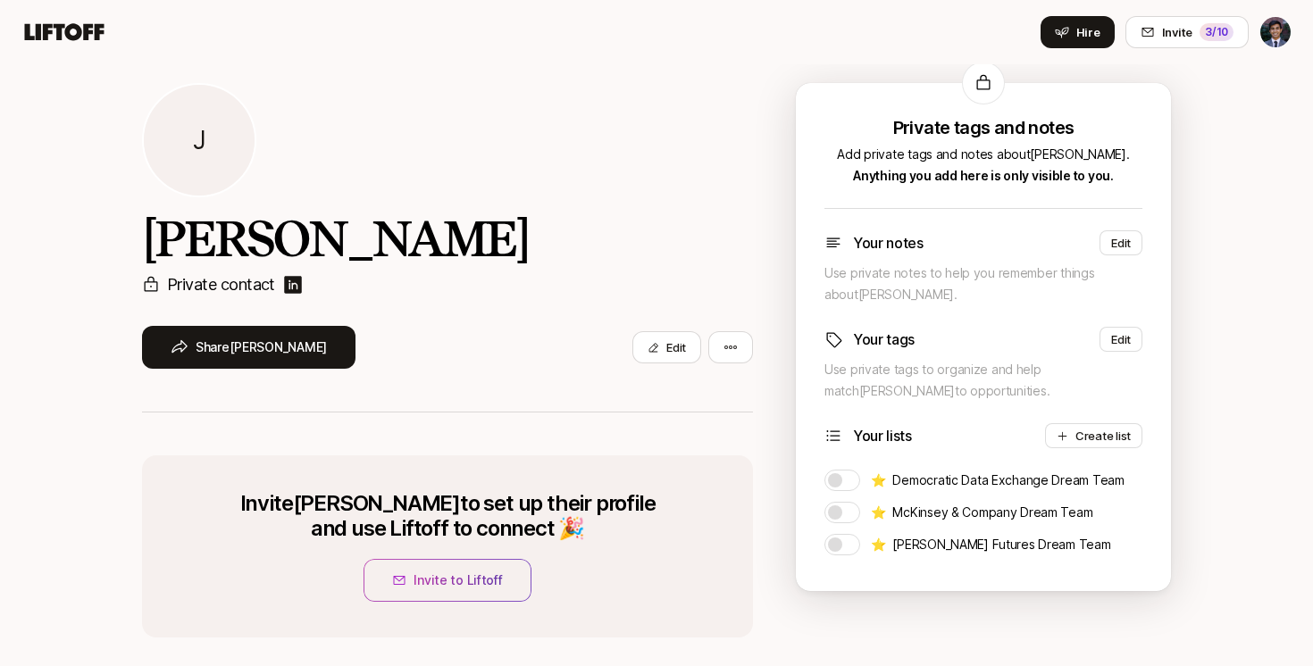
scroll to position [81, 0]
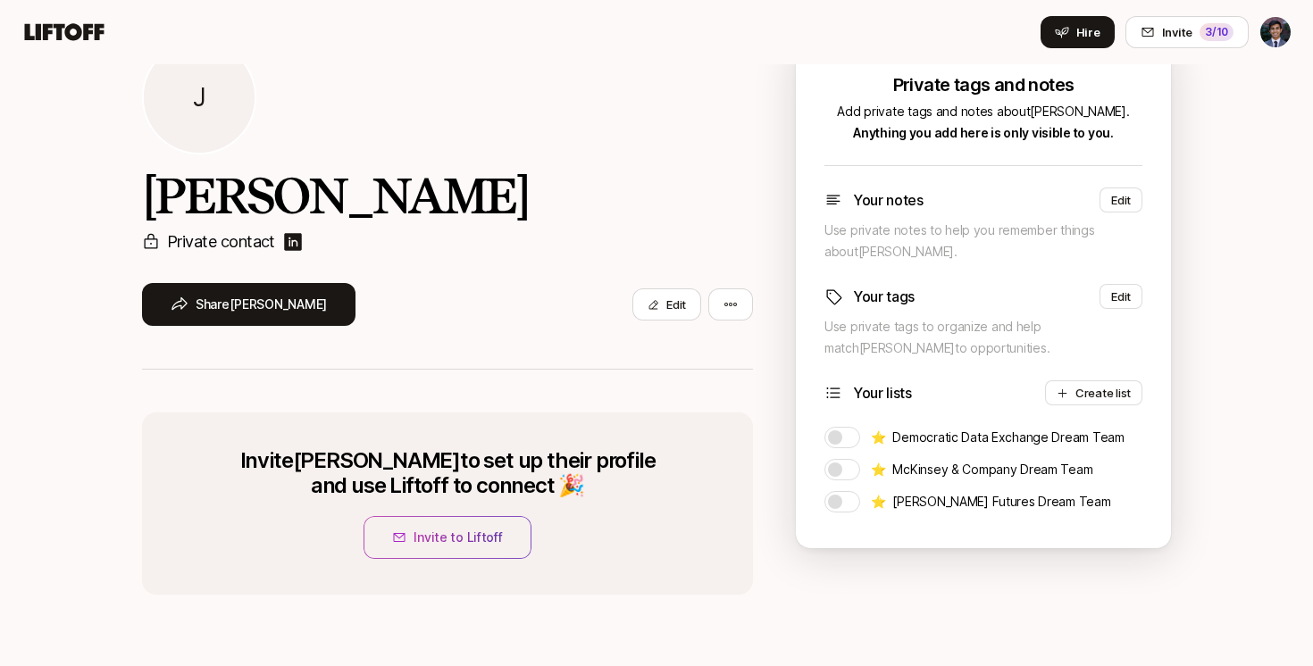
click at [293, 247] on img at bounding box center [292, 241] width 21 height 21
click at [684, 307] on button "Edit" at bounding box center [666, 305] width 69 height 32
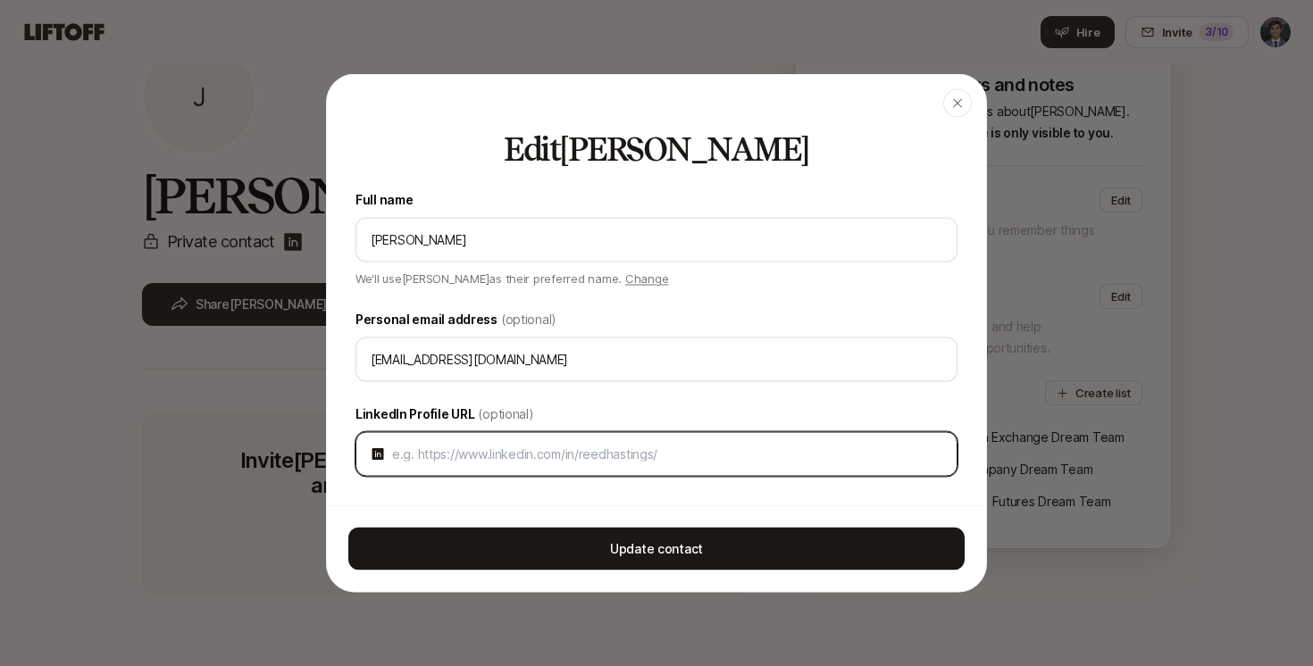
click at [479, 464] on input at bounding box center [667, 454] width 550 height 21
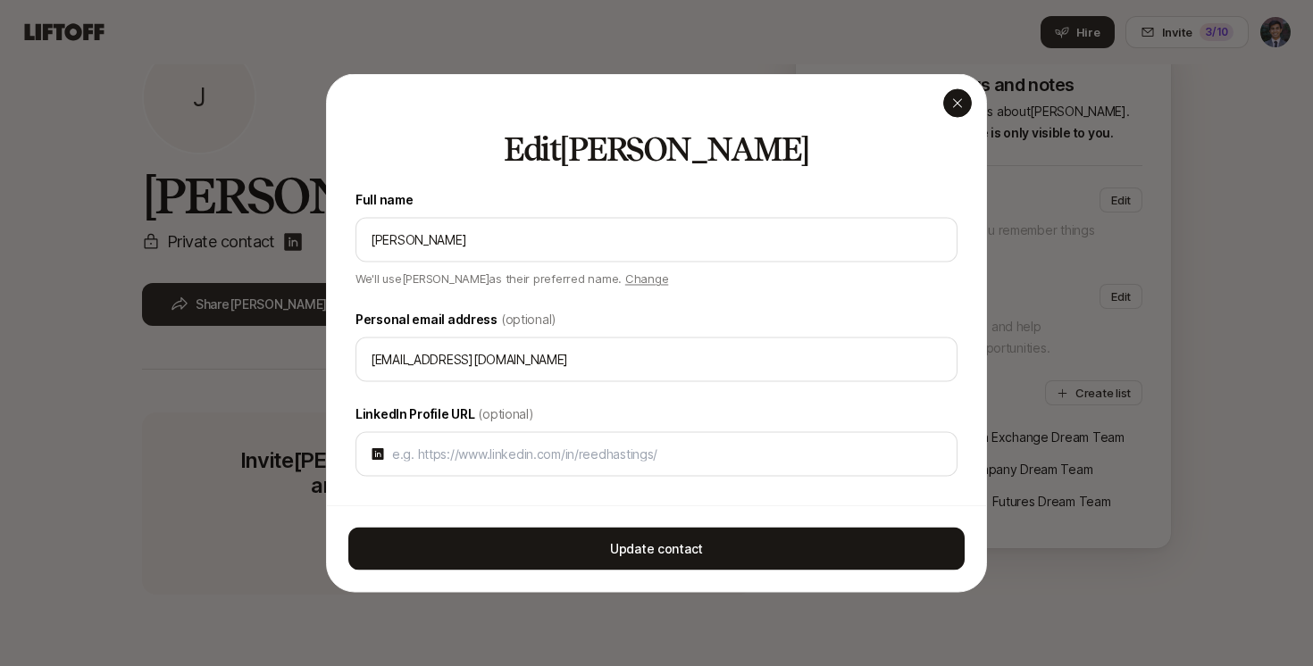
click at [946, 103] on div "button" at bounding box center [957, 103] width 29 height 29
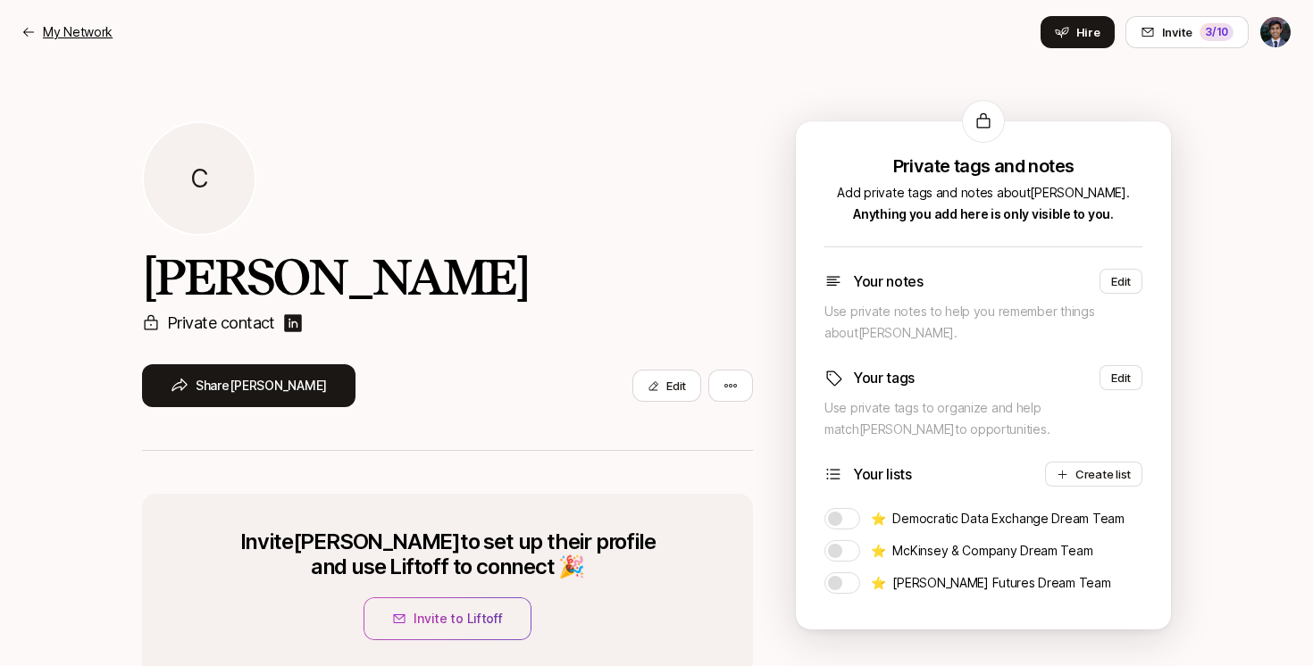
click at [81, 26] on p "My Network" at bounding box center [78, 31] width 70 height 21
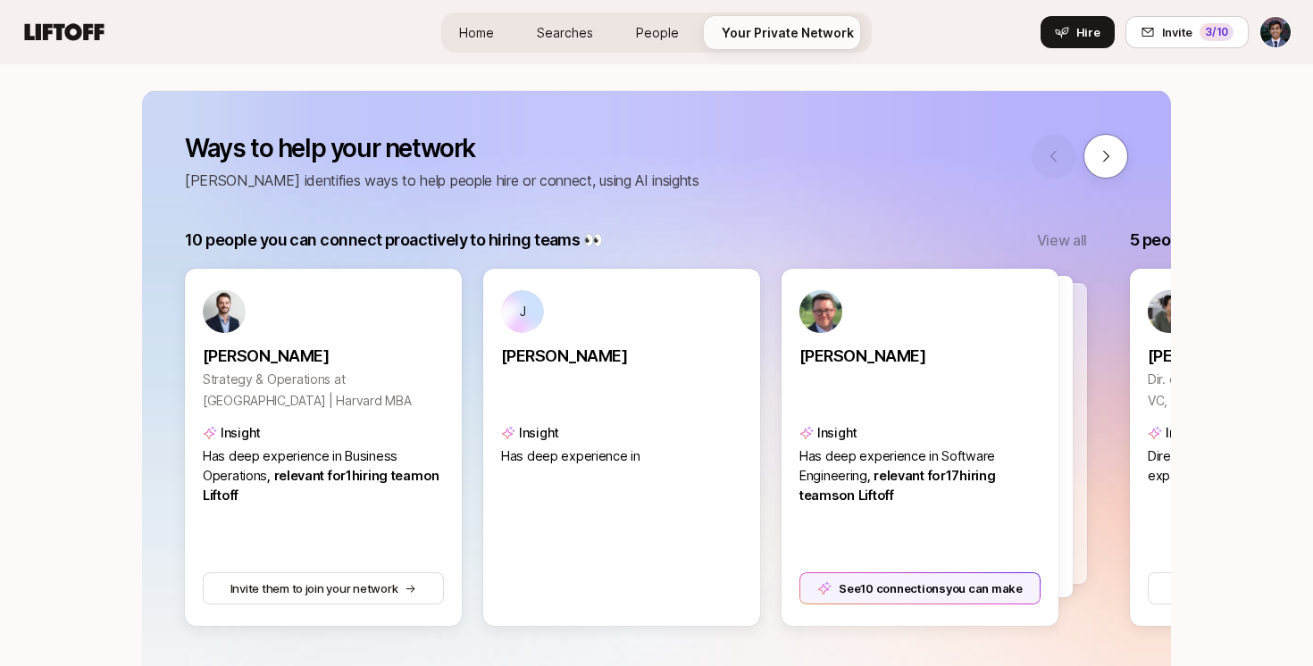
scroll to position [322, 0]
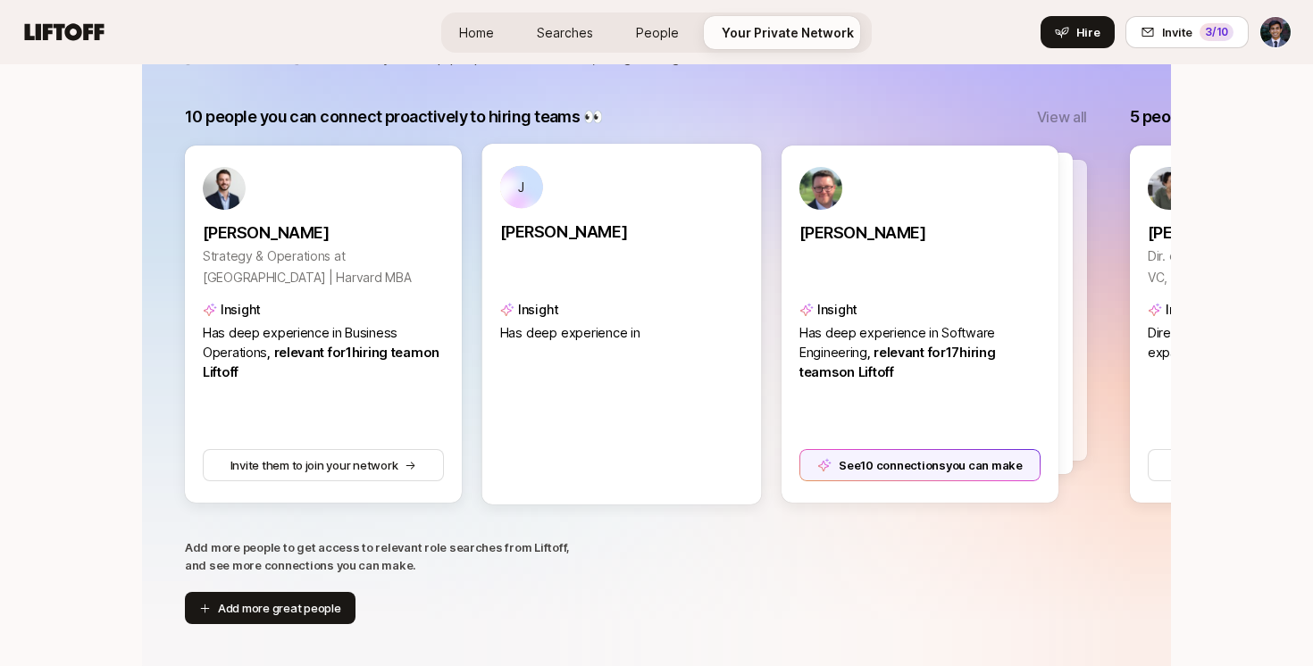
click at [689, 191] on div "J John Guzek Insight Has deep experience in" at bounding box center [622, 254] width 244 height 179
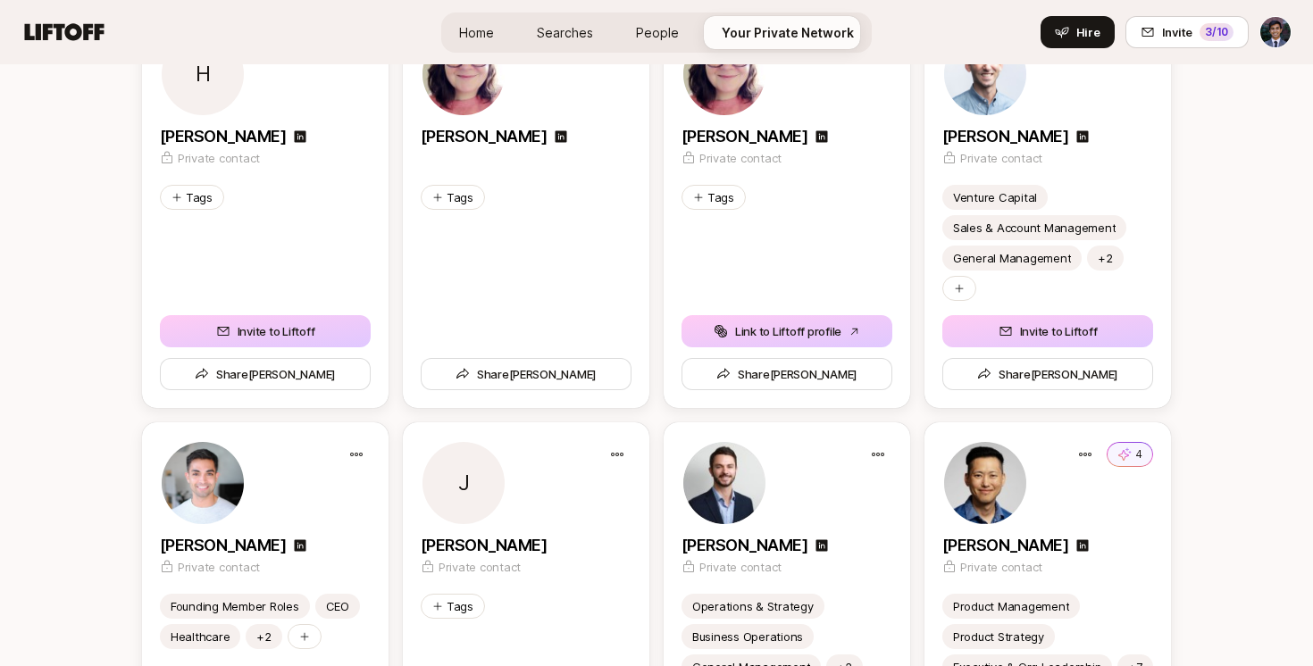
scroll to position [3647, 0]
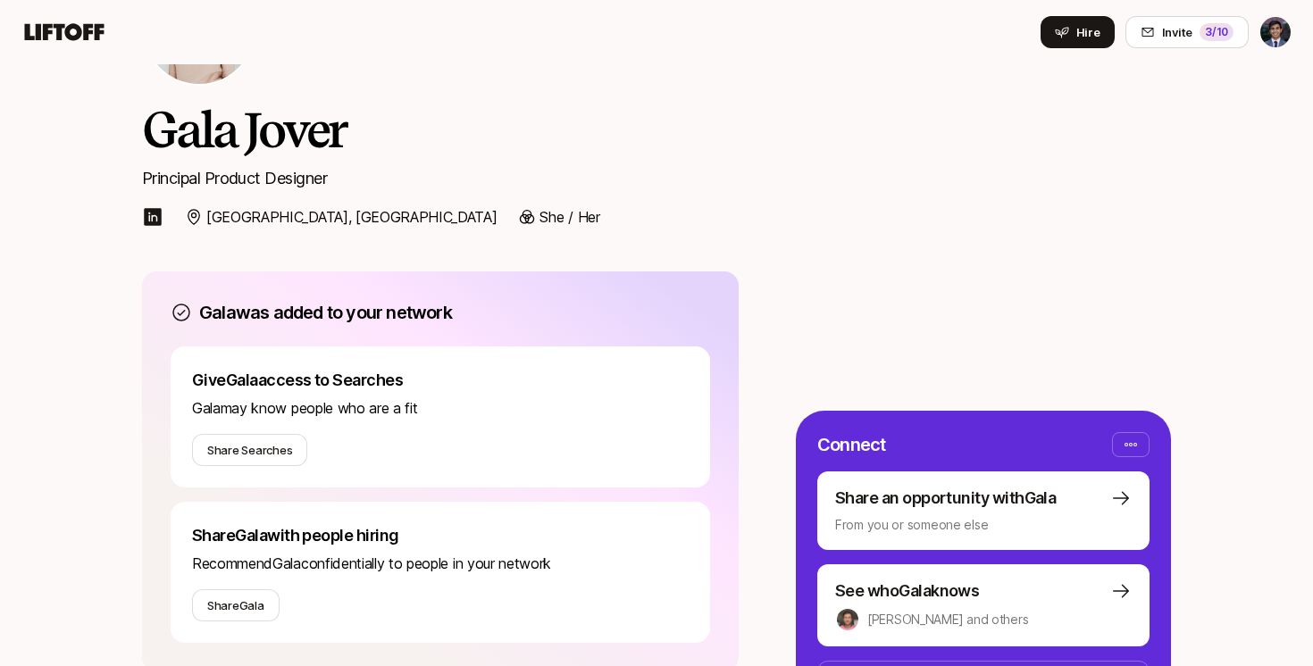
scroll to position [88, 0]
